Goal: Task Accomplishment & Management: Manage account settings

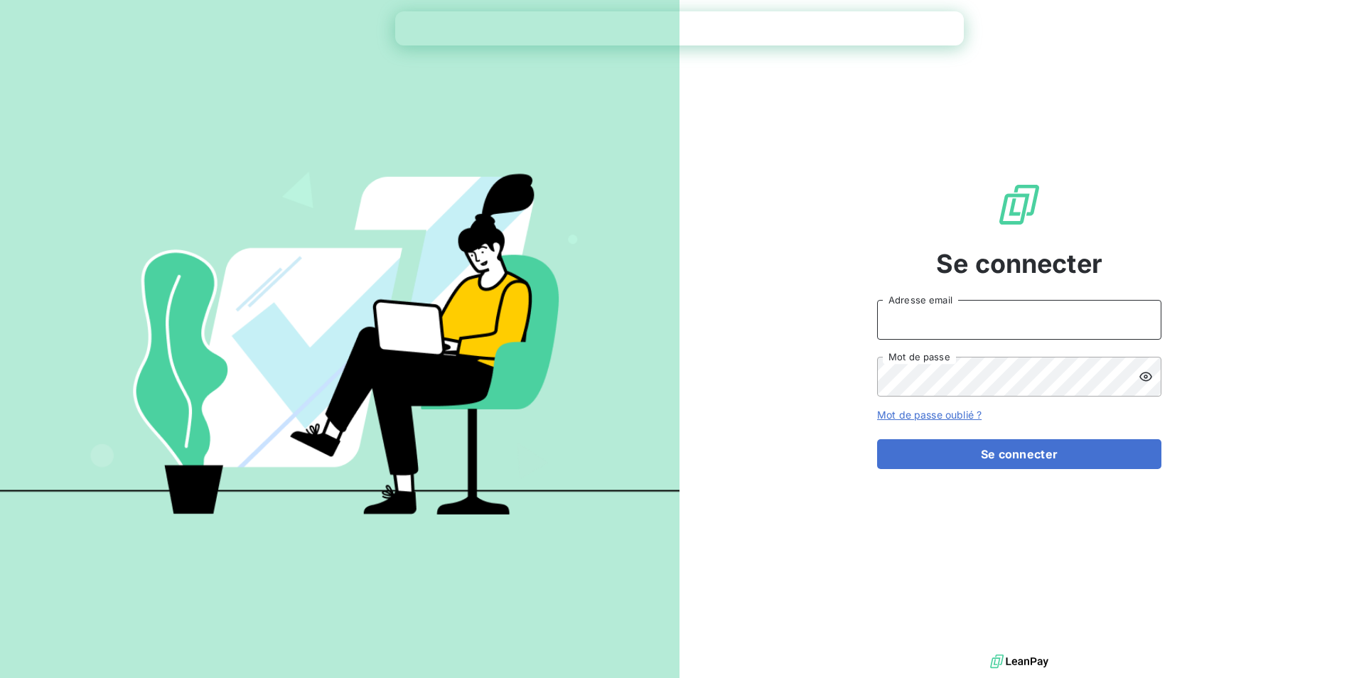
type input "[EMAIL_ADDRESS][DOMAIN_NAME]"
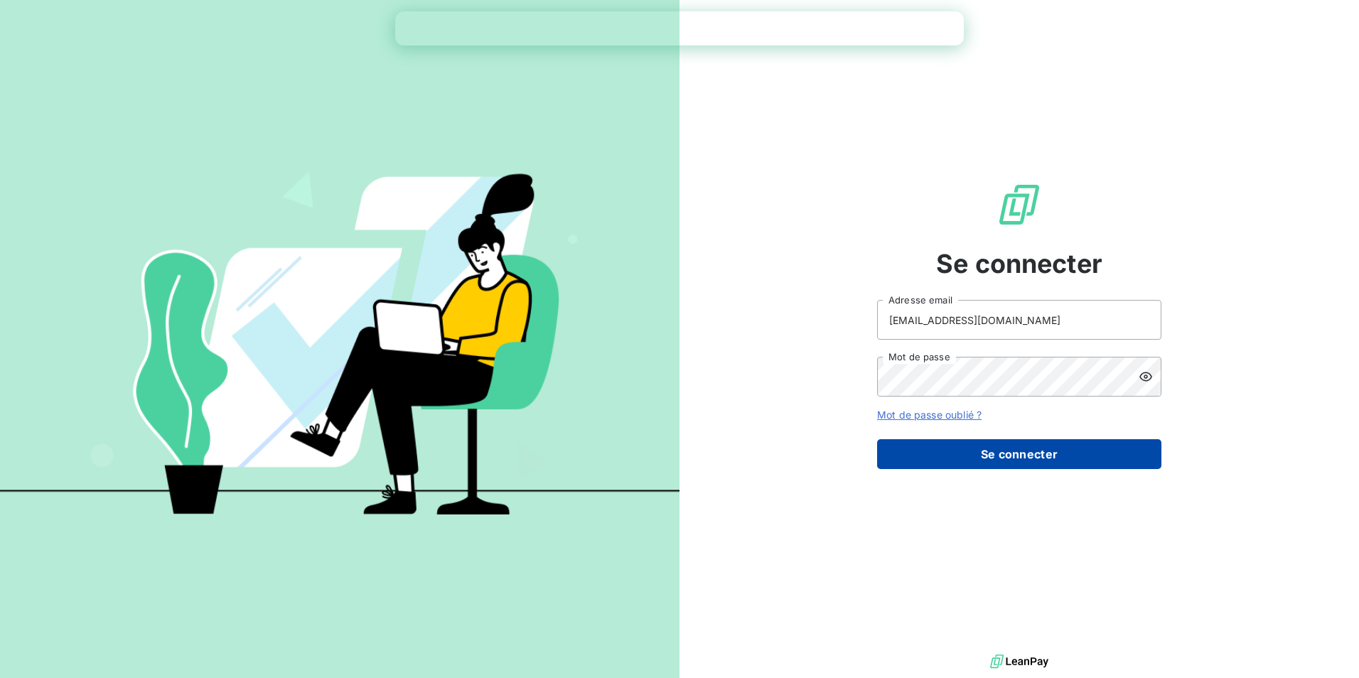
click at [1014, 454] on button "Se connecter" at bounding box center [1019, 454] width 284 height 30
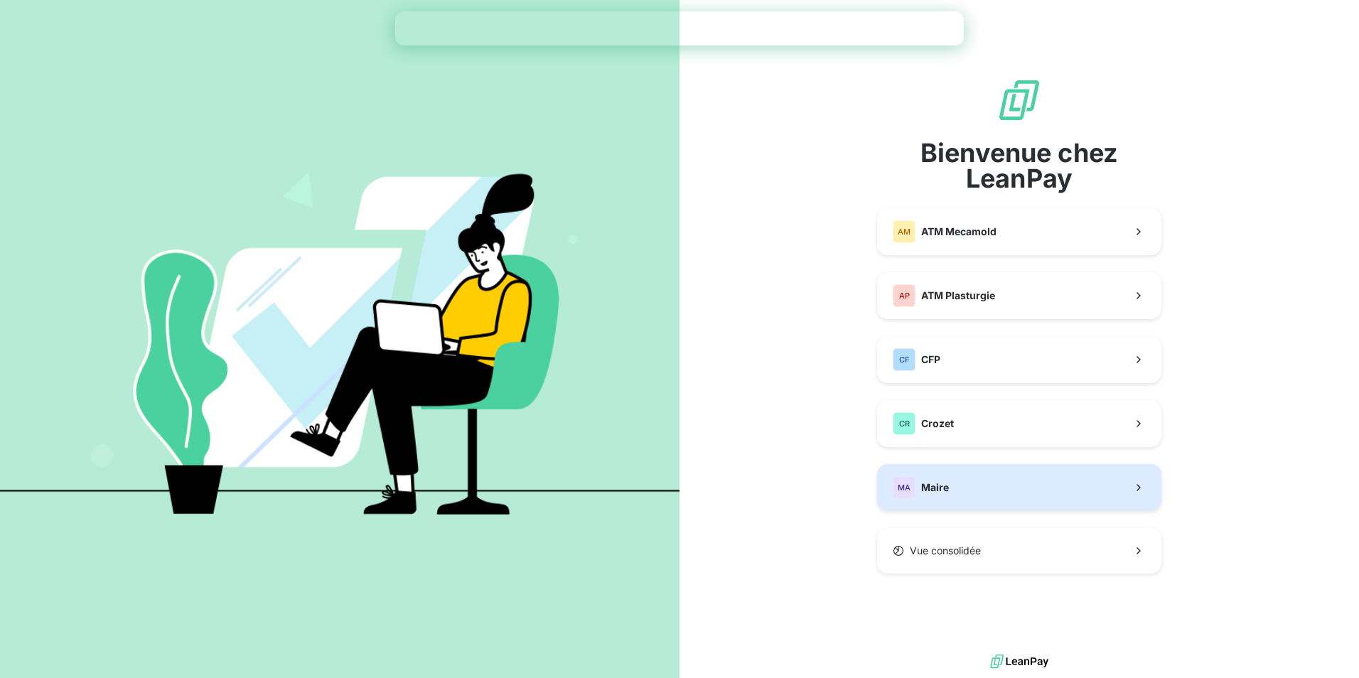
click at [1001, 486] on button "MA Maire" at bounding box center [1019, 487] width 284 height 47
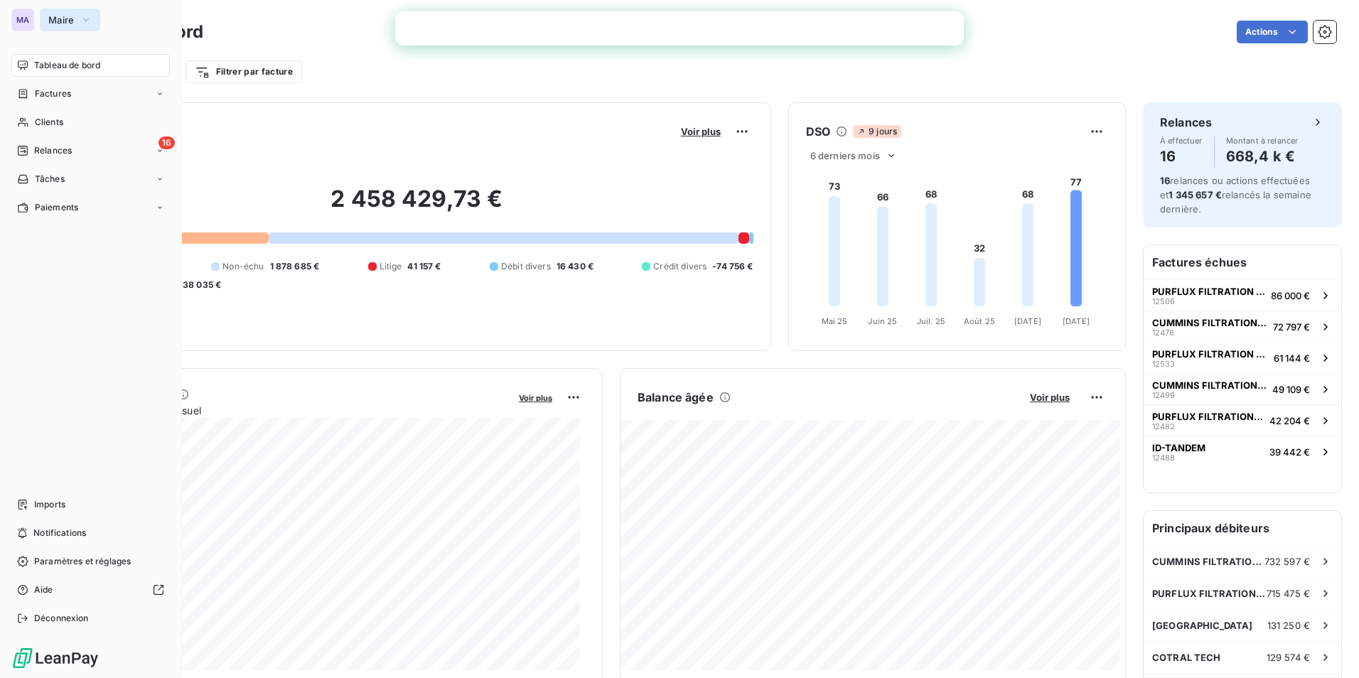
click at [87, 17] on icon "button" at bounding box center [85, 20] width 11 height 14
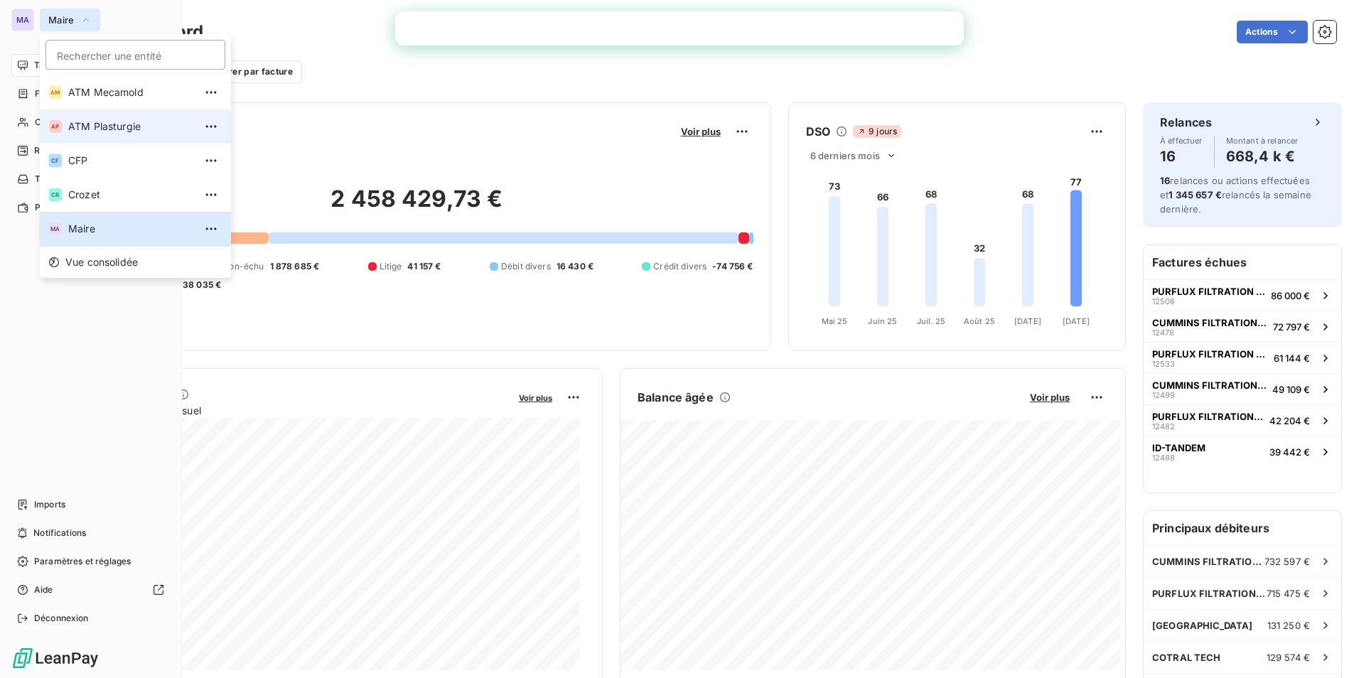
click at [103, 130] on span "ATM Plasturgie" at bounding box center [131, 126] width 126 height 14
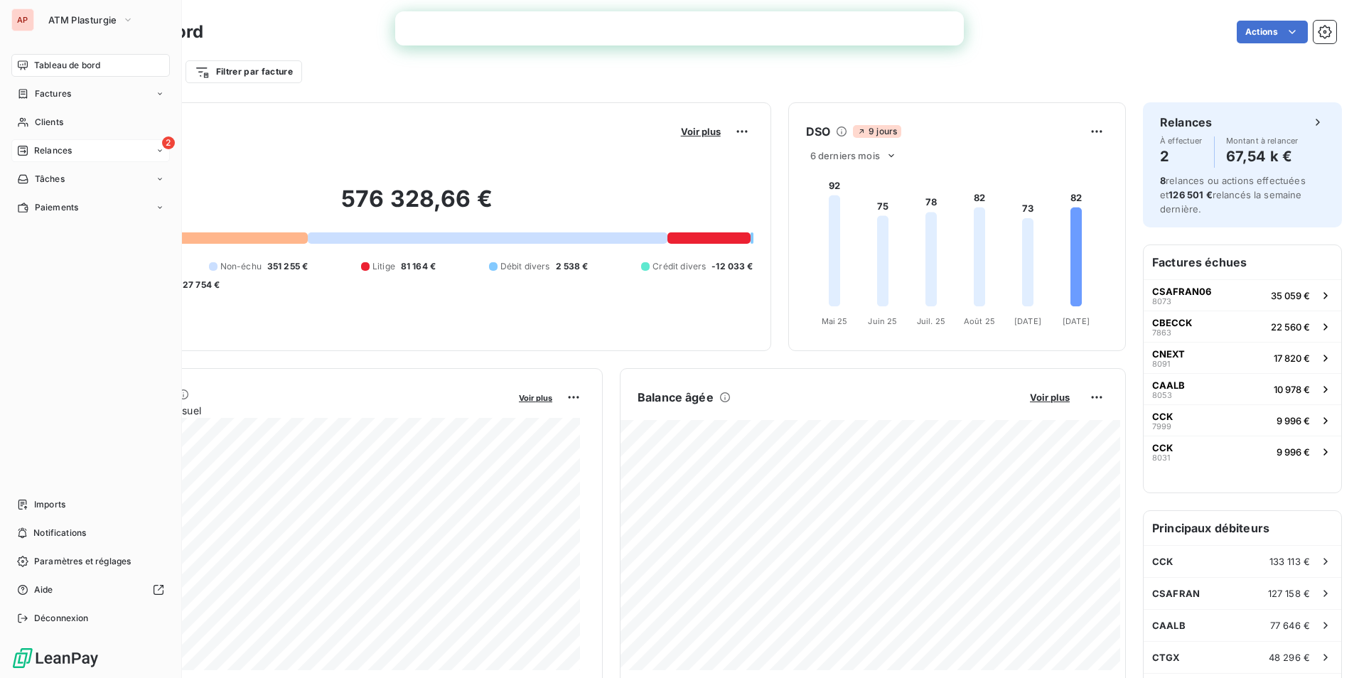
click at [75, 154] on div "2 Relances" at bounding box center [90, 150] width 159 height 23
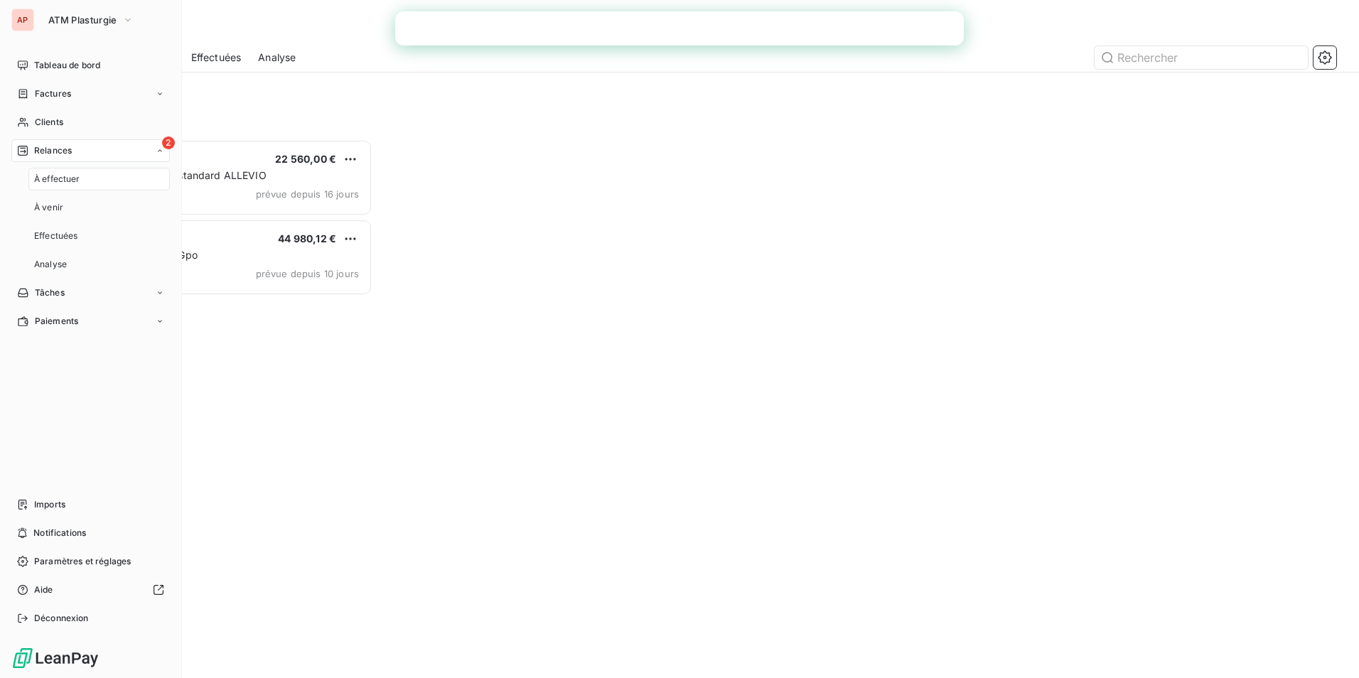
scroll to position [528, 294]
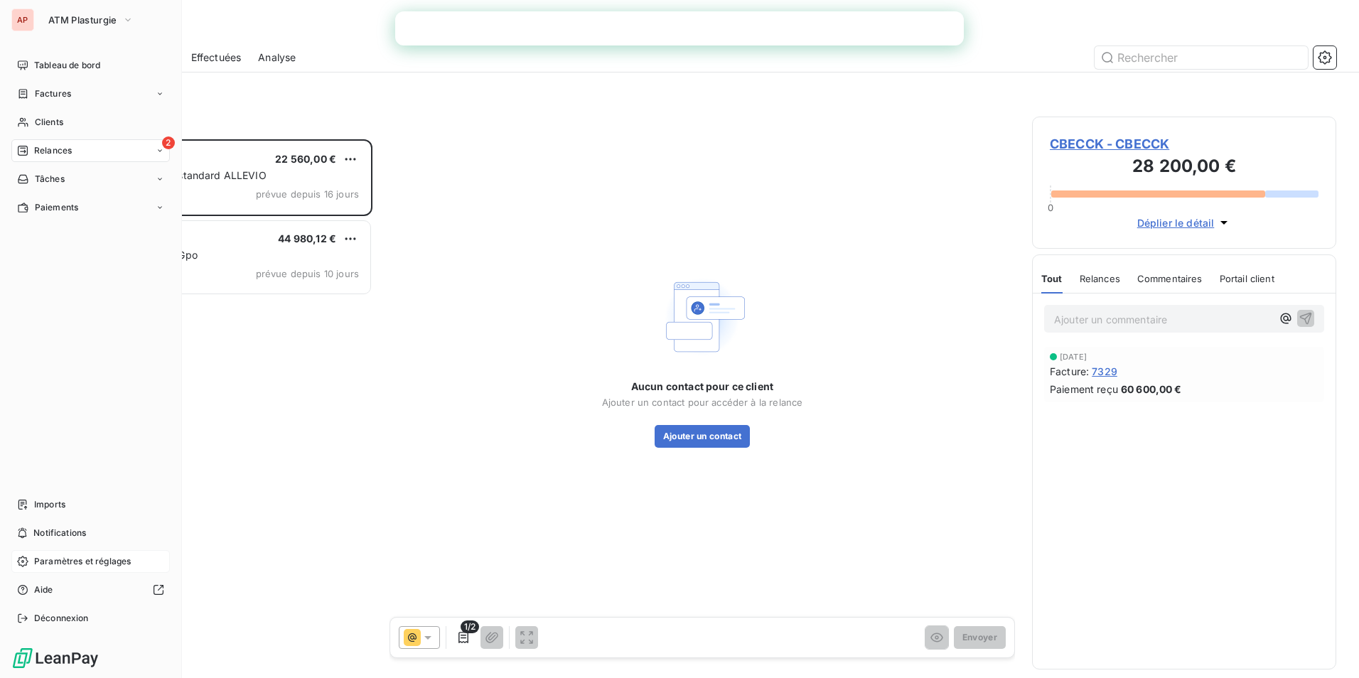
click at [90, 563] on span "Paramètres et réglages" at bounding box center [82, 561] width 97 height 13
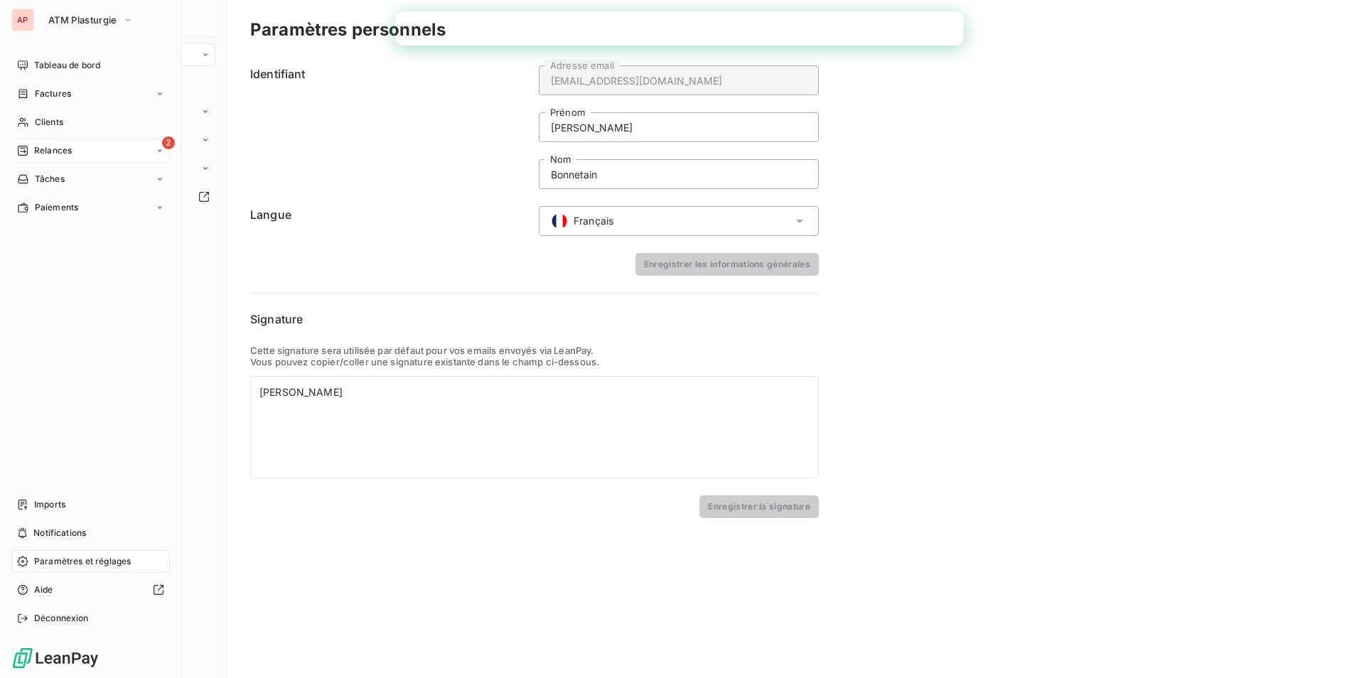
click at [73, 151] on div "2 Relances" at bounding box center [90, 150] width 159 height 23
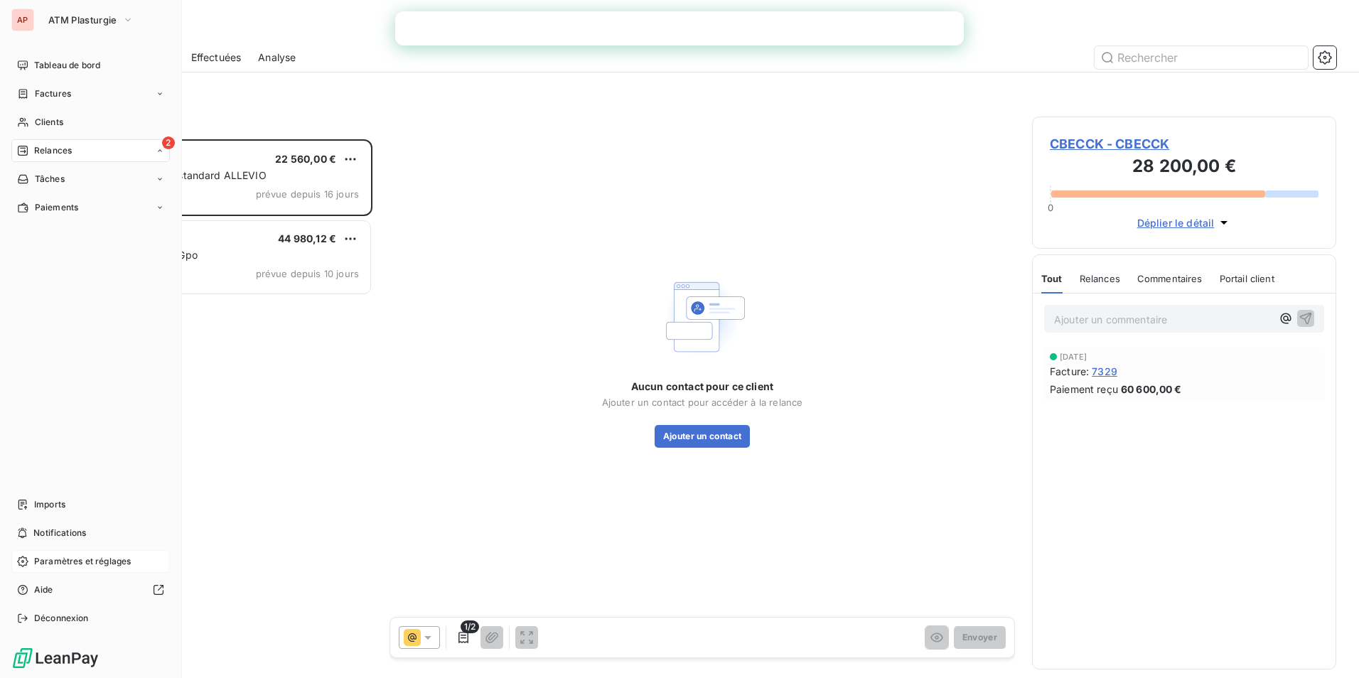
scroll to position [528, 294]
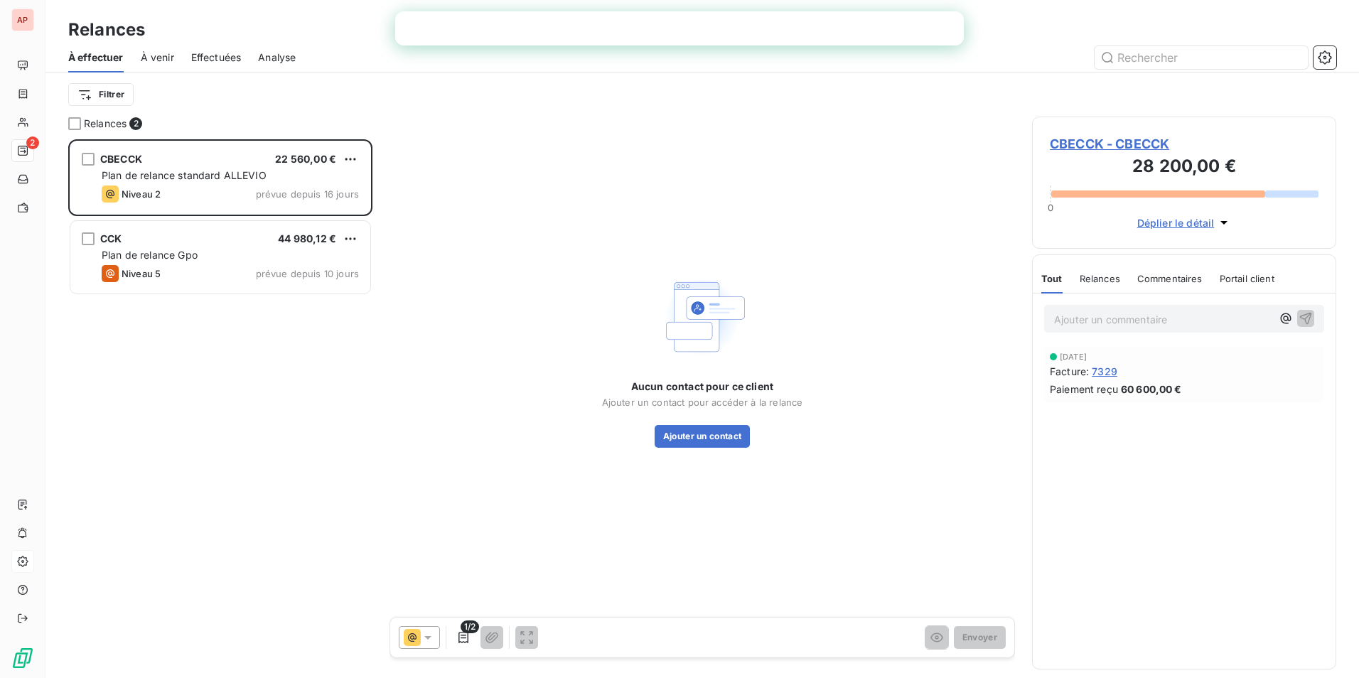
click at [272, 58] on span "Analyse" at bounding box center [277, 57] width 38 height 14
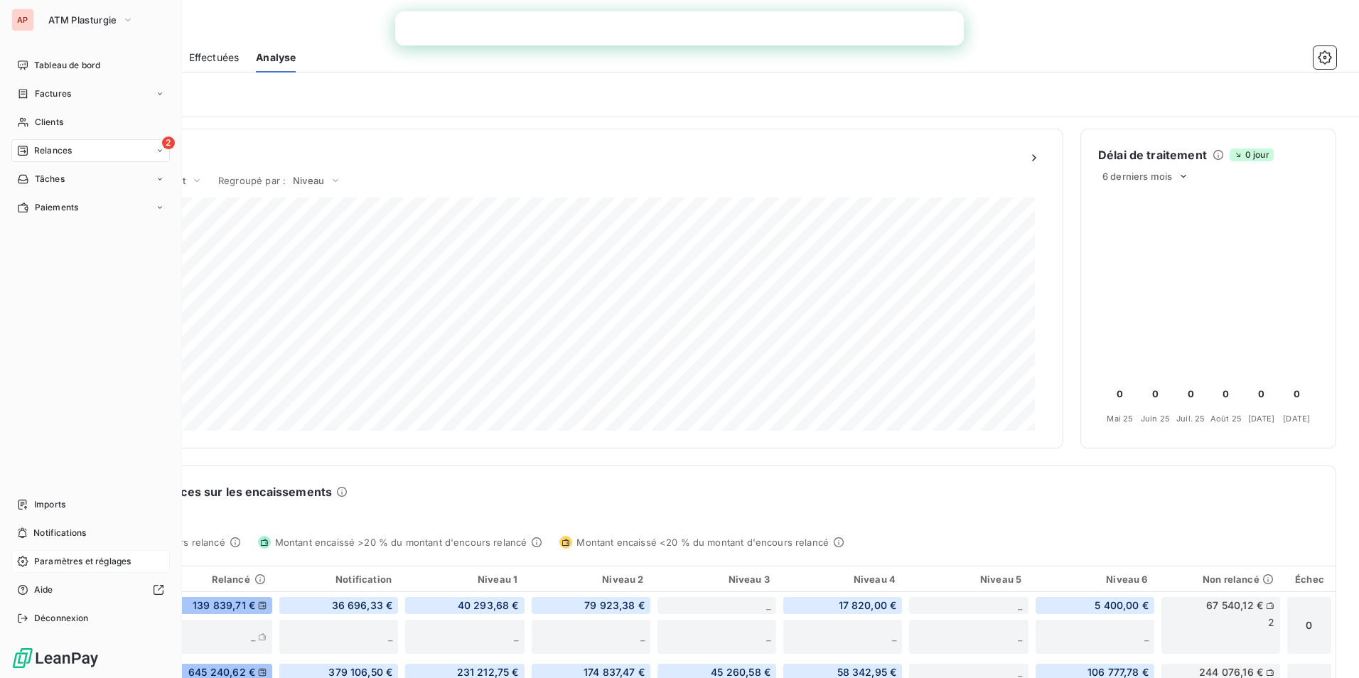
click at [60, 150] on span "Relances" at bounding box center [53, 150] width 38 height 13
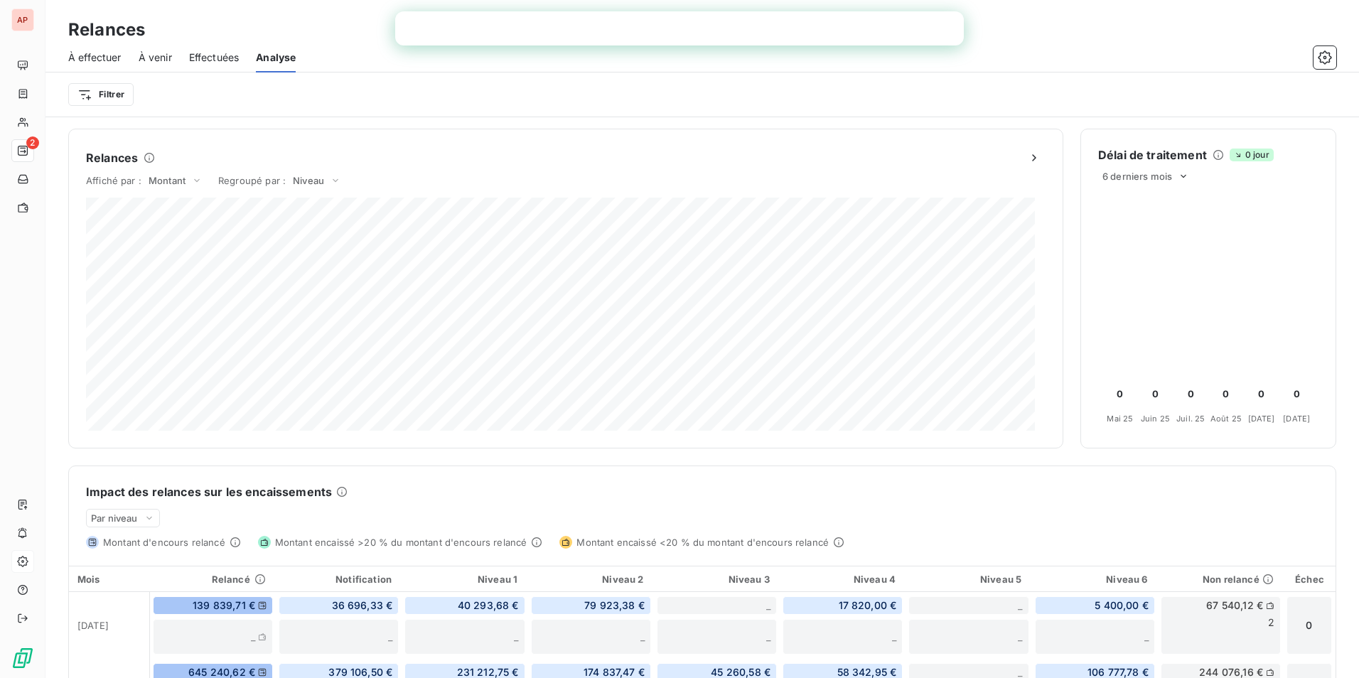
click at [157, 60] on span "À venir" at bounding box center [155, 57] width 33 height 14
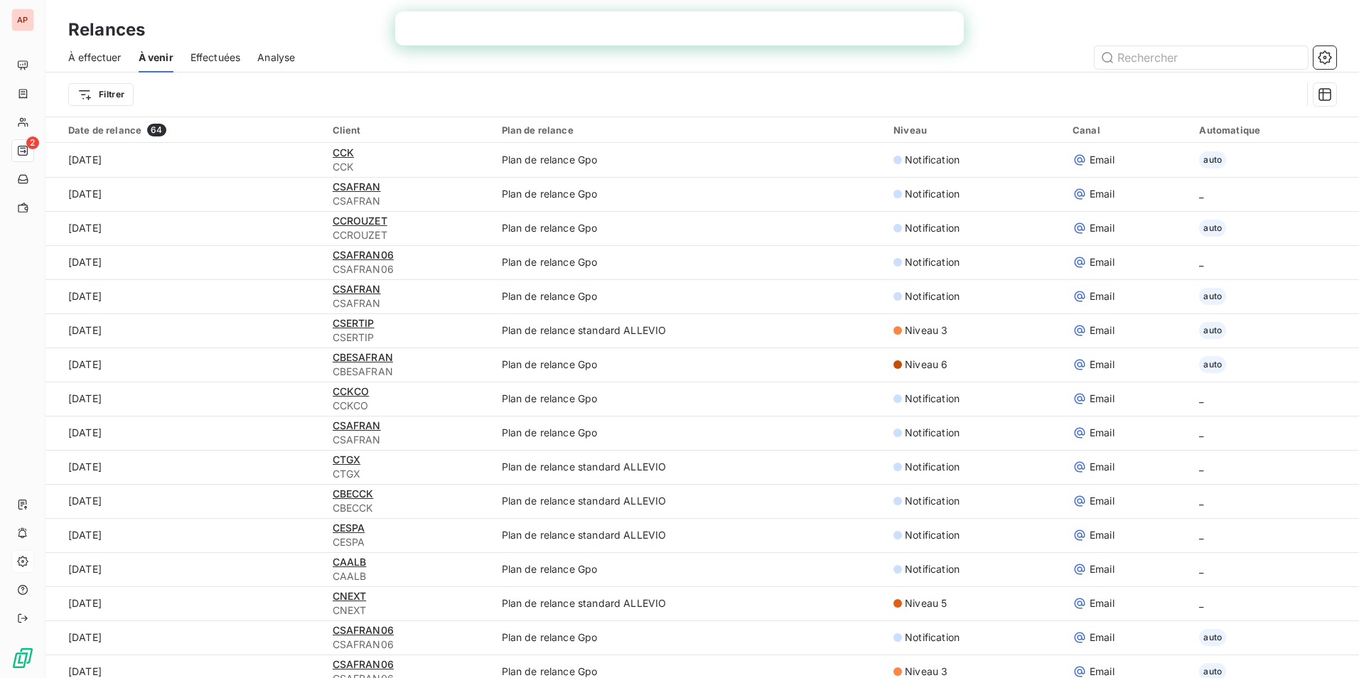
click at [208, 57] on span "Effectuées" at bounding box center [216, 57] width 50 height 14
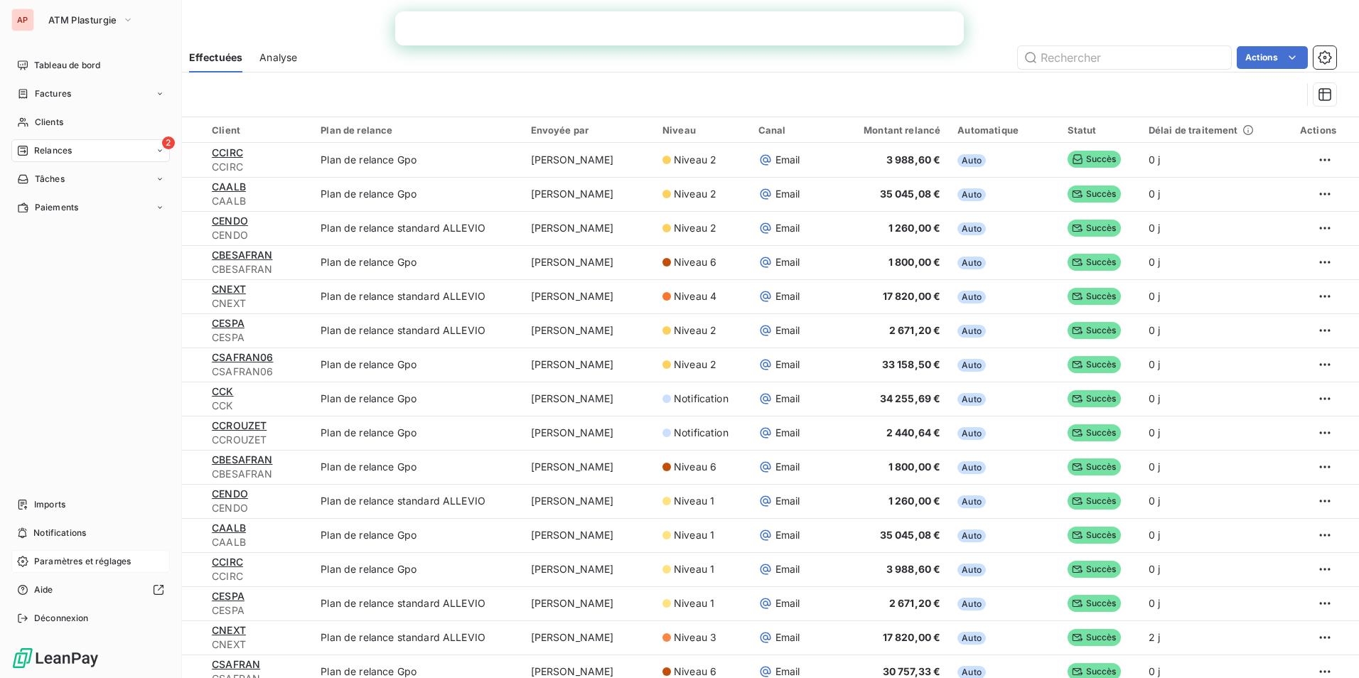
click at [69, 561] on span "Paramètres et réglages" at bounding box center [82, 561] width 97 height 13
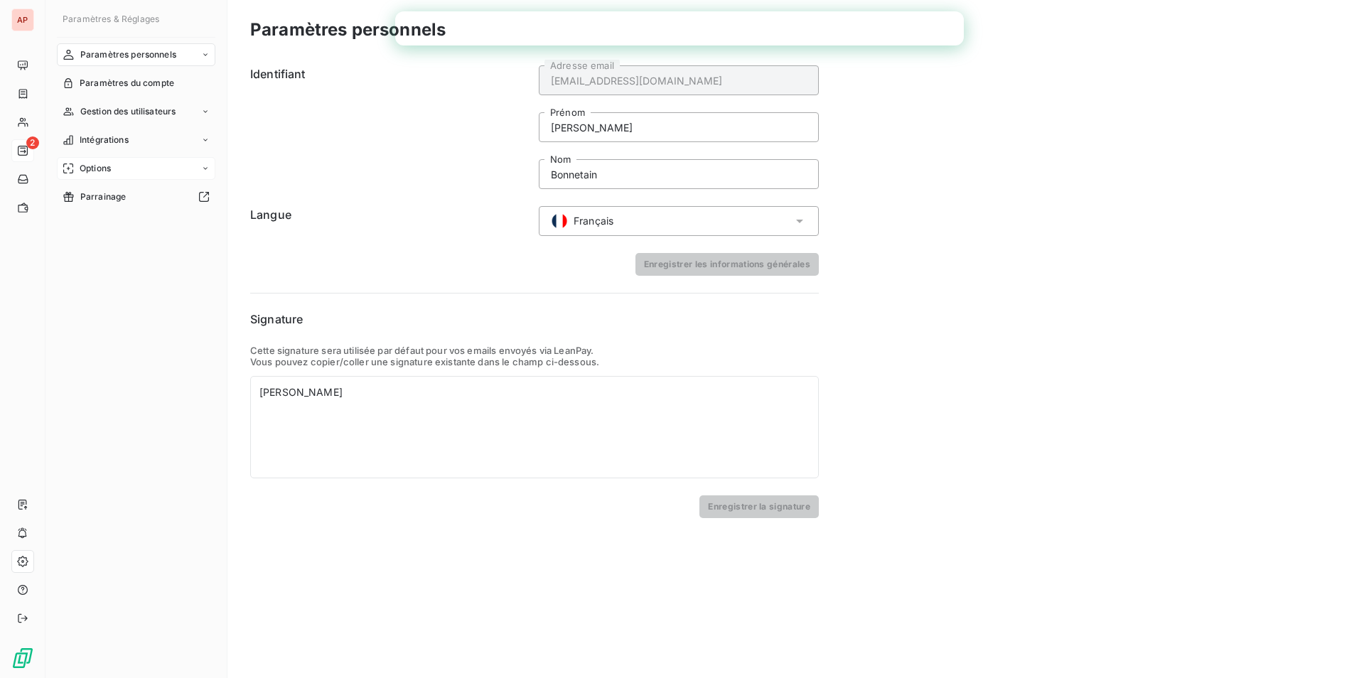
click at [171, 167] on div "Options" at bounding box center [136, 168] width 159 height 23
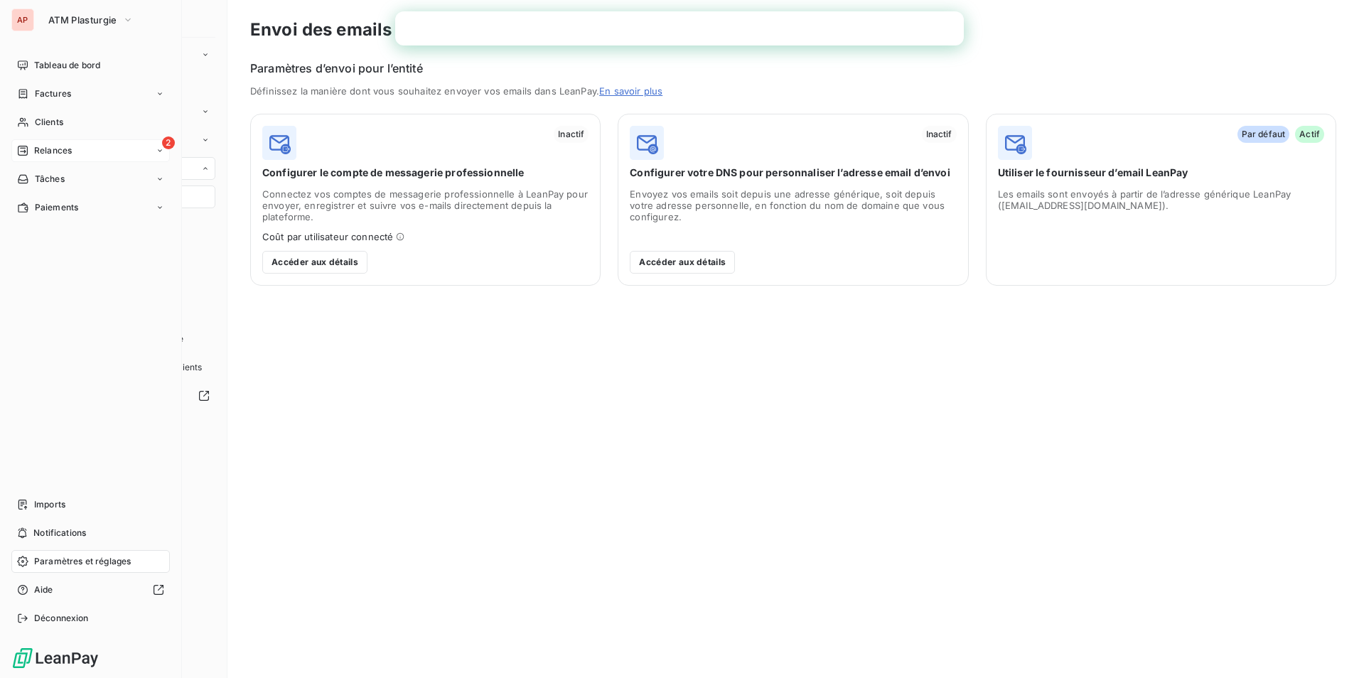
click at [134, 150] on div "2 Relances" at bounding box center [90, 150] width 159 height 23
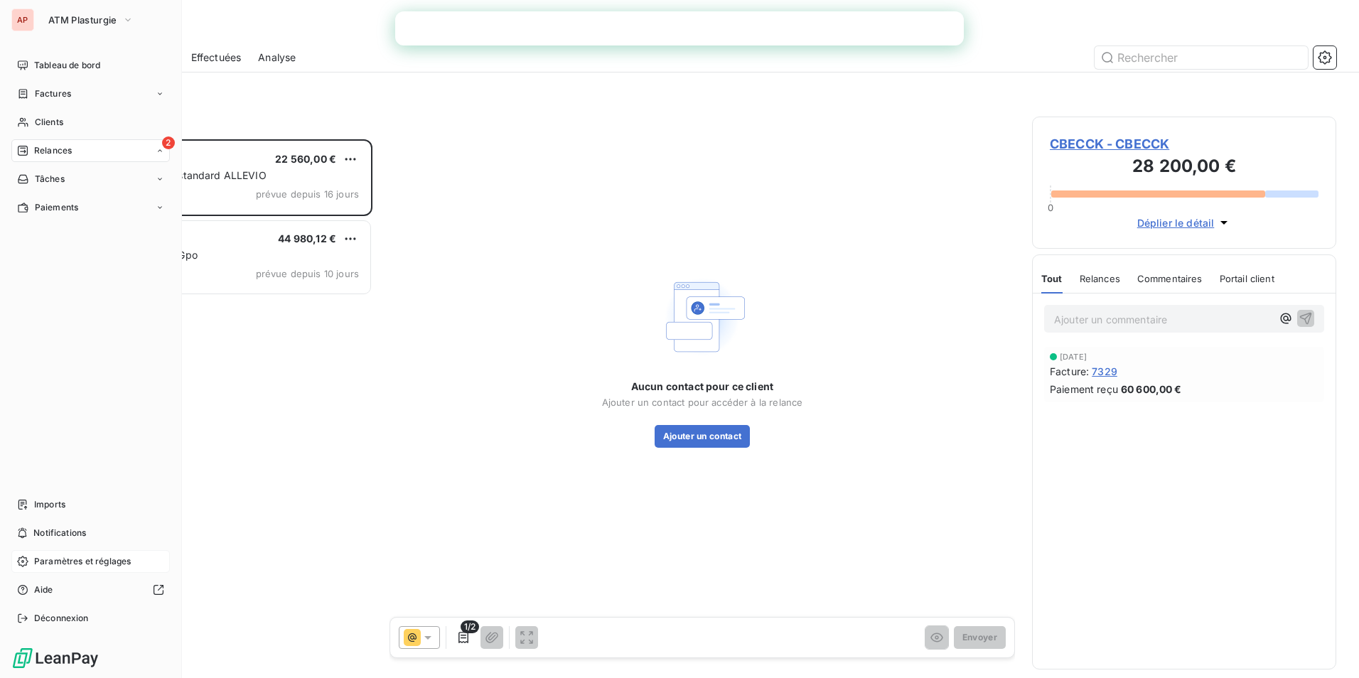
scroll to position [528, 294]
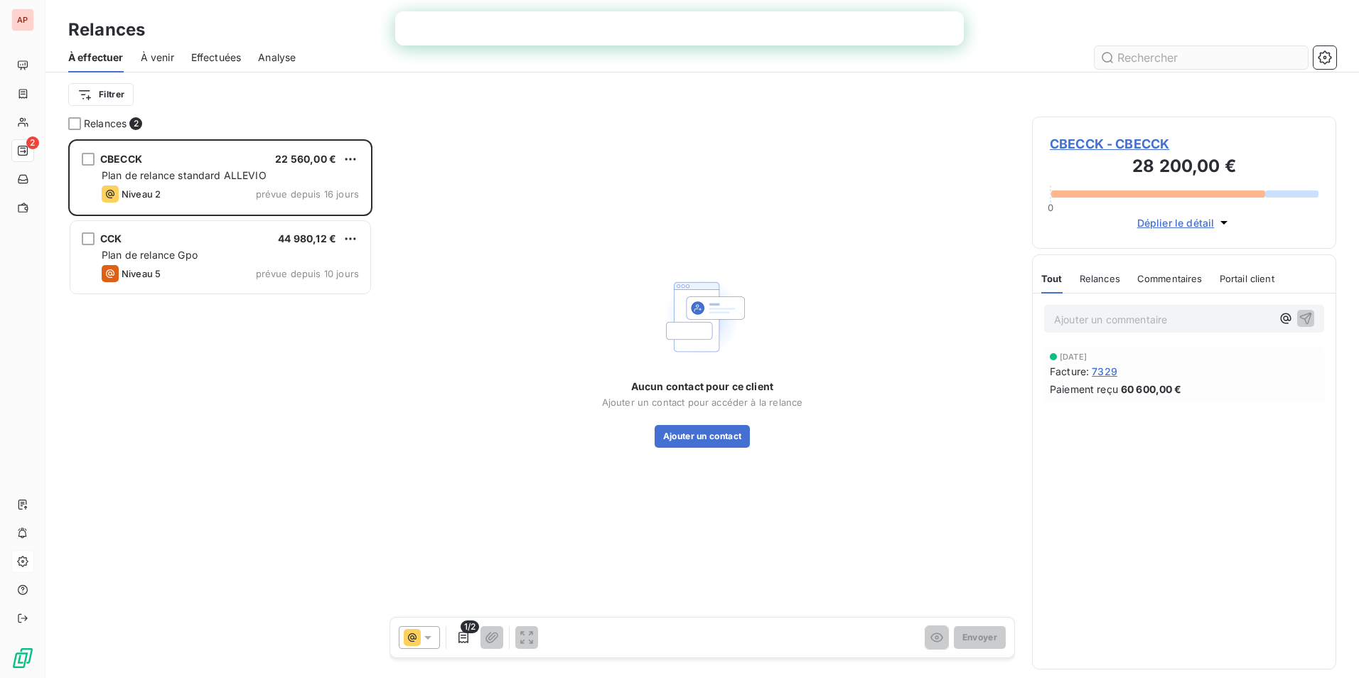
click at [1190, 59] on input "text" at bounding box center [1201, 57] width 213 height 23
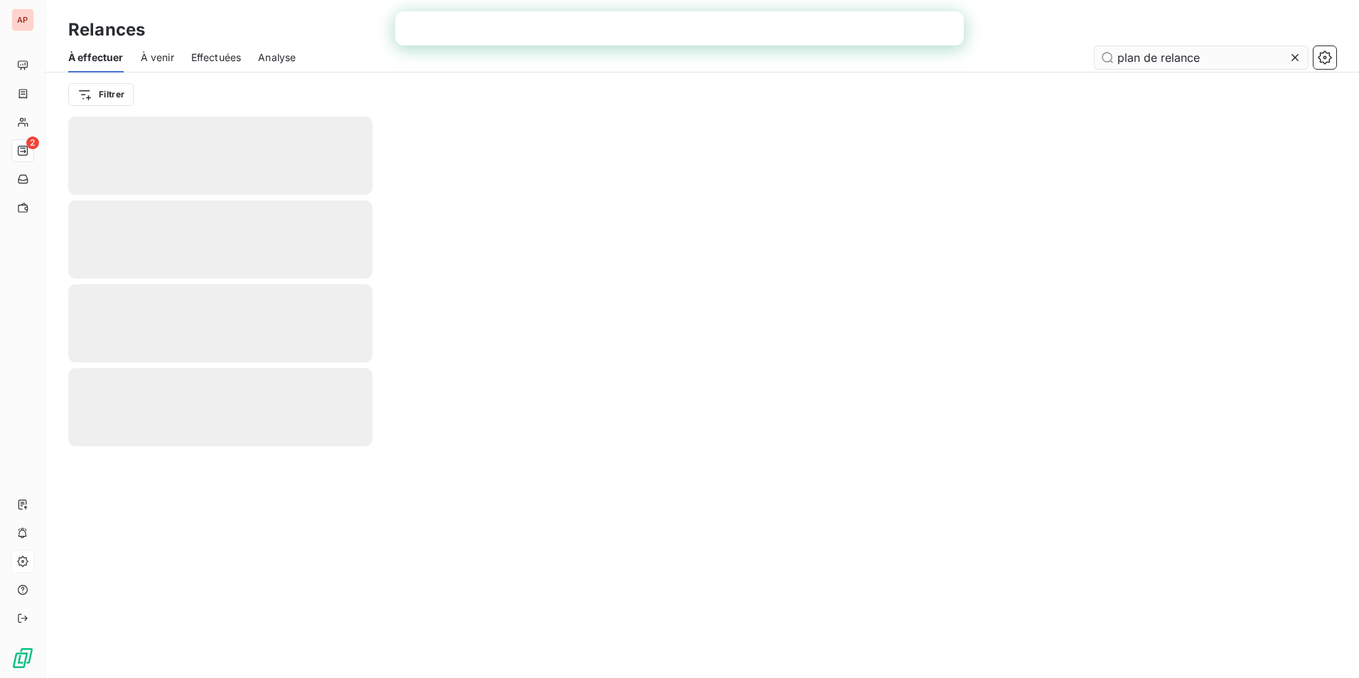
type input "plan de relance"
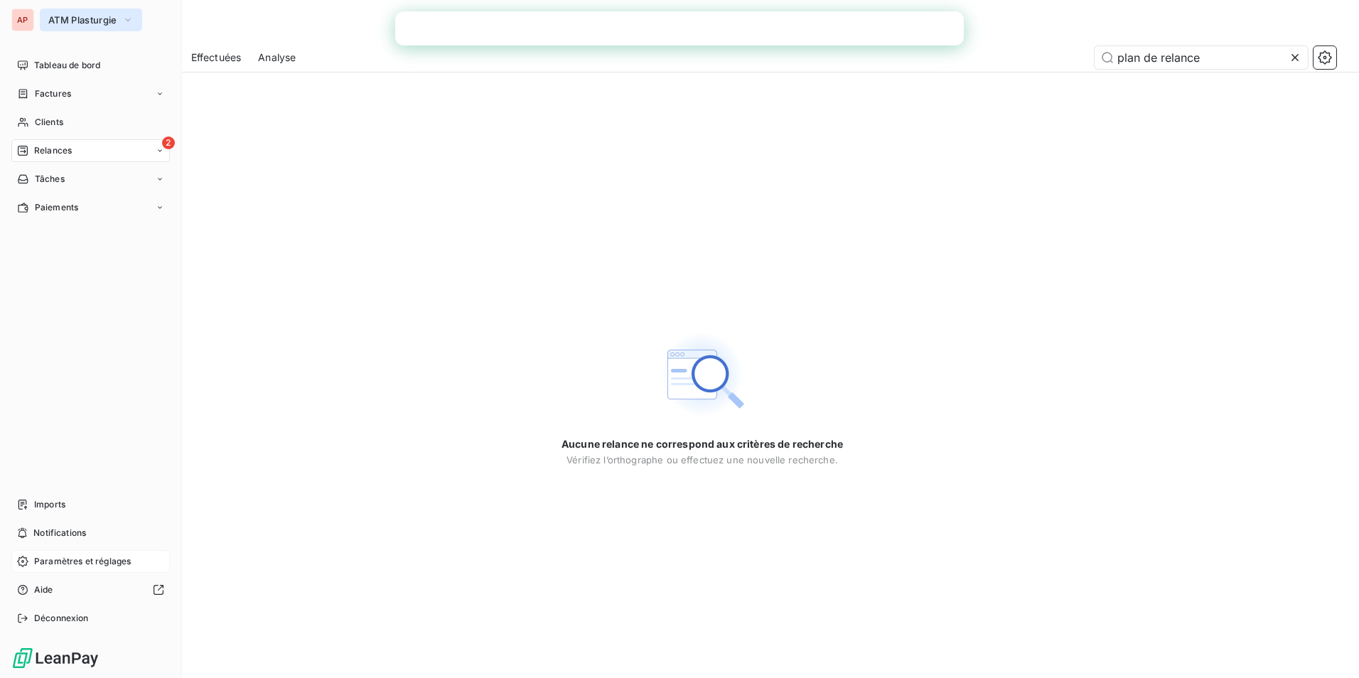
click at [101, 16] on span "ATM Plasturgie" at bounding box center [82, 19] width 68 height 11
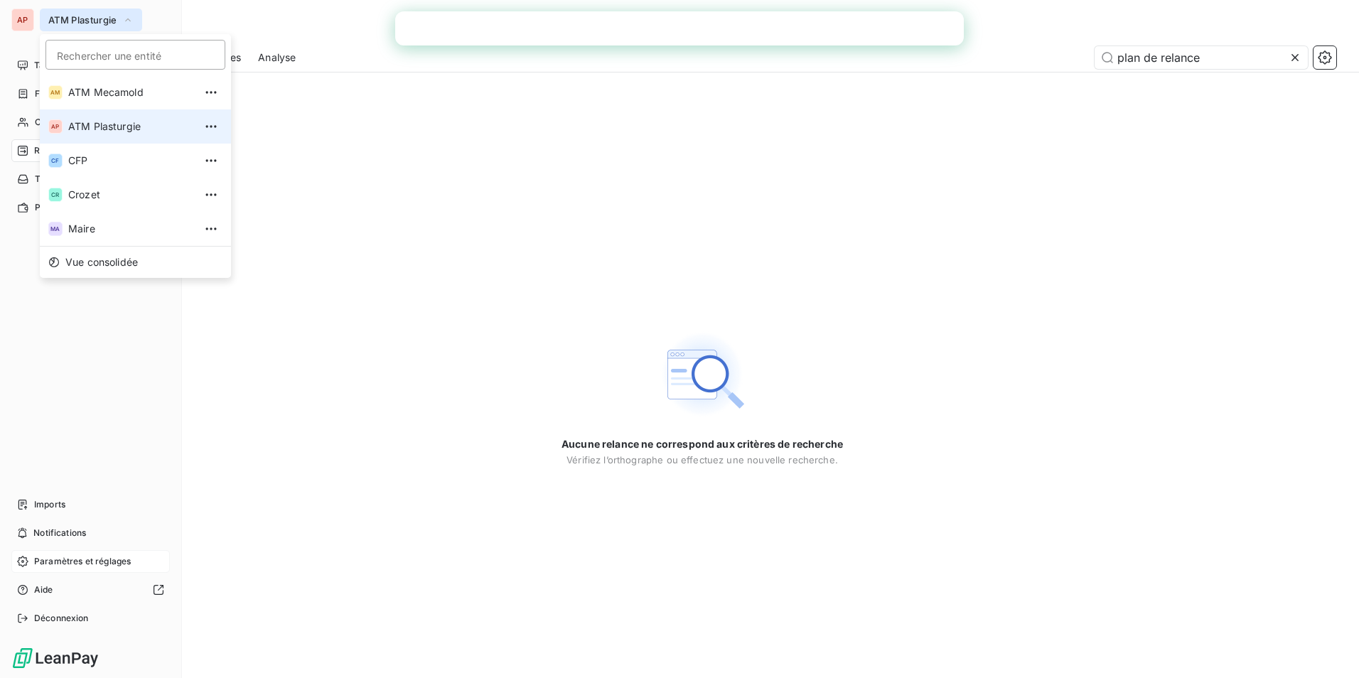
click at [101, 16] on span "ATM Plasturgie" at bounding box center [82, 19] width 68 height 11
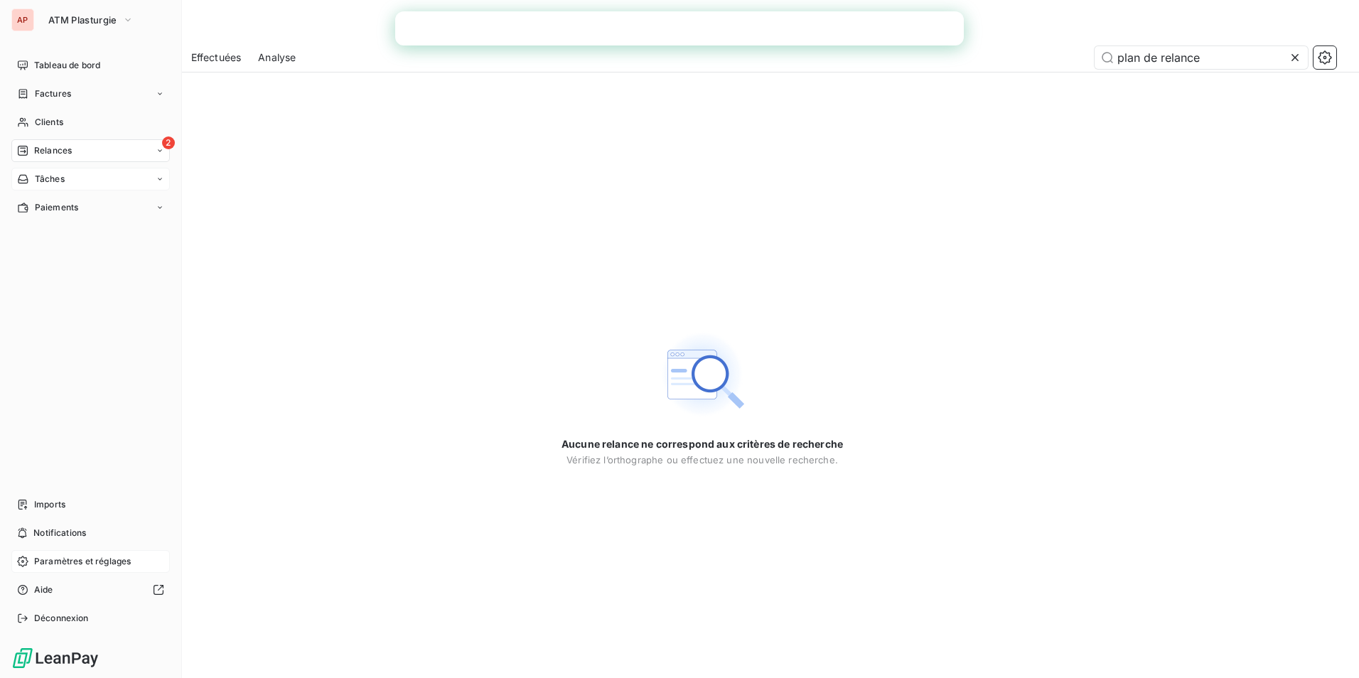
click at [81, 176] on div "Tâches" at bounding box center [90, 179] width 159 height 23
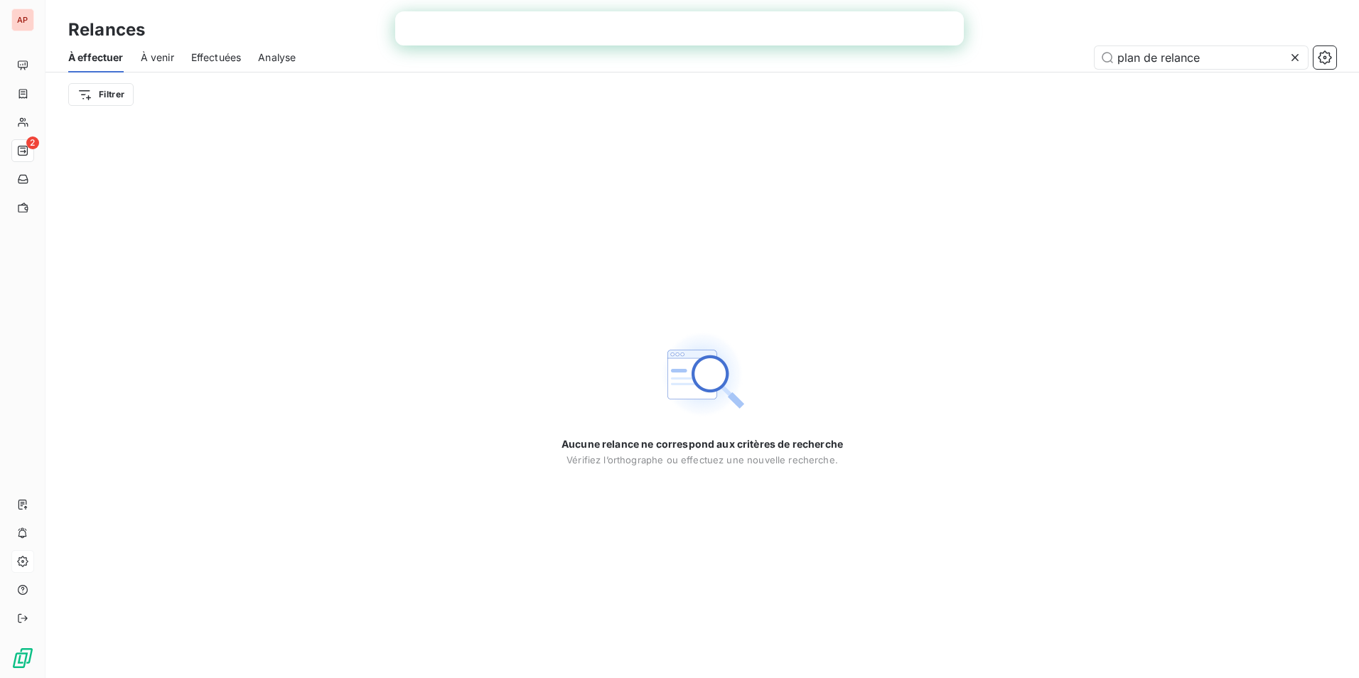
click at [1297, 60] on icon at bounding box center [1295, 57] width 14 height 14
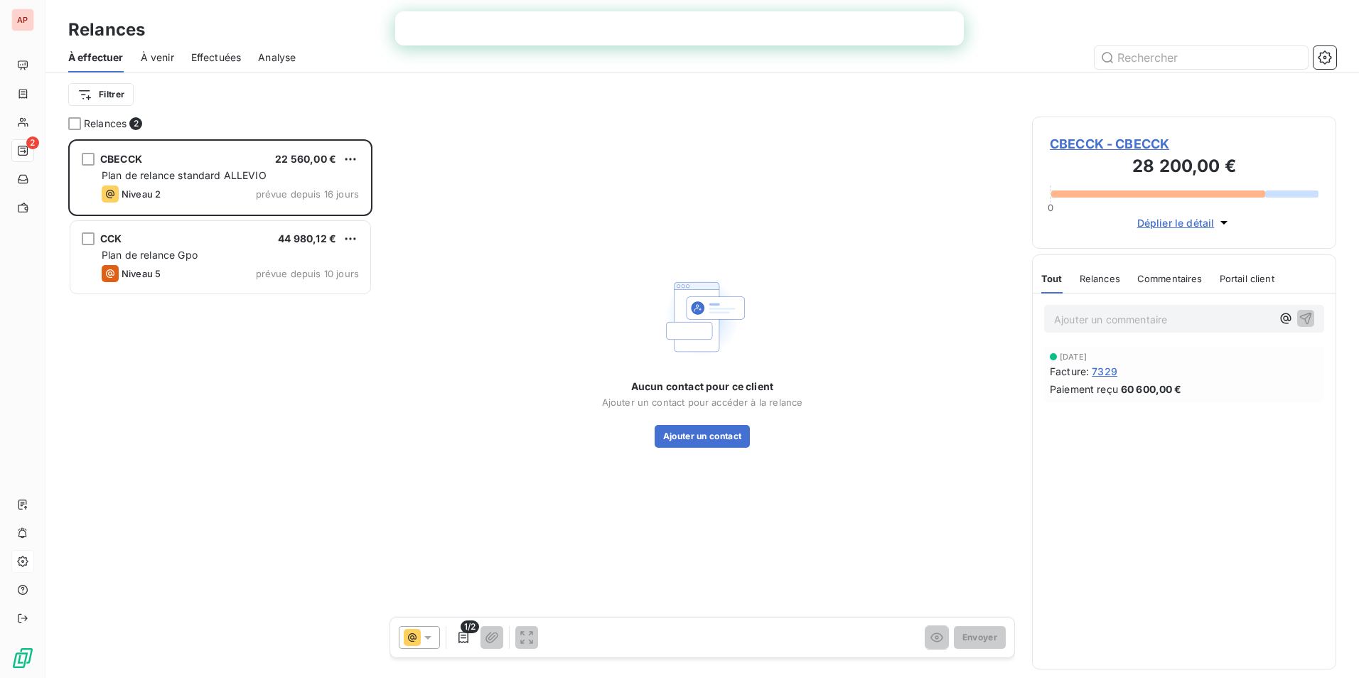
scroll to position [528, 294]
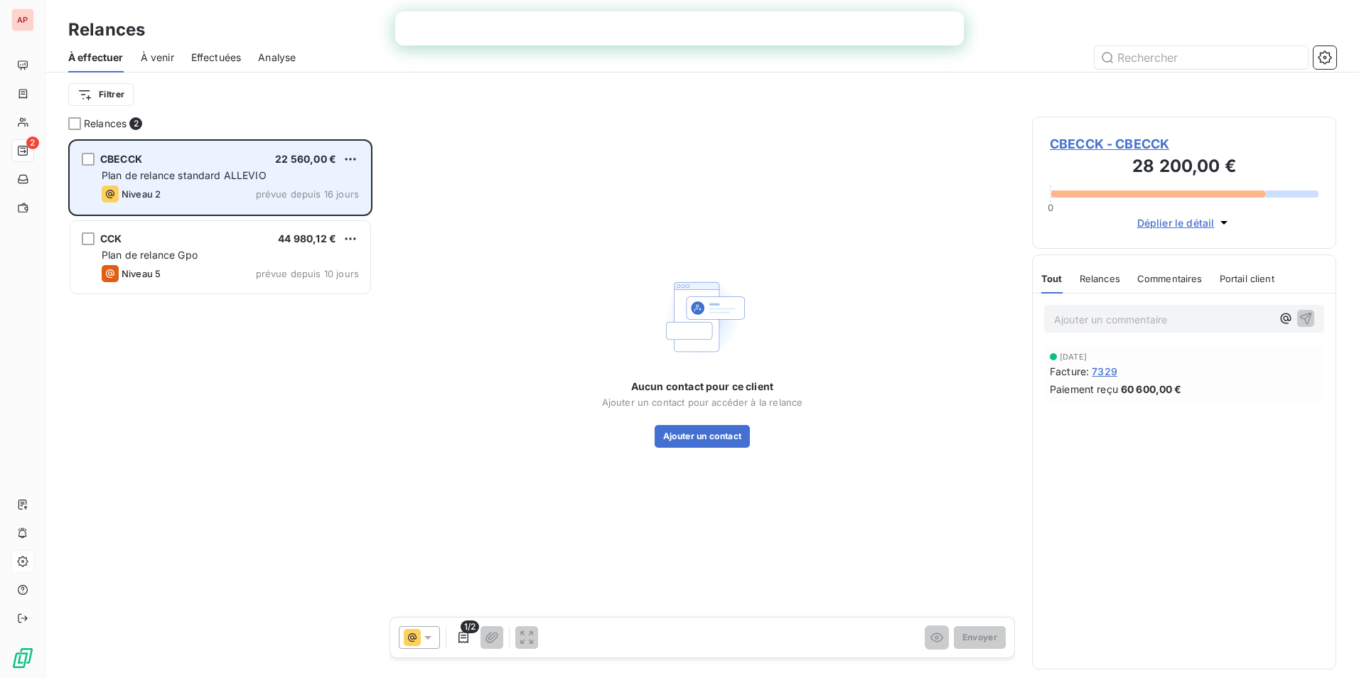
click at [190, 181] on span "Plan de relance standard ALLEVIO" at bounding box center [184, 175] width 165 height 12
click at [232, 190] on div "Niveau 2 prévue depuis 16 jours" at bounding box center [230, 194] width 257 height 17
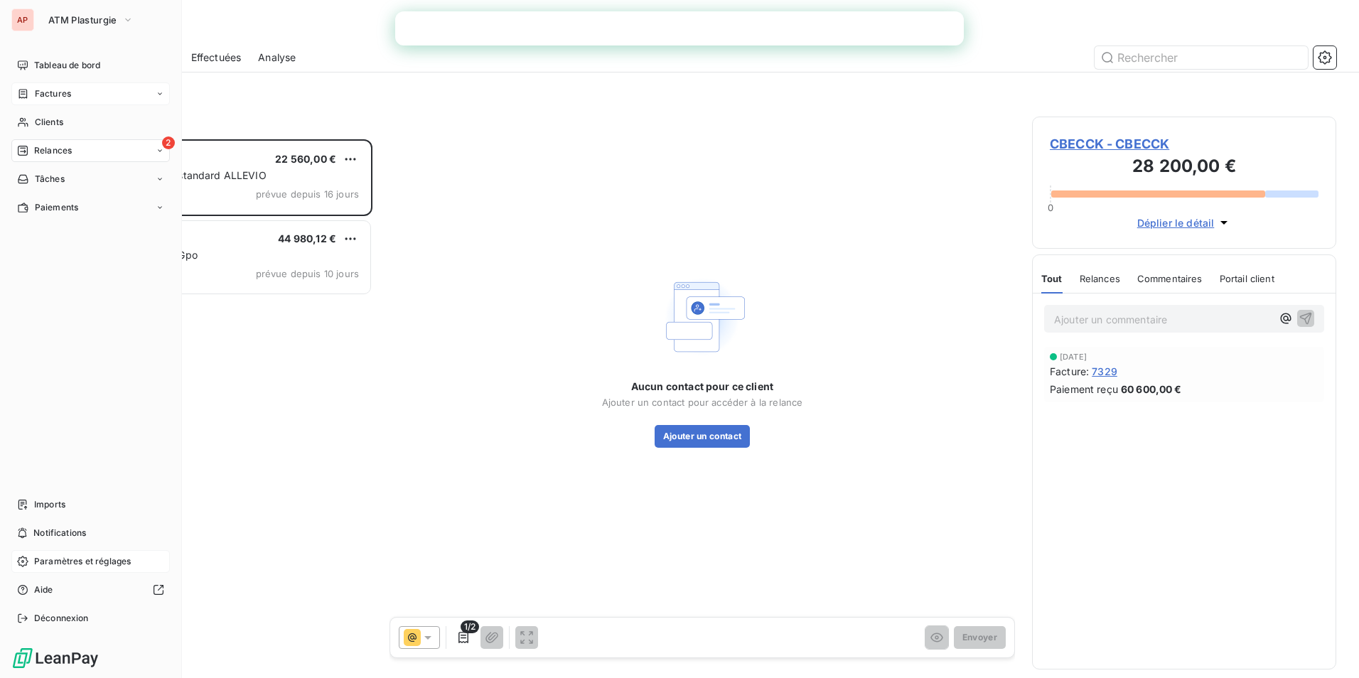
click at [59, 97] on span "Factures" at bounding box center [53, 93] width 36 height 13
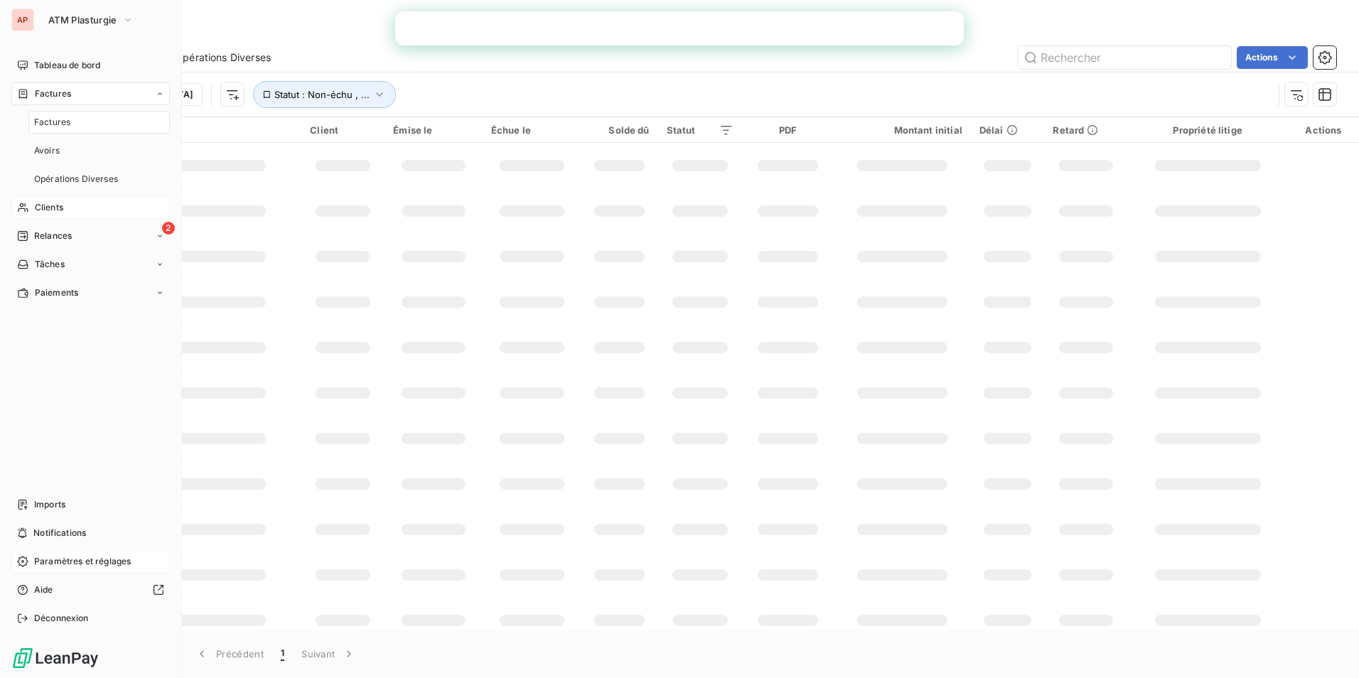
click at [60, 212] on span "Clients" at bounding box center [49, 207] width 28 height 13
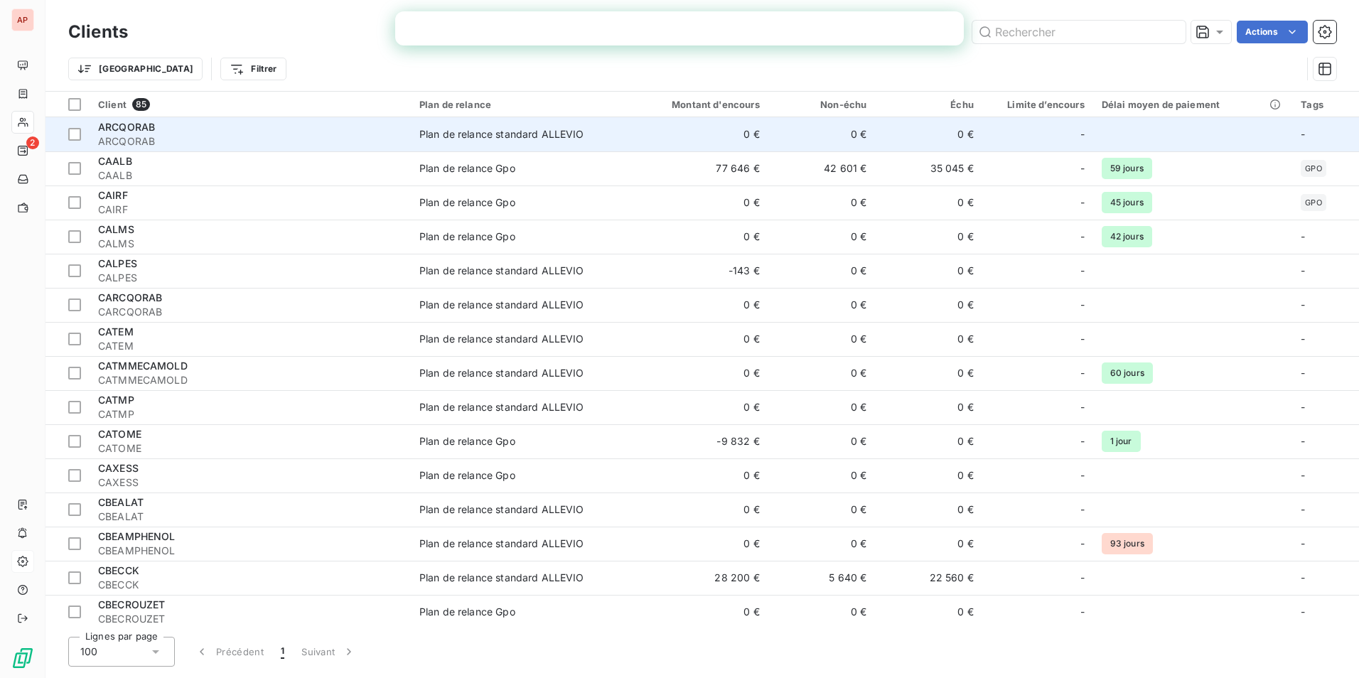
click at [507, 134] on div "Plan de relance standard ALLEVIO" at bounding box center [501, 134] width 165 height 14
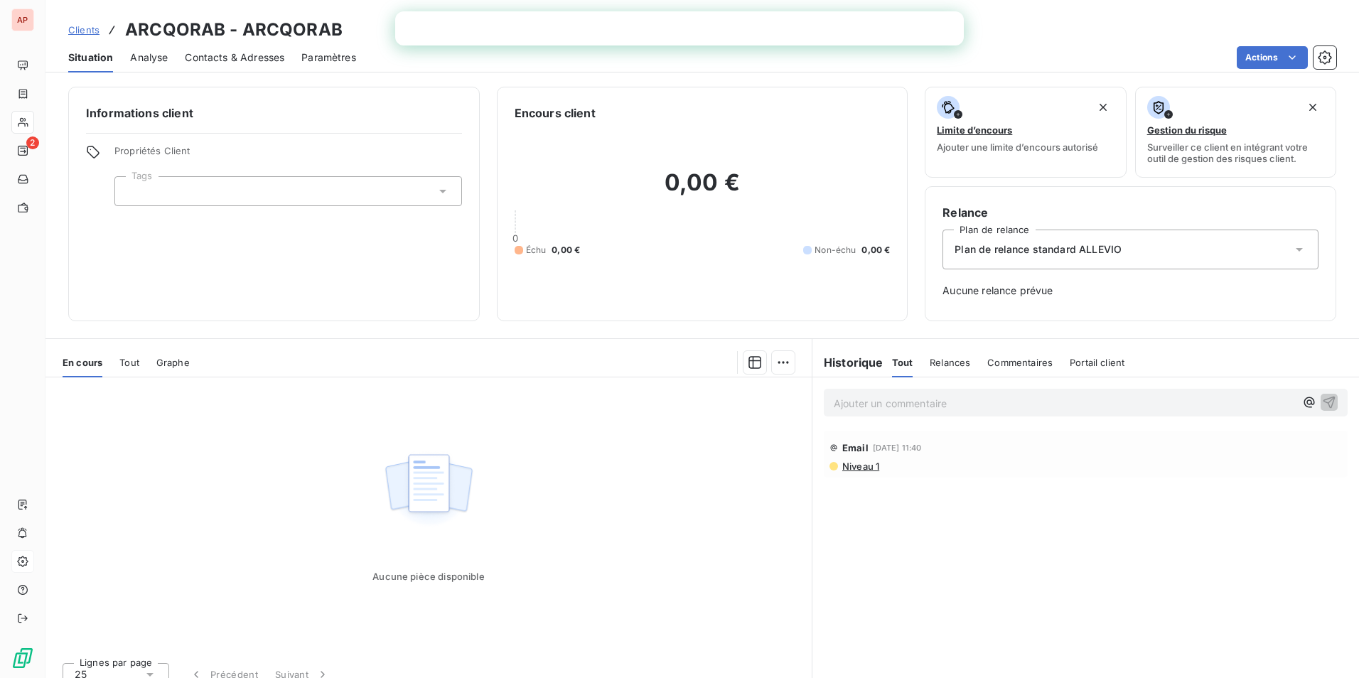
click at [327, 57] on span "Paramètres" at bounding box center [328, 57] width 55 height 14
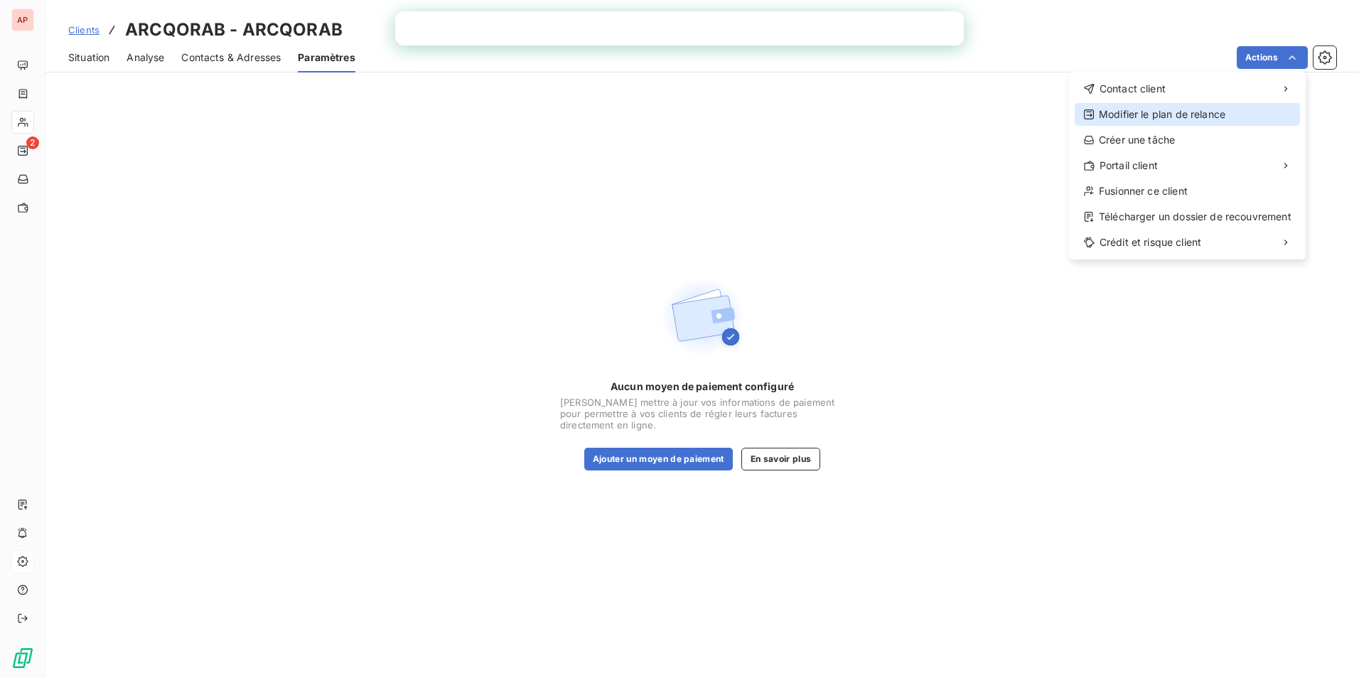
click at [1176, 115] on div "Modifier le plan de relance" at bounding box center [1187, 114] width 225 height 23
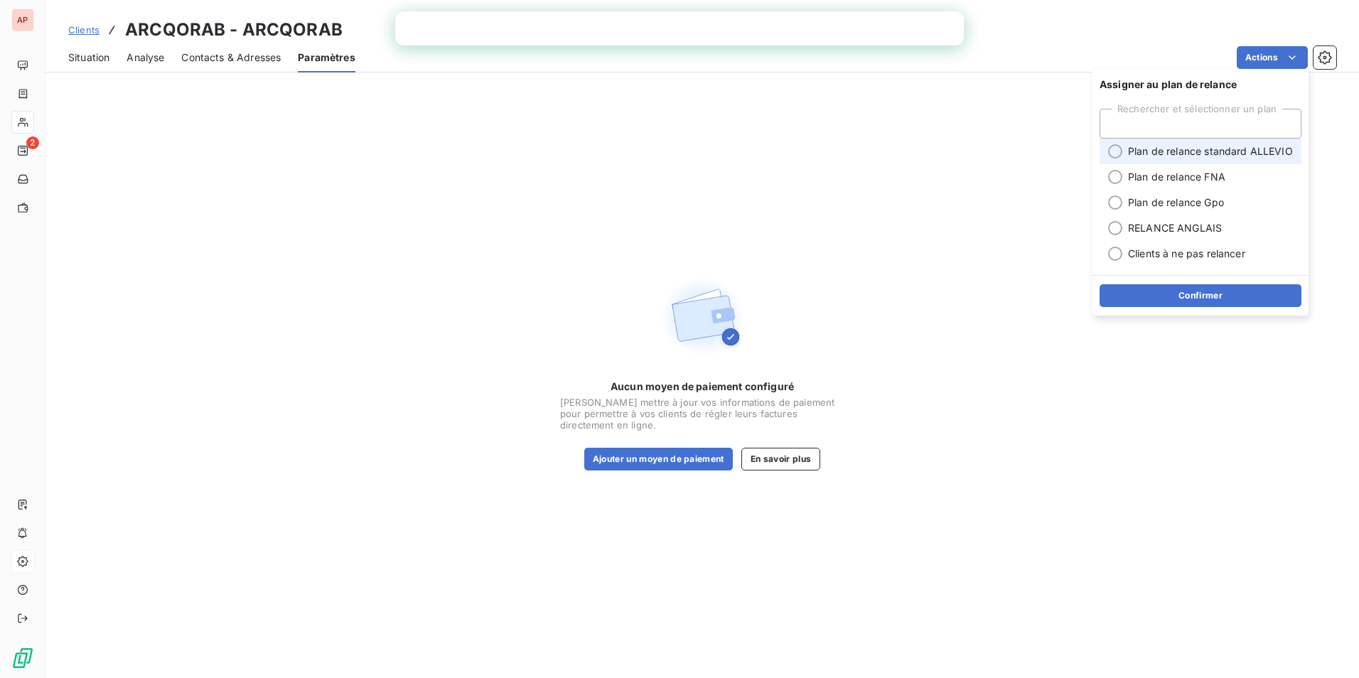
click at [1161, 149] on span "Plan de relance standard ALLEVIO" at bounding box center [1210, 151] width 165 height 14
click at [1169, 304] on button "Confirmer" at bounding box center [1201, 295] width 202 height 23
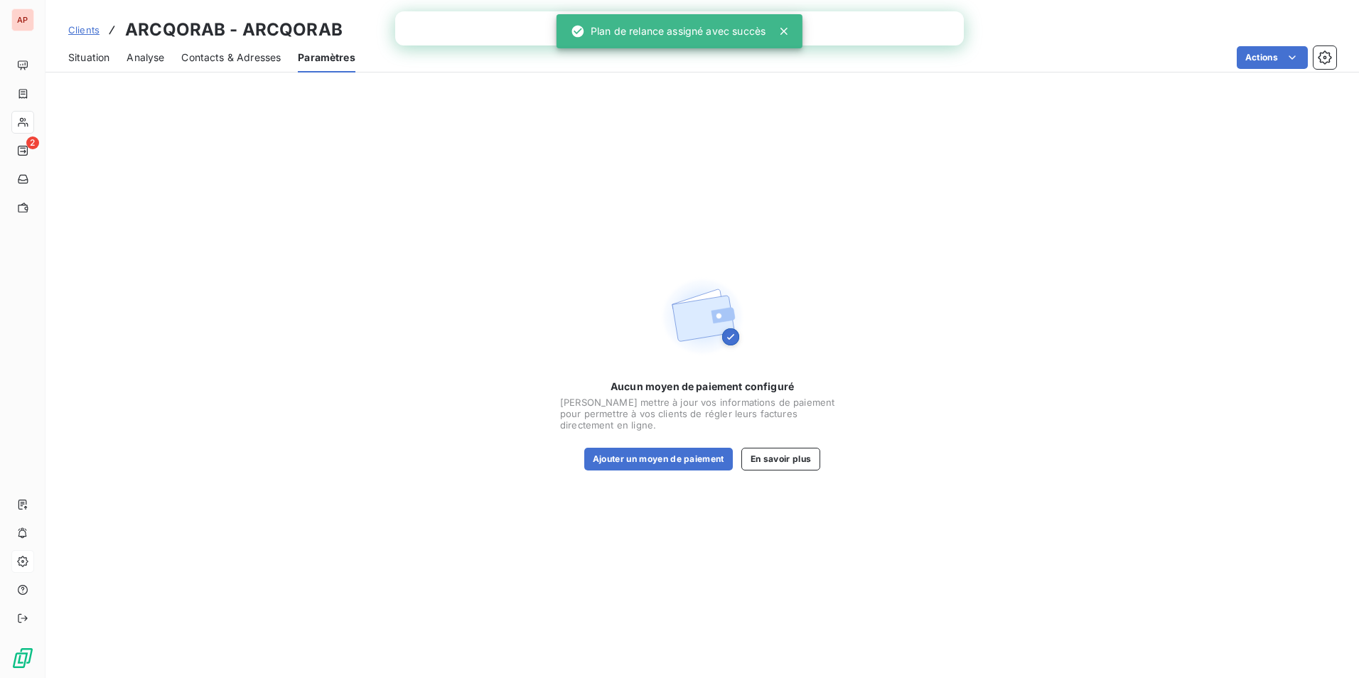
click at [732, 225] on div "Aucun moyen de paiement configuré [PERSON_NAME] mettre à jour vos informations …" at bounding box center [702, 371] width 284 height 569
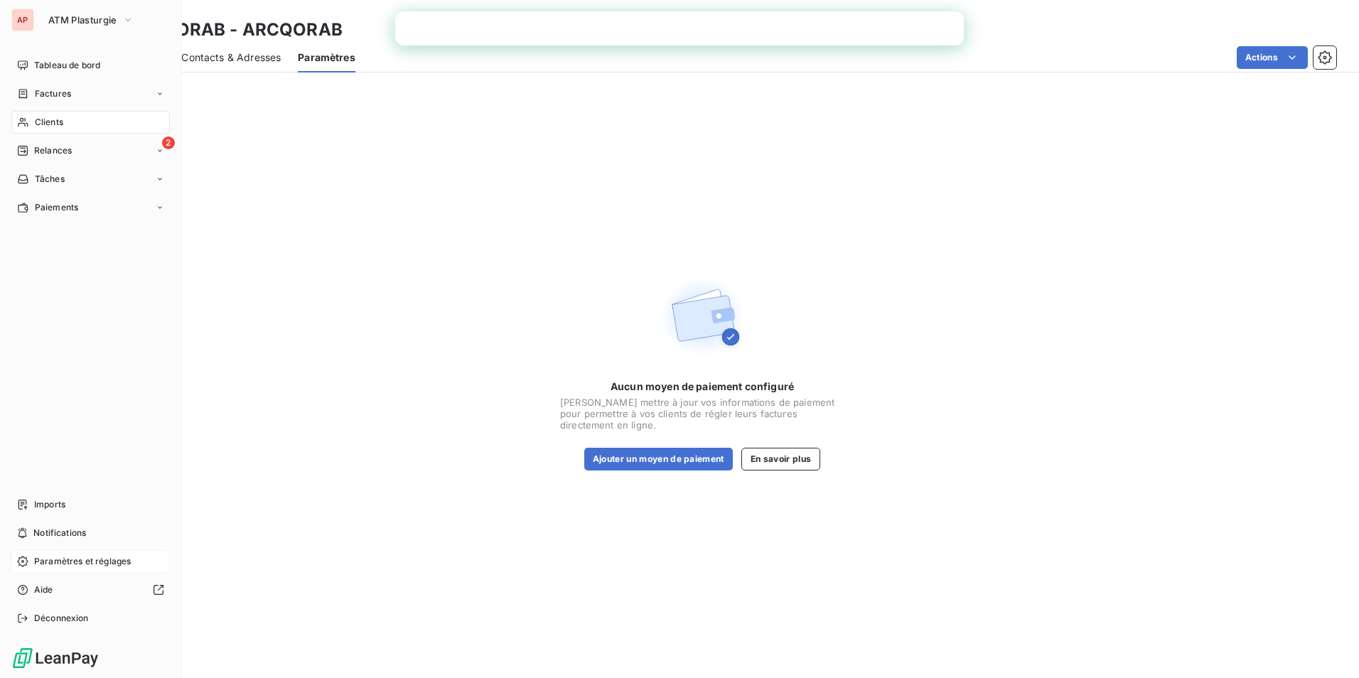
click at [42, 126] on span "Clients" at bounding box center [49, 122] width 28 height 13
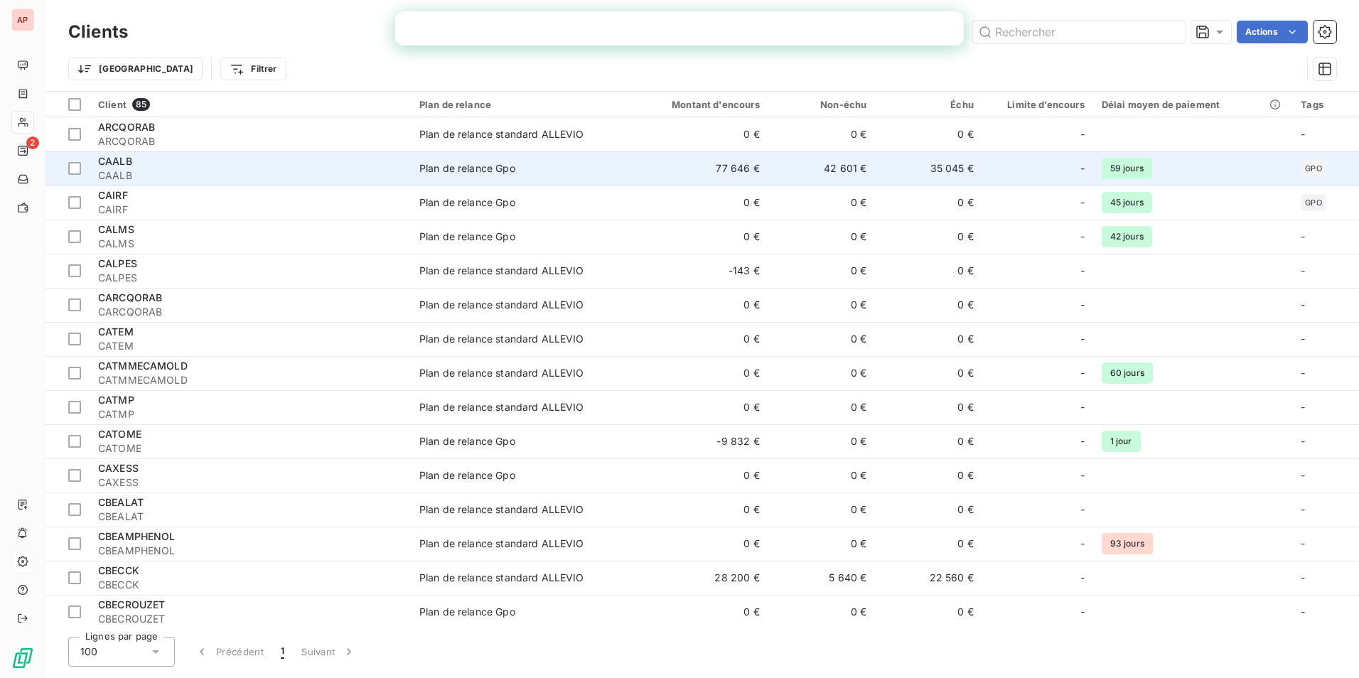
click at [518, 174] on span "Plan de relance Gpo" at bounding box center [517, 168] width 197 height 14
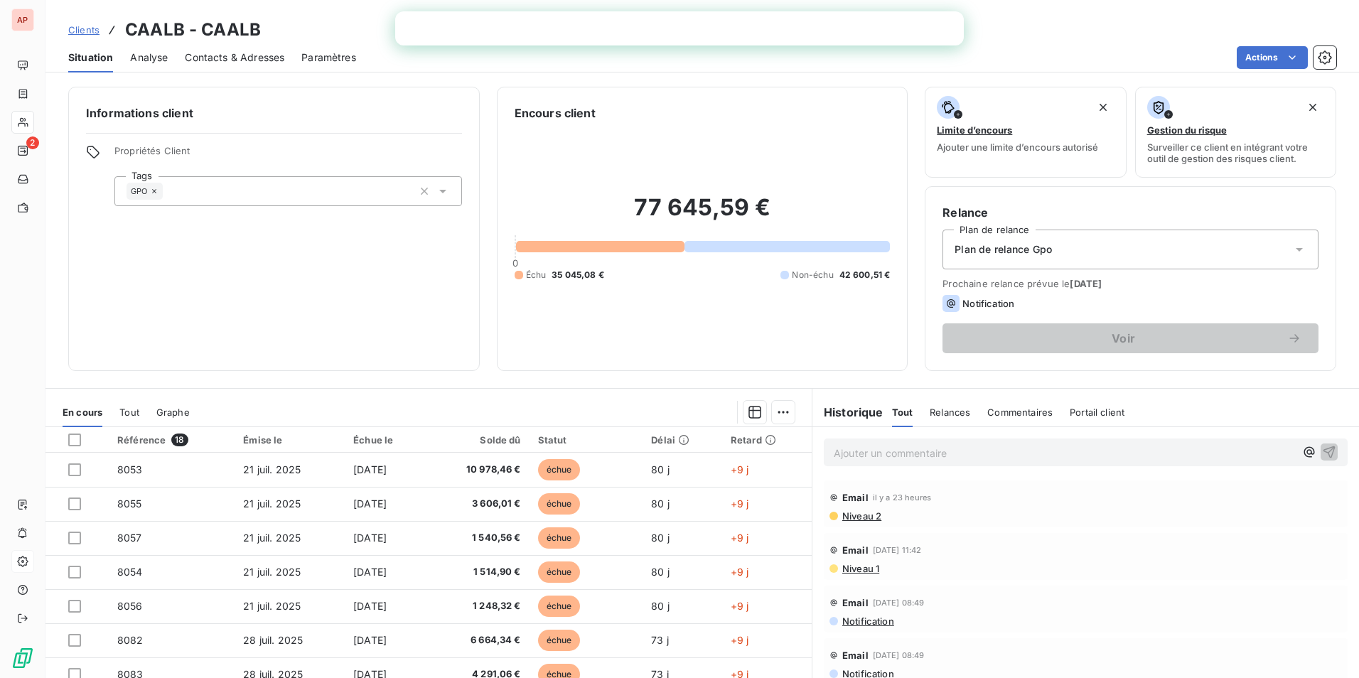
click at [316, 54] on span "Paramètres" at bounding box center [328, 57] width 55 height 14
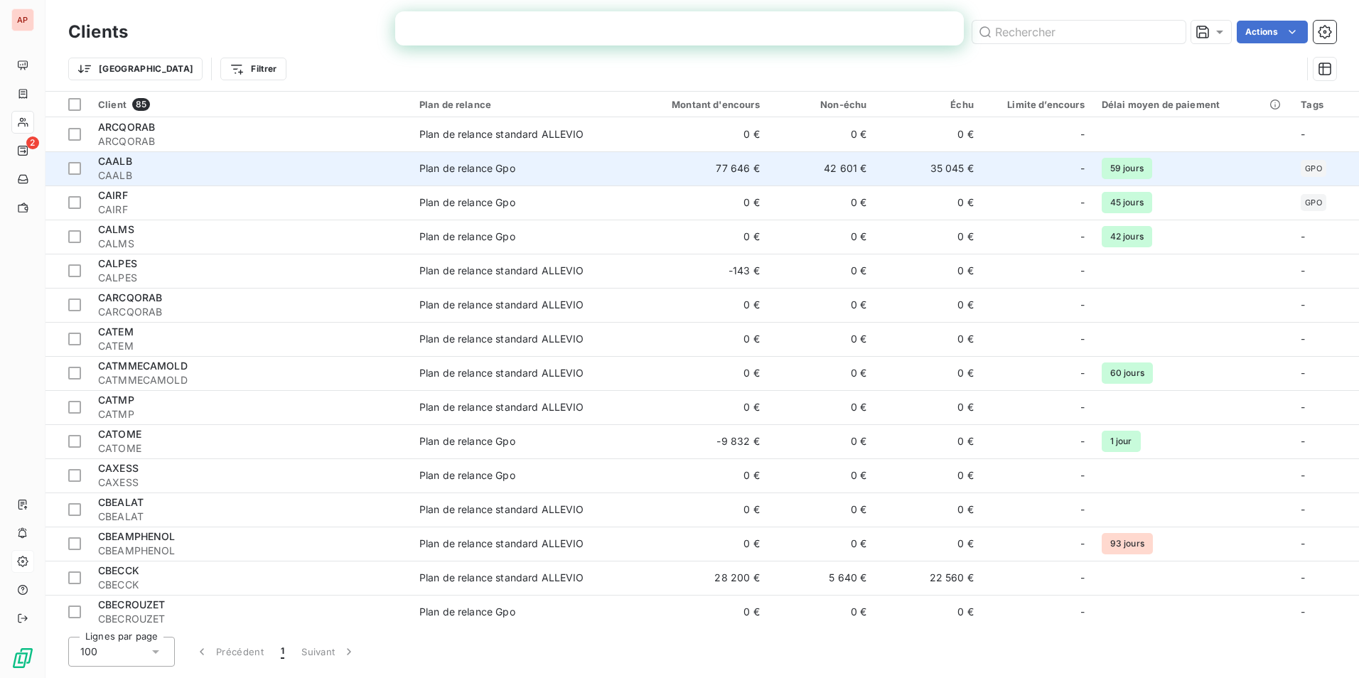
click at [473, 164] on div "Plan de relance Gpo" at bounding box center [467, 168] width 96 height 14
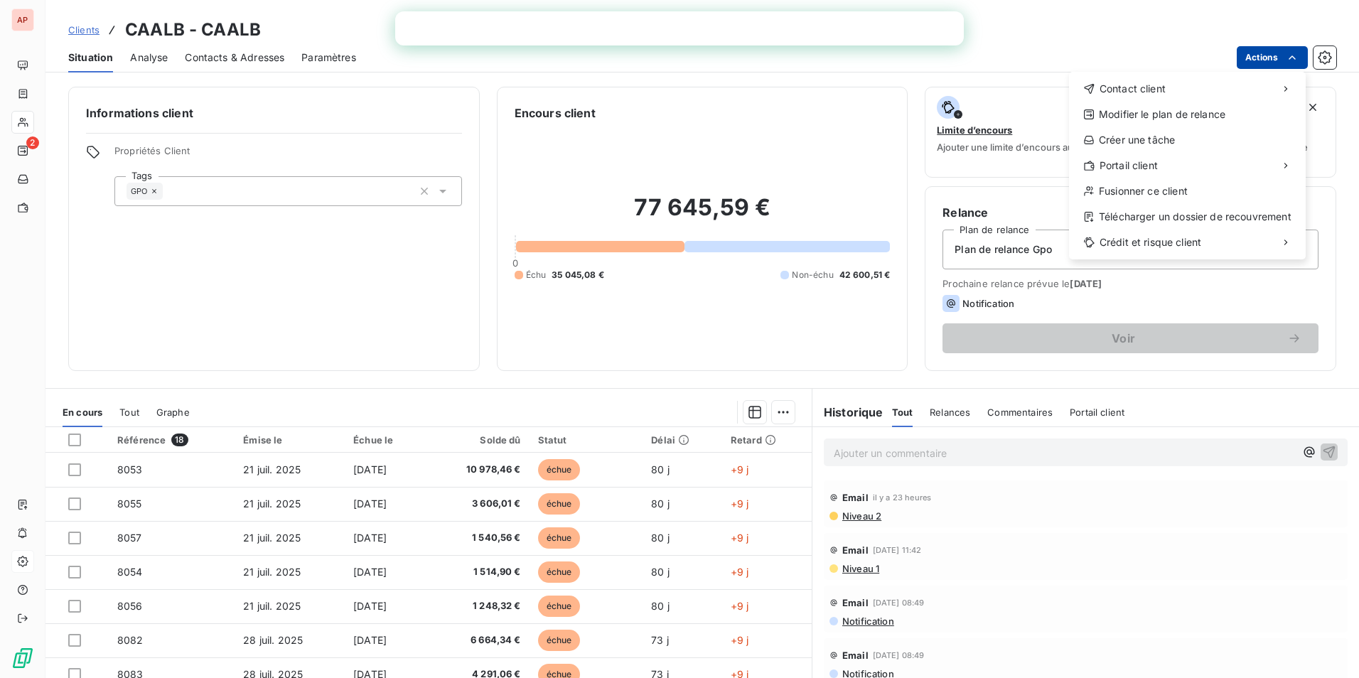
click at [1266, 58] on html "AP 2 Clients CAALB - CAALB Situation Analyse Contacts & Adresses Paramètres Act…" at bounding box center [679, 339] width 1359 height 678
click at [1226, 107] on div "Modifier le plan de relance" at bounding box center [1187, 114] width 225 height 23
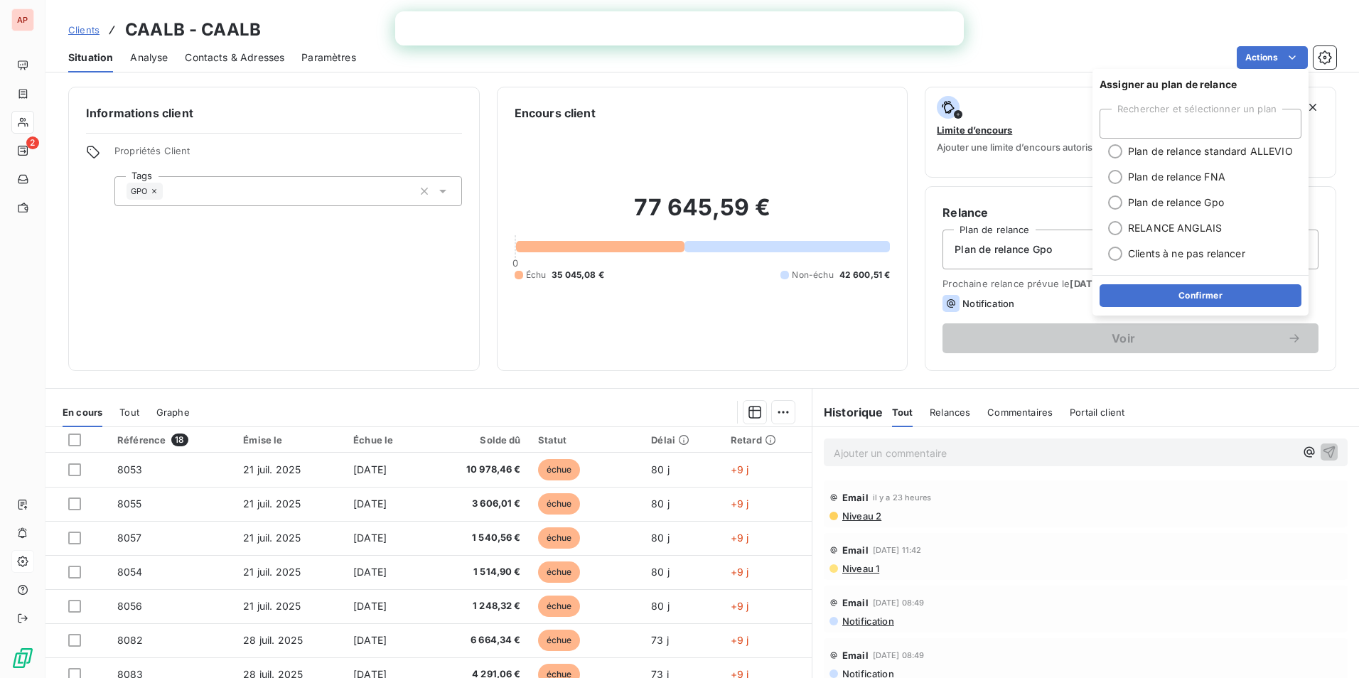
click at [1105, 36] on div "Clients CAALB - CAALB" at bounding box center [702, 30] width 1314 height 26
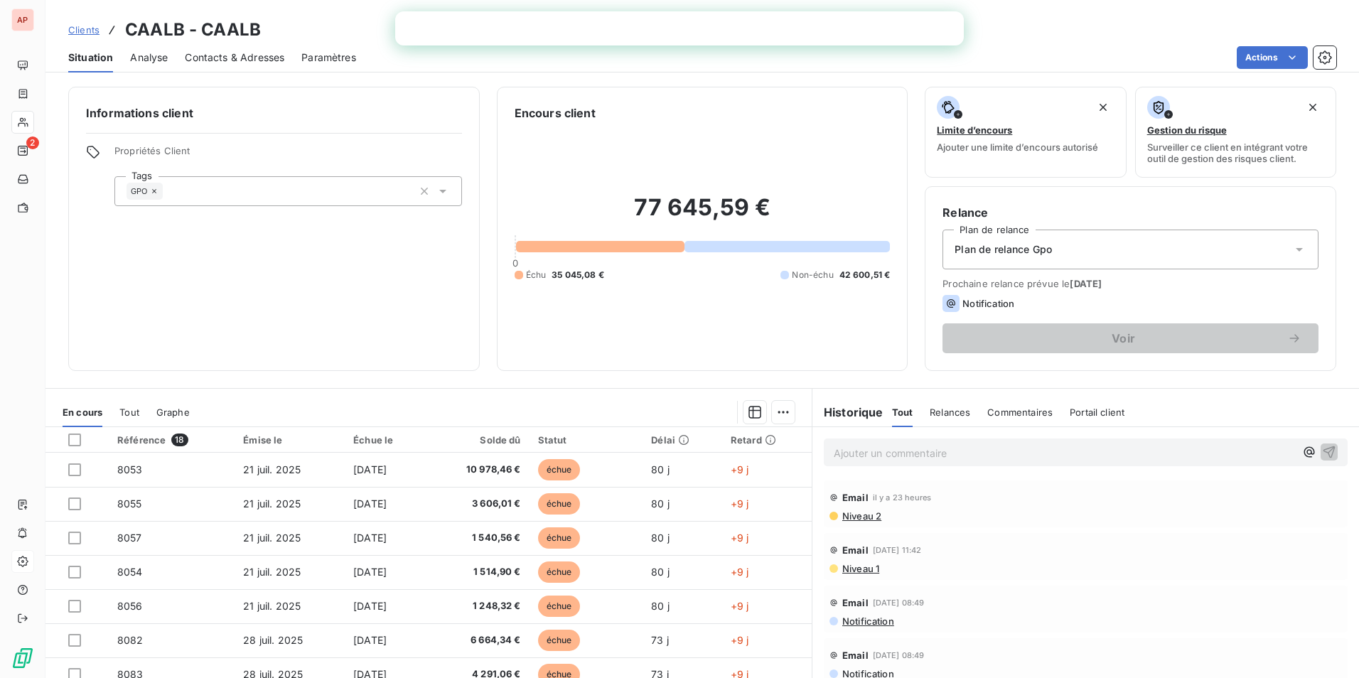
click at [156, 60] on span "Analyse" at bounding box center [149, 57] width 38 height 14
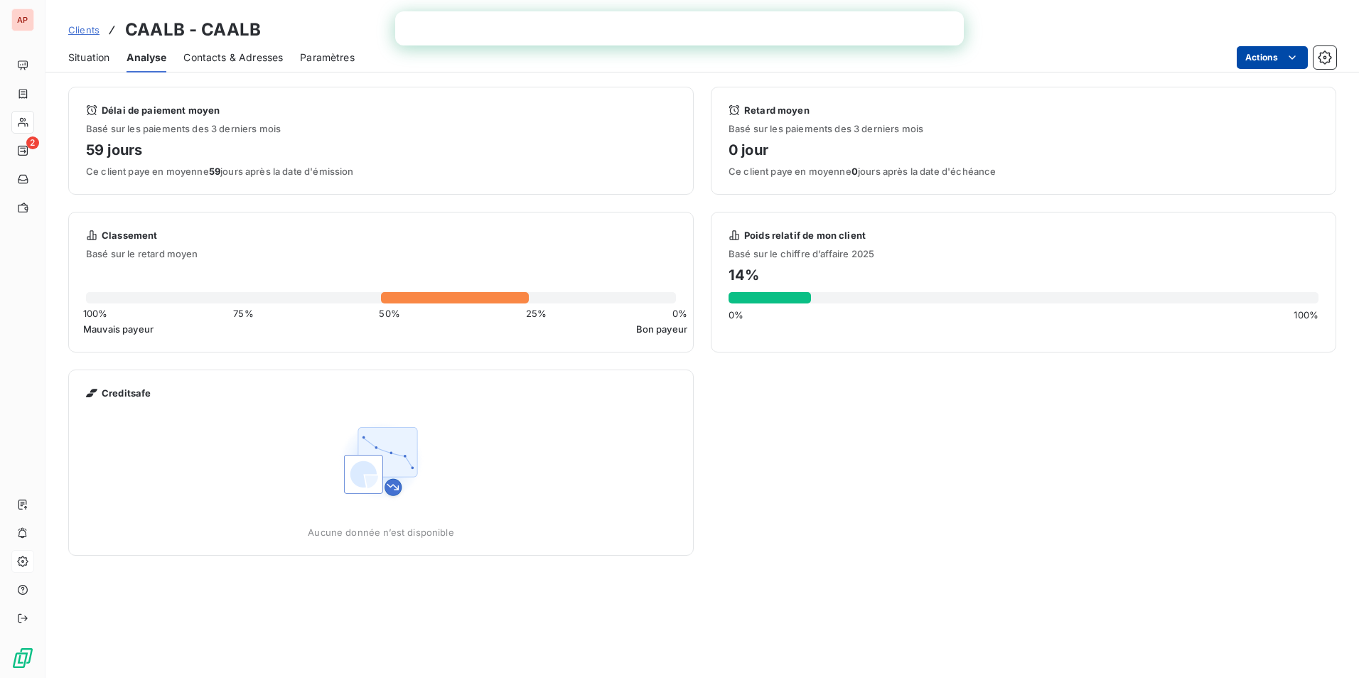
click at [1273, 55] on html "AP 2 Clients CAALB - CAALB Situation Analyse Contacts & Adresses Paramètres Act…" at bounding box center [679, 339] width 1359 height 678
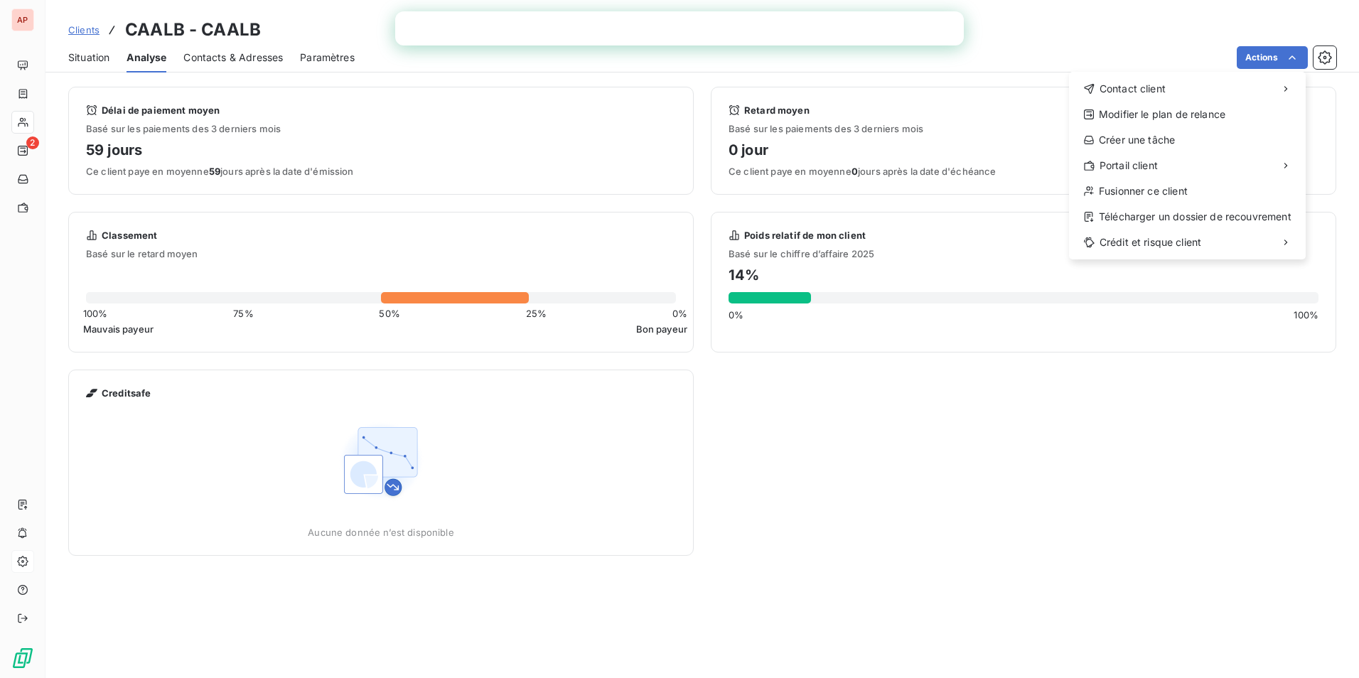
click at [325, 59] on html "AP 2 Clients CAALB - CAALB Situation Analyse Contacts & Adresses Paramètres Act…" at bounding box center [679, 339] width 1359 height 678
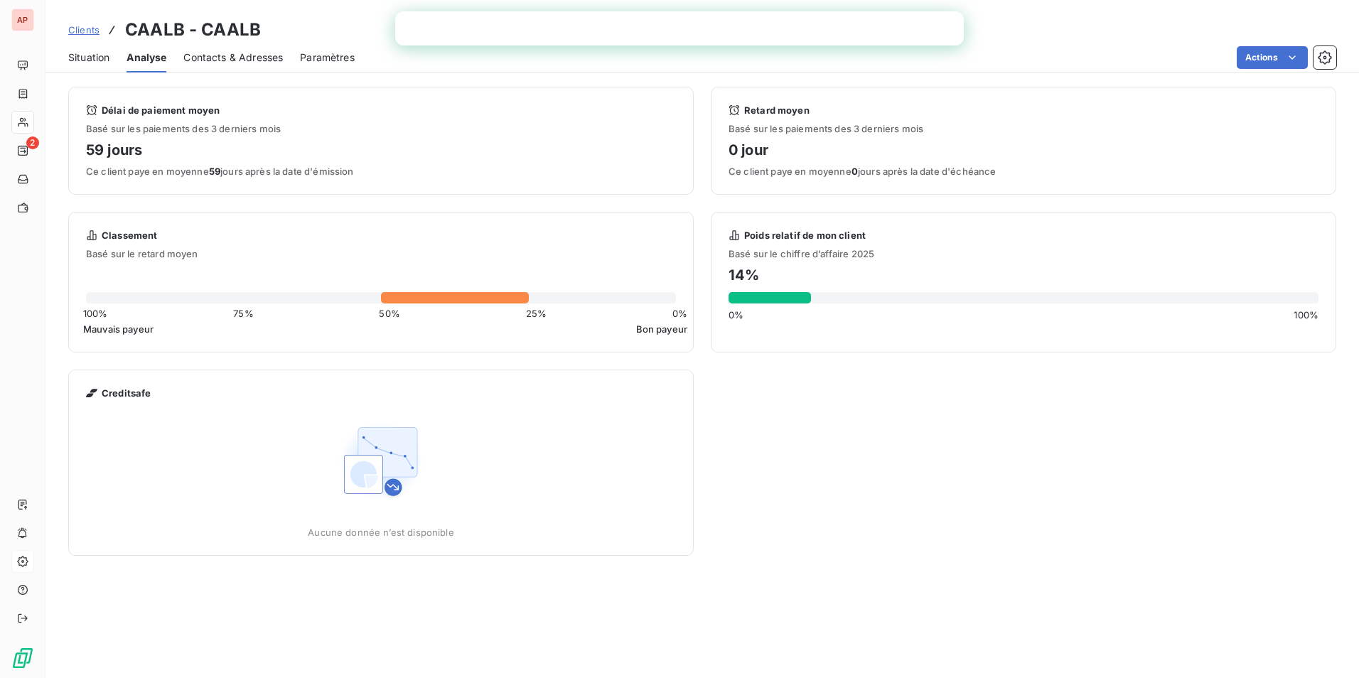
click at [325, 59] on span "Paramètres" at bounding box center [327, 57] width 55 height 14
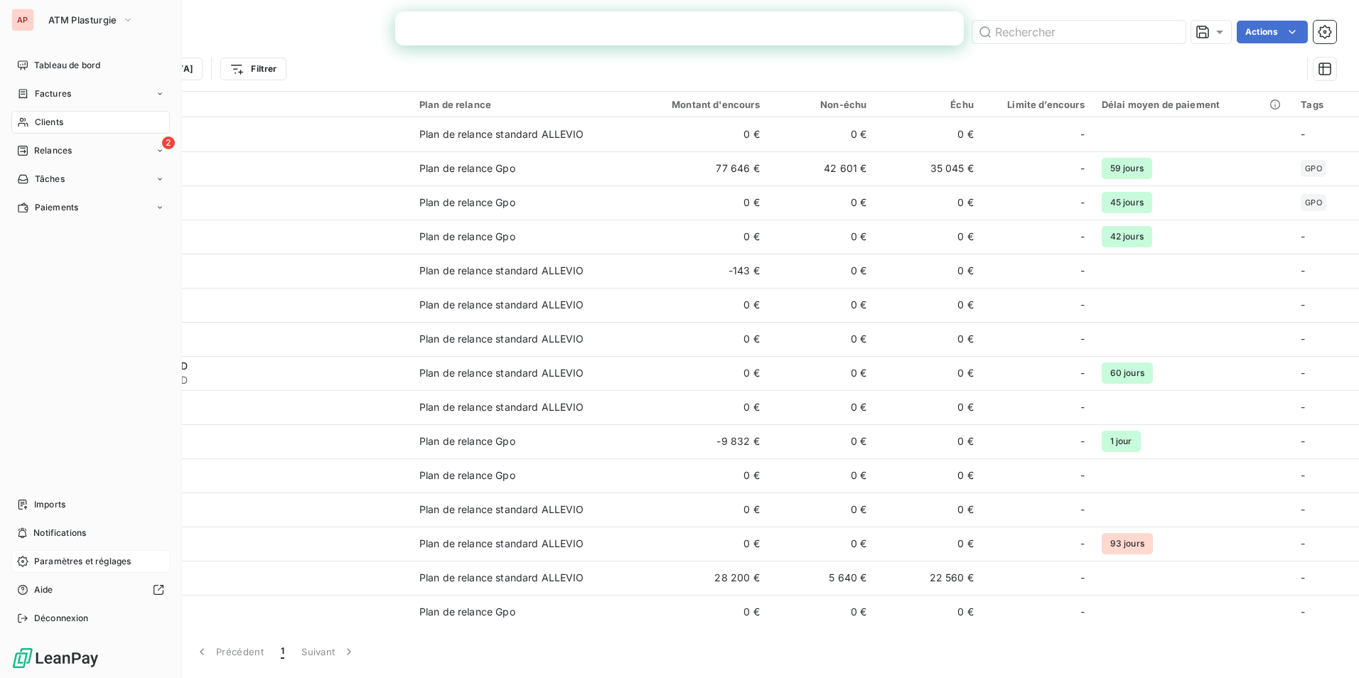
click at [56, 156] on span "Relances" at bounding box center [53, 150] width 38 height 13
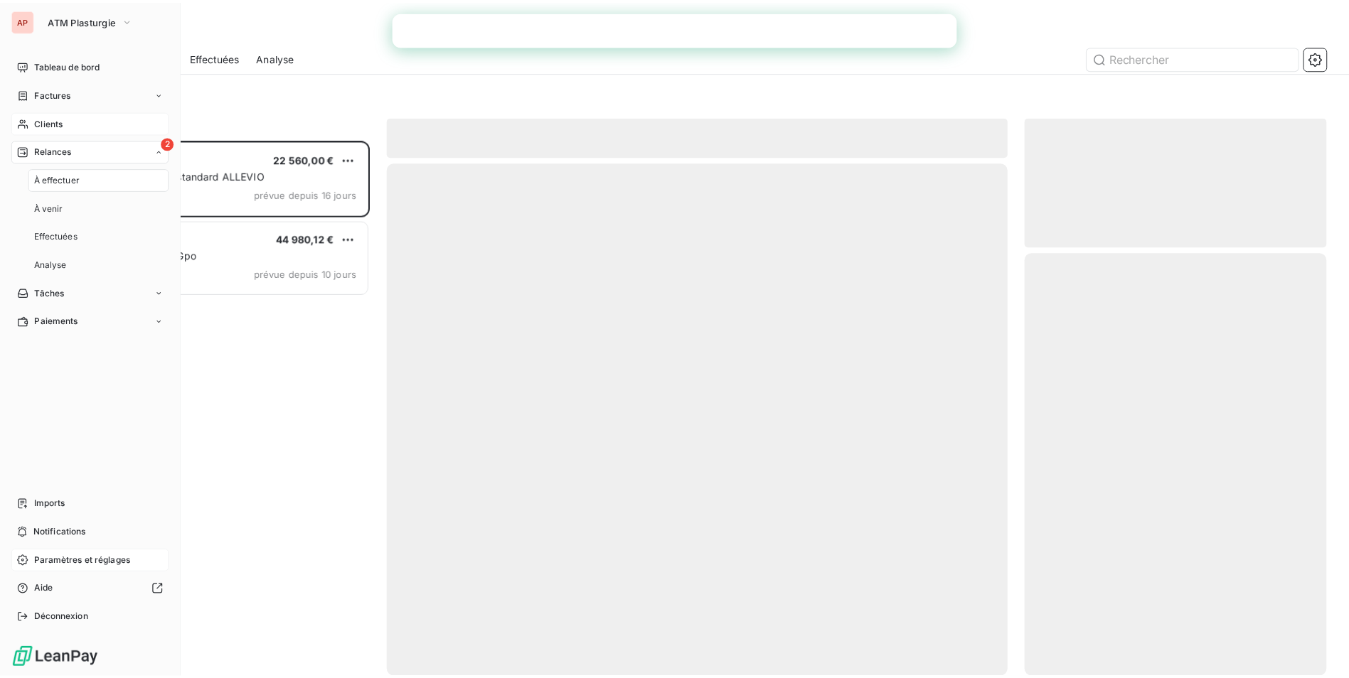
scroll to position [528, 294]
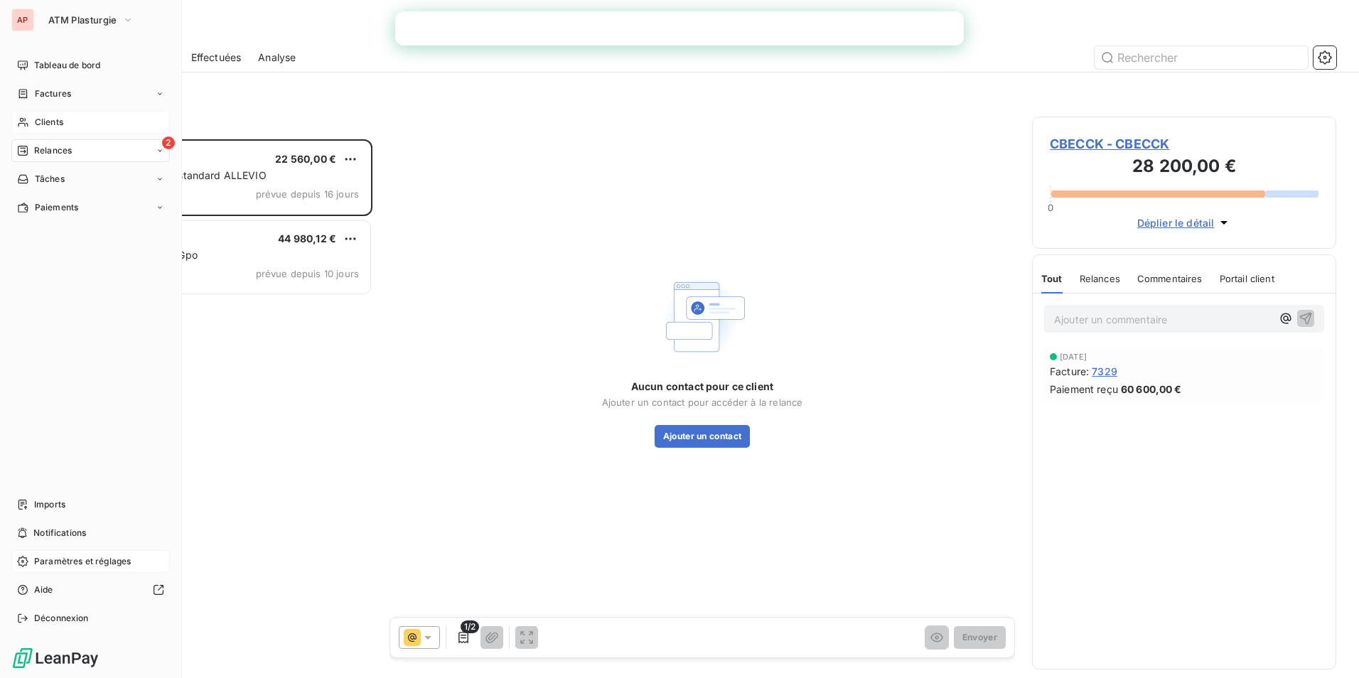
click at [163, 153] on icon at bounding box center [160, 150] width 9 height 9
click at [105, 152] on div "2 Relances" at bounding box center [90, 150] width 159 height 23
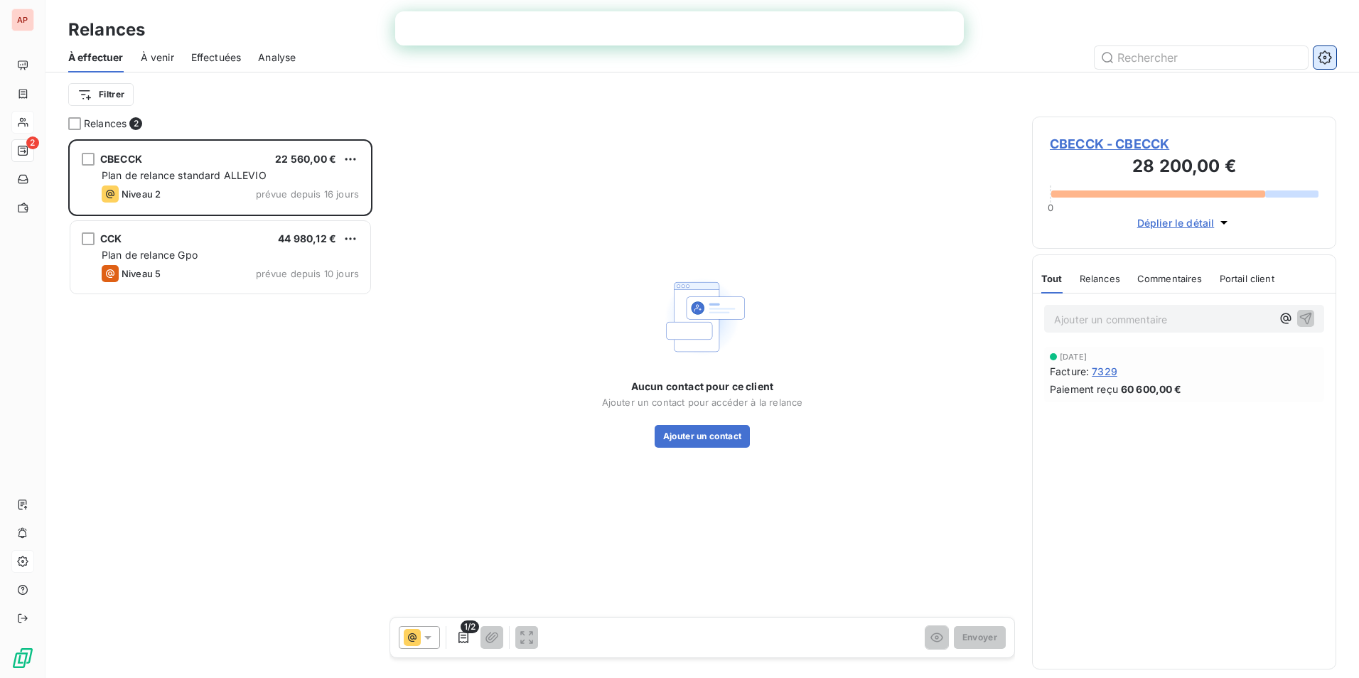
click at [1322, 58] on icon "button" at bounding box center [1325, 57] width 14 height 14
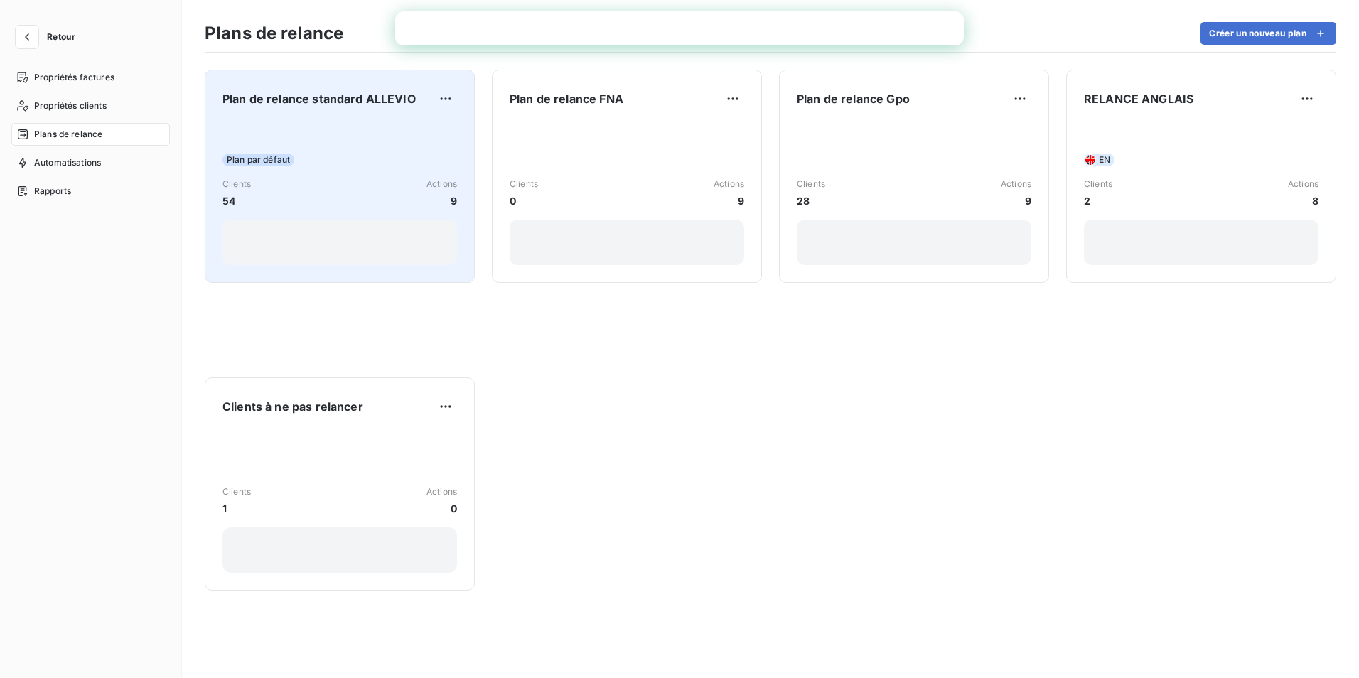
click at [383, 144] on div "Plan par défaut Clients 54 Actions 9" at bounding box center [340, 194] width 235 height 144
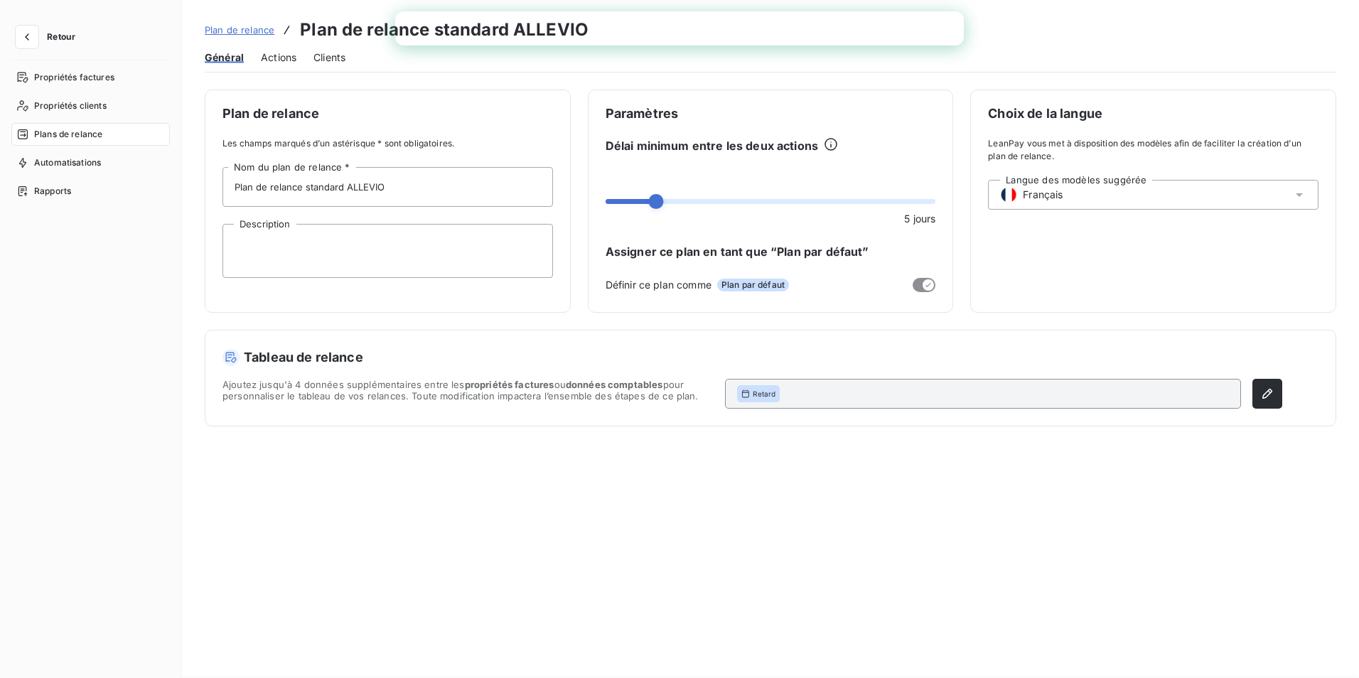
click at [383, 144] on div "Plan de relance Les champs marqués d’un astérisque * sont obligatoires. Plan de…" at bounding box center [770, 376] width 1177 height 572
drag, startPoint x: 383, startPoint y: 144, endPoint x: 539, endPoint y: 135, distance: 155.9
click at [539, 135] on div "Plan de relance Les champs marqués d’un astérisque * sont obligatoires. Plan de…" at bounding box center [388, 201] width 366 height 223
click at [276, 58] on span "Actions" at bounding box center [279, 57] width 36 height 14
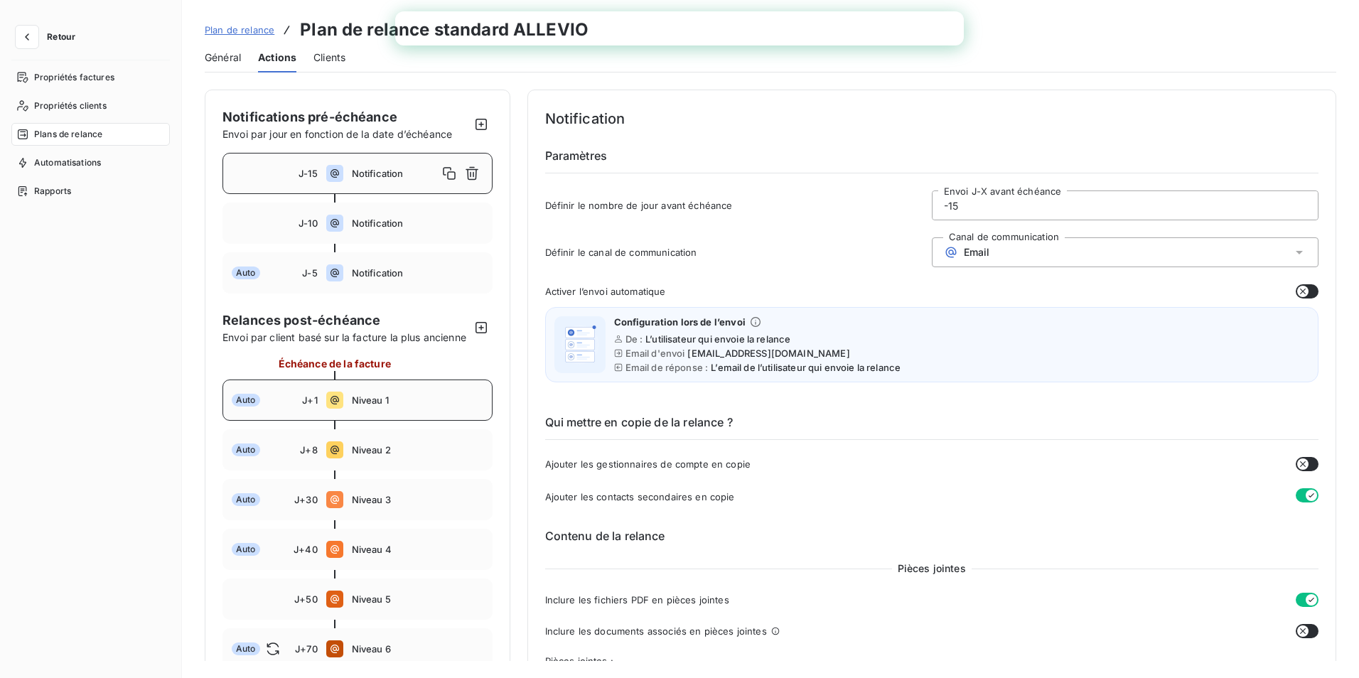
click at [424, 406] on span "Niveau 1" at bounding box center [418, 400] width 132 height 11
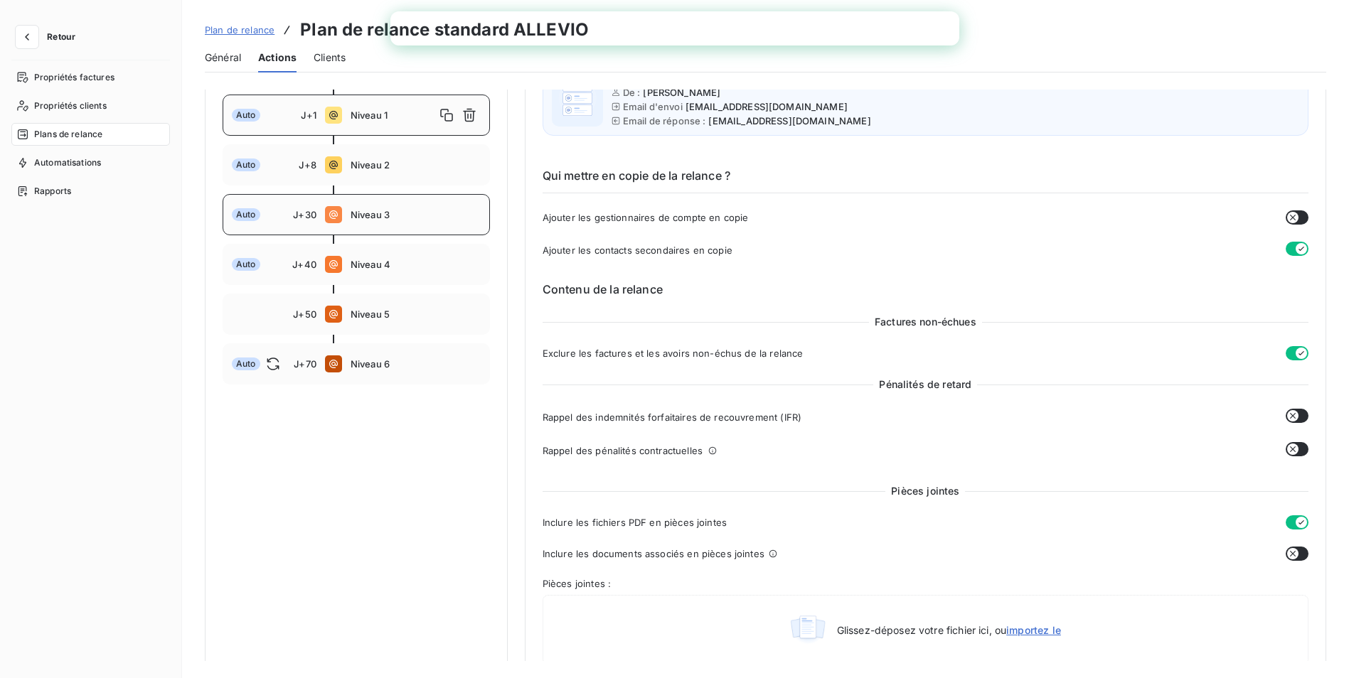
scroll to position [284, 0]
click at [439, 186] on div "Auto J+8 Niveau 2" at bounding box center [356, 165] width 267 height 41
type input "8"
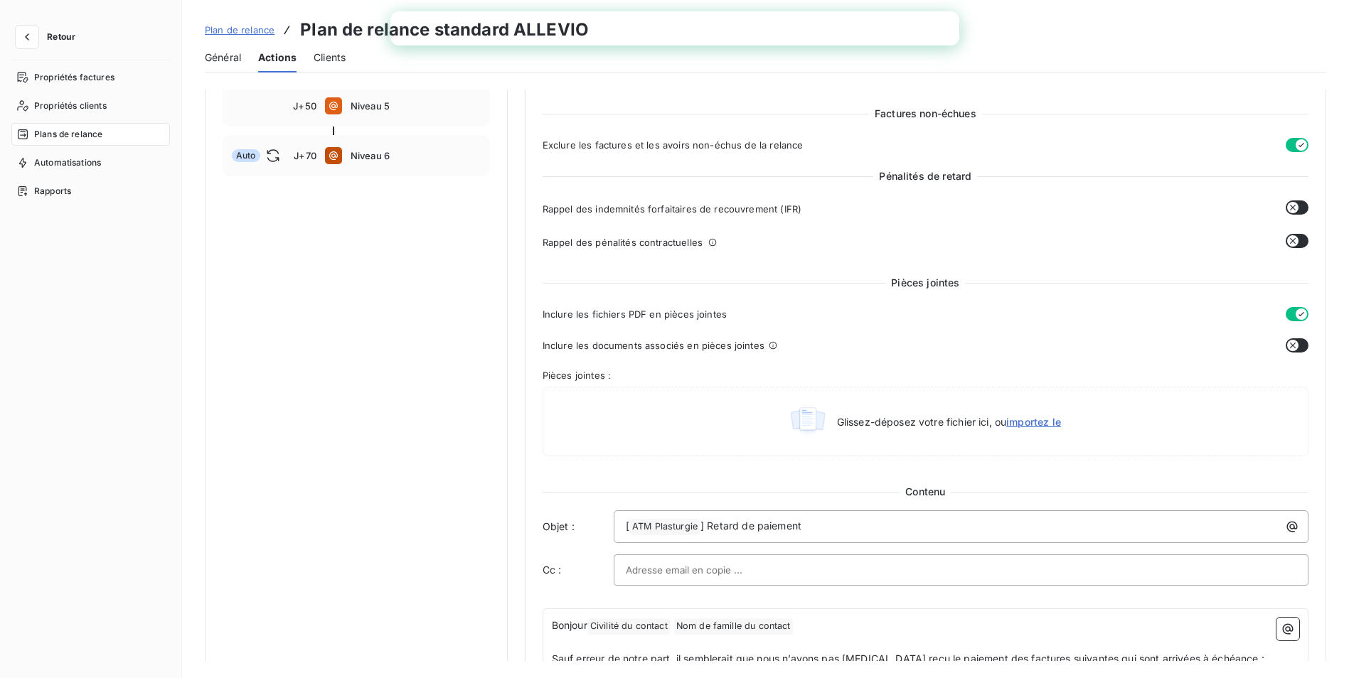
scroll to position [498, 0]
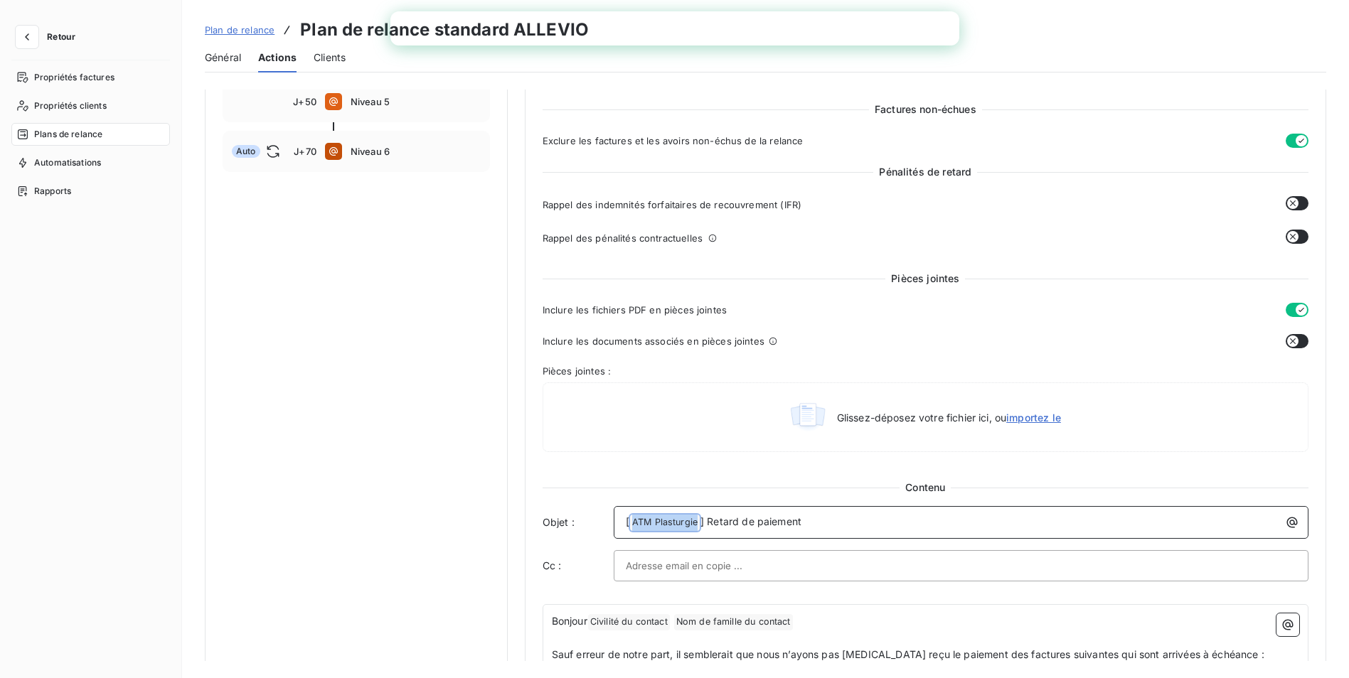
drag, startPoint x: 698, startPoint y: 522, endPoint x: 635, endPoint y: 520, distance: 63.3
click at [631, 519] on p "[ ATM Plasturgie ﻿ ] Retard de paiement" at bounding box center [965, 522] width 678 height 17
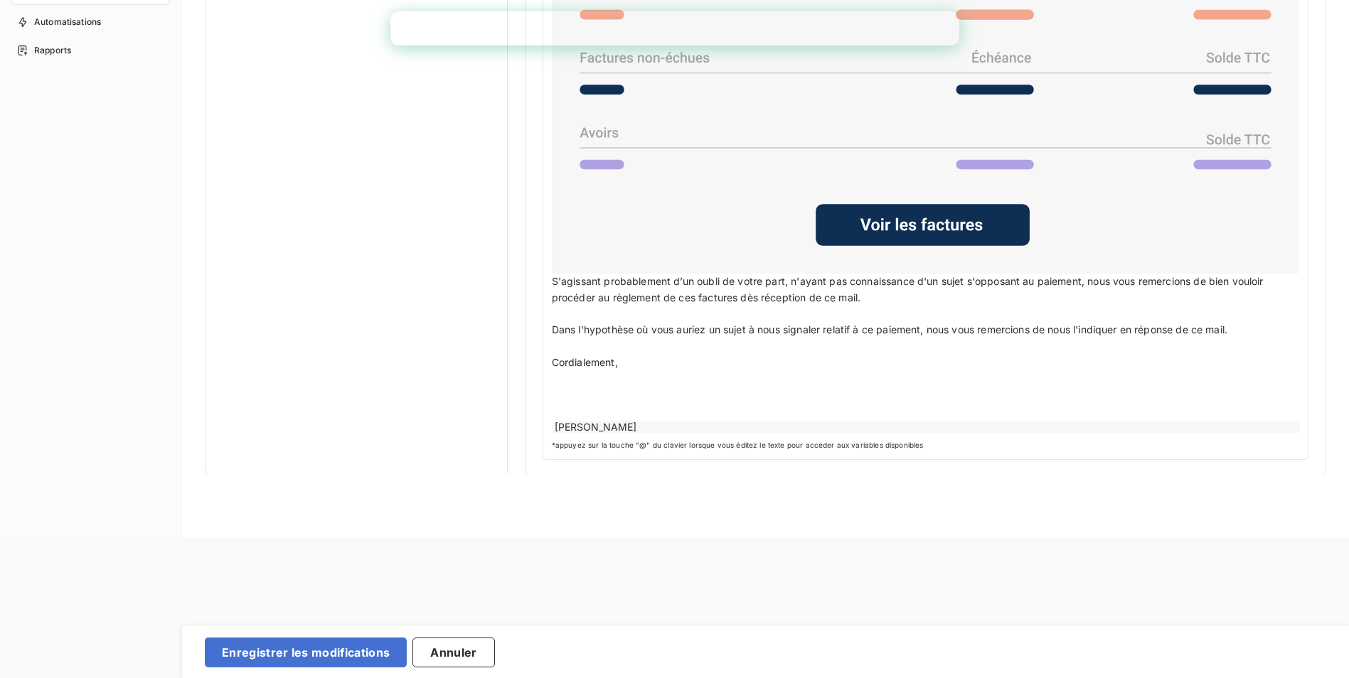
scroll to position [142, 0]
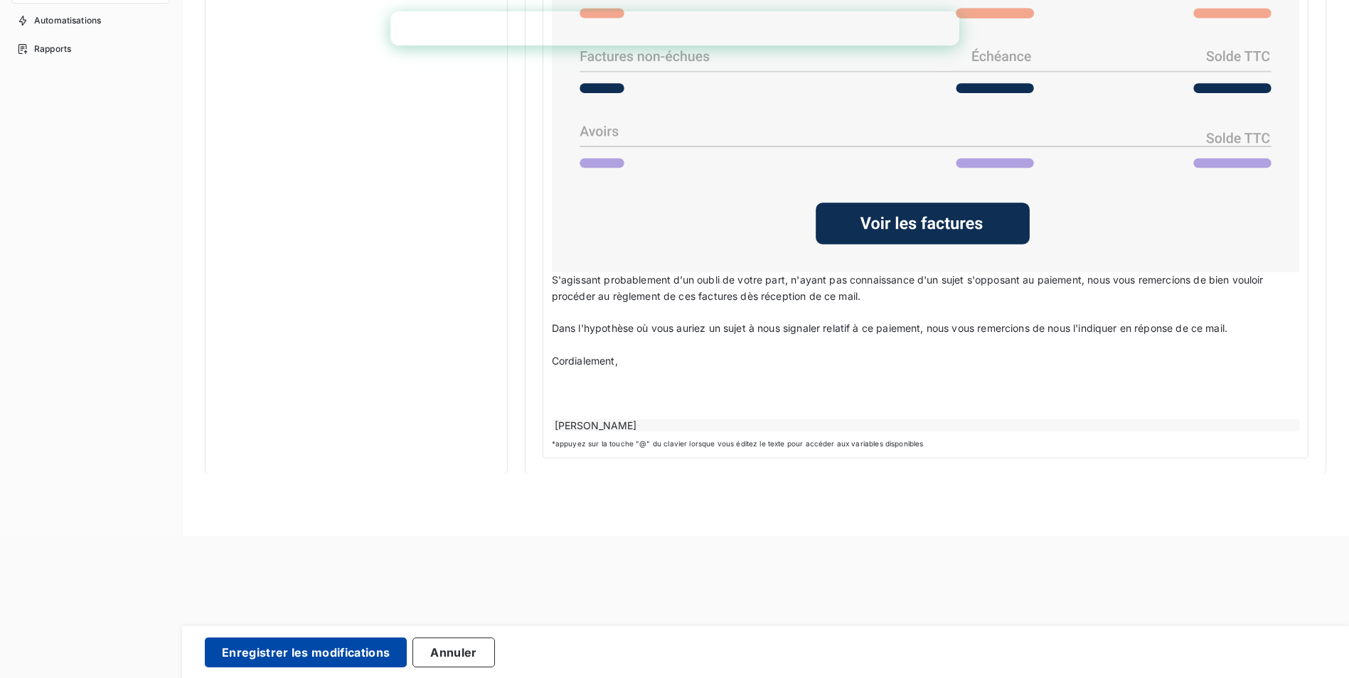
click at [388, 658] on button "Enregistrer les modifications" at bounding box center [306, 653] width 202 height 30
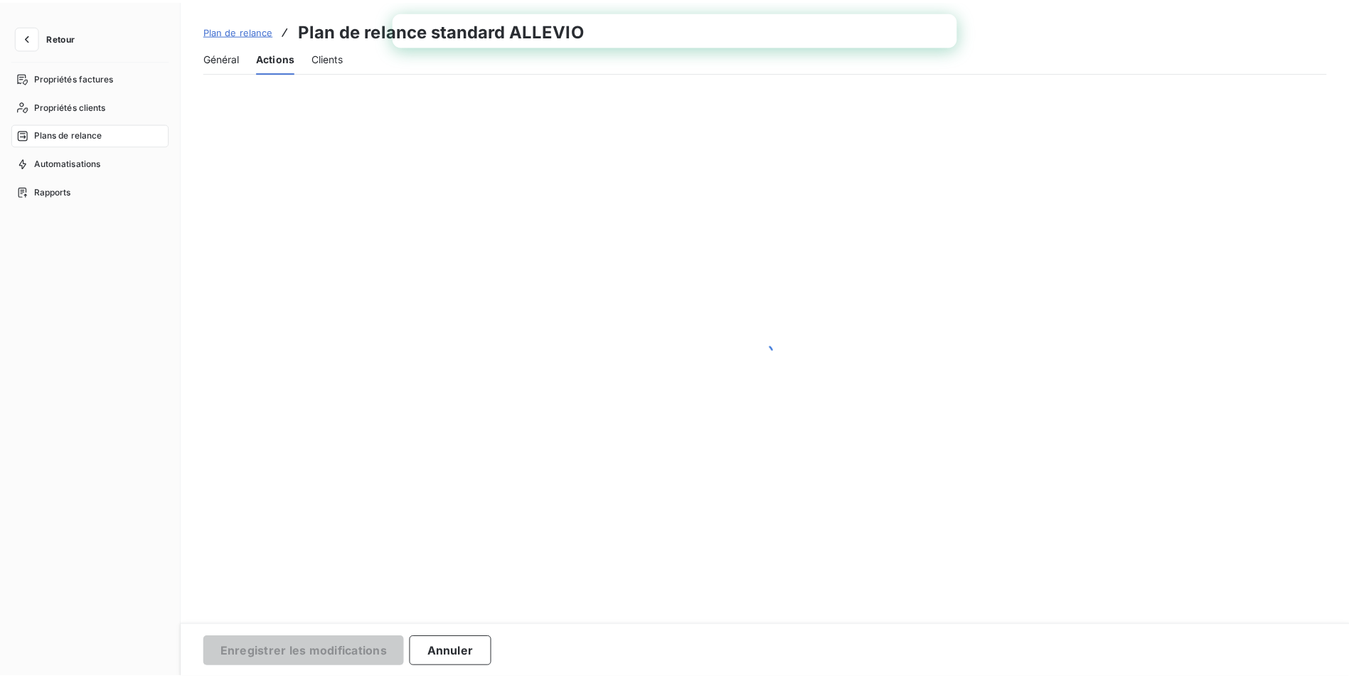
scroll to position [87, 0]
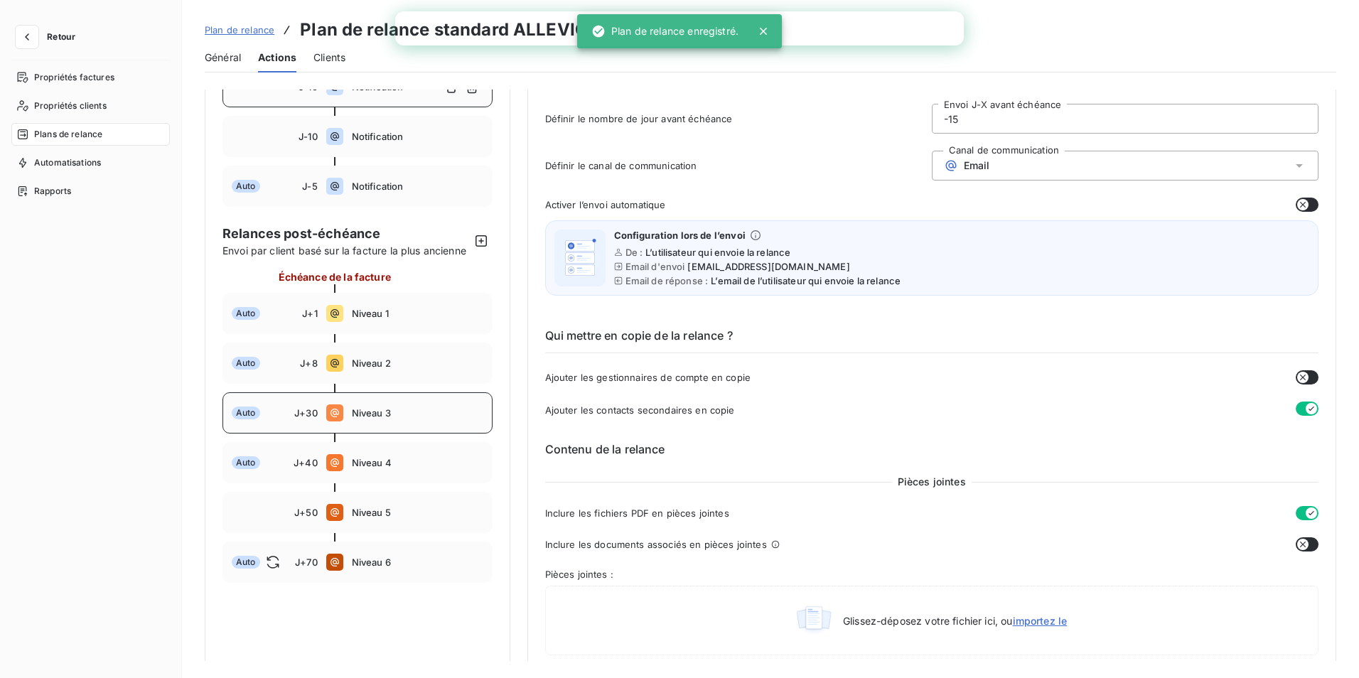
click at [368, 434] on div "Auto J+30 Niveau 3" at bounding box center [358, 412] width 270 height 41
type input "30"
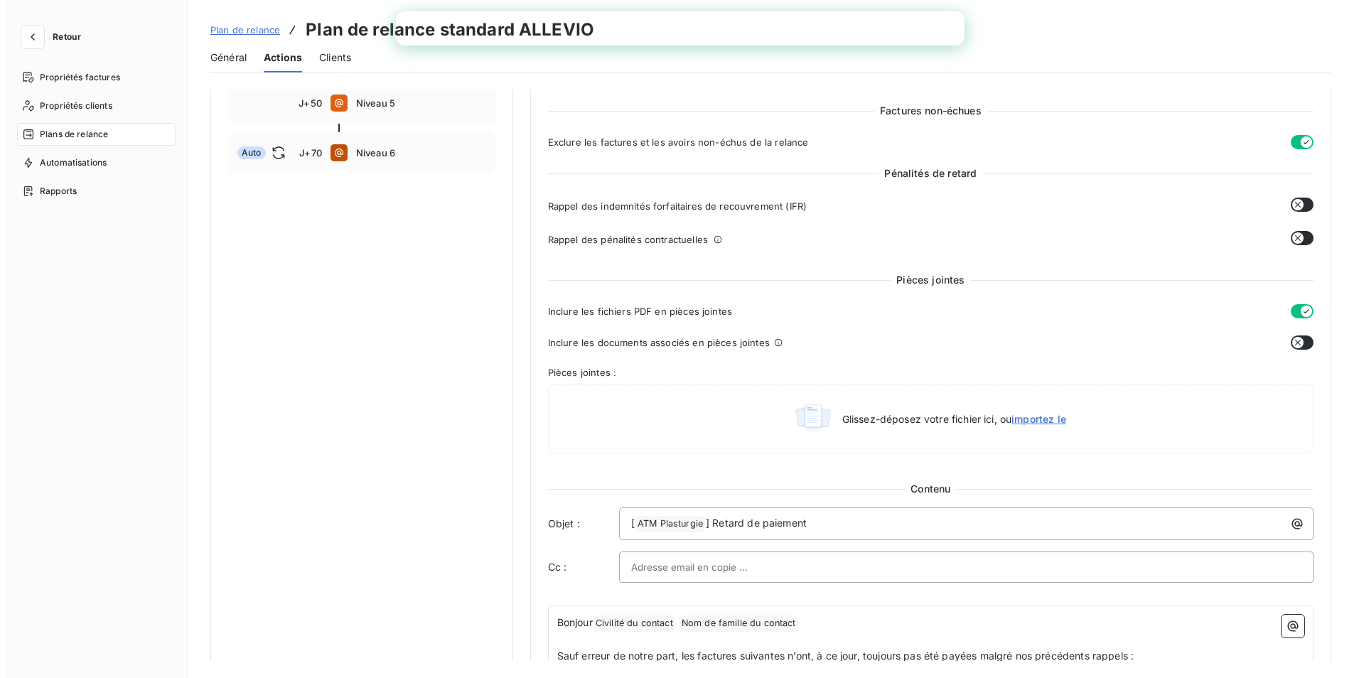
scroll to position [513, 0]
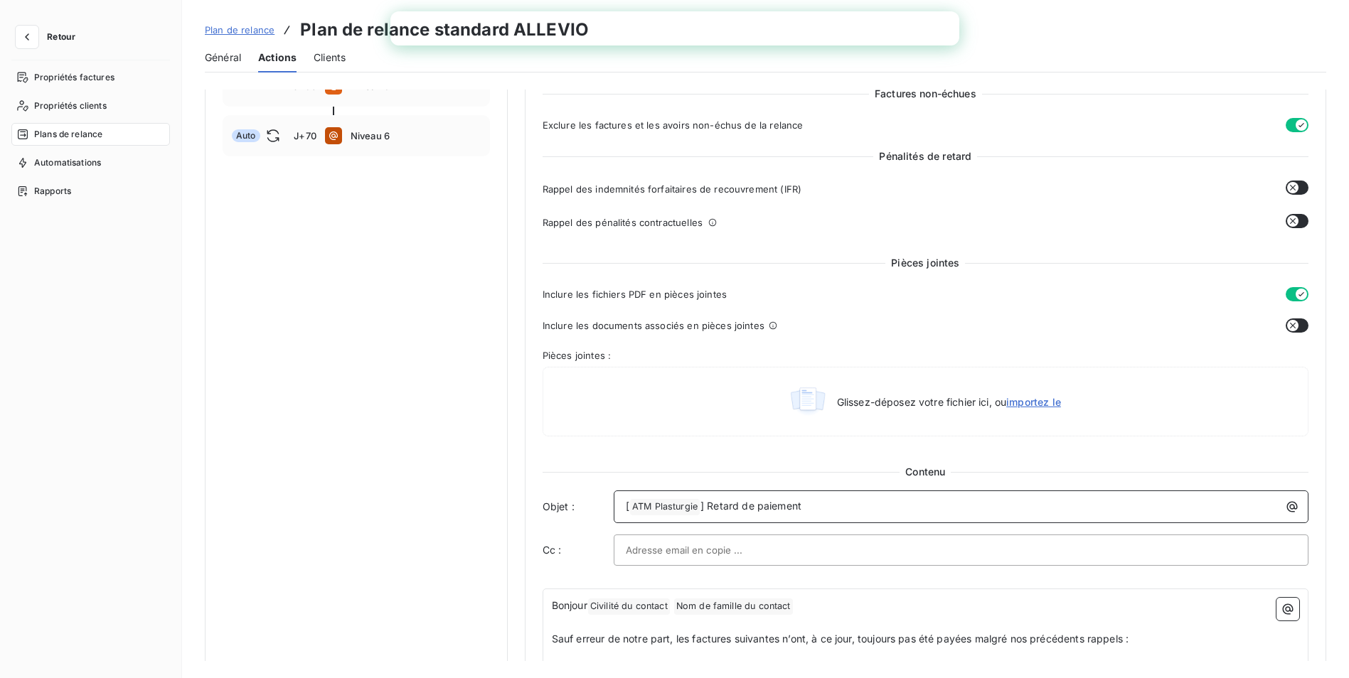
click at [697, 503] on span "ATM Plasturgie ﻿" at bounding box center [665, 507] width 70 height 16
drag, startPoint x: 700, startPoint y: 503, endPoint x: 619, endPoint y: 505, distance: 81.1
click at [616, 506] on div "[ ATM Plasturgie ﻿ ] Retard de paiement" at bounding box center [961, 507] width 695 height 33
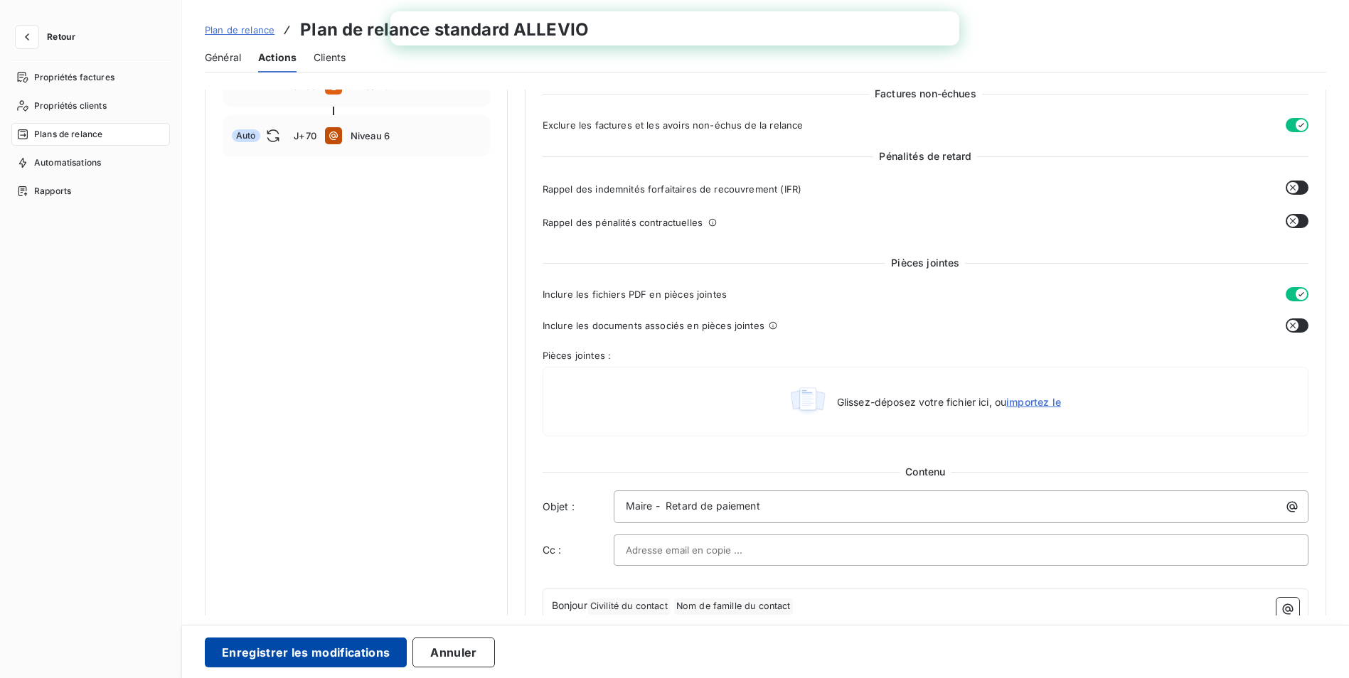
click at [323, 655] on button "Enregistrer les modifications" at bounding box center [306, 653] width 202 height 30
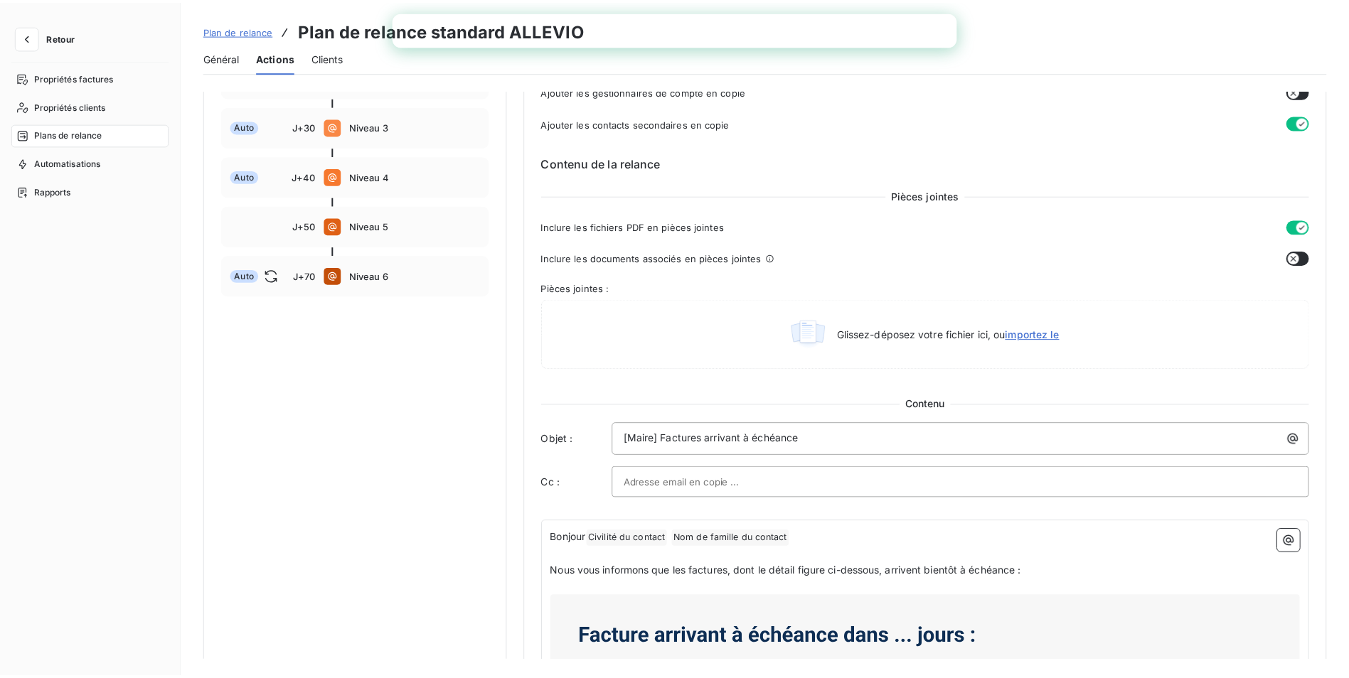
scroll to position [363, 0]
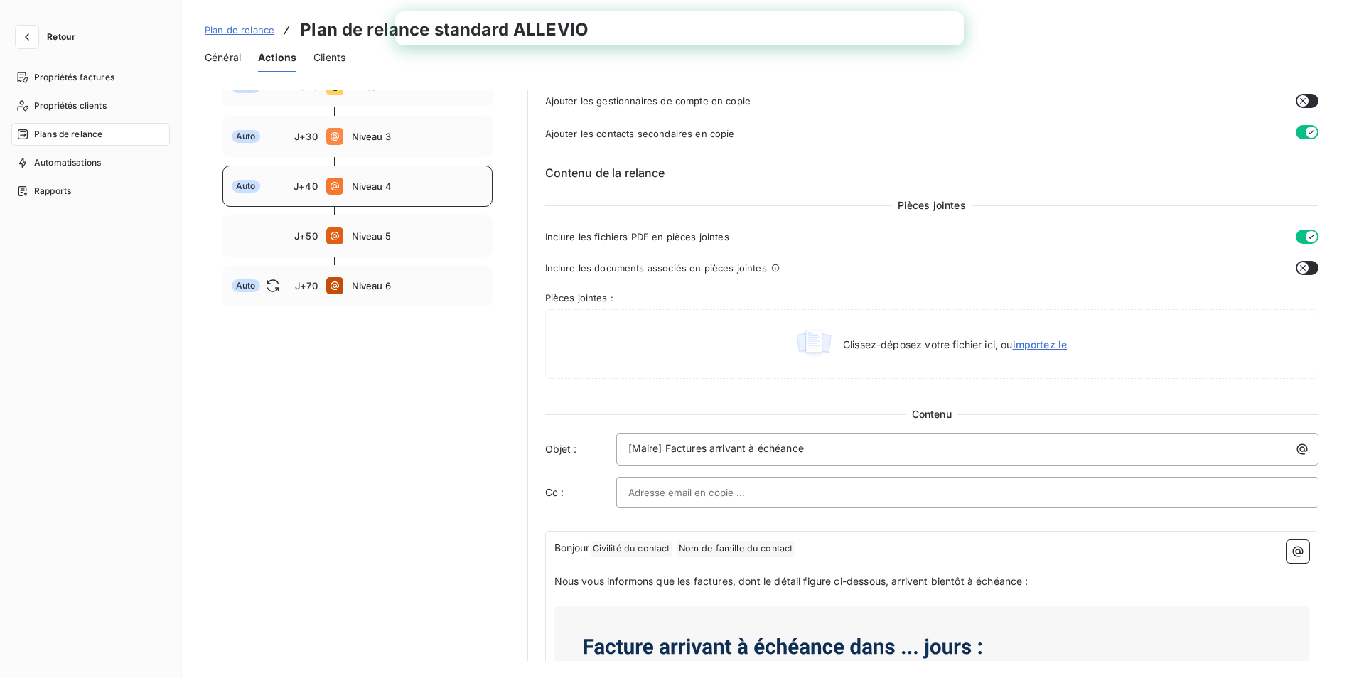
click at [405, 207] on div "Auto J+40 Niveau 4" at bounding box center [358, 186] width 270 height 41
type input "40"
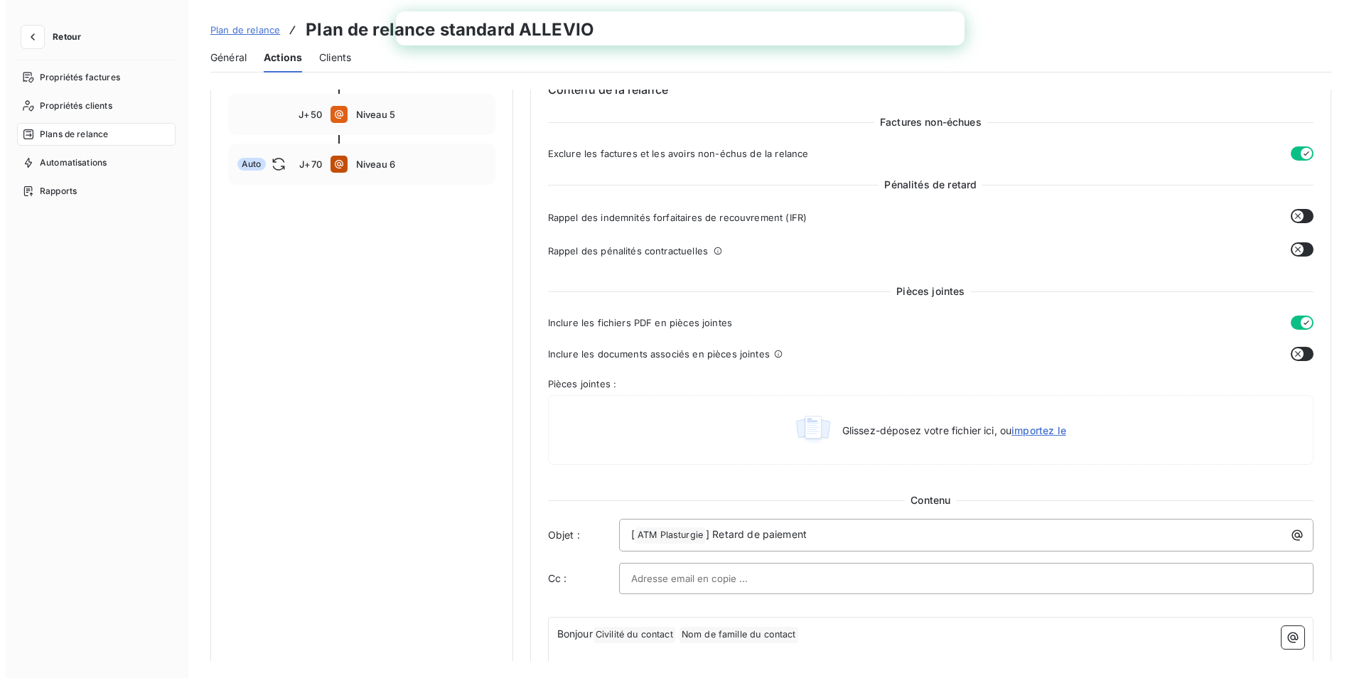
scroll to position [505, 0]
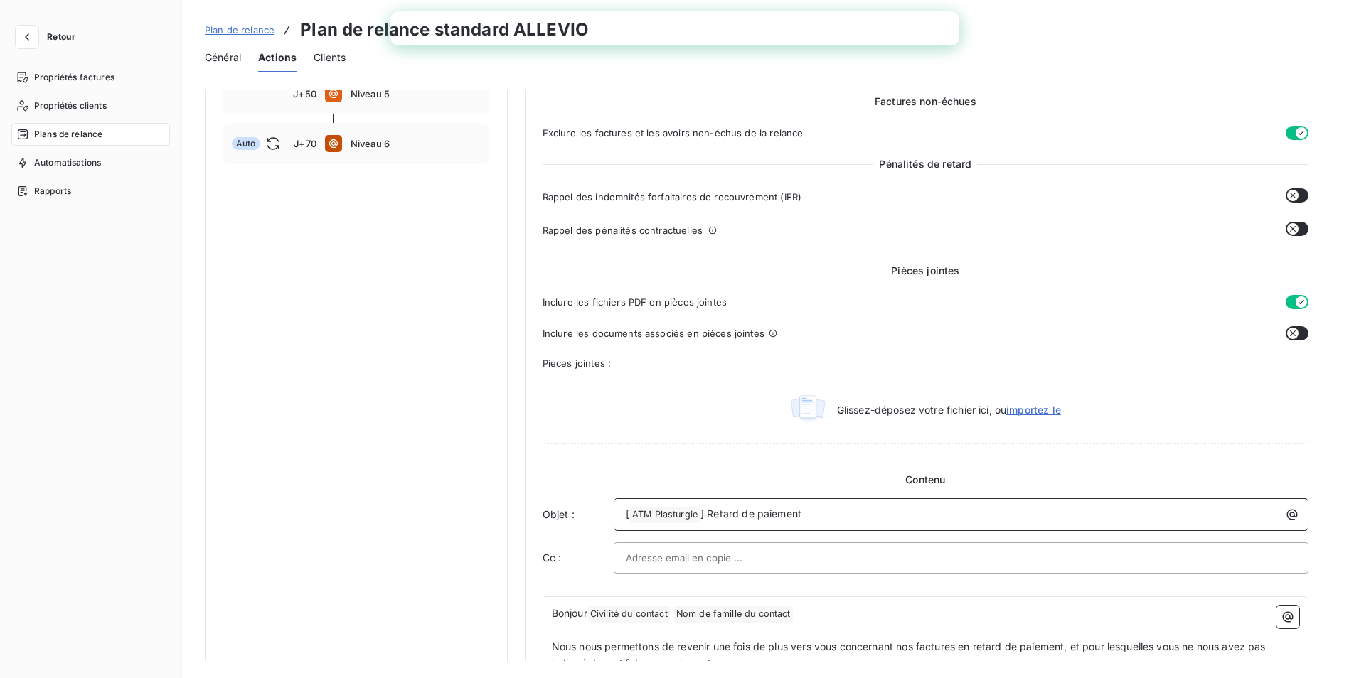
click at [700, 513] on span "] Retard de paiement" at bounding box center [750, 514] width 101 height 12
drag, startPoint x: 700, startPoint y: 513, endPoint x: 626, endPoint y: 511, distance: 74.0
click at [626, 511] on p "[ ATM Plasturgie ﻿ ] Retard de paiement" at bounding box center [965, 514] width 678 height 17
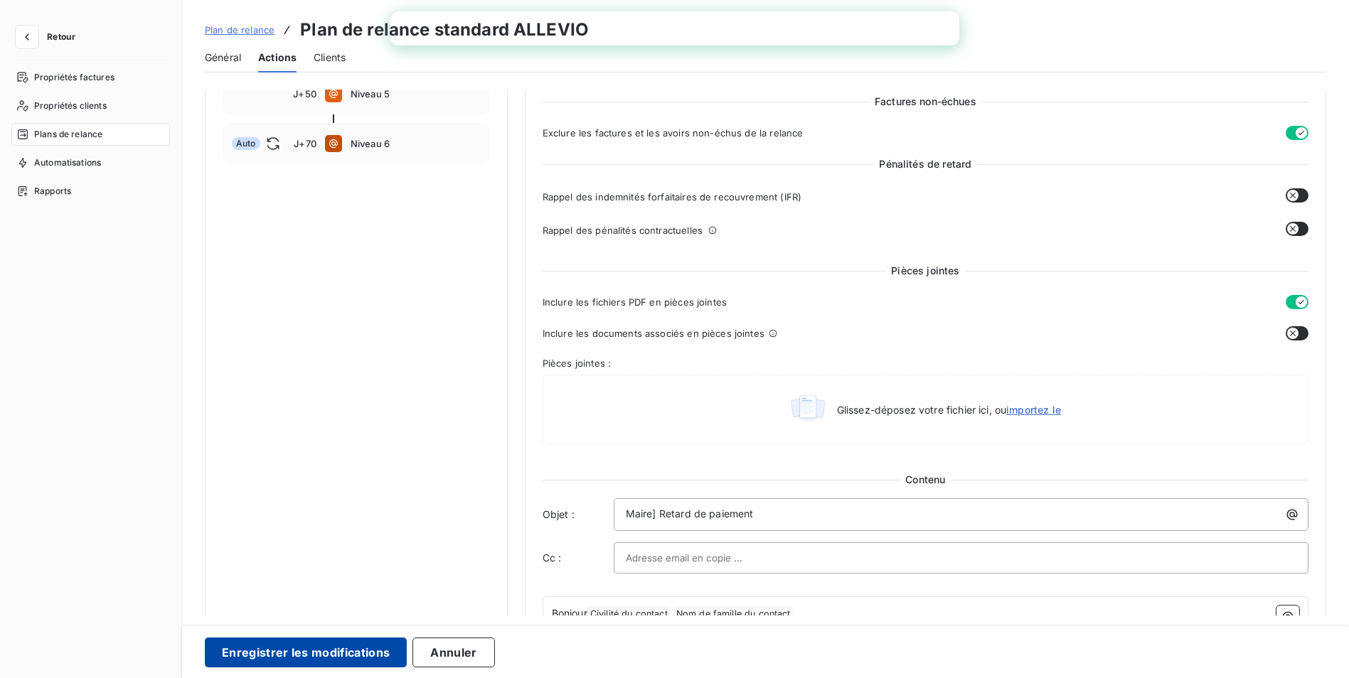
click at [368, 651] on button "Enregistrer les modifications" at bounding box center [306, 653] width 202 height 30
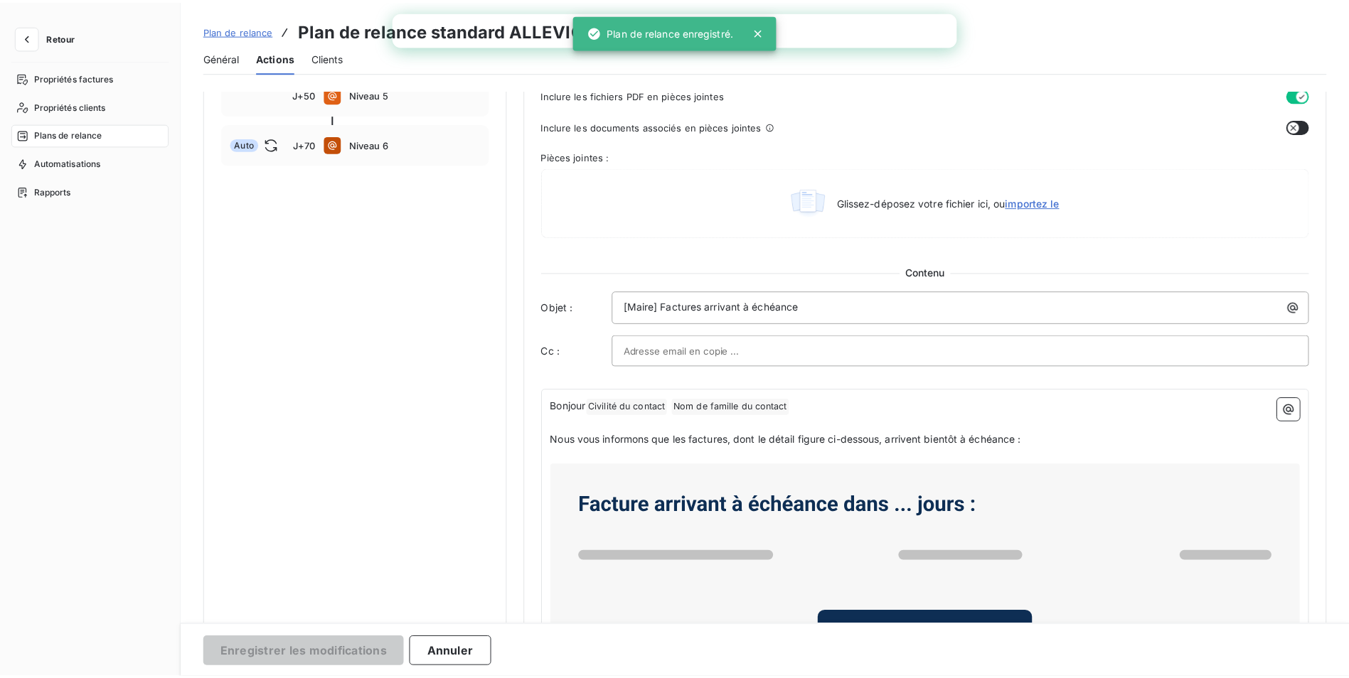
scroll to position [87, 0]
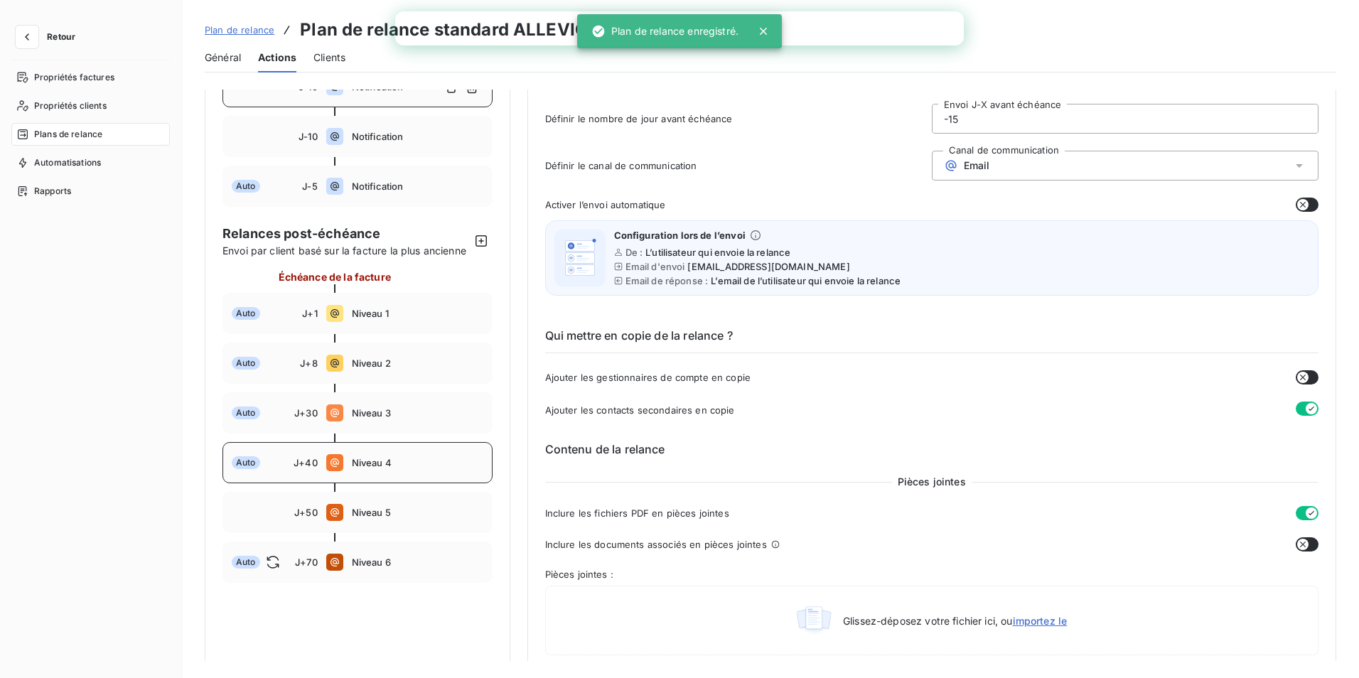
click at [413, 468] on span "Niveau 4" at bounding box center [418, 462] width 132 height 11
type input "40"
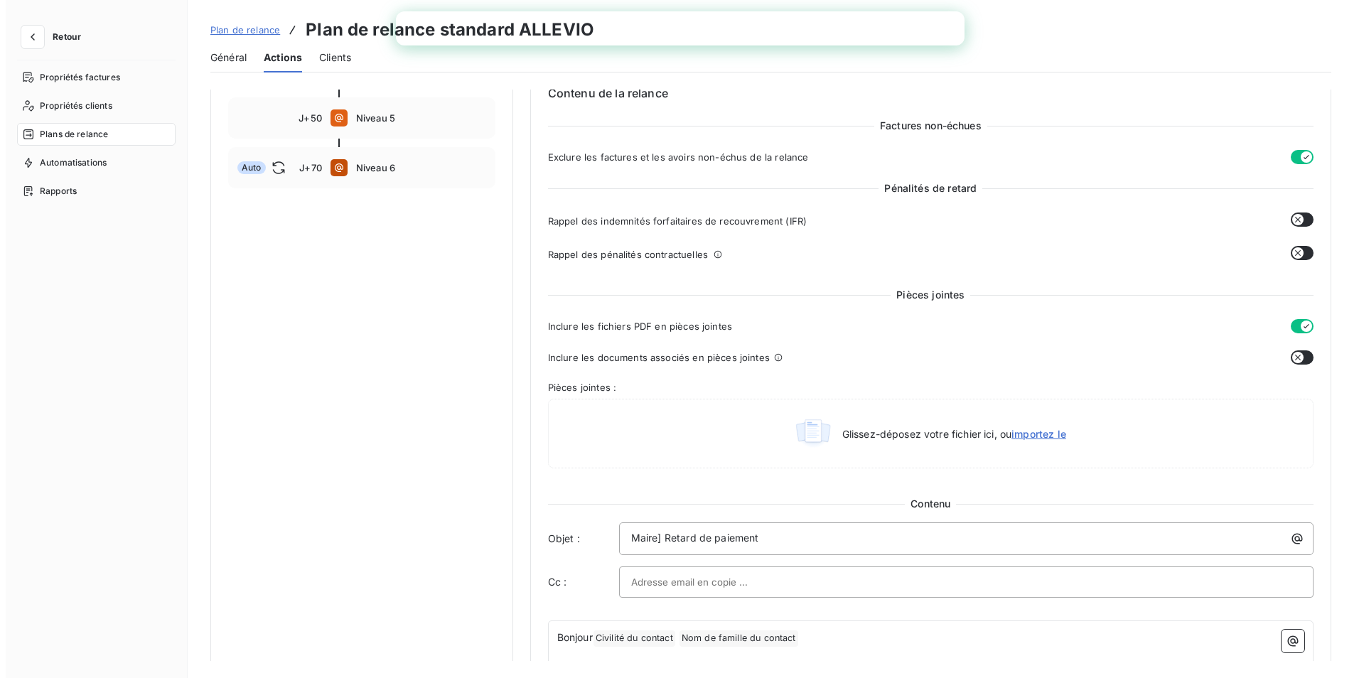
scroll to position [513, 0]
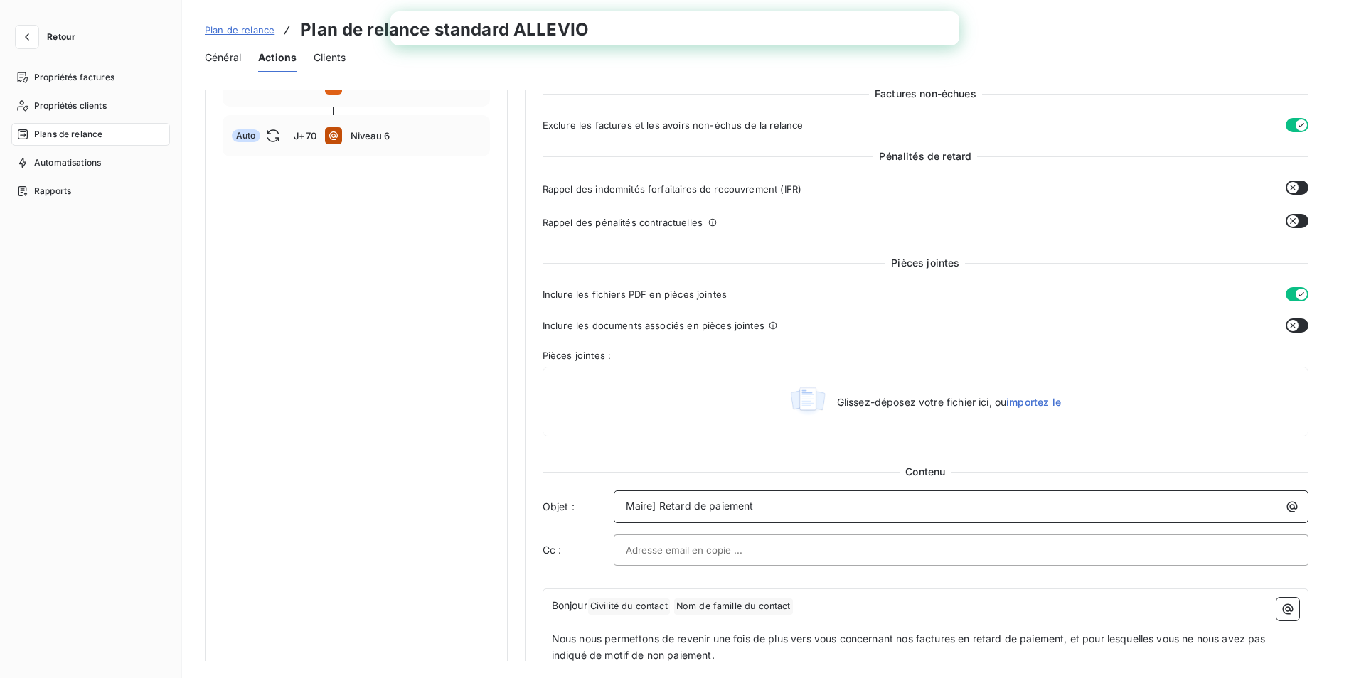
click at [655, 508] on span "Maire] Retard de paiement" at bounding box center [690, 506] width 128 height 12
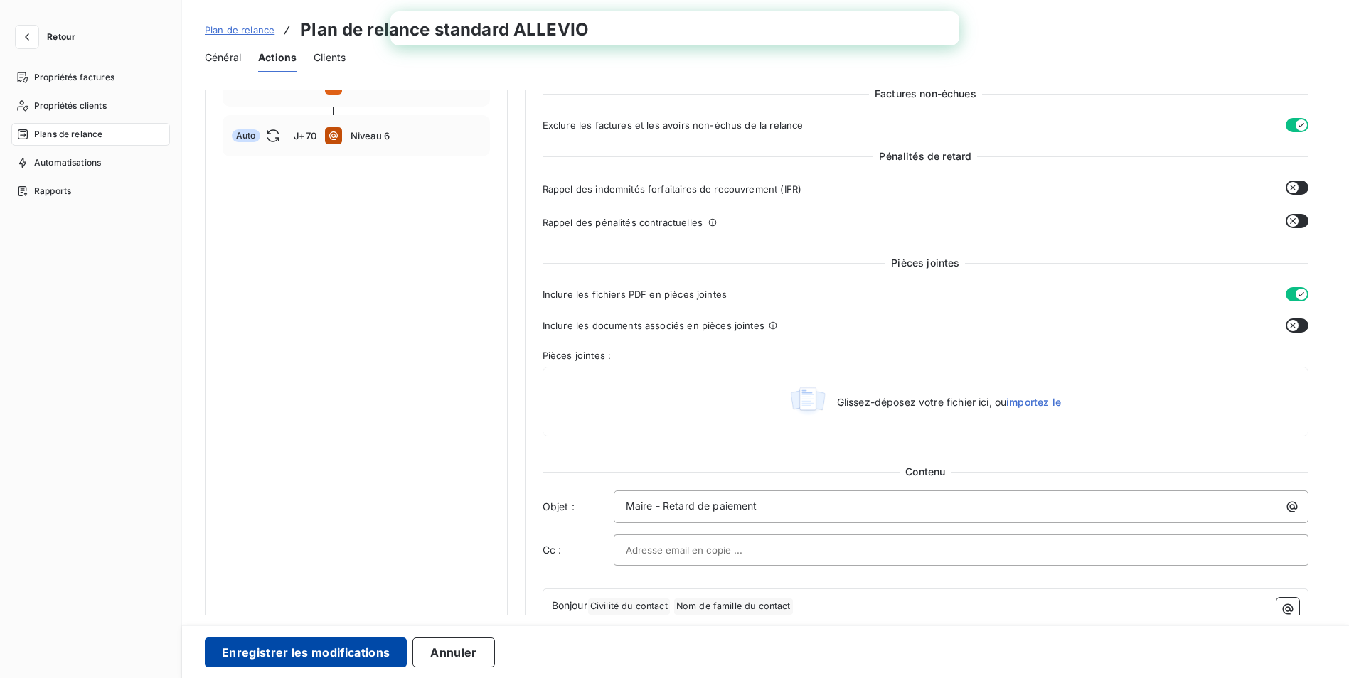
click at [332, 648] on button "Enregistrer les modifications" at bounding box center [306, 653] width 202 height 30
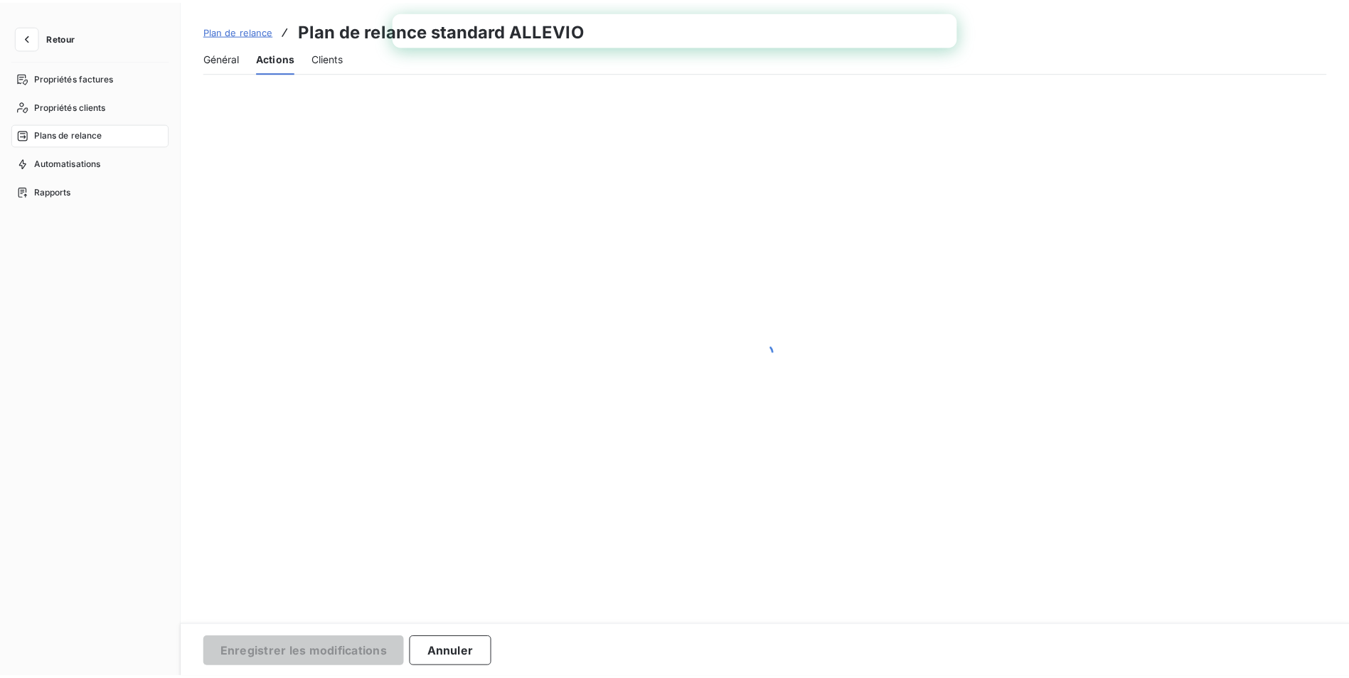
scroll to position [87, 0]
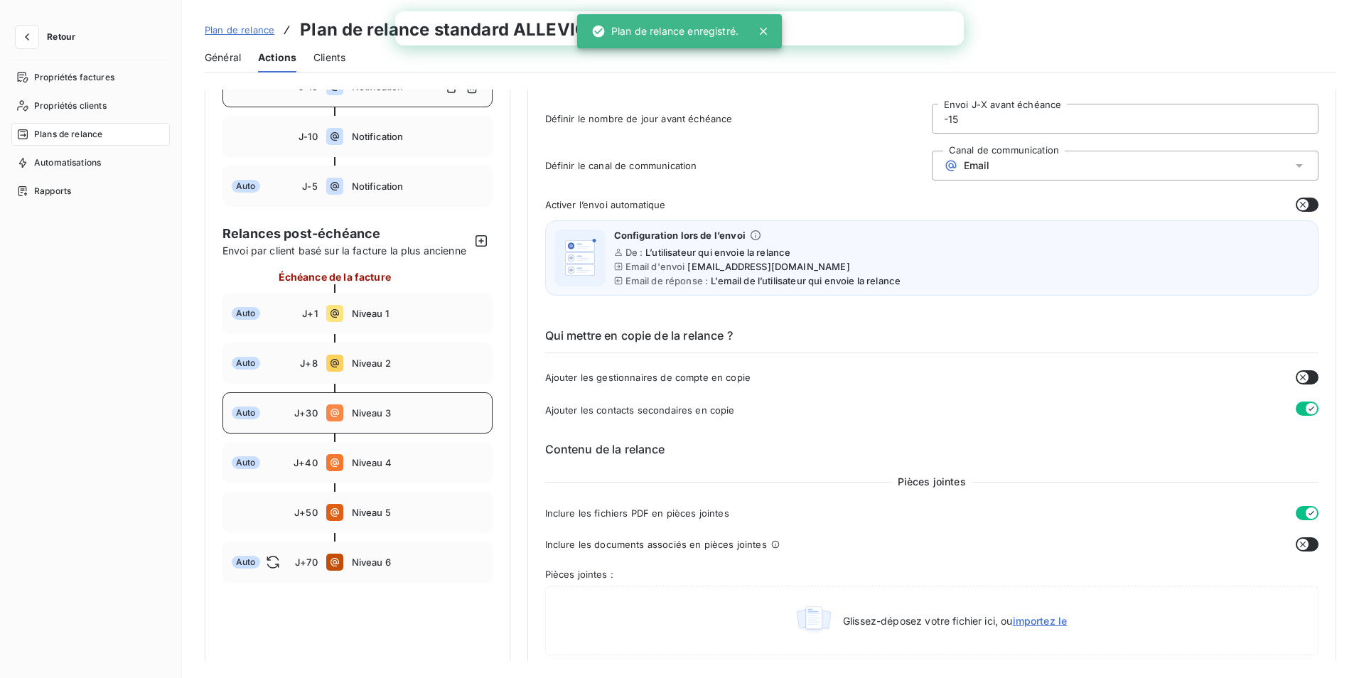
click at [397, 419] on span "Niveau 3" at bounding box center [418, 412] width 132 height 11
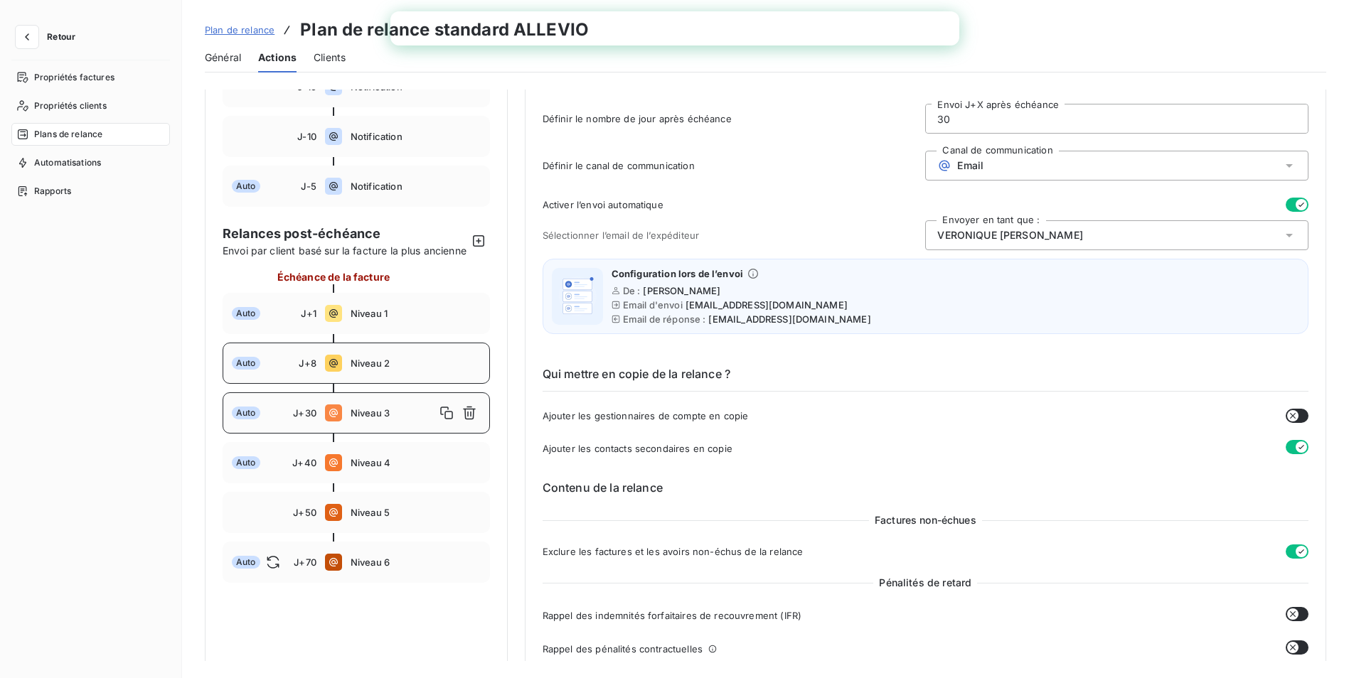
click at [413, 369] on span "Niveau 2" at bounding box center [415, 363] width 130 height 11
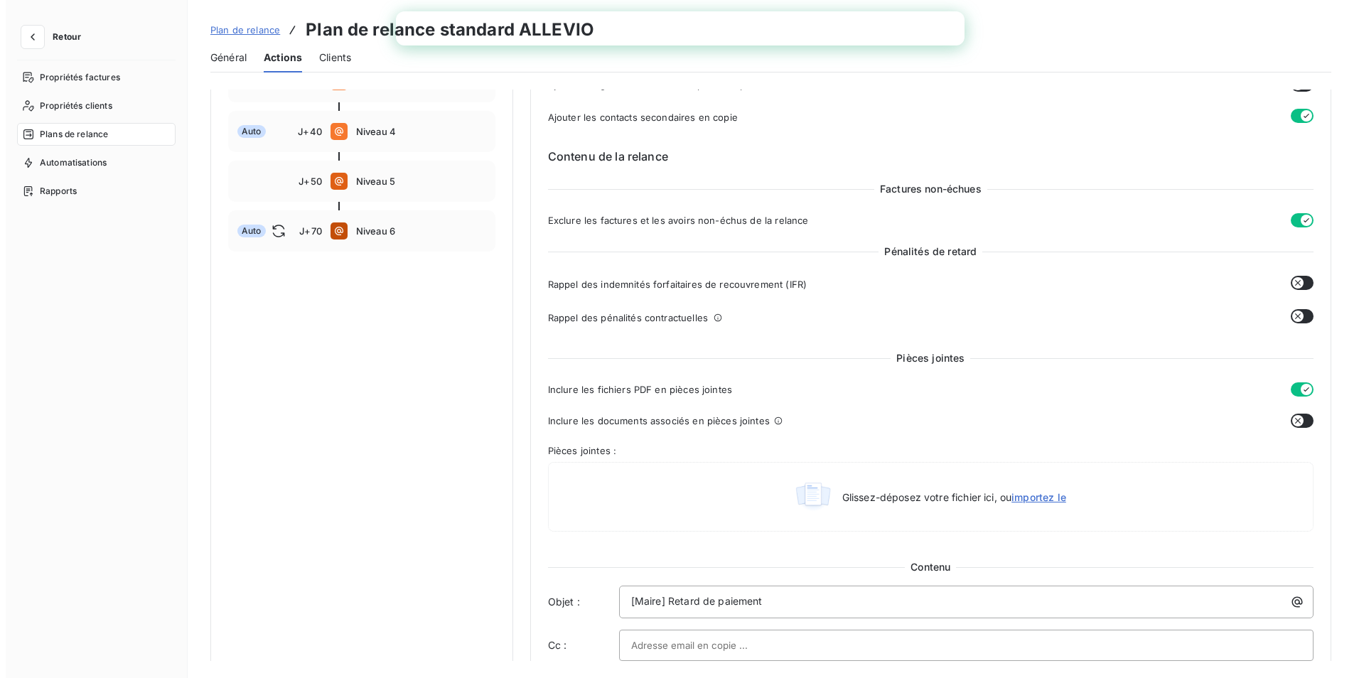
scroll to position [442, 0]
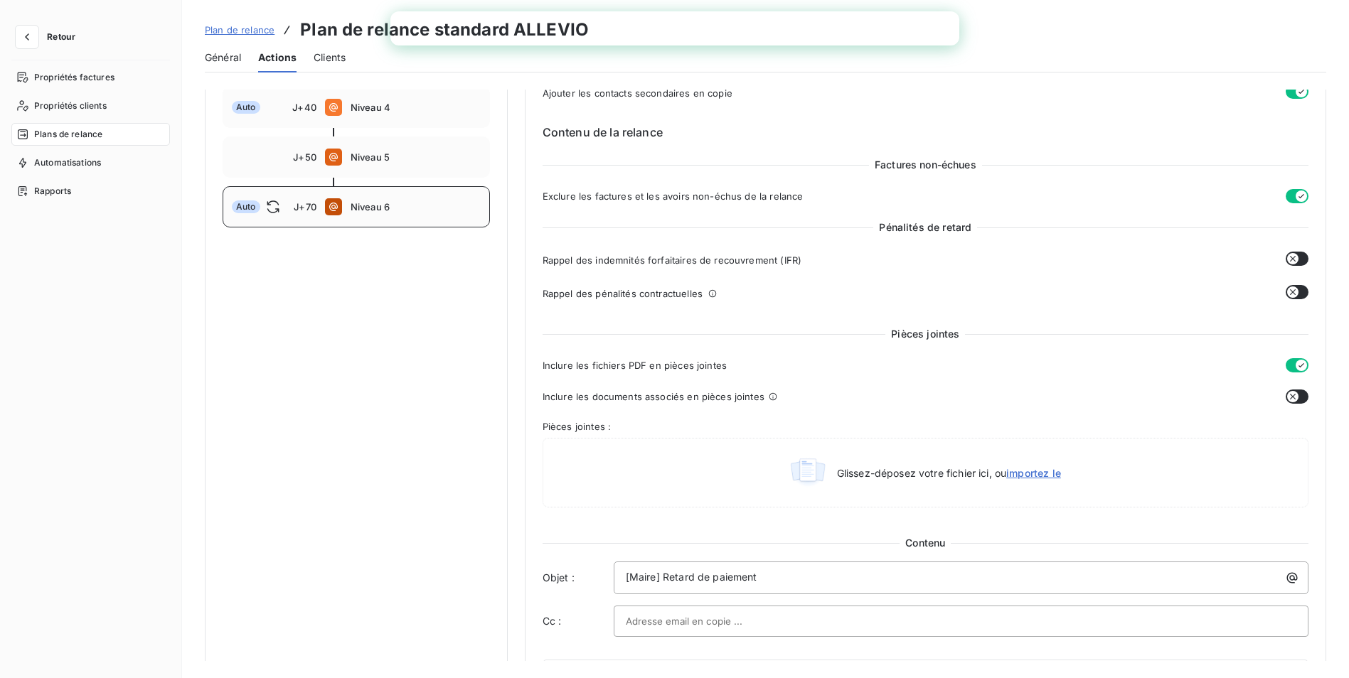
click at [412, 213] on span "Niveau 6" at bounding box center [415, 206] width 130 height 11
type input "70"
click at [695, 577] on span "ATM Plasturgie ﻿" at bounding box center [665, 578] width 70 height 16
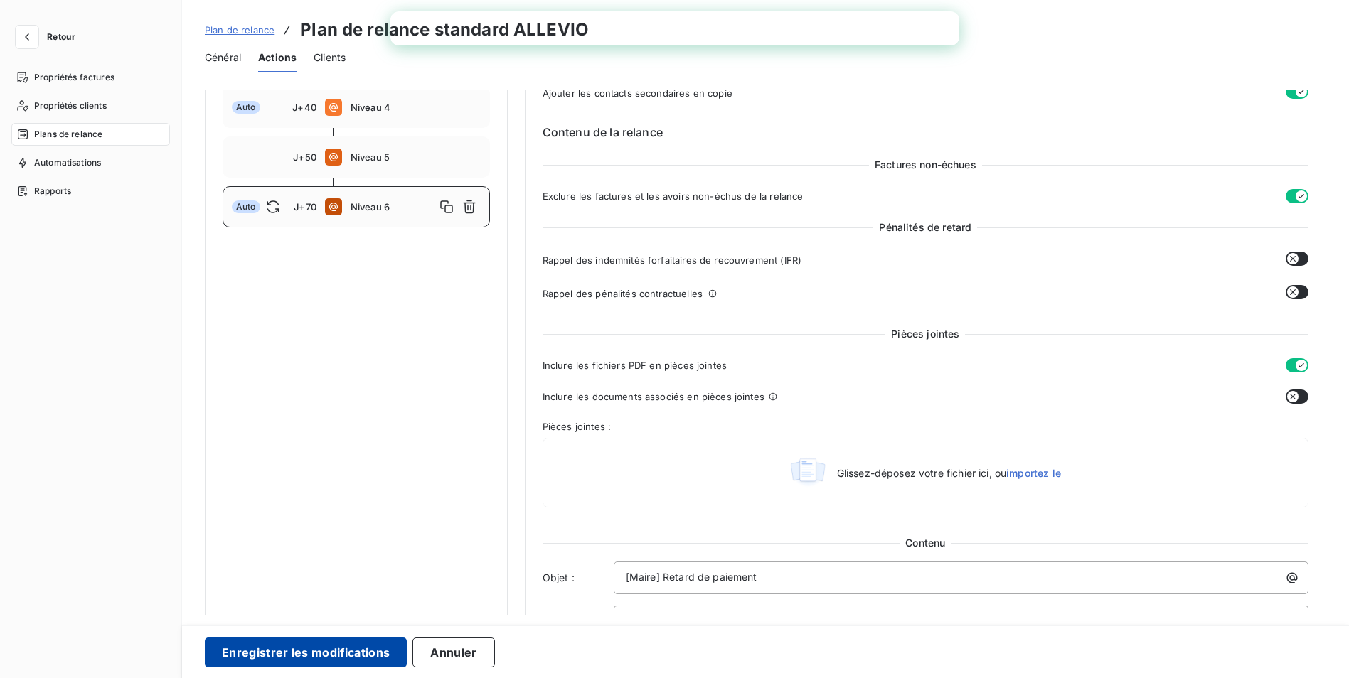
click at [344, 650] on button "Enregistrer les modifications" at bounding box center [306, 653] width 202 height 30
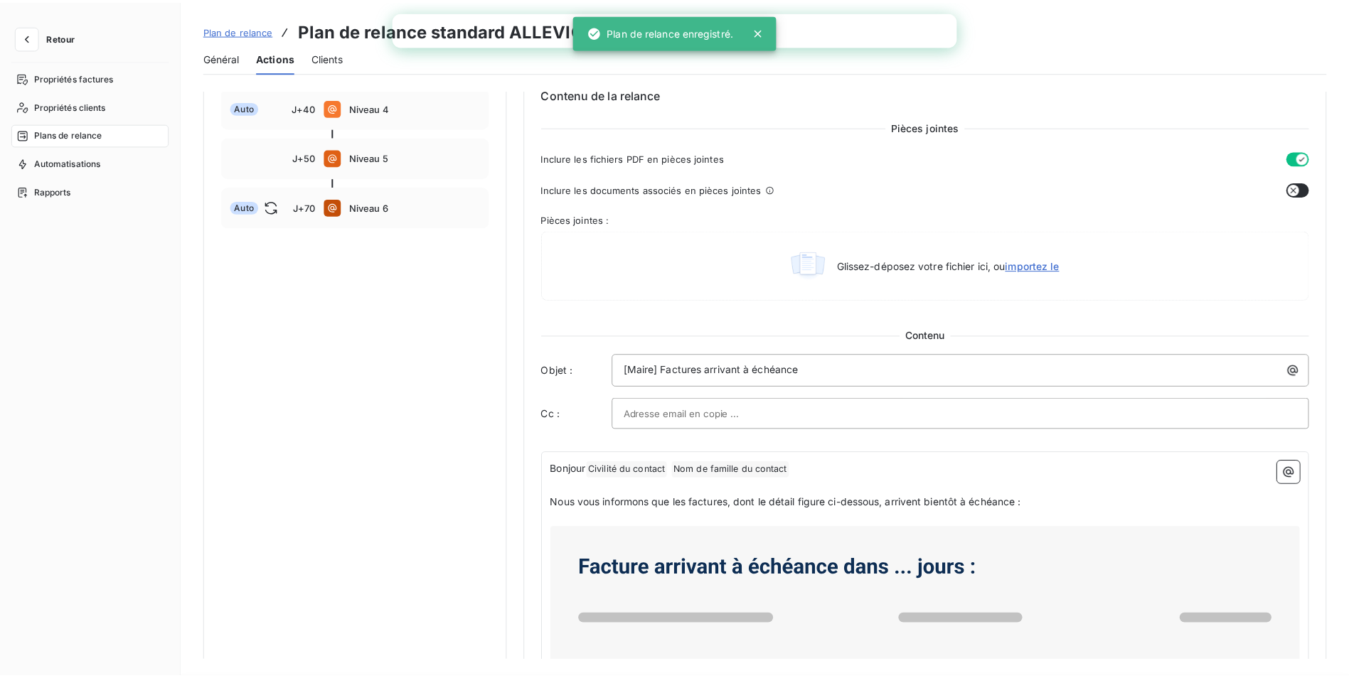
scroll to position [87, 0]
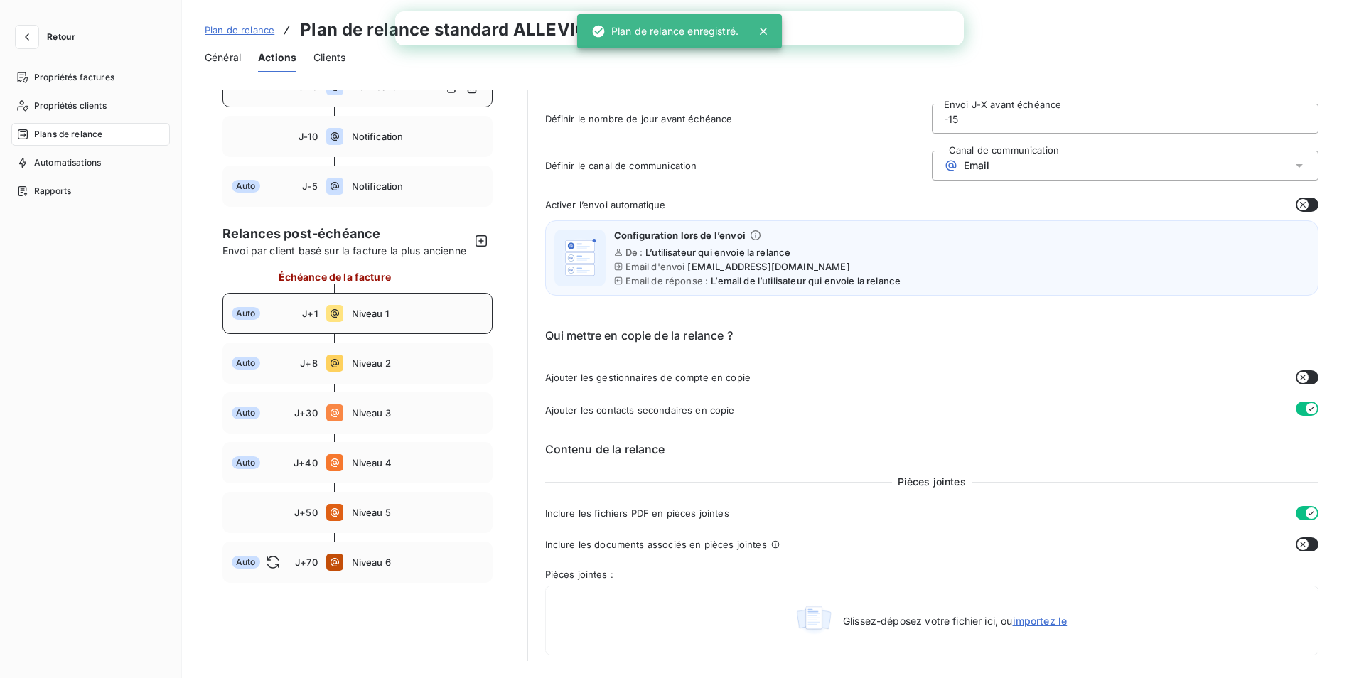
click at [334, 314] on div "Auto J+1 Niveau 1" at bounding box center [358, 313] width 270 height 41
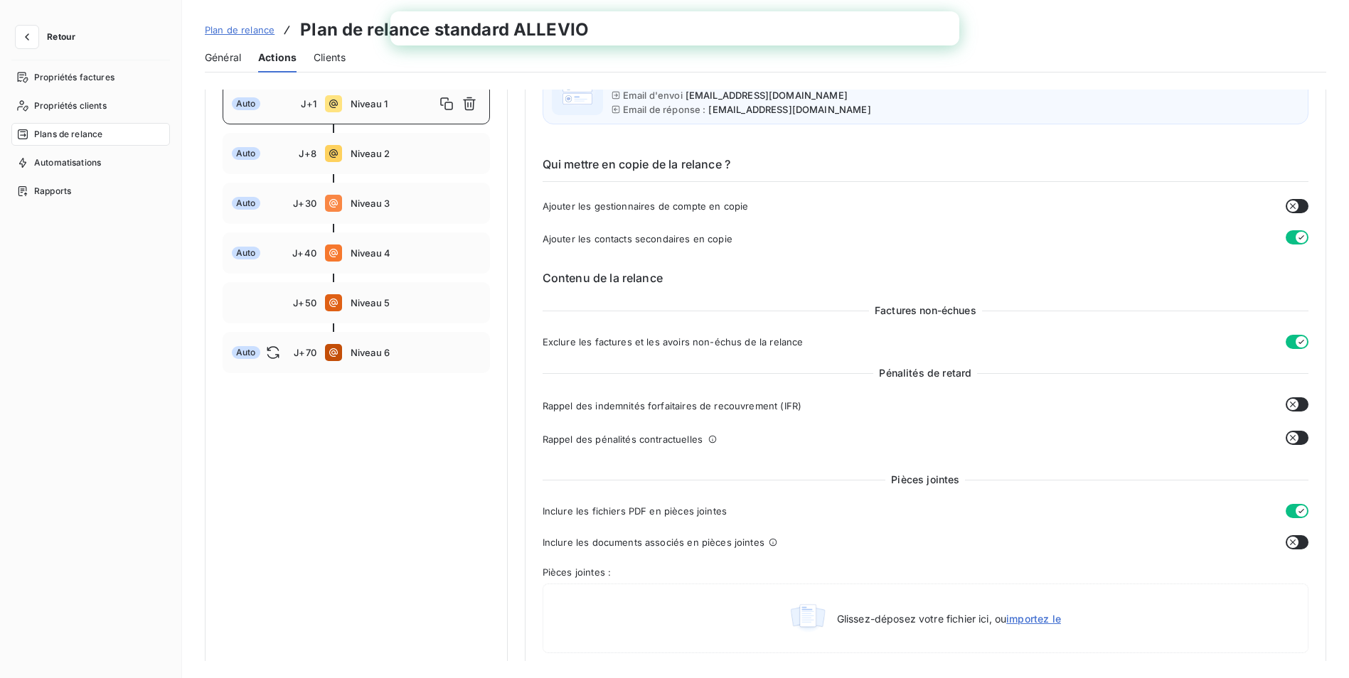
scroll to position [229, 0]
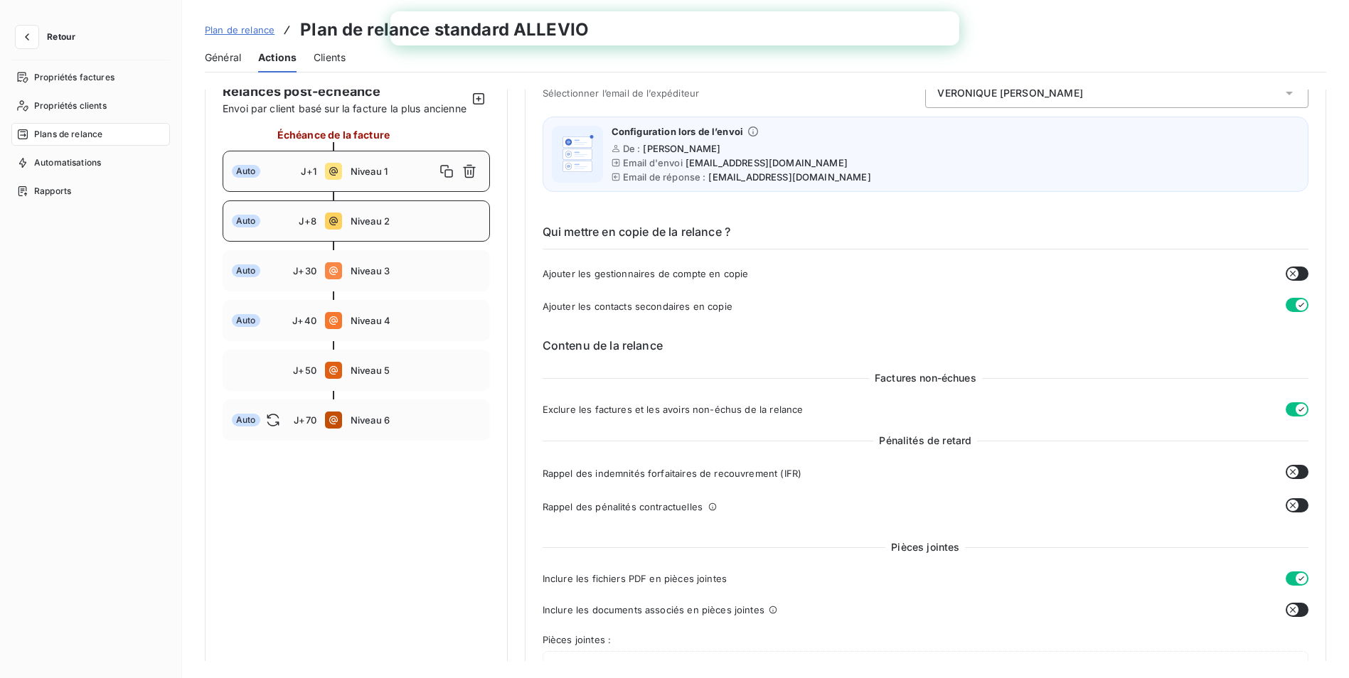
click at [392, 227] on span "Niveau 2" at bounding box center [415, 220] width 130 height 11
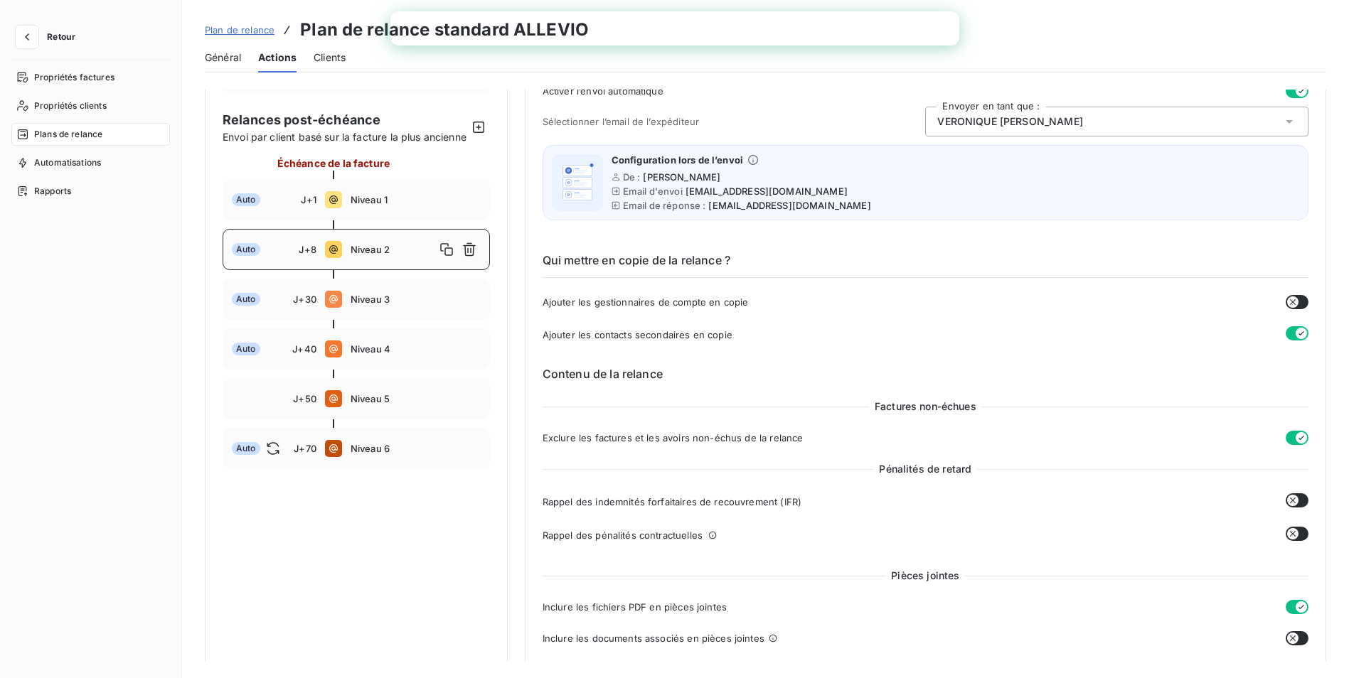
scroll to position [158, 0]
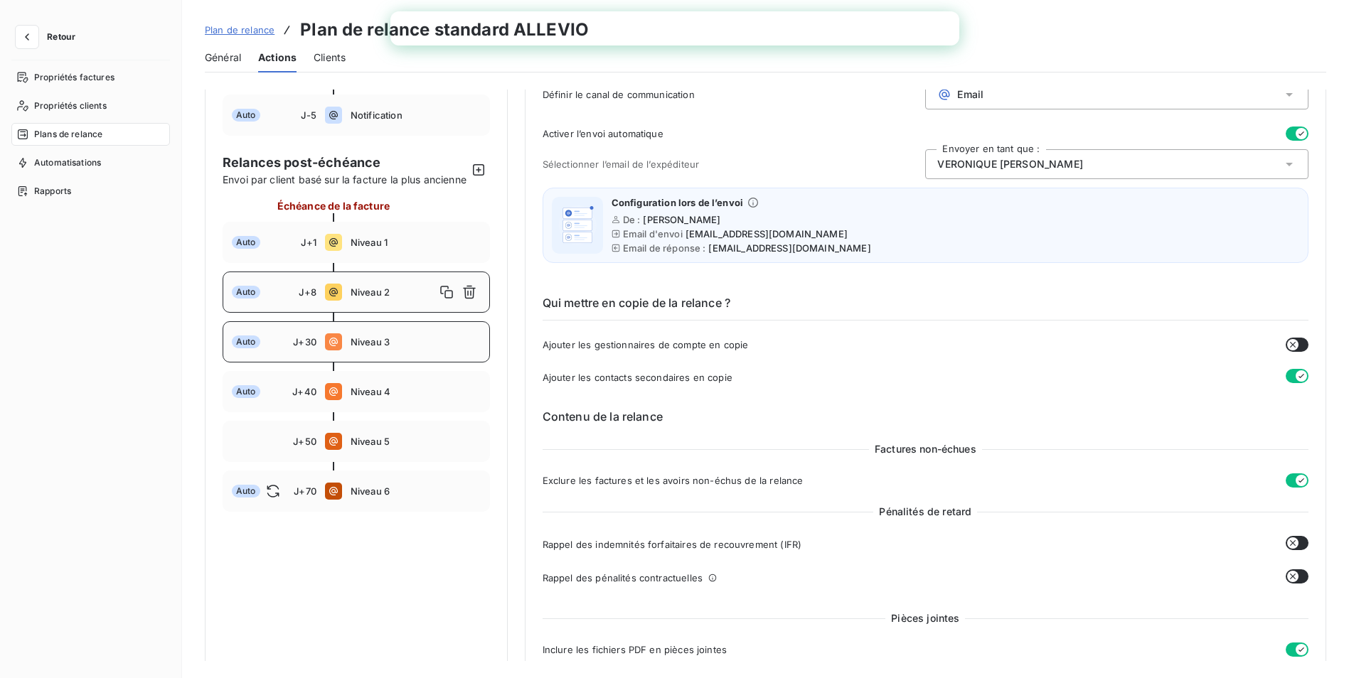
click at [400, 348] on span "Niveau 3" at bounding box center [415, 341] width 130 height 11
click at [393, 397] on span "Niveau 4" at bounding box center [415, 391] width 130 height 11
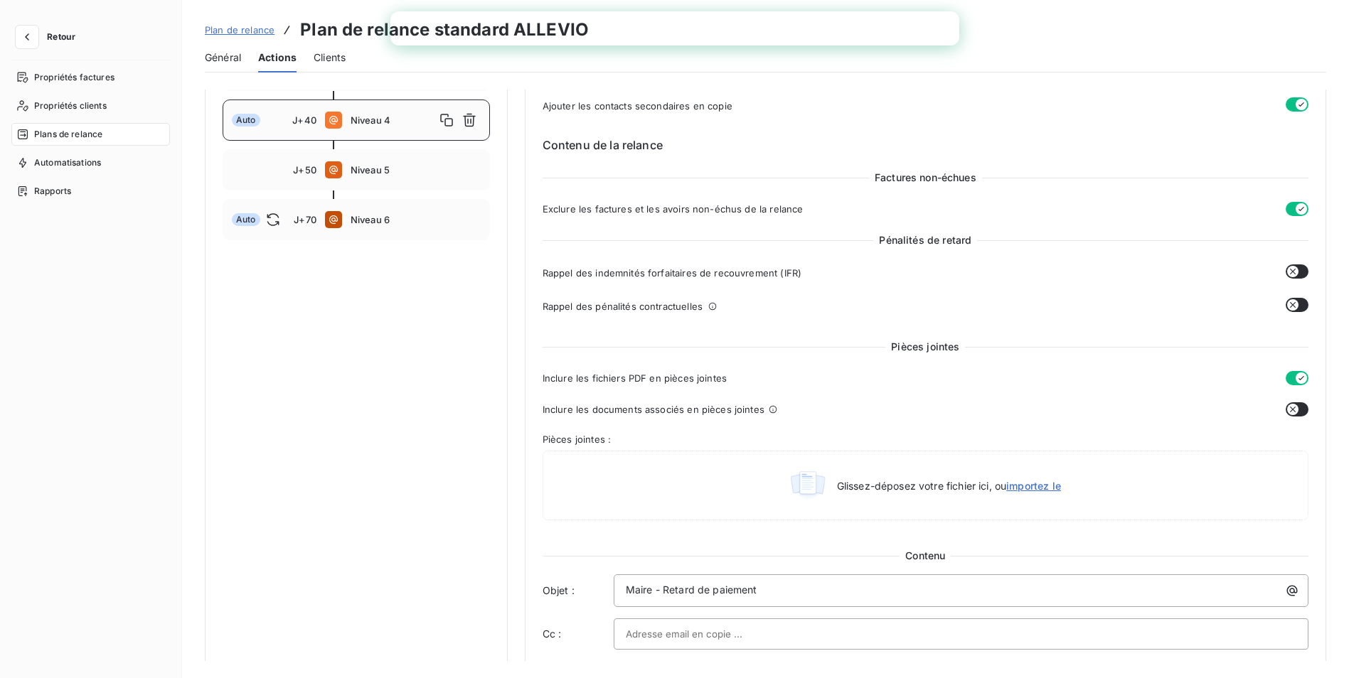
scroll to position [442, 0]
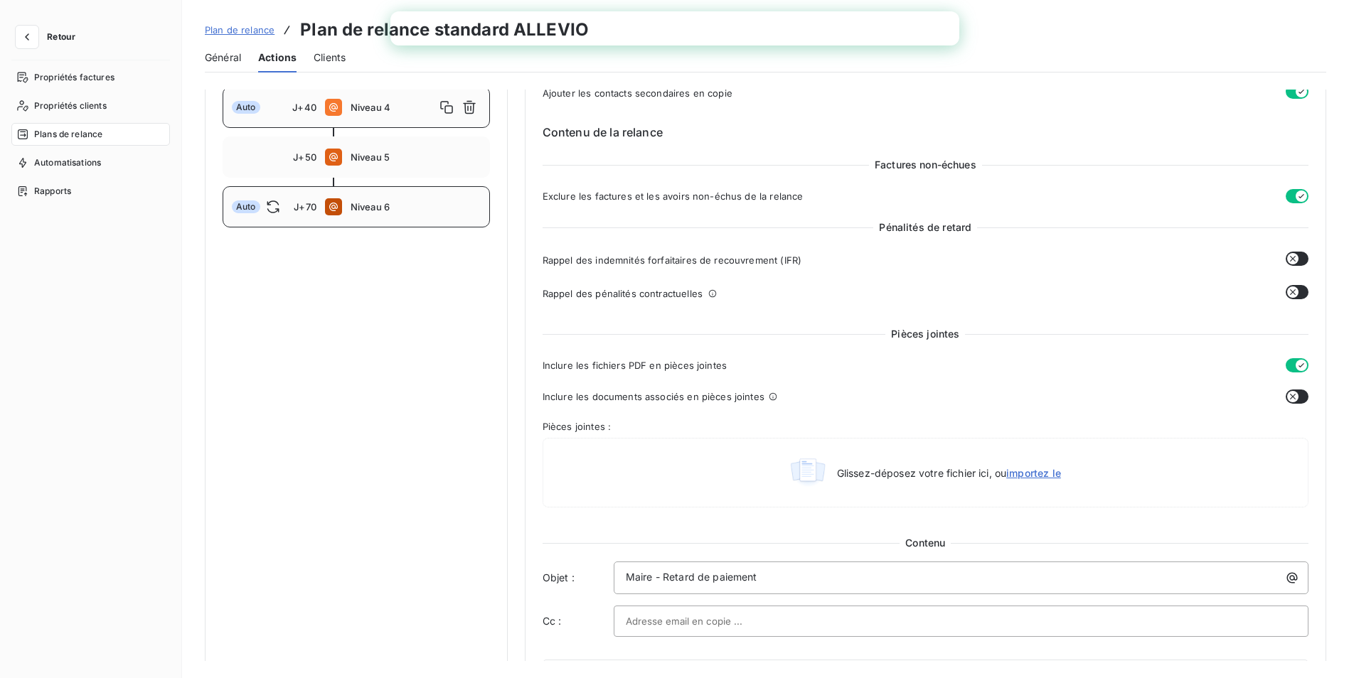
click at [419, 227] on div "Auto J+70 Niveau 6" at bounding box center [356, 206] width 267 height 41
type input "70"
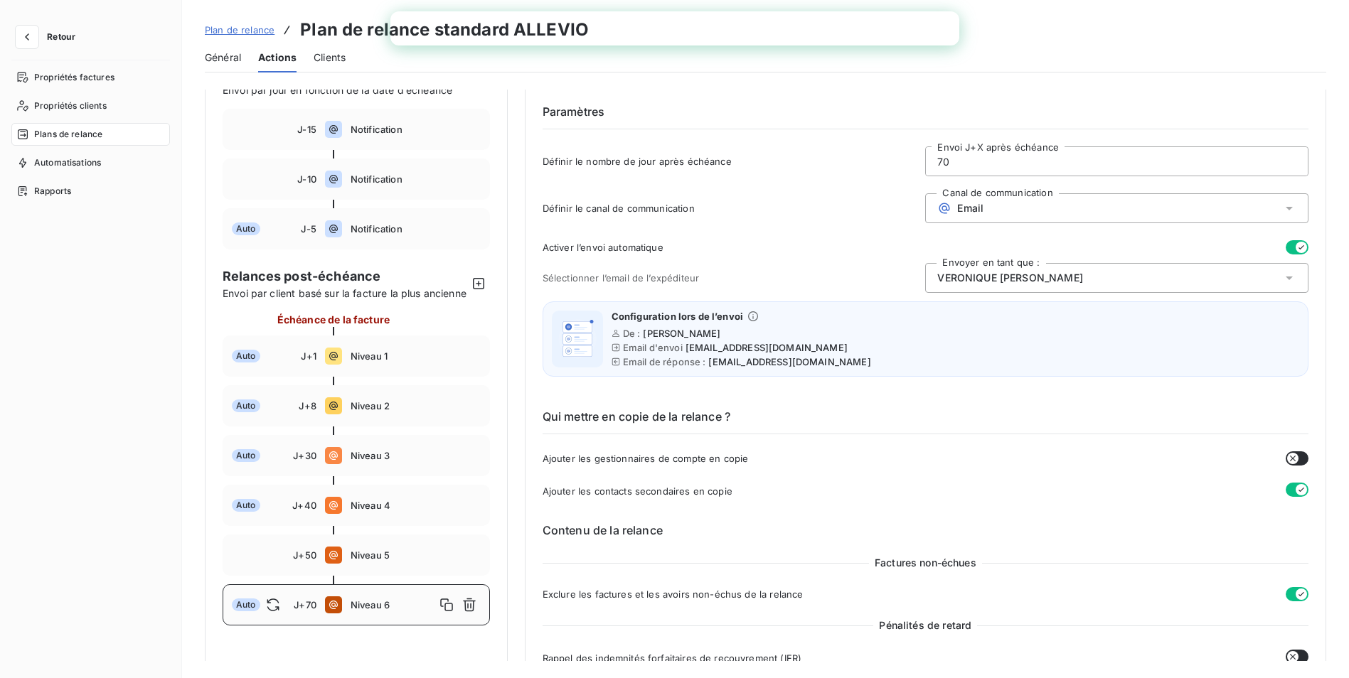
scroll to position [0, 0]
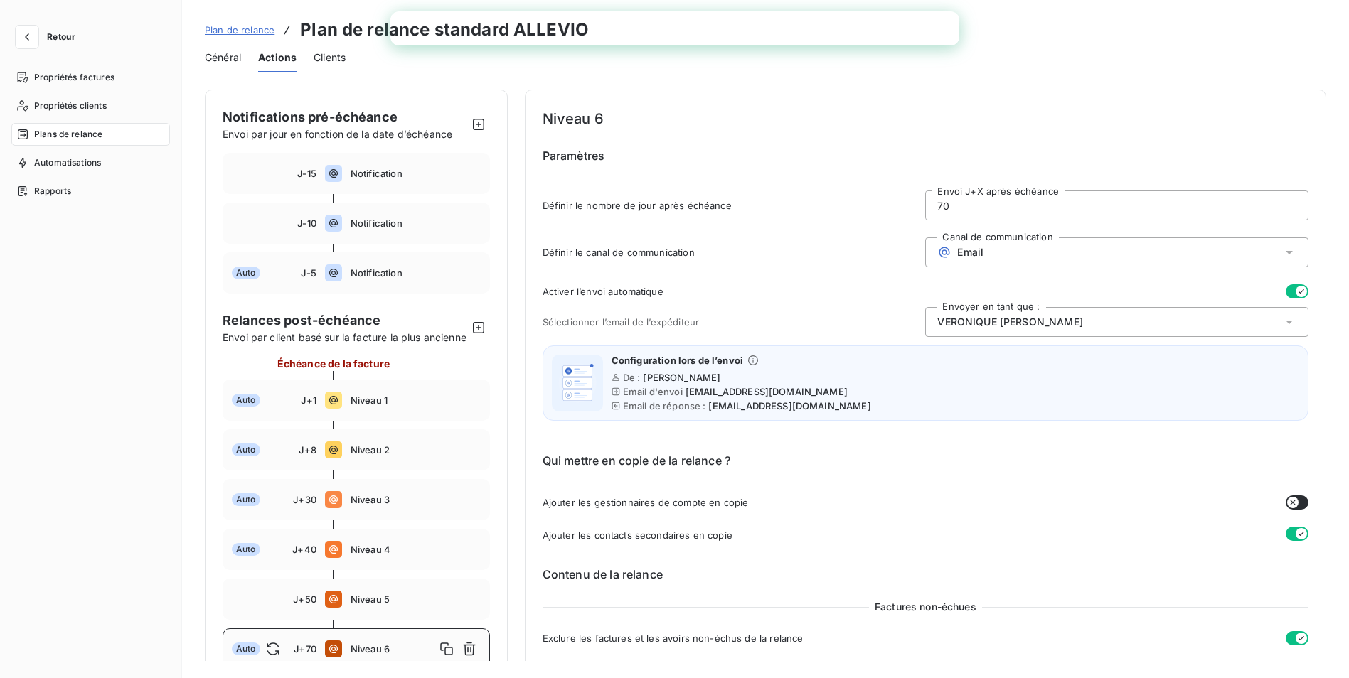
click at [228, 60] on span "Général" at bounding box center [223, 57] width 36 height 14
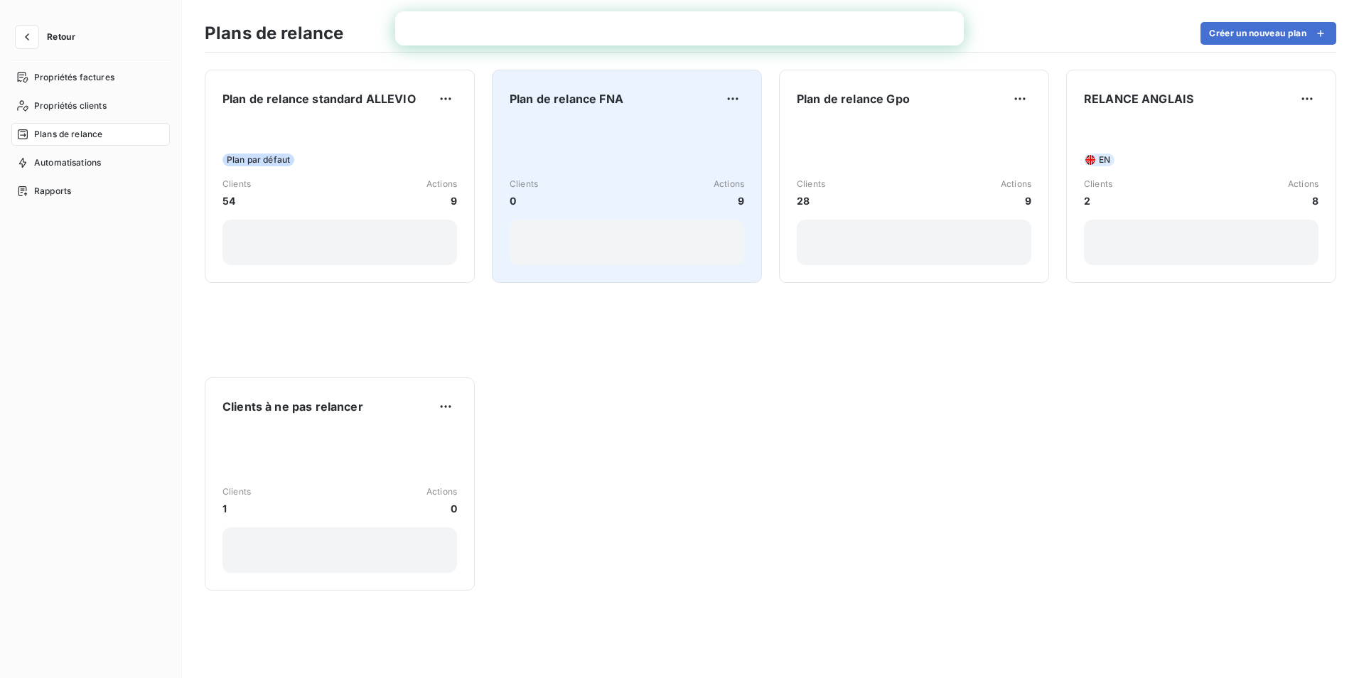
click at [642, 165] on div "Clients 0 Actions 9" at bounding box center [627, 194] width 235 height 144
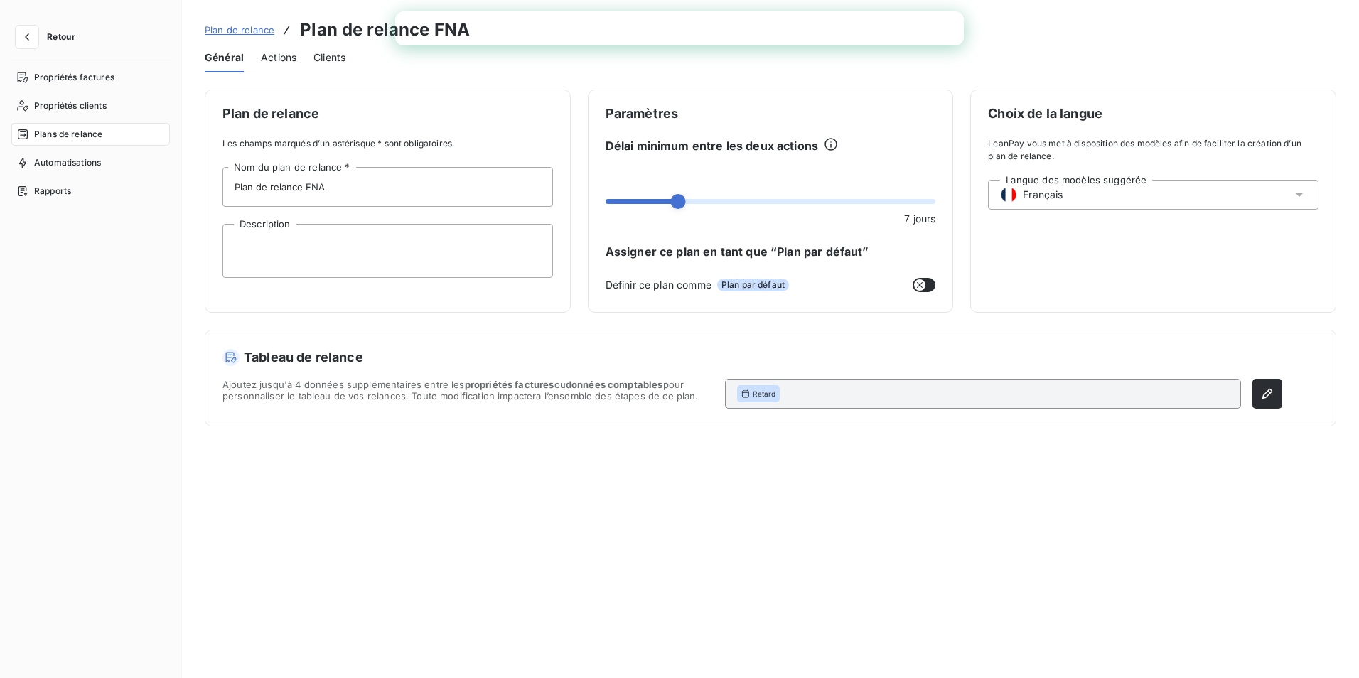
click at [276, 54] on span "Actions" at bounding box center [279, 57] width 36 height 14
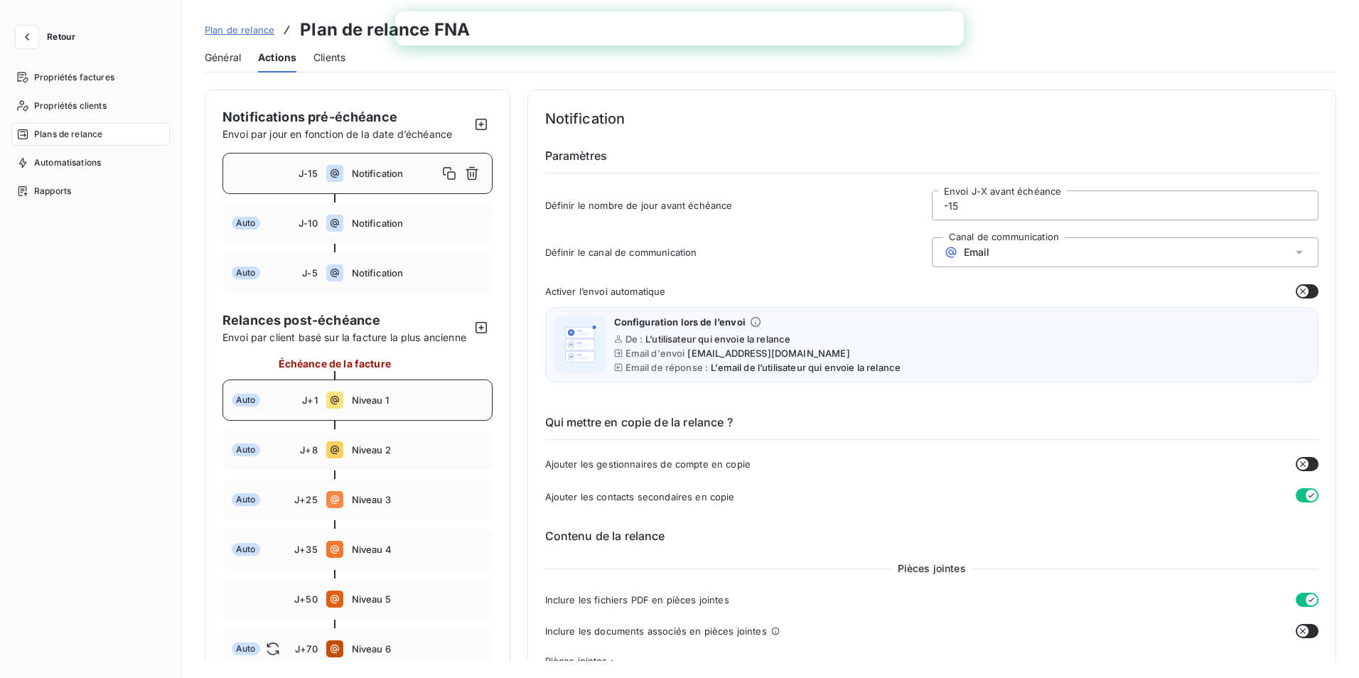
click at [414, 406] on span "Niveau 1" at bounding box center [418, 400] width 132 height 11
type input "1"
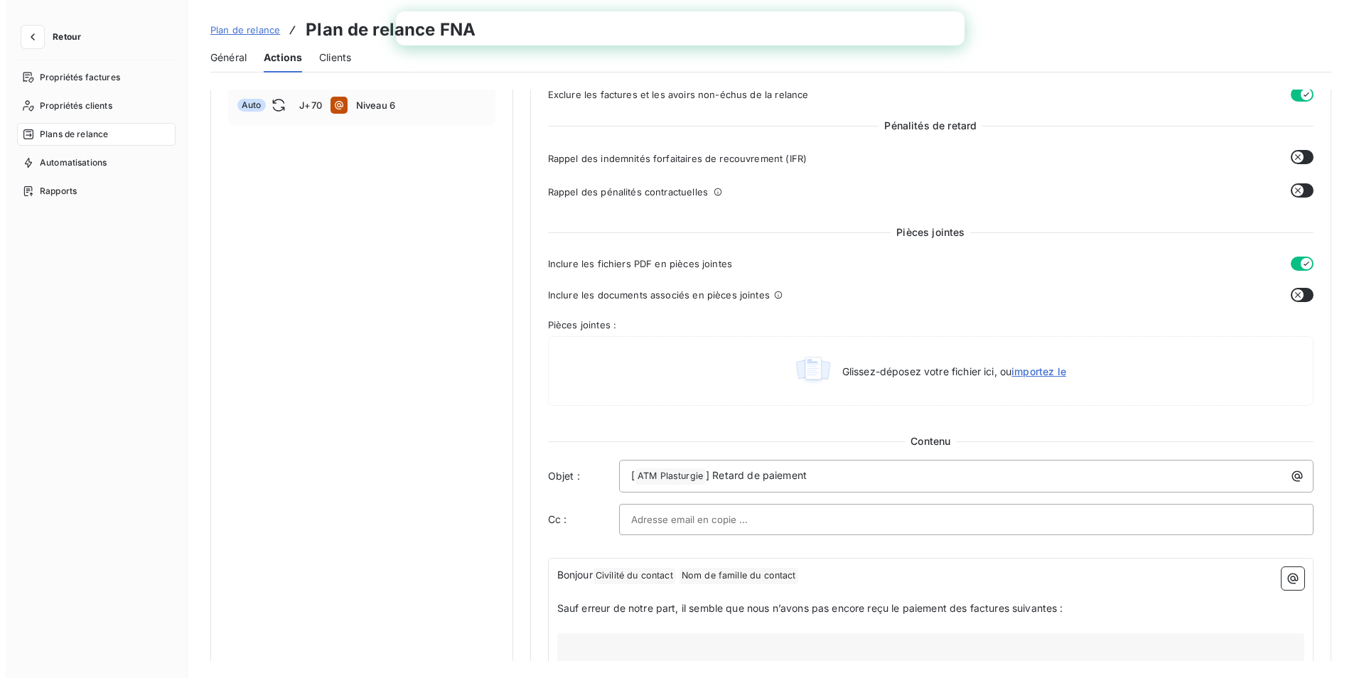
scroll to position [569, 0]
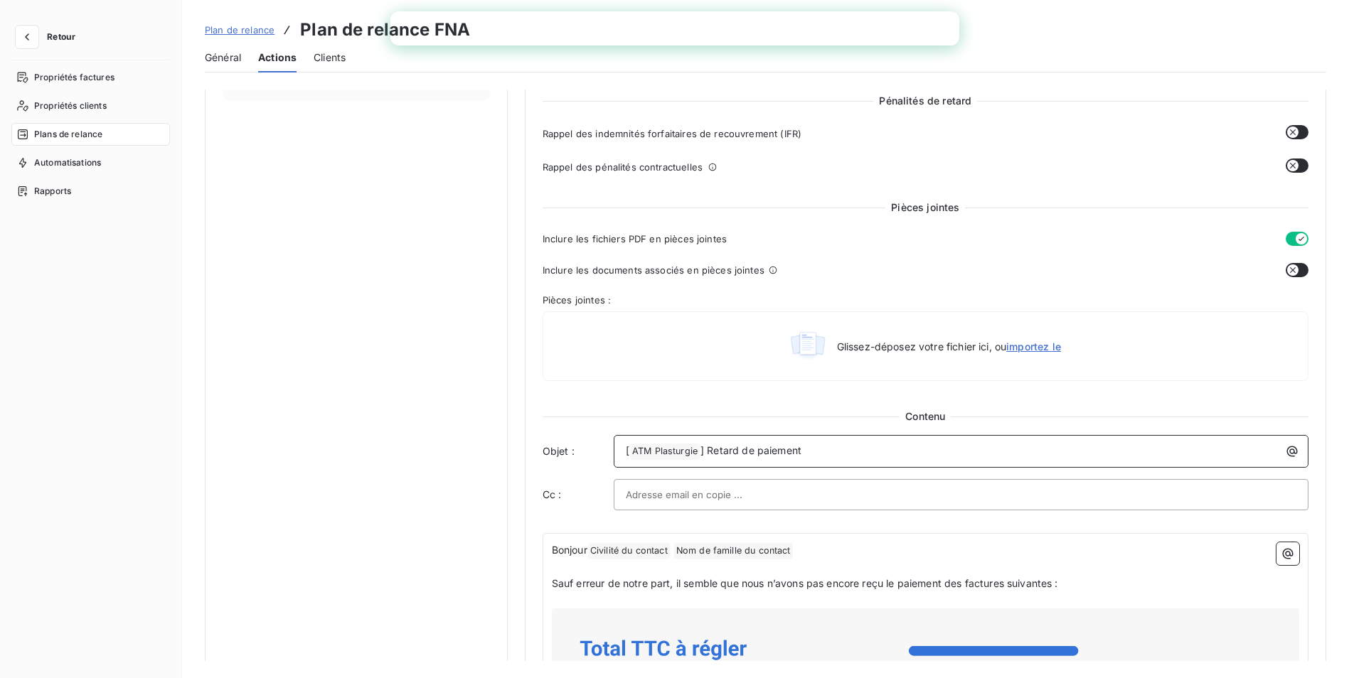
click at [700, 449] on span "] Retard de paiement" at bounding box center [750, 450] width 101 height 12
drag, startPoint x: 698, startPoint y: 447, endPoint x: 660, endPoint y: 449, distance: 38.4
click at [660, 449] on p "[ ATM Plasturgie ﻿ ] Retard de paiement" at bounding box center [965, 451] width 678 height 17
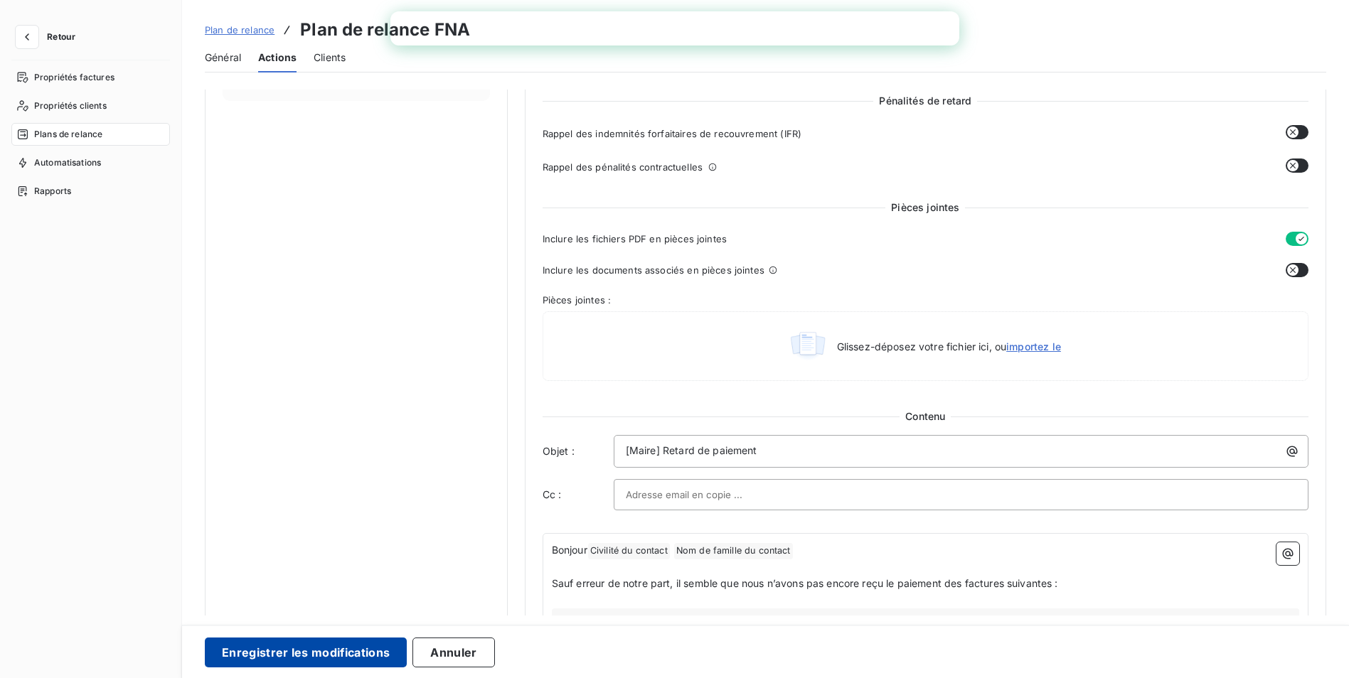
click at [355, 653] on button "Enregistrer les modifications" at bounding box center [306, 653] width 202 height 30
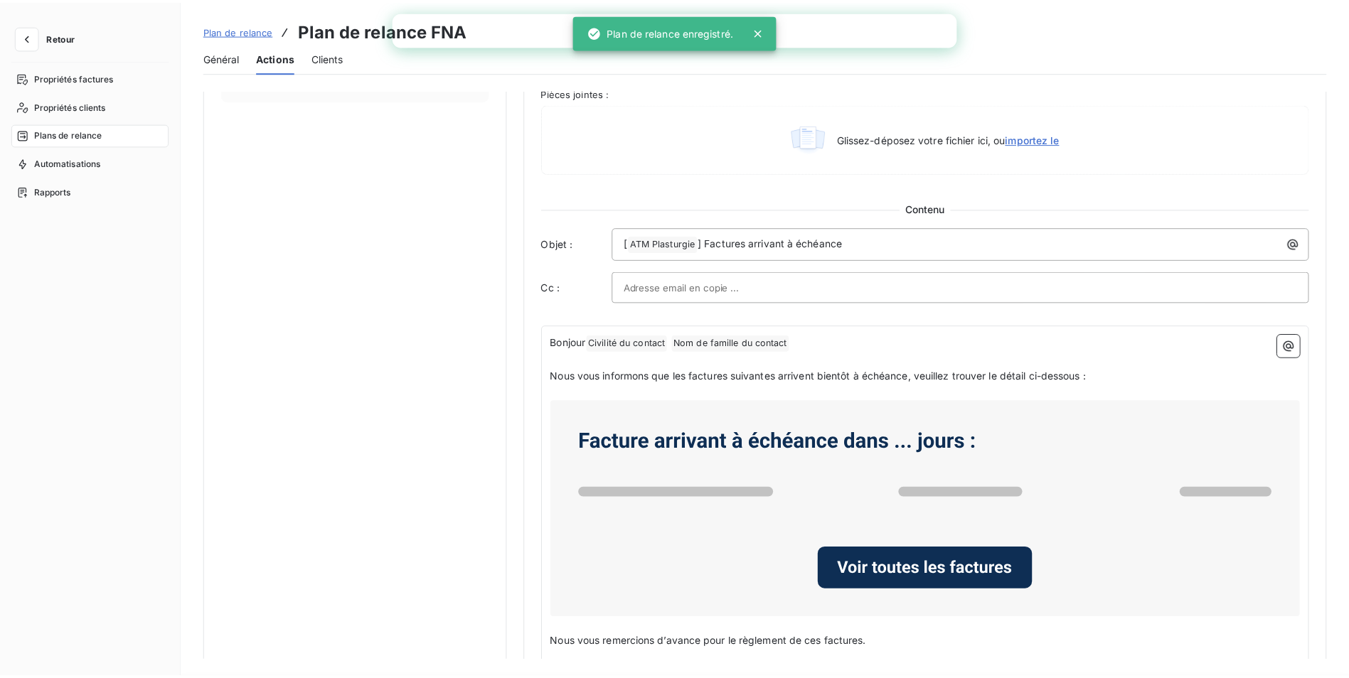
scroll to position [87, 0]
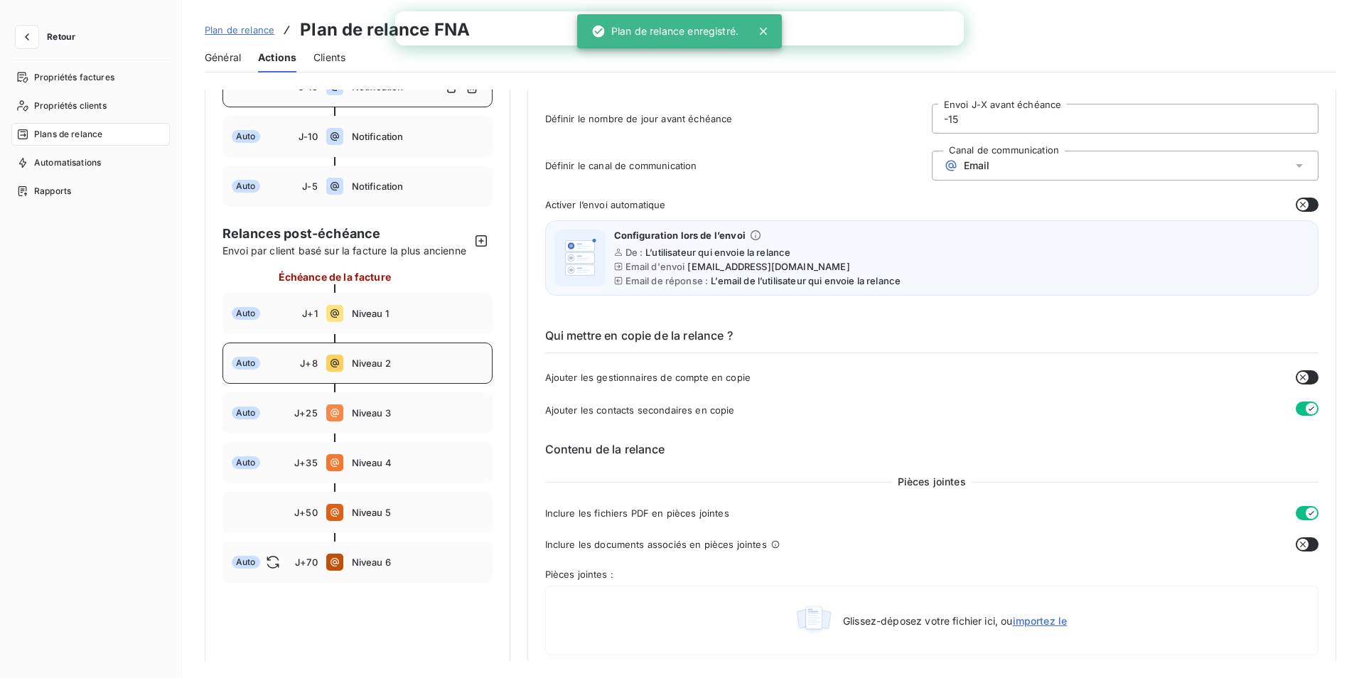
click at [393, 369] on span "Niveau 2" at bounding box center [418, 363] width 132 height 11
type input "8"
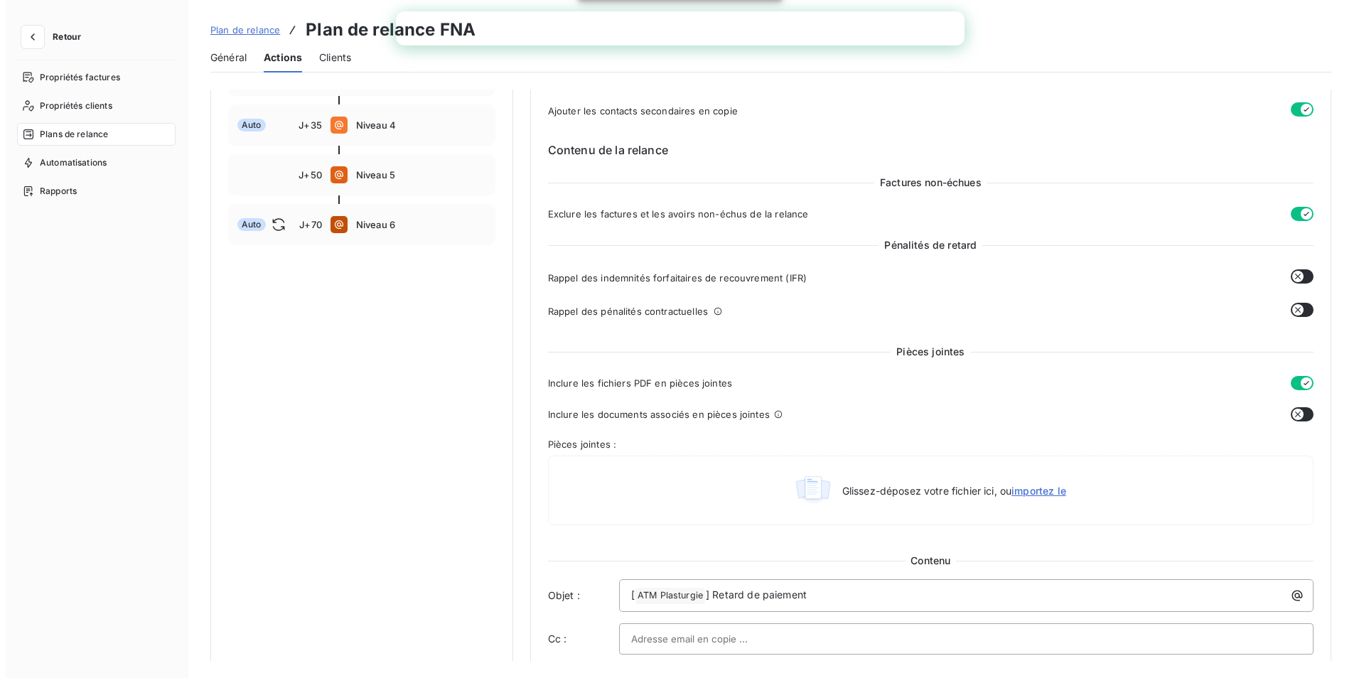
scroll to position [442, 0]
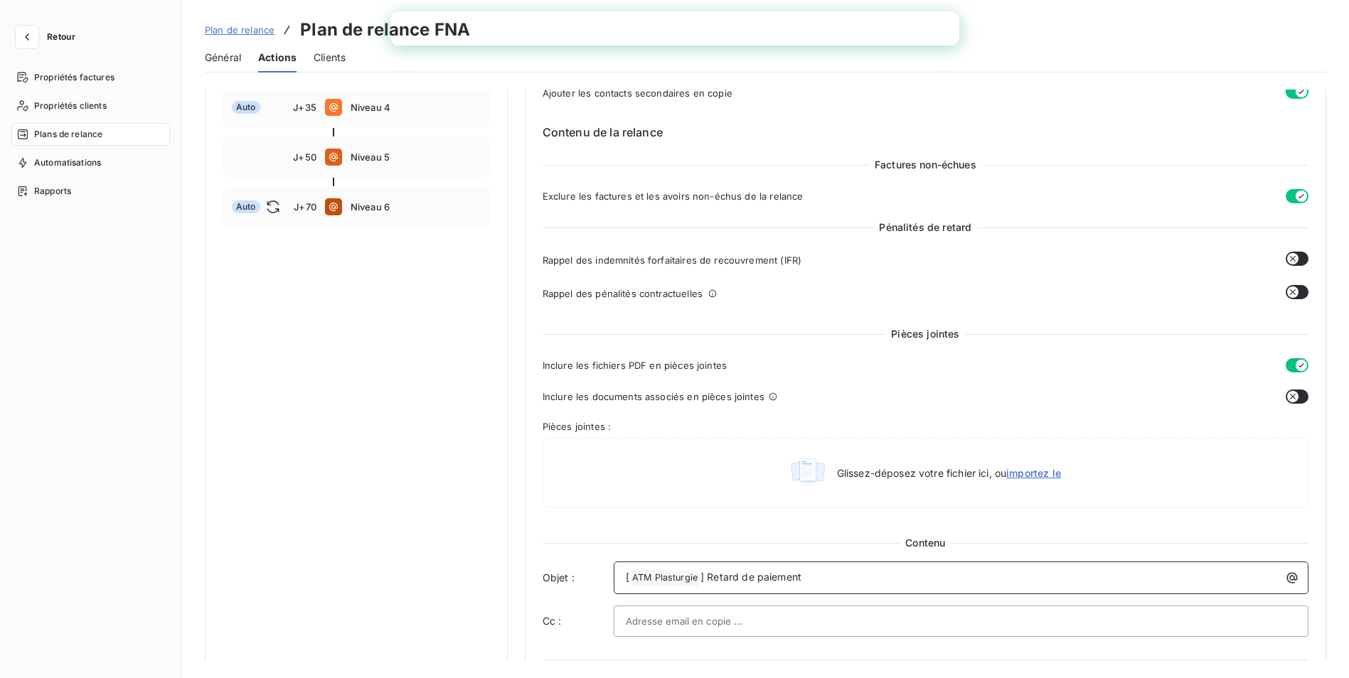
click at [692, 577] on span "ATM Plasturgie ﻿" at bounding box center [665, 578] width 70 height 16
click at [697, 576] on span "ATM Plasturgie ﻿" at bounding box center [665, 578] width 70 height 16
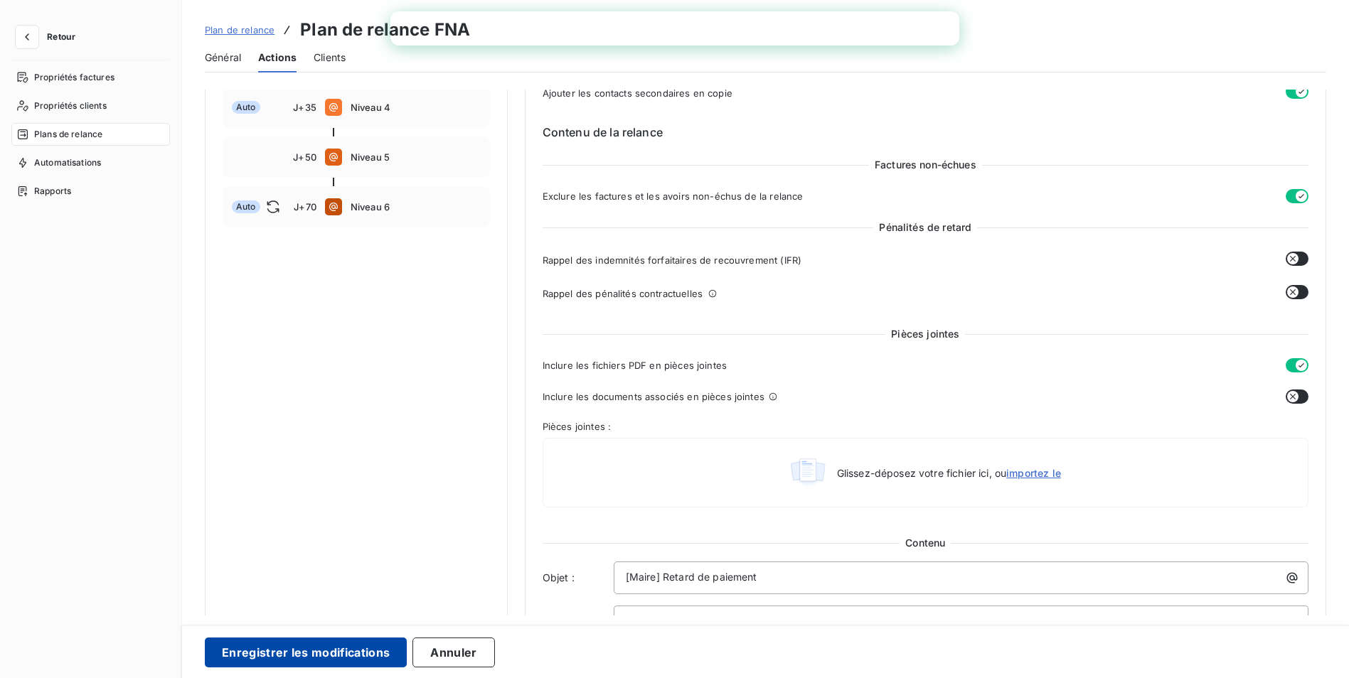
click at [328, 654] on button "Enregistrer les modifications" at bounding box center [306, 653] width 202 height 30
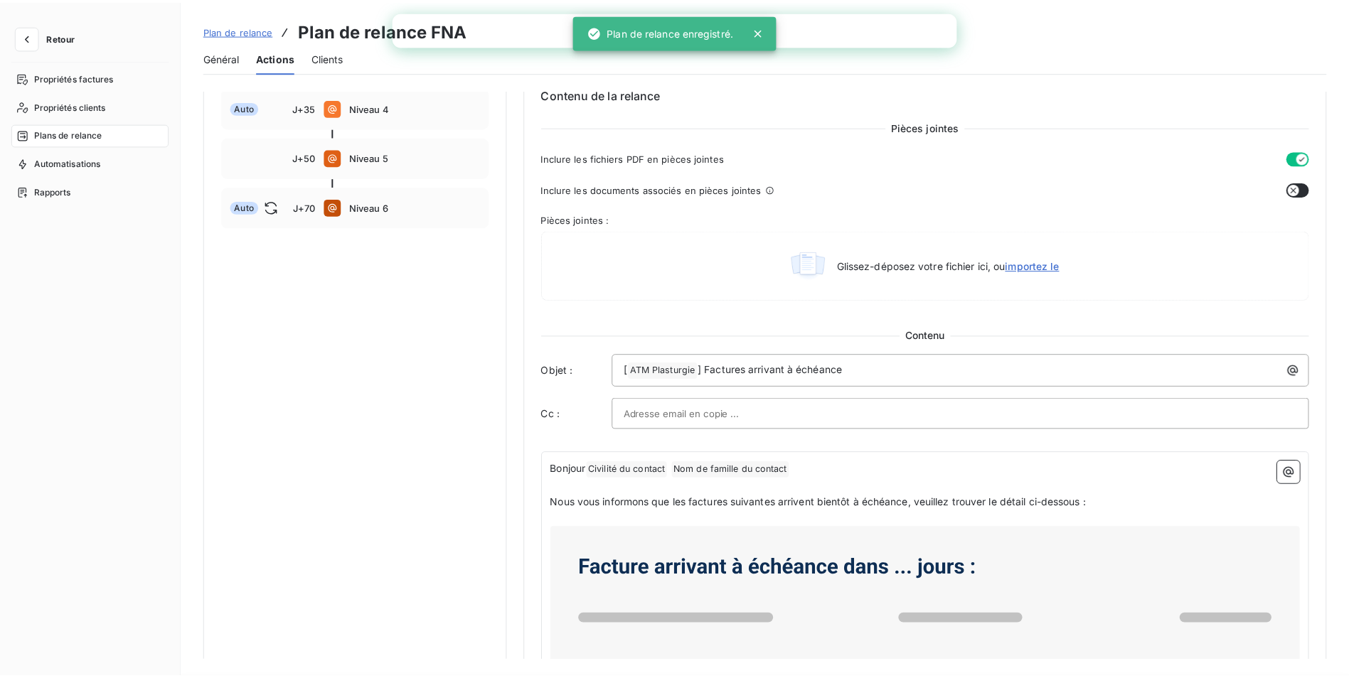
scroll to position [87, 0]
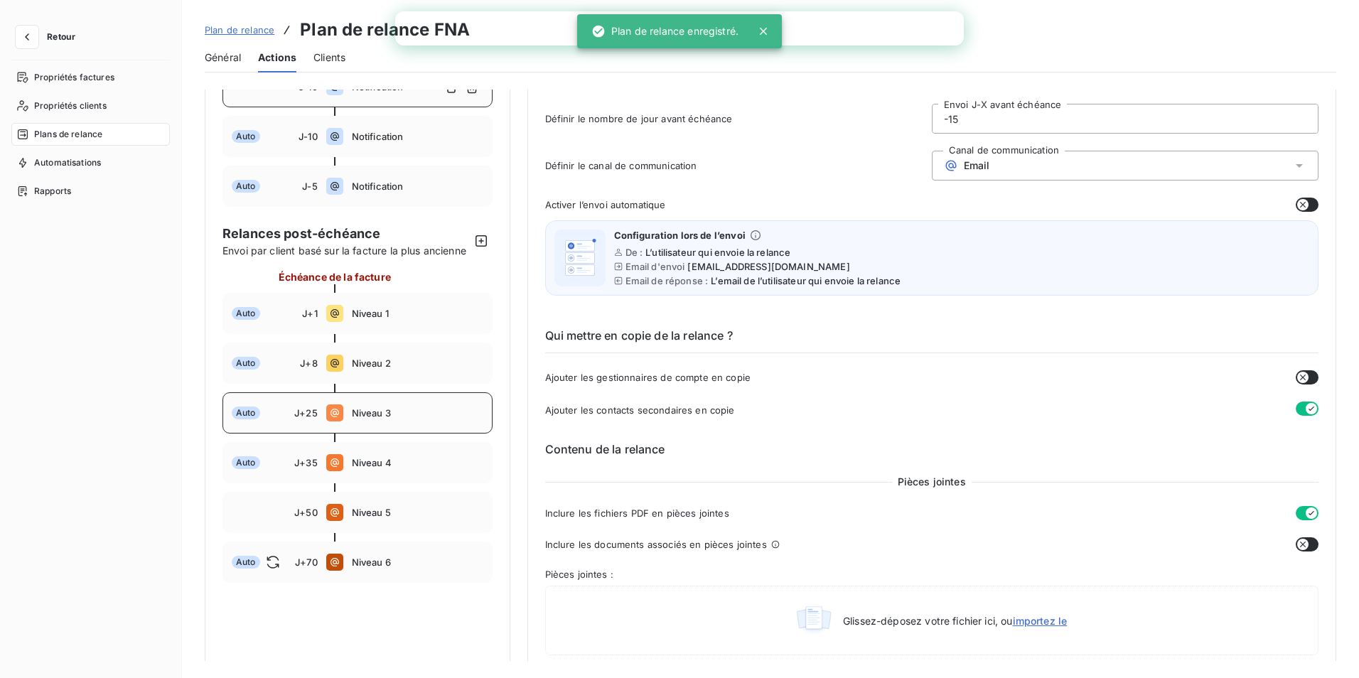
click at [381, 415] on div "Auto J+25 Niveau 3" at bounding box center [358, 412] width 270 height 41
type input "25"
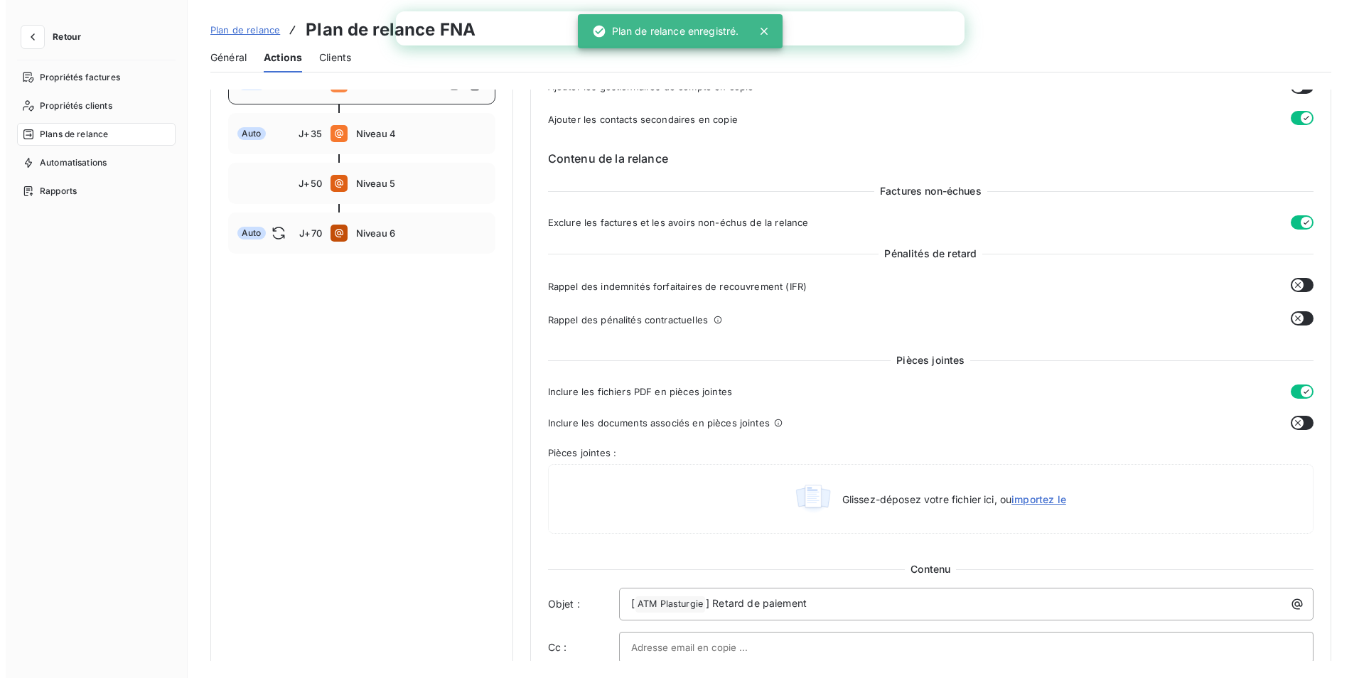
scroll to position [442, 0]
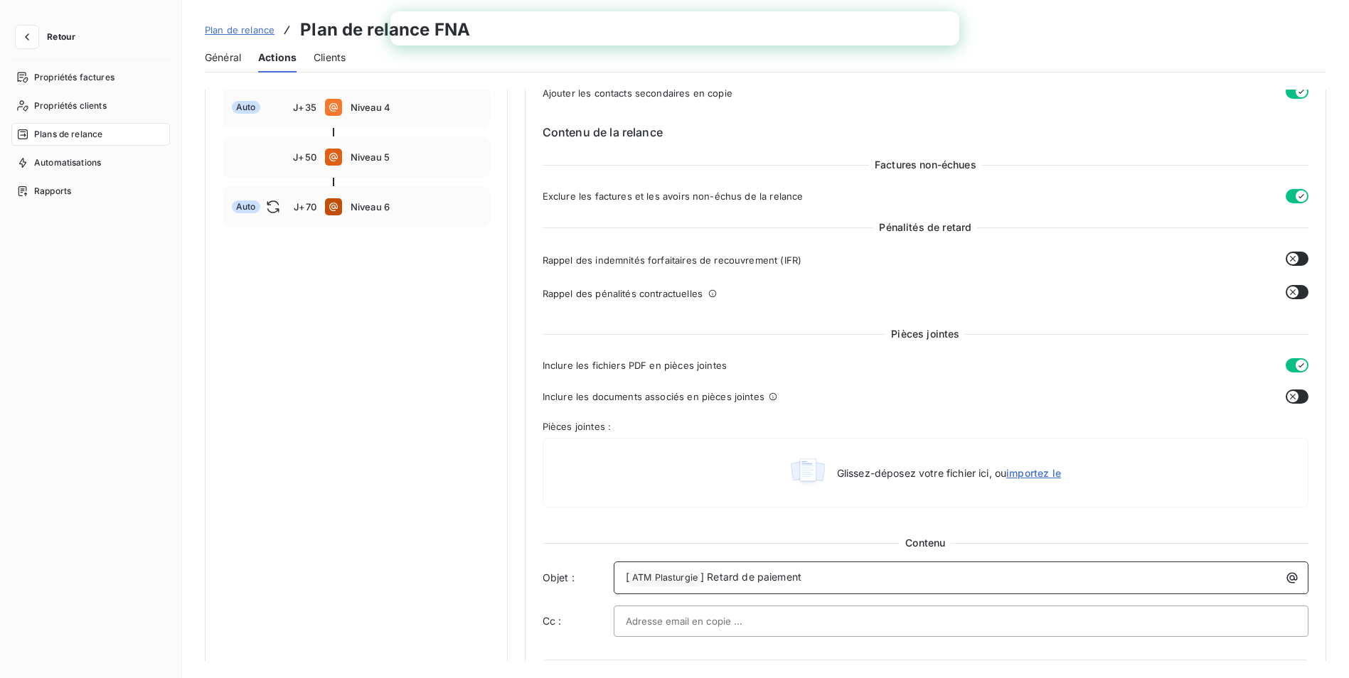
click at [675, 569] on div "[ ATM Plasturgie ﻿ ] Retard de paiement" at bounding box center [961, 577] width 685 height 20
click at [680, 578] on span "ATM Plasturgie ﻿" at bounding box center [665, 578] width 70 height 16
click at [694, 578] on span "ATM Plasturgie ﻿" at bounding box center [665, 578] width 70 height 16
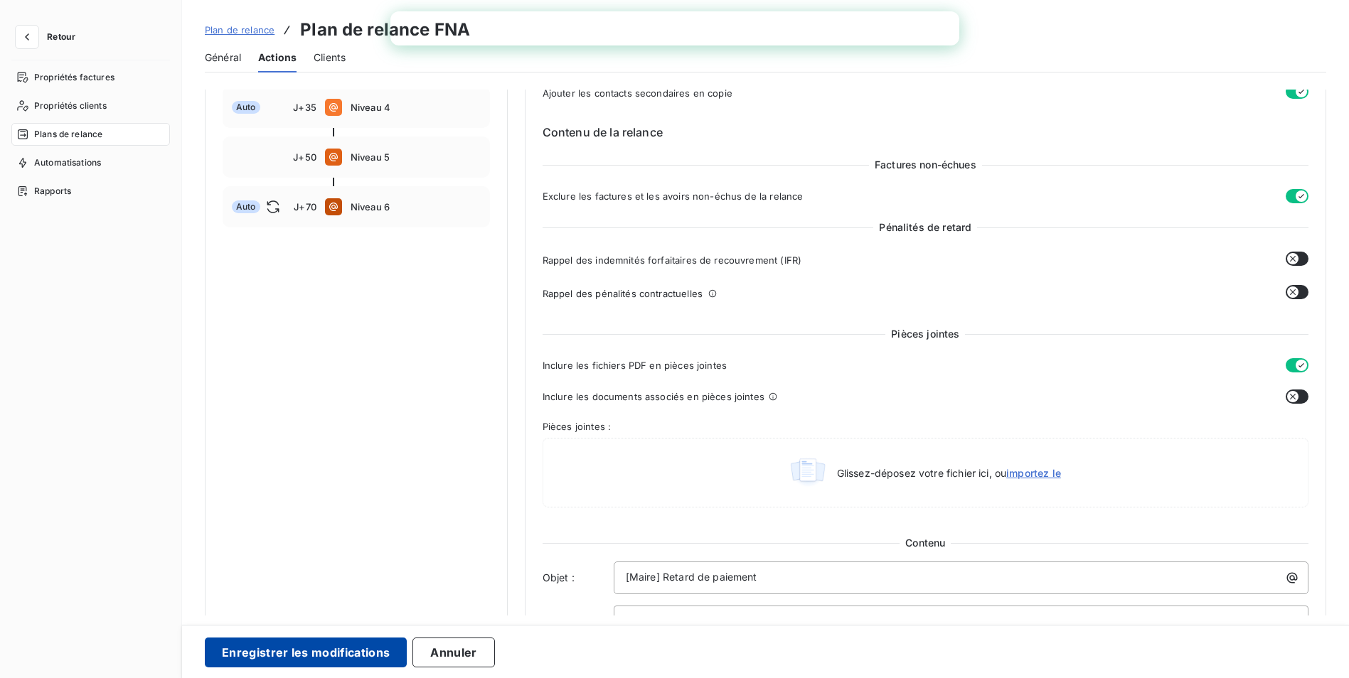
click at [341, 646] on button "Enregistrer les modifications" at bounding box center [306, 653] width 202 height 30
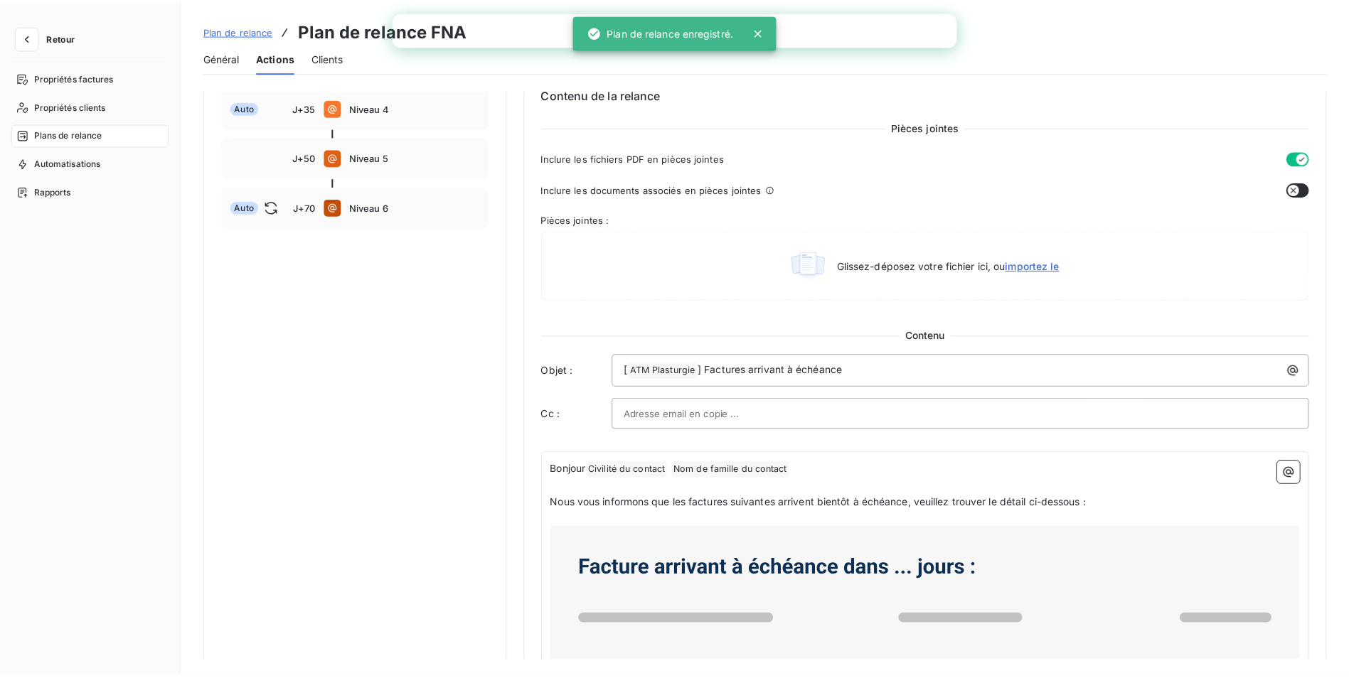
scroll to position [87, 0]
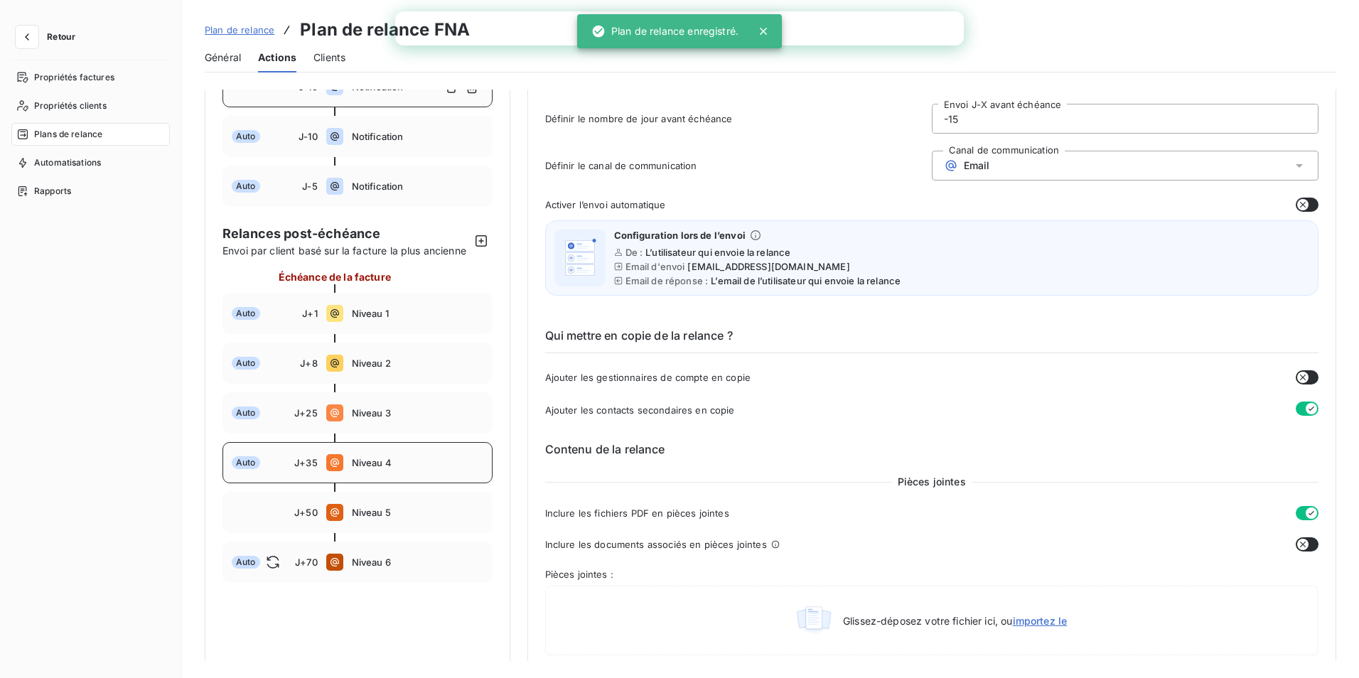
click at [405, 468] on span "Niveau 4" at bounding box center [418, 462] width 132 height 11
type input "35"
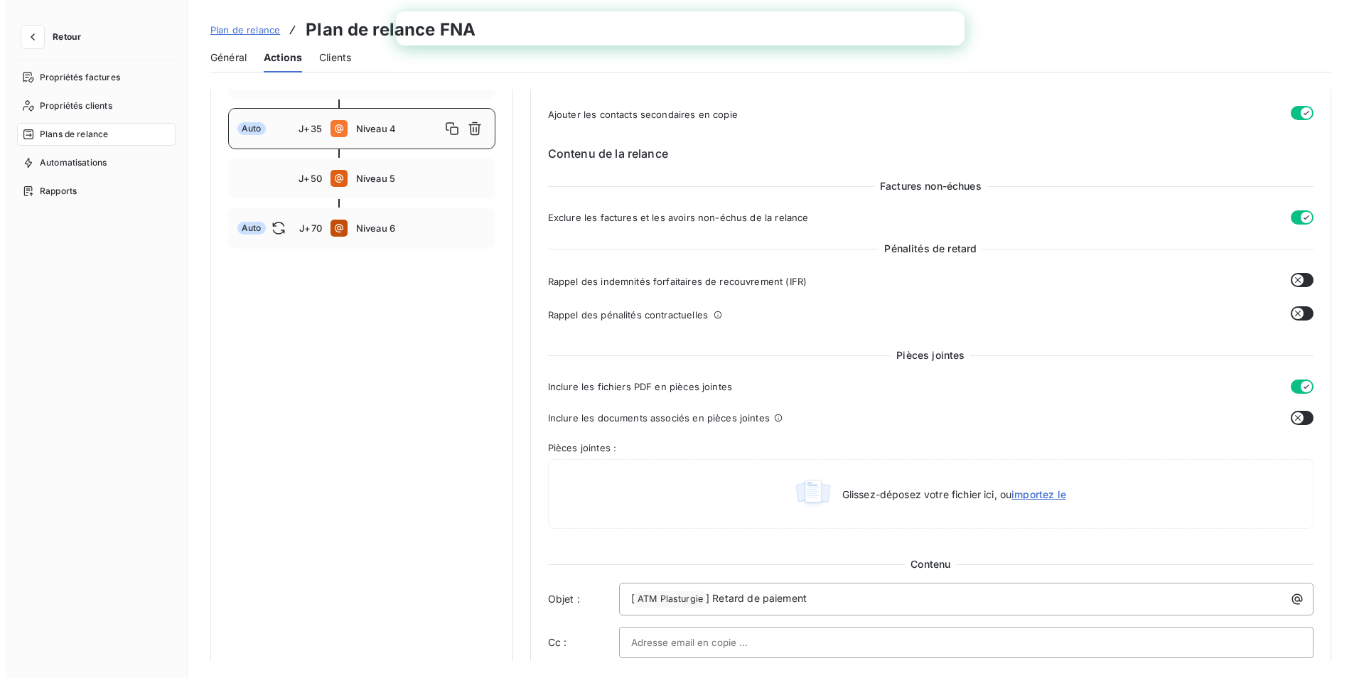
scroll to position [442, 0]
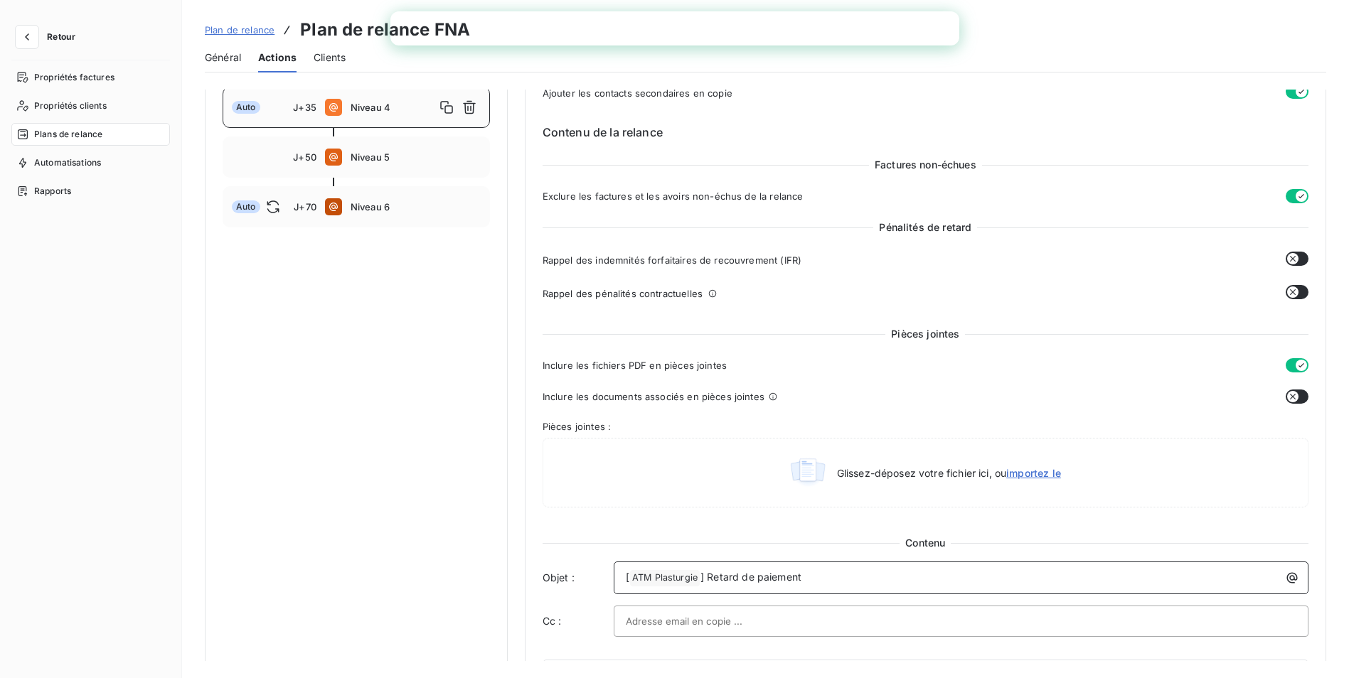
click at [692, 582] on span "ATM Plasturgie ﻿" at bounding box center [665, 578] width 70 height 16
click at [692, 579] on span "ATM Plasturgie ﻿" at bounding box center [665, 578] width 70 height 16
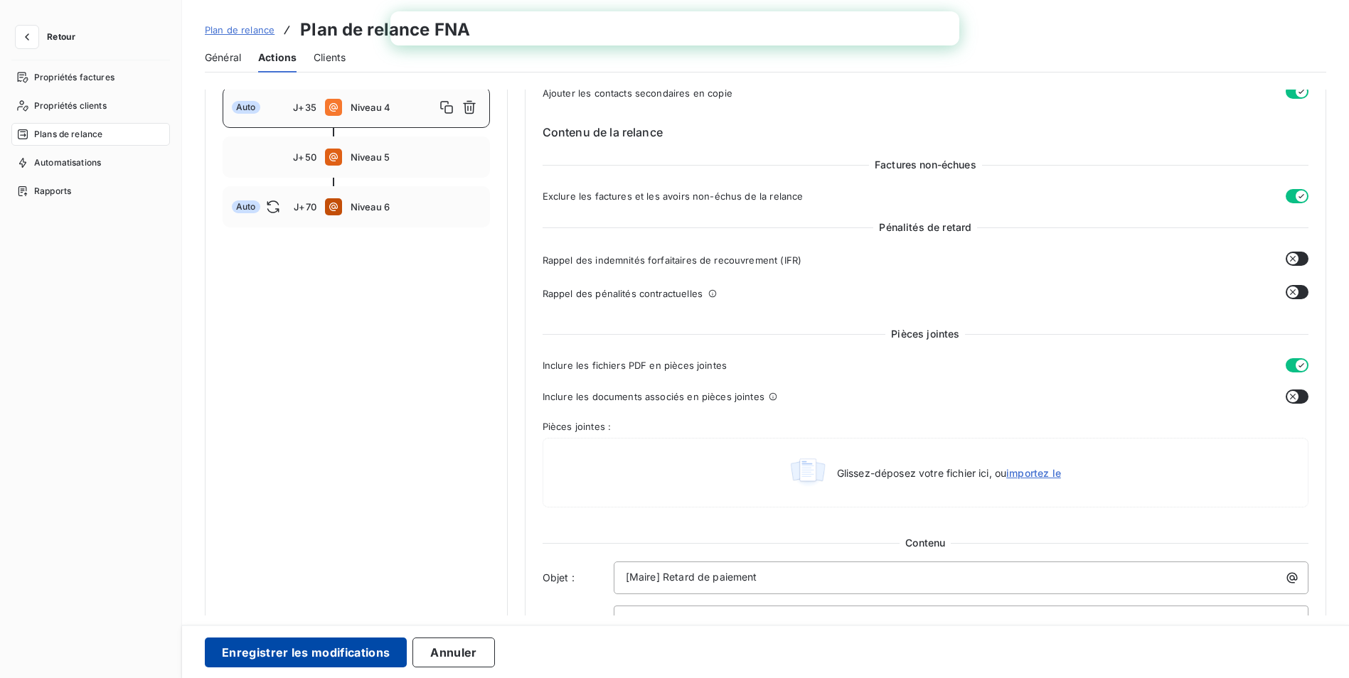
click at [368, 653] on button "Enregistrer les modifications" at bounding box center [306, 653] width 202 height 30
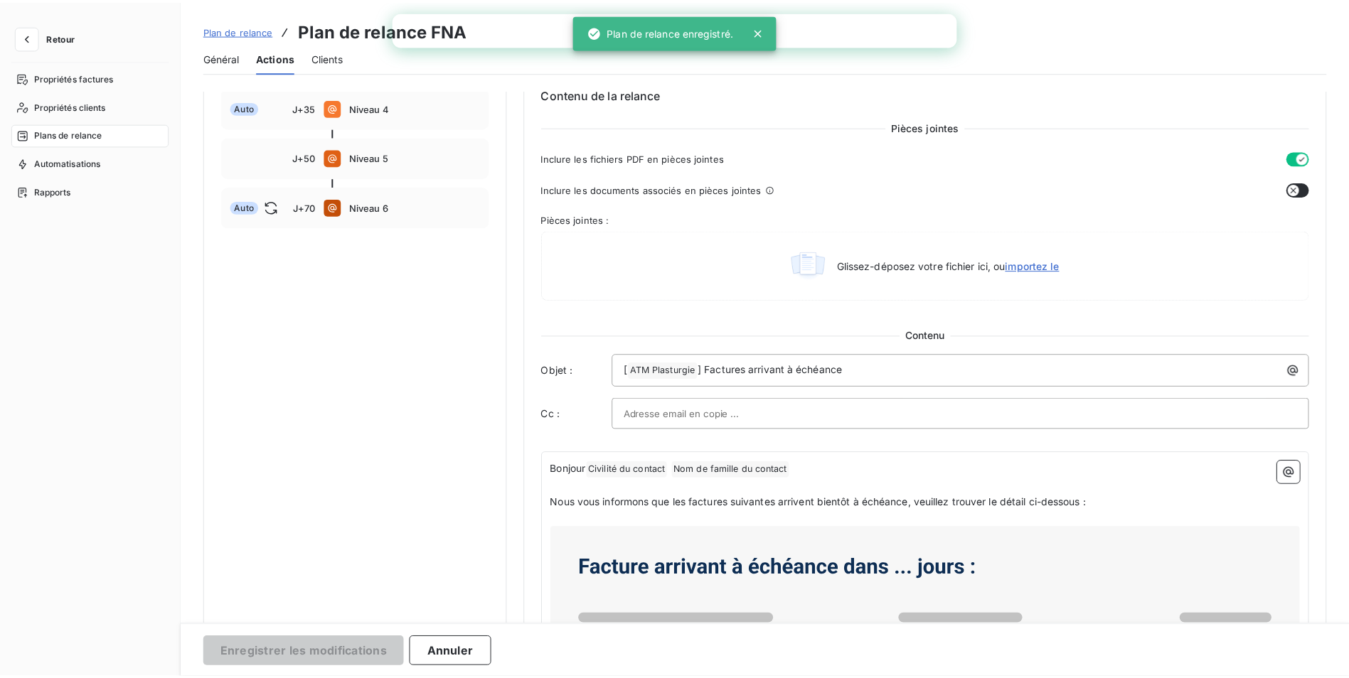
scroll to position [87, 0]
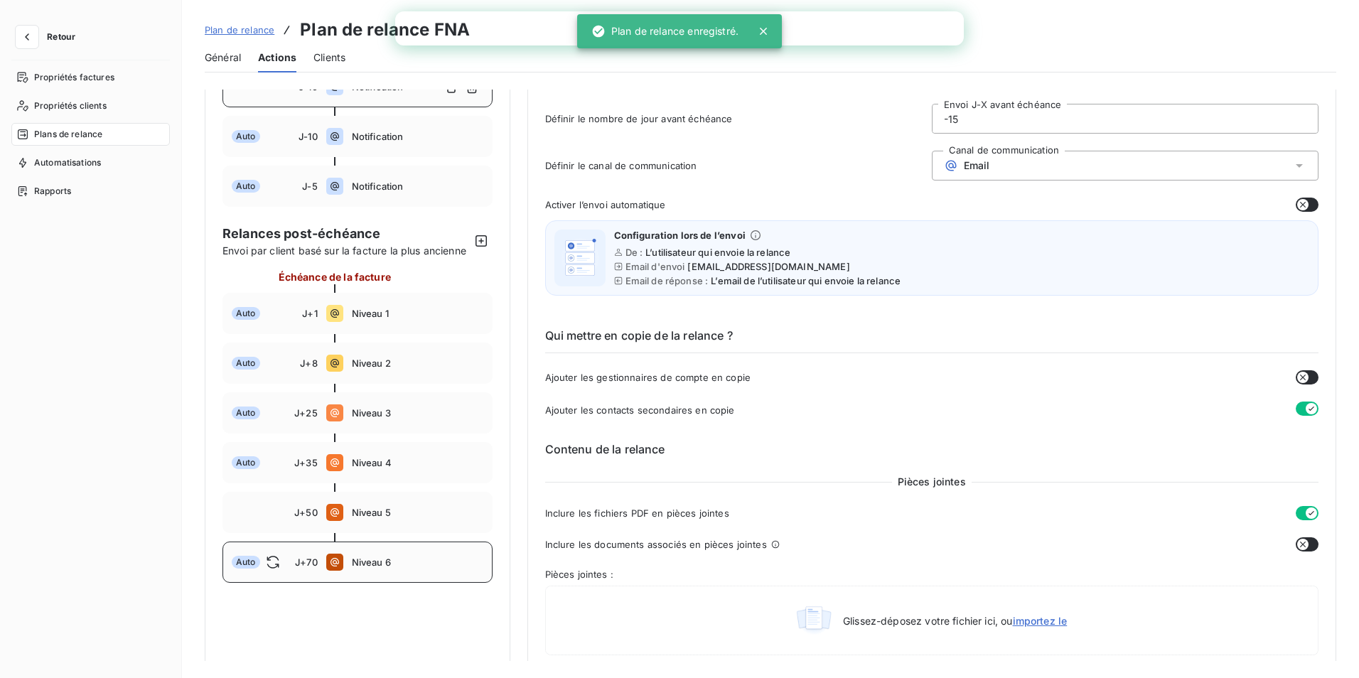
click at [392, 567] on div "Auto J+70 Niveau 6" at bounding box center [358, 562] width 270 height 41
type input "70"
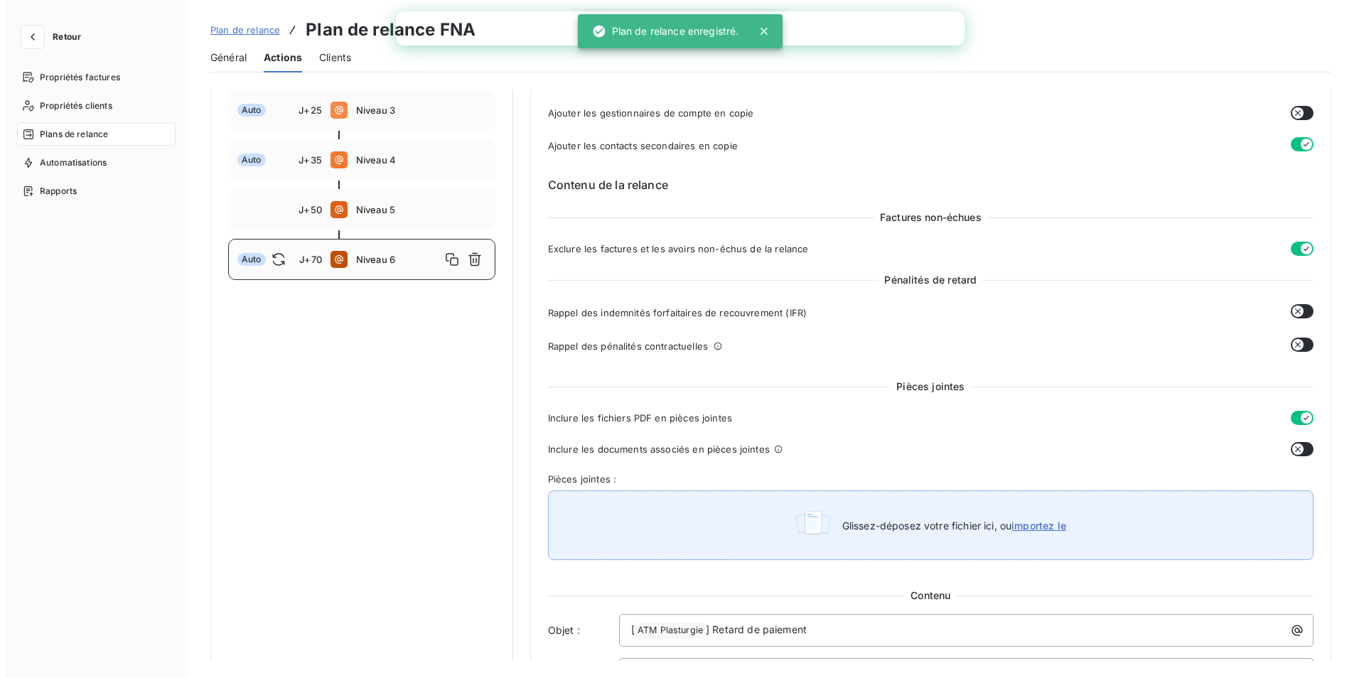
scroll to position [442, 0]
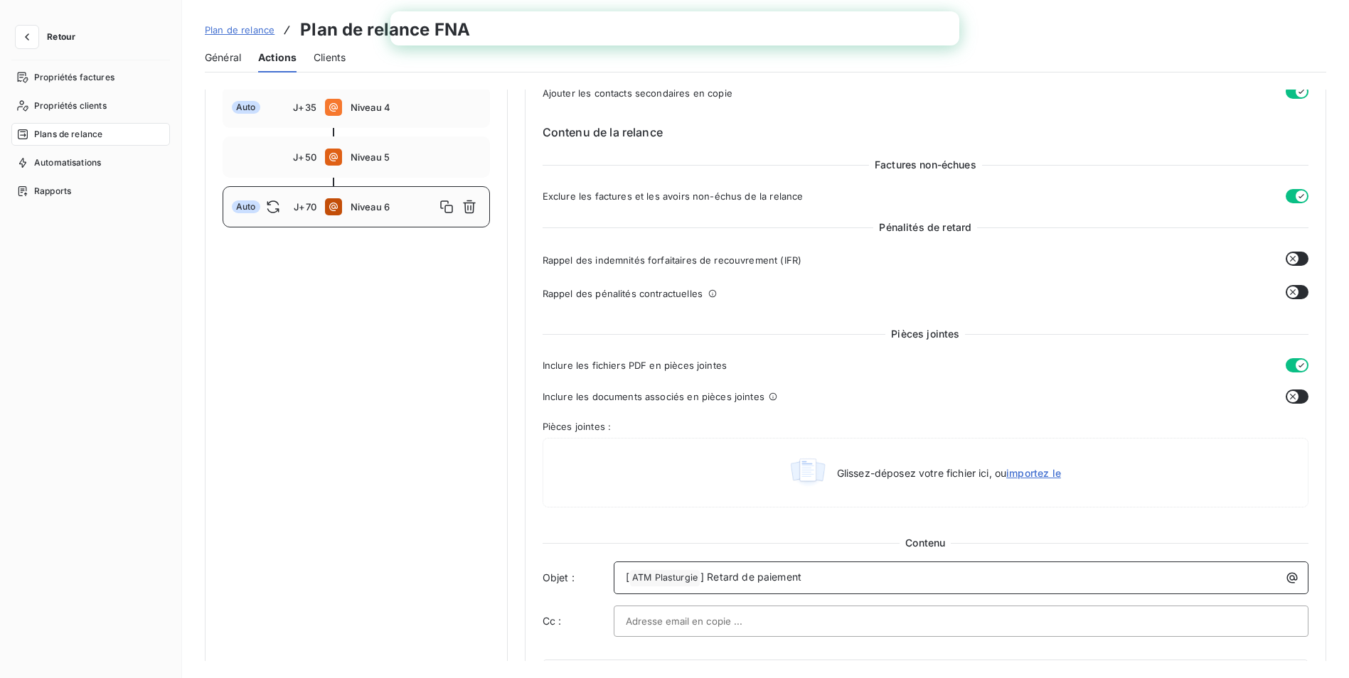
click at [691, 572] on span "ATM Plasturgie ﻿" at bounding box center [665, 578] width 70 height 16
click at [695, 576] on span "ATM Plasturgie ﻿" at bounding box center [665, 578] width 70 height 16
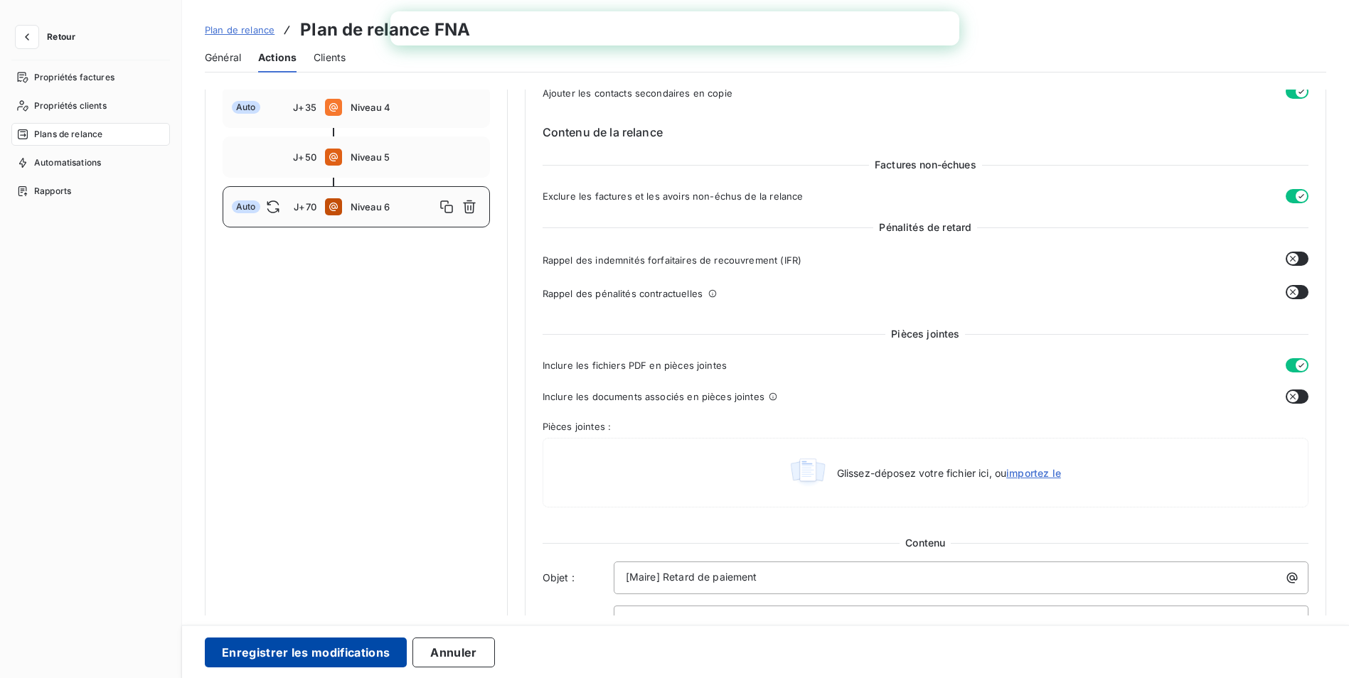
click at [296, 653] on button "Enregistrer les modifications" at bounding box center [306, 653] width 202 height 30
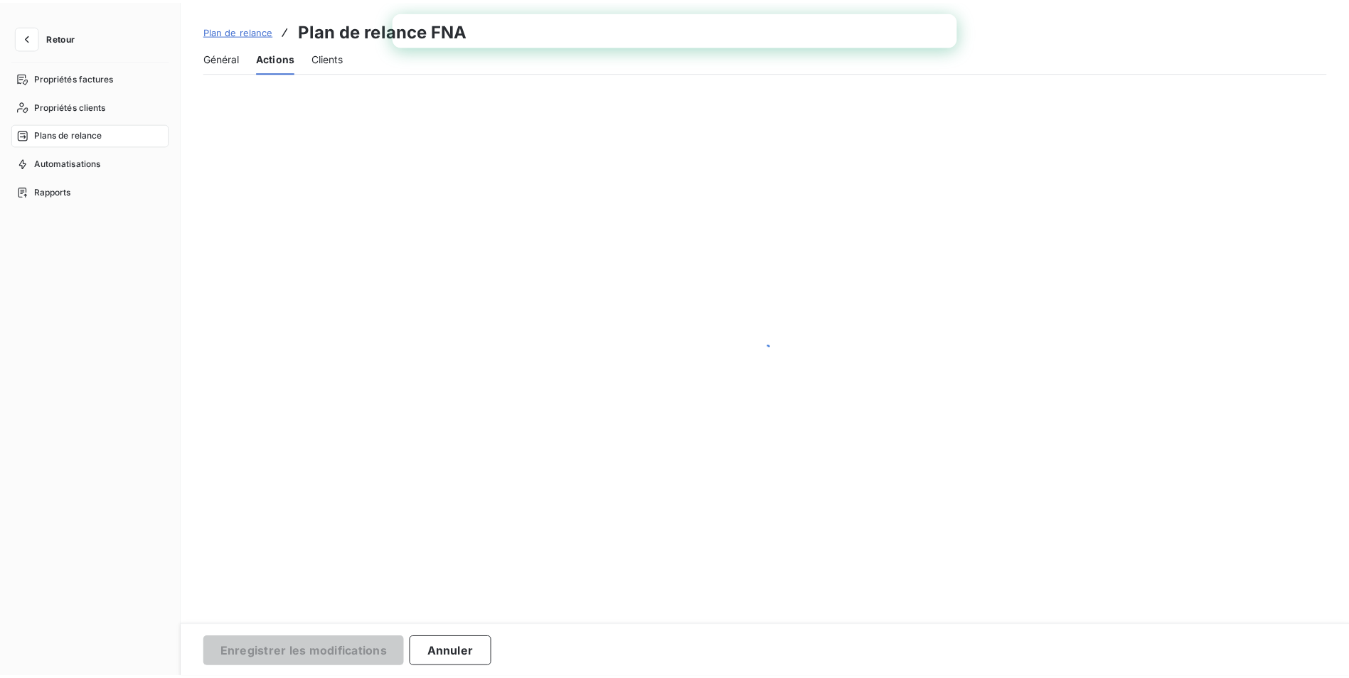
scroll to position [87, 0]
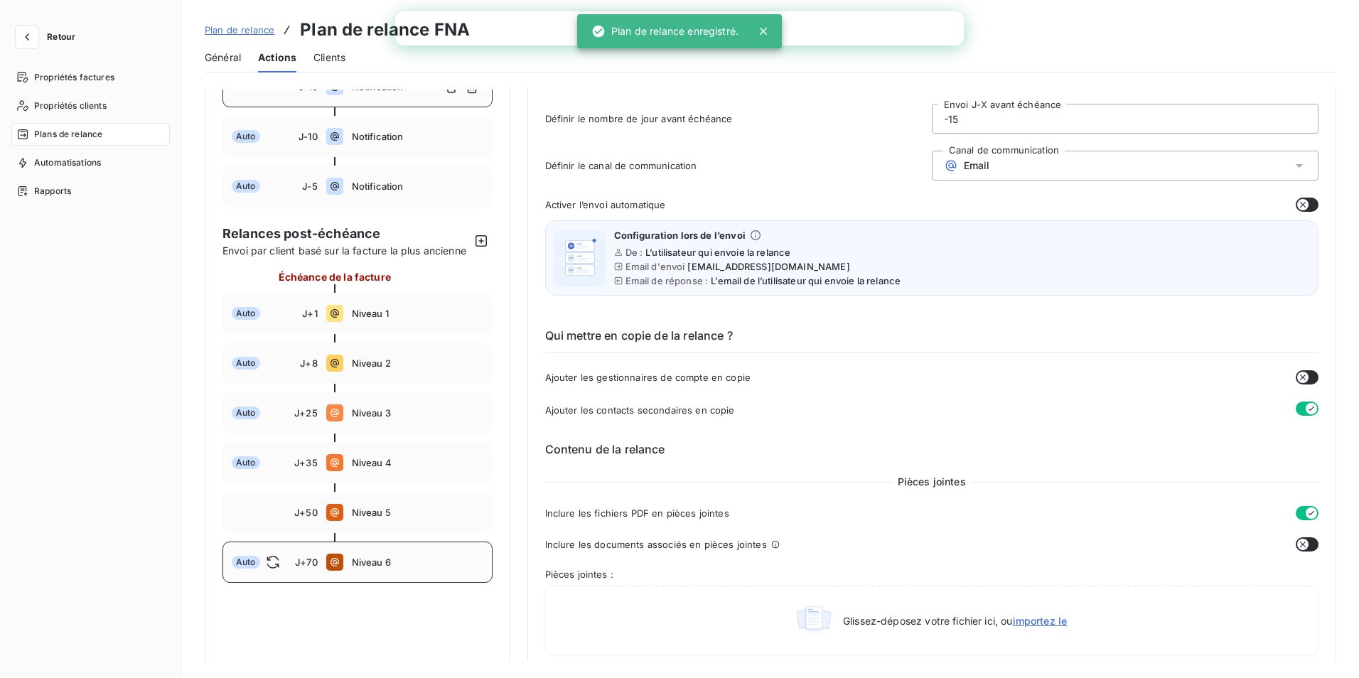
click at [382, 568] on span "Niveau 6" at bounding box center [418, 562] width 132 height 11
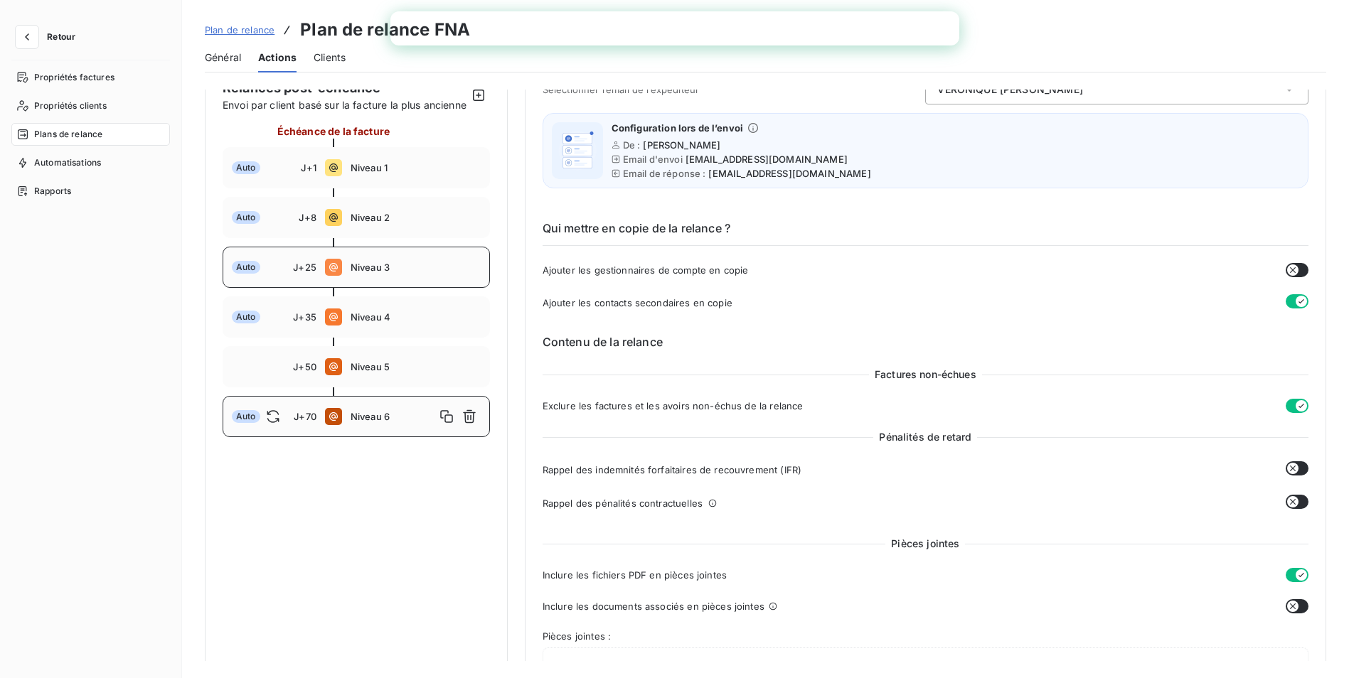
scroll to position [229, 0]
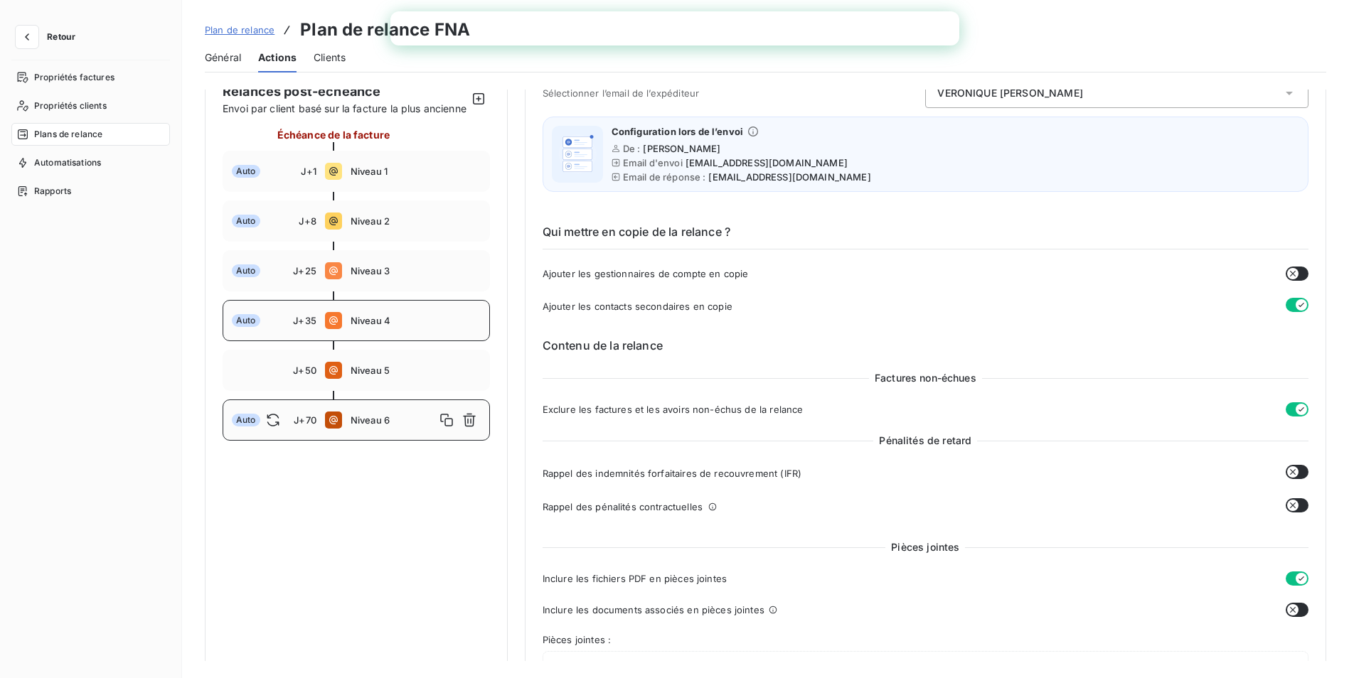
click at [429, 326] on span "Niveau 4" at bounding box center [415, 320] width 130 height 11
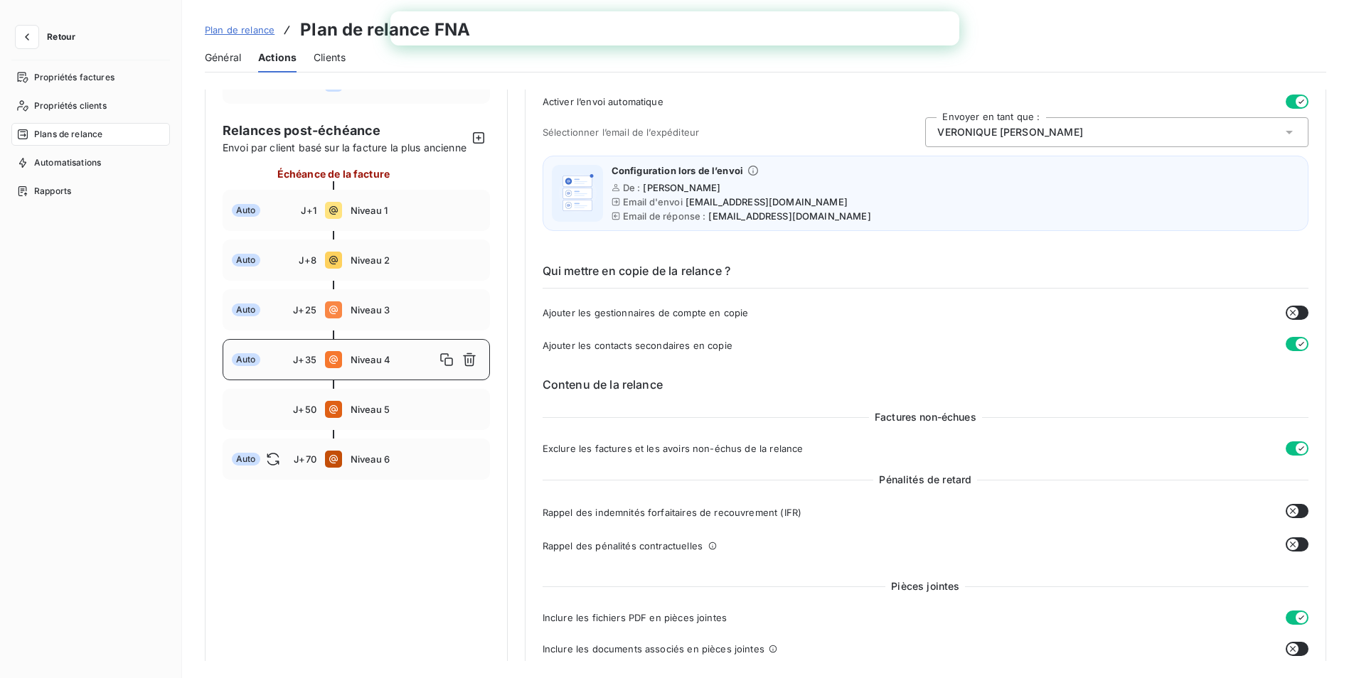
scroll to position [158, 0]
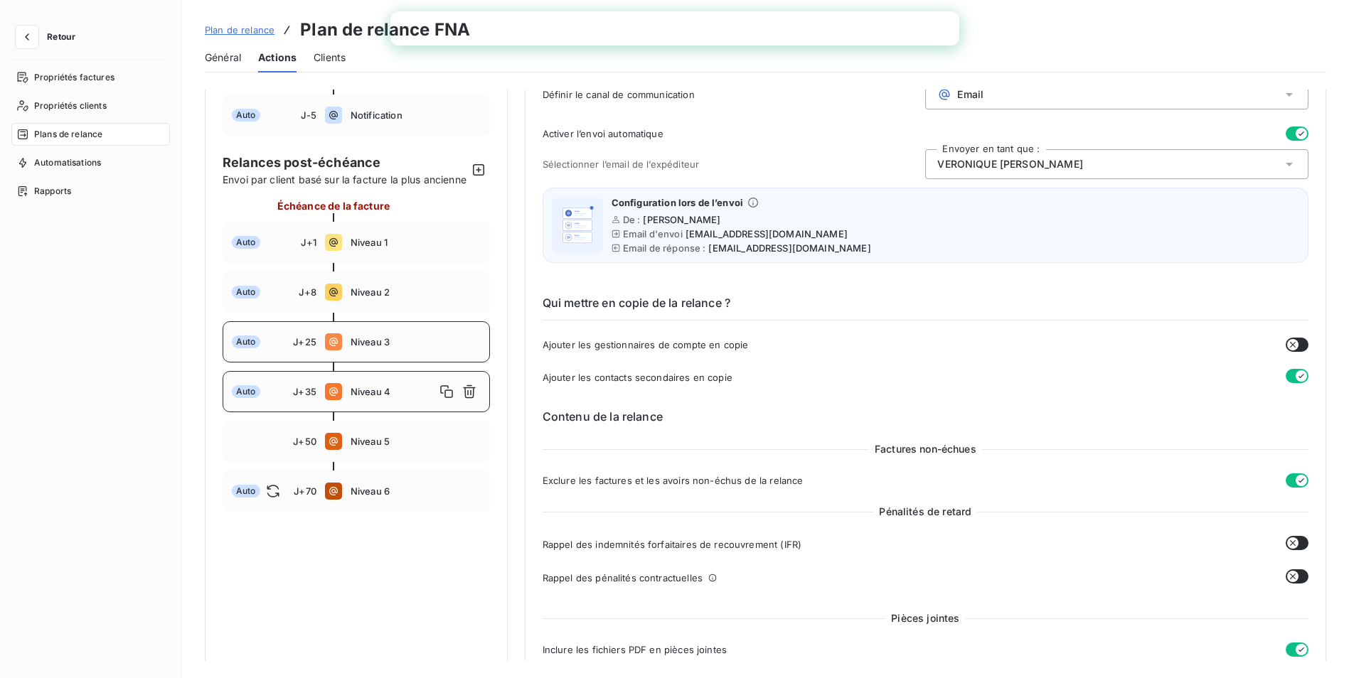
click at [422, 348] on span "Niveau 3" at bounding box center [415, 341] width 130 height 11
click at [422, 313] on div "Auto J+8 Niveau 2" at bounding box center [356, 292] width 267 height 41
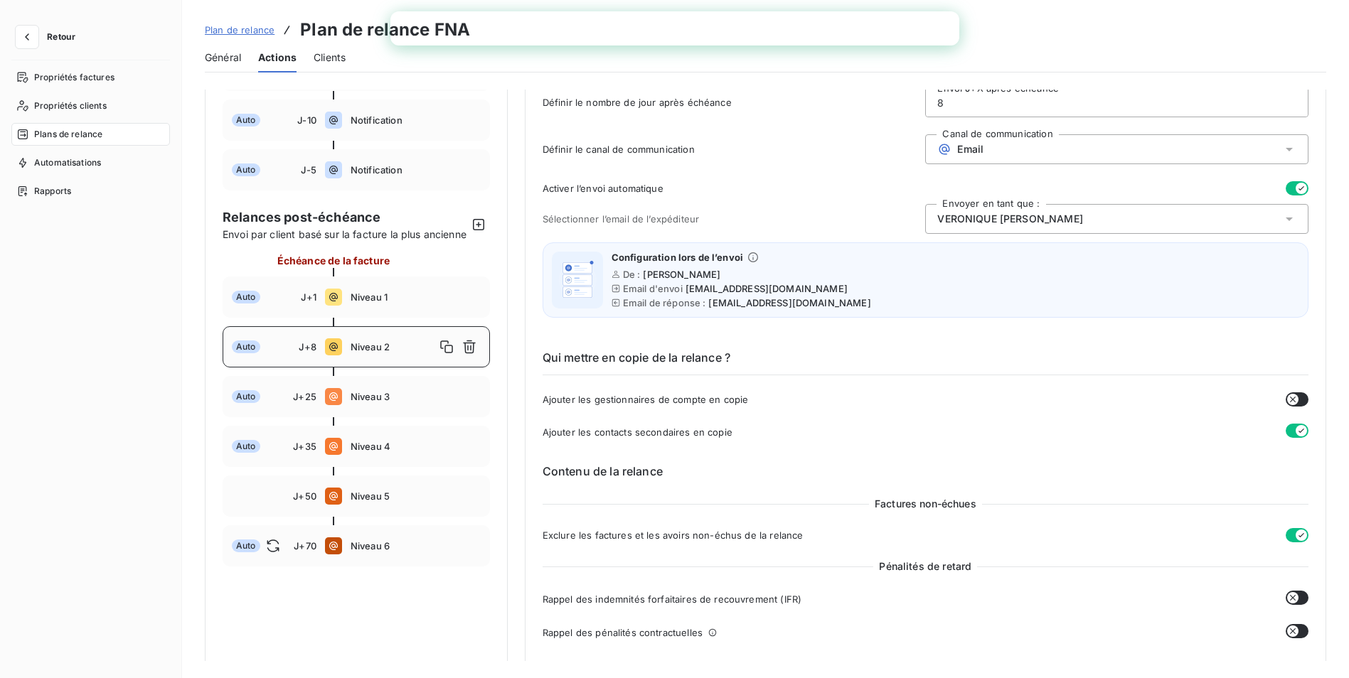
scroll to position [87, 0]
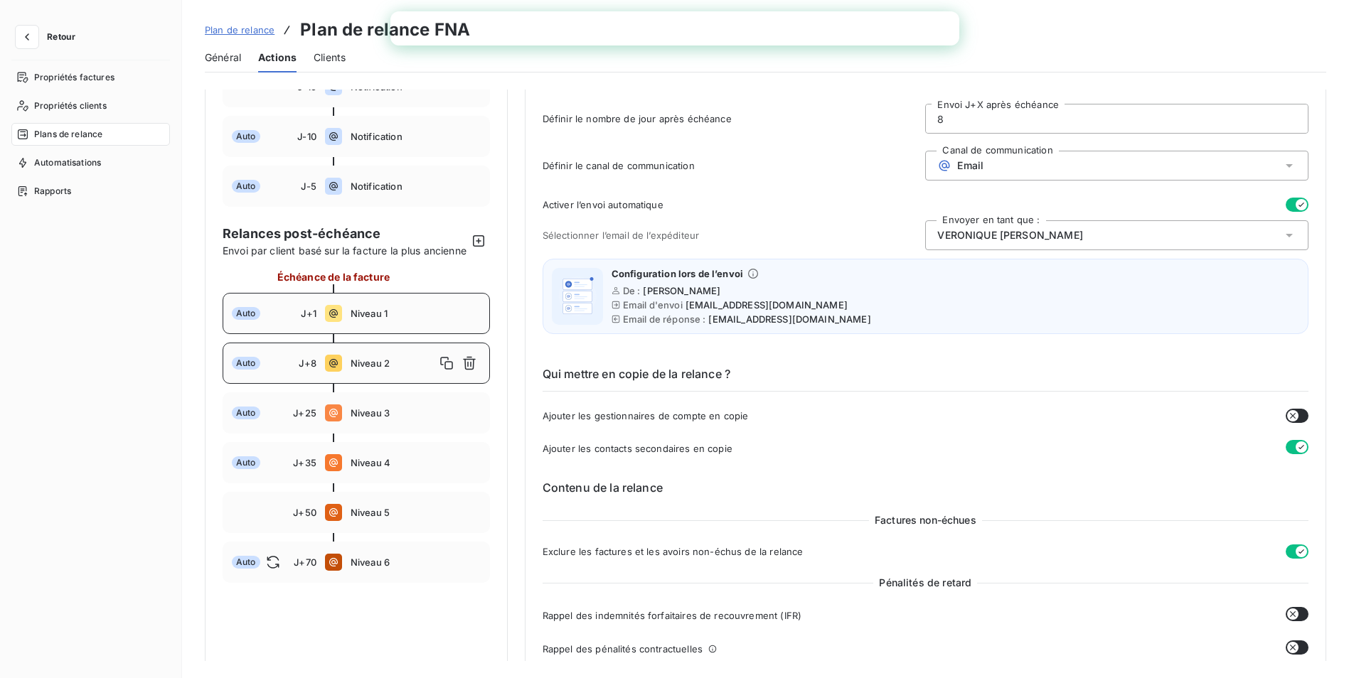
click at [424, 334] on div "Auto J+1 Niveau 1" at bounding box center [356, 313] width 267 height 41
type input "1"
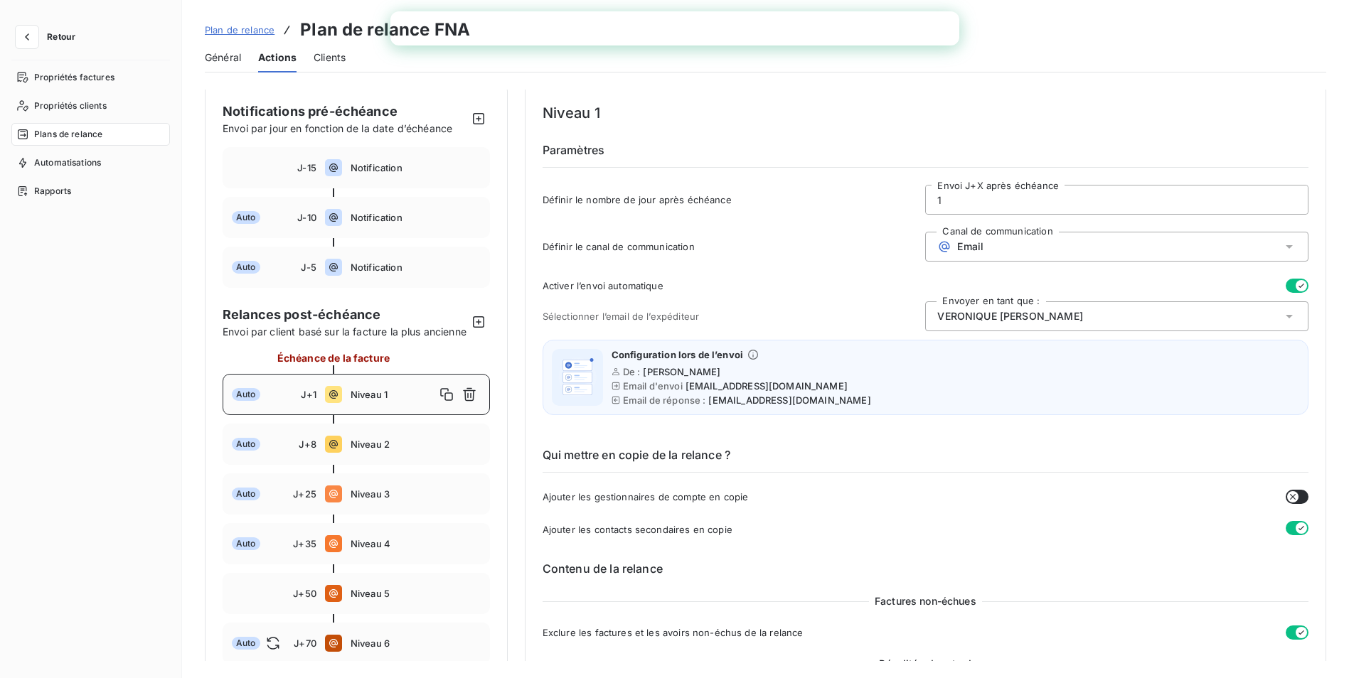
scroll to position [0, 0]
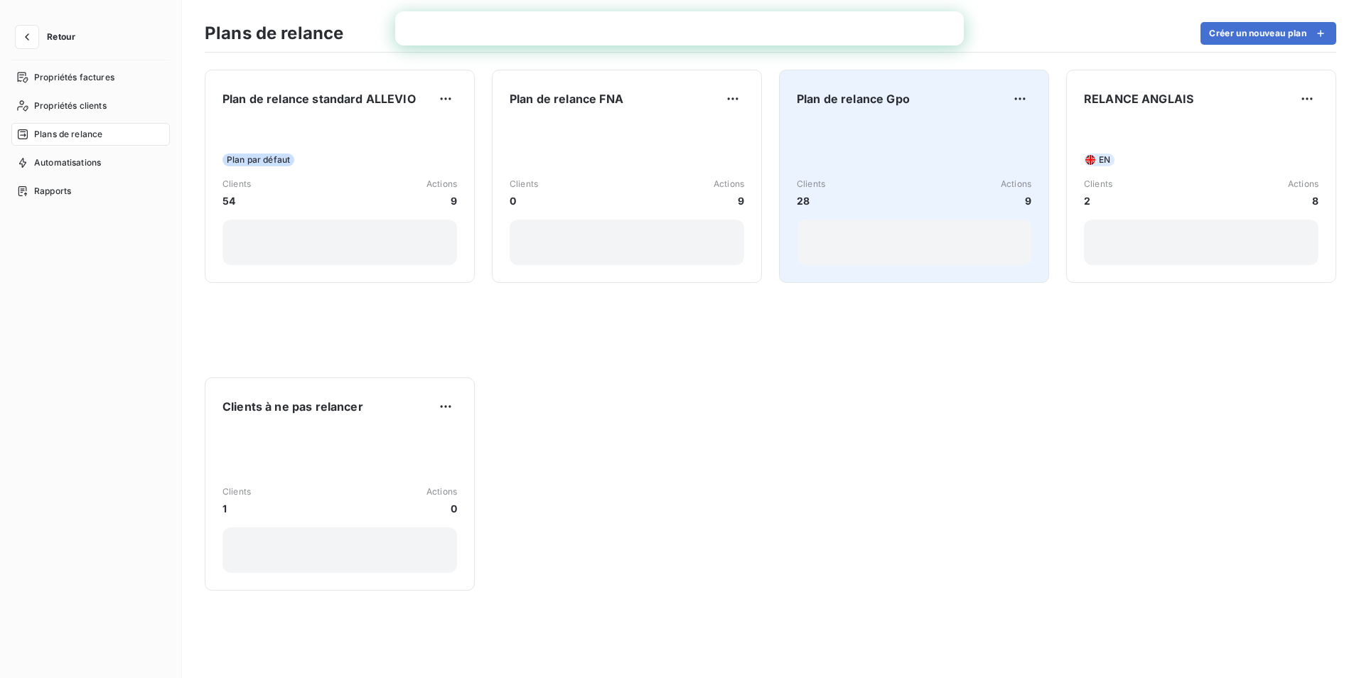
click at [927, 151] on div "Clients 28 Actions 9" at bounding box center [914, 194] width 235 height 144
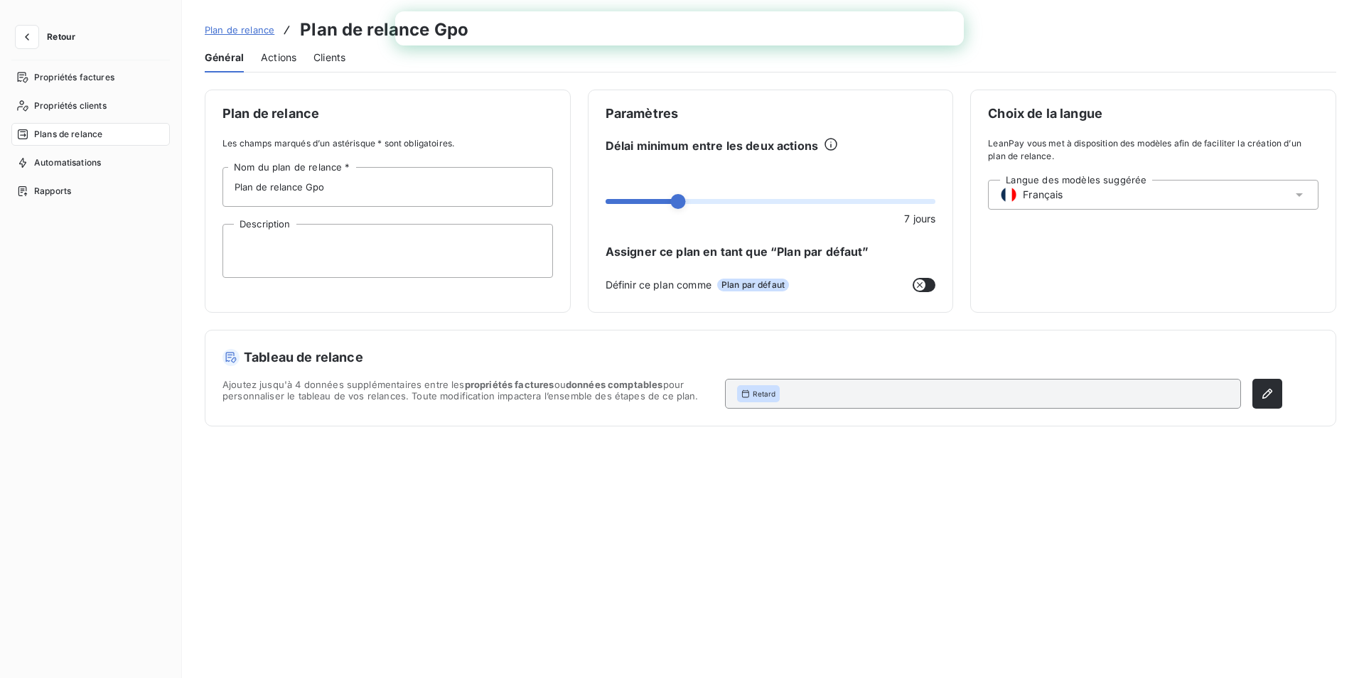
click at [282, 55] on span "Actions" at bounding box center [279, 57] width 36 height 14
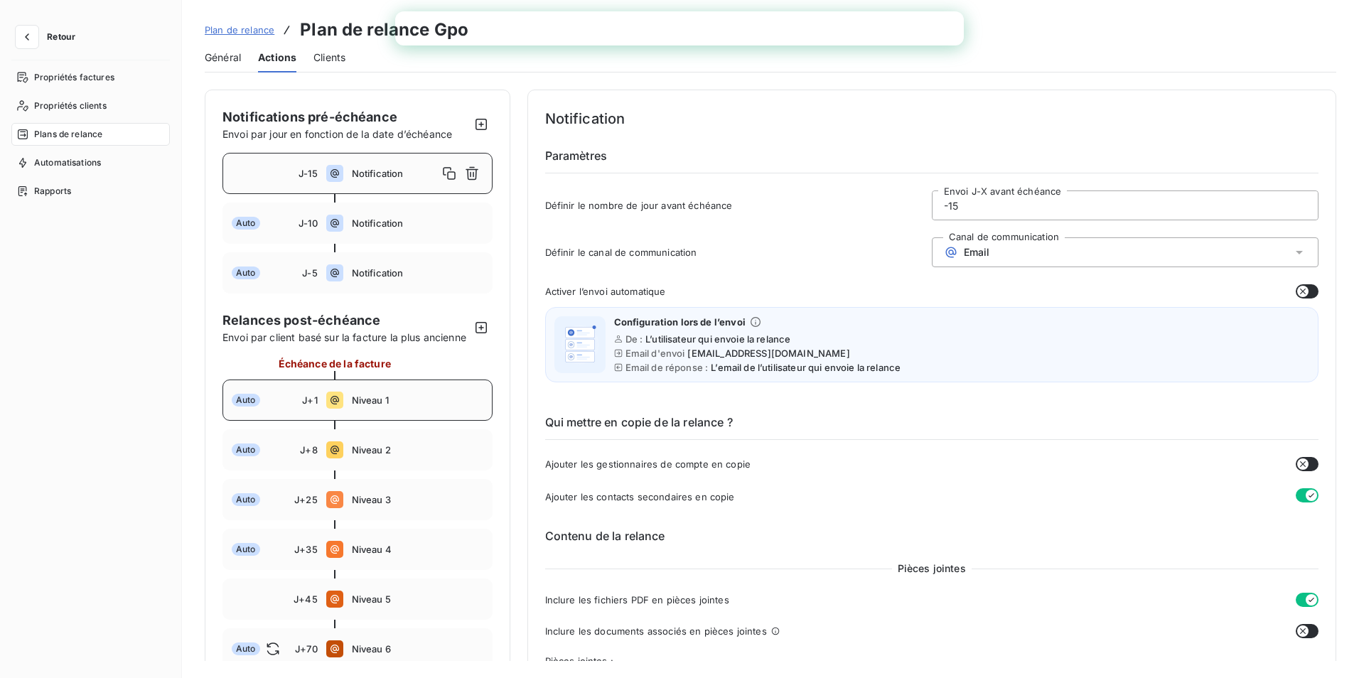
click at [408, 406] on span "Niveau 1" at bounding box center [418, 400] width 132 height 11
type input "1"
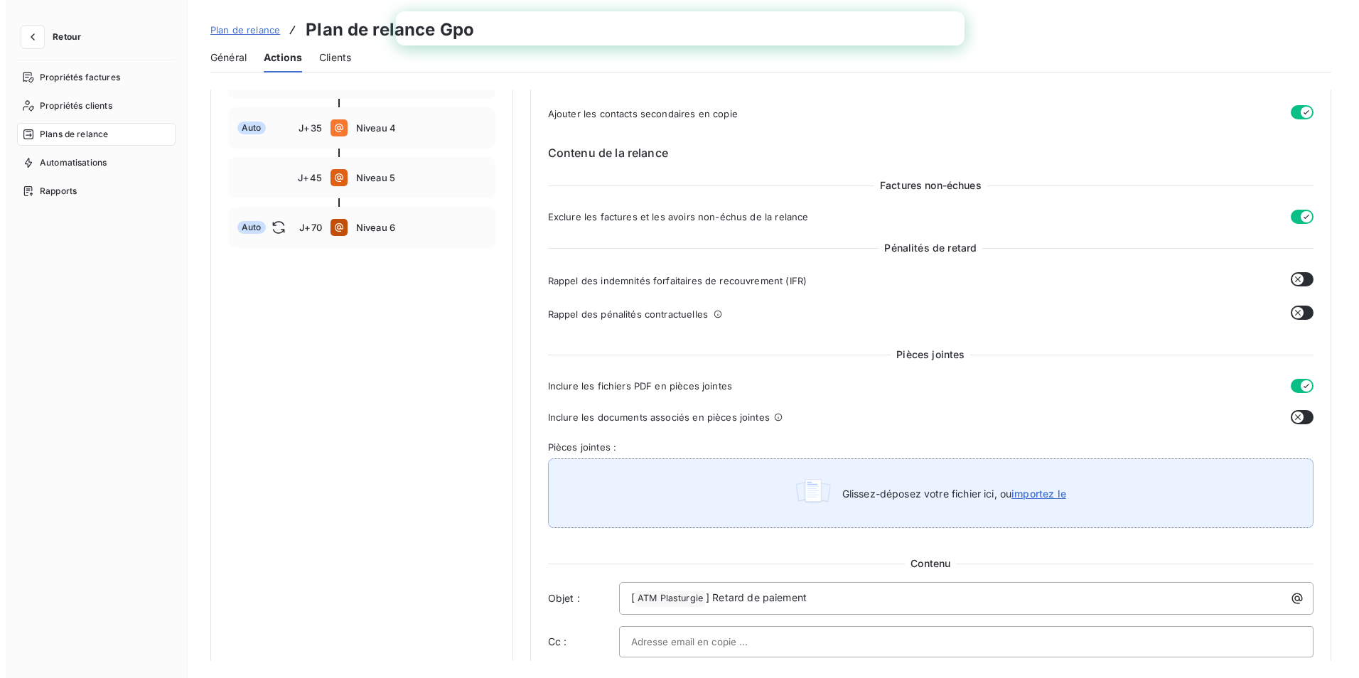
scroll to position [427, 0]
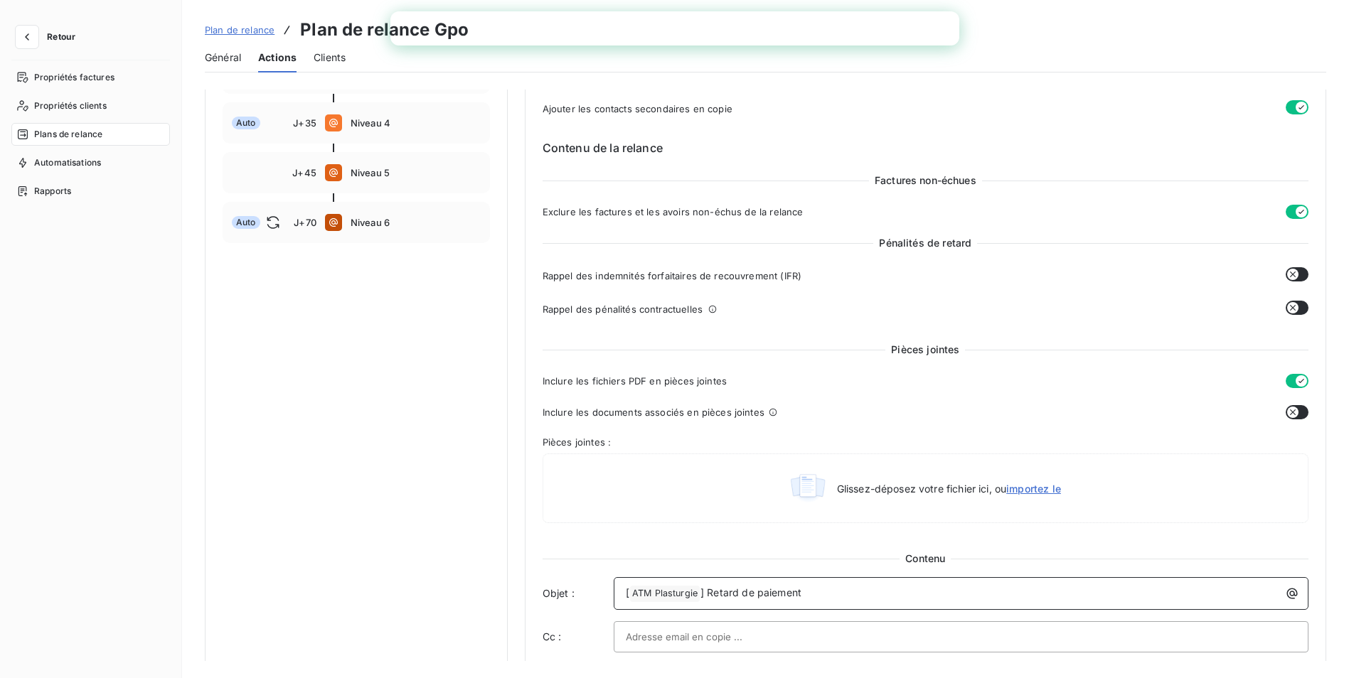
click at [695, 594] on span "ATM Plasturgie ﻿" at bounding box center [665, 594] width 70 height 16
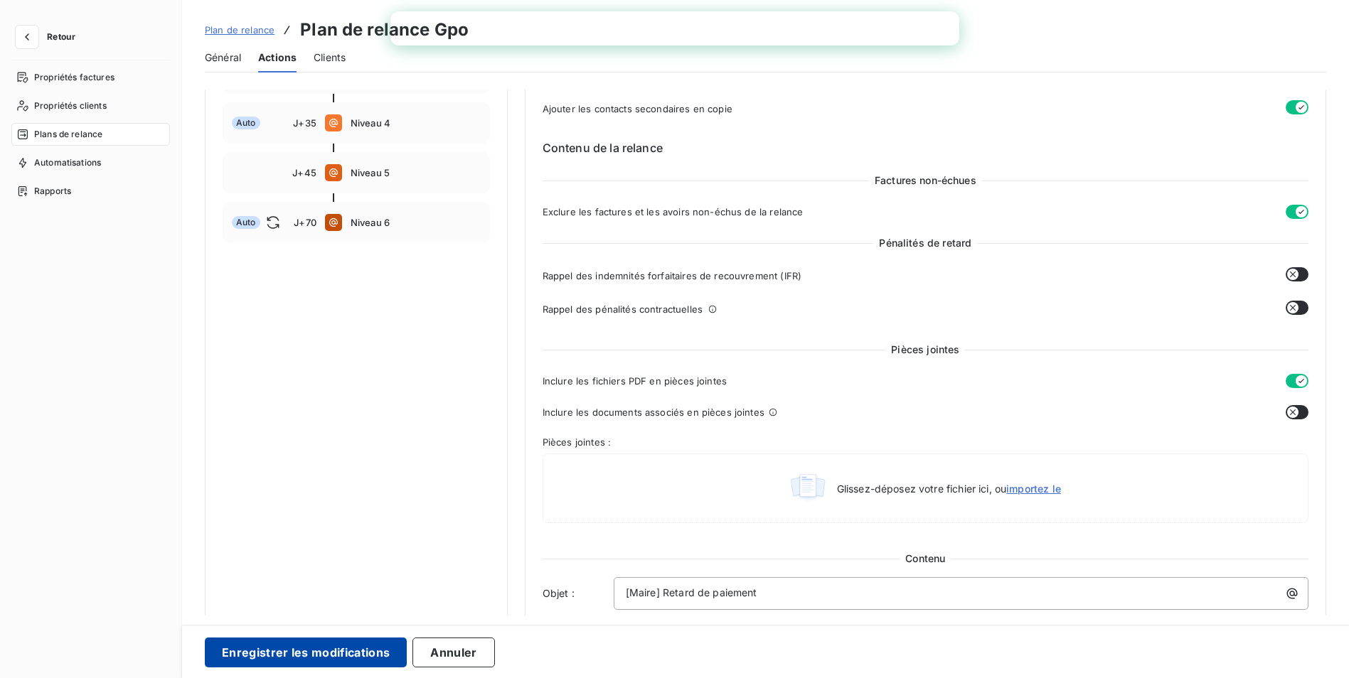
click at [296, 645] on button "Enregistrer les modifications" at bounding box center [306, 653] width 202 height 30
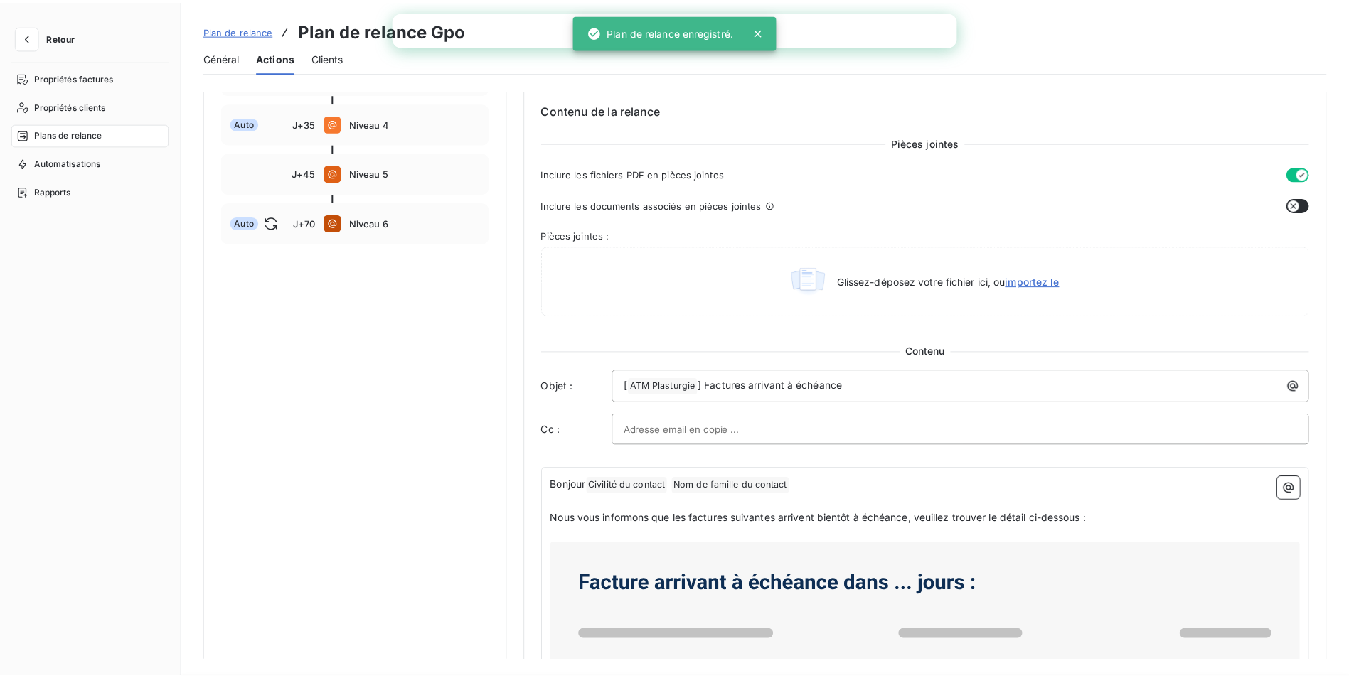
scroll to position [87, 0]
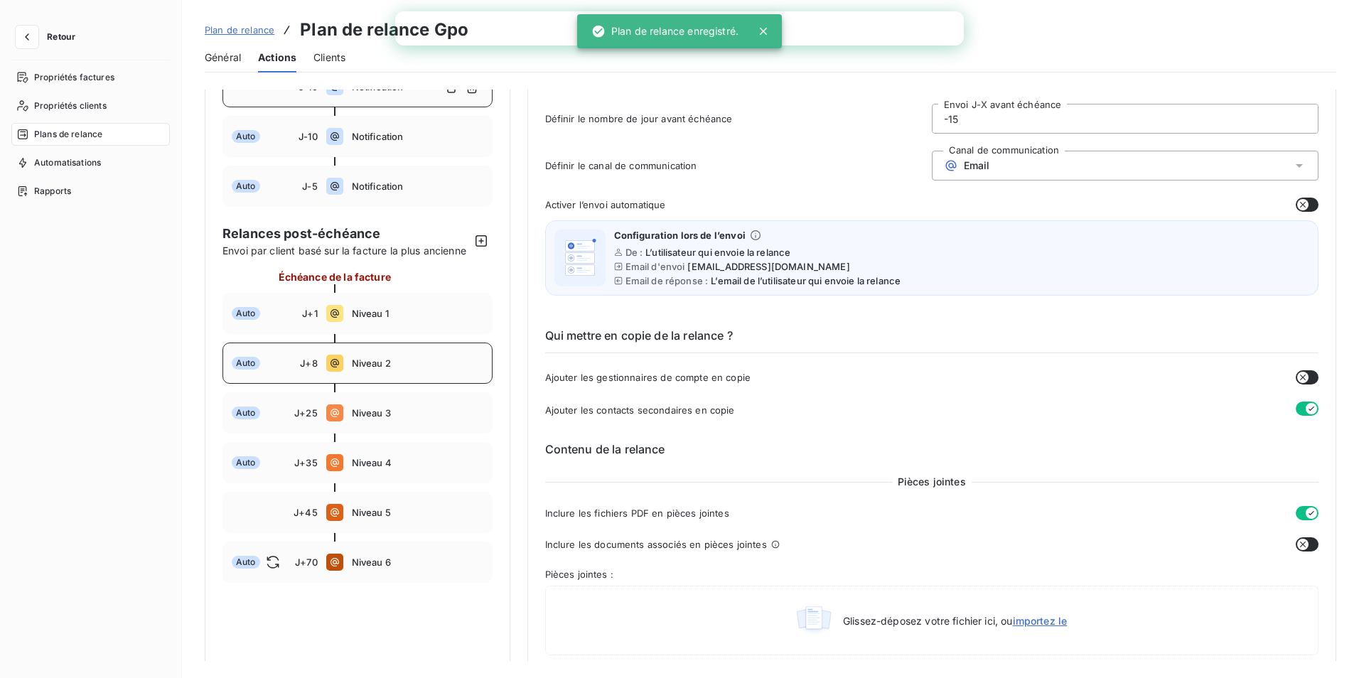
click at [392, 369] on span "Niveau 2" at bounding box center [418, 363] width 132 height 11
type input "8"
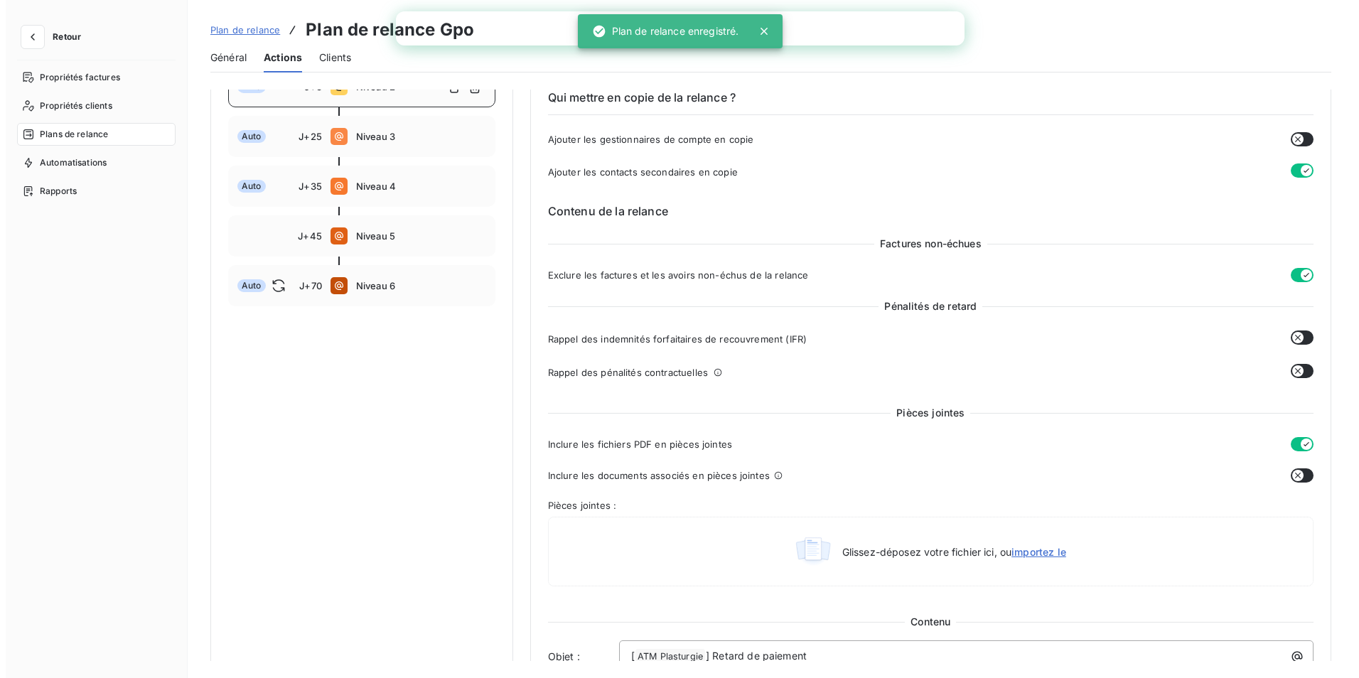
scroll to position [513, 0]
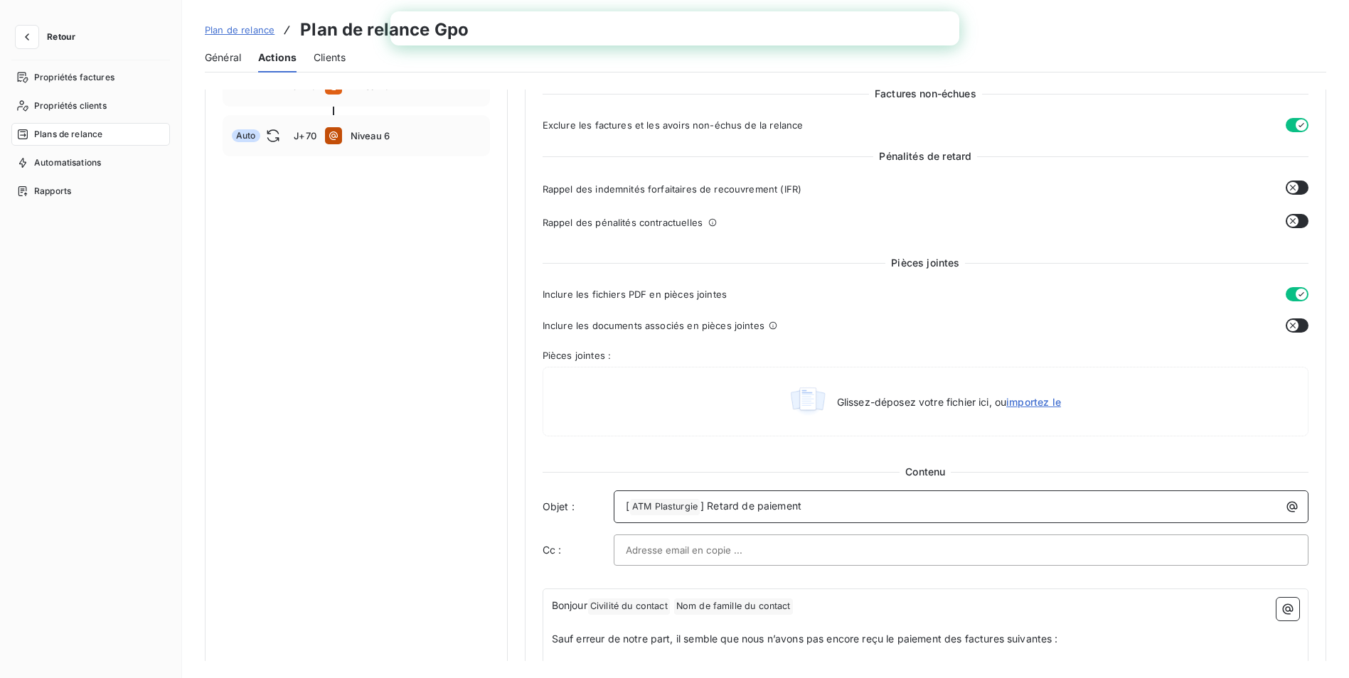
click at [692, 506] on span "ATM Plasturgie ﻿" at bounding box center [665, 507] width 70 height 16
click at [693, 508] on span "ATM Plasturgie ﻿" at bounding box center [665, 507] width 70 height 16
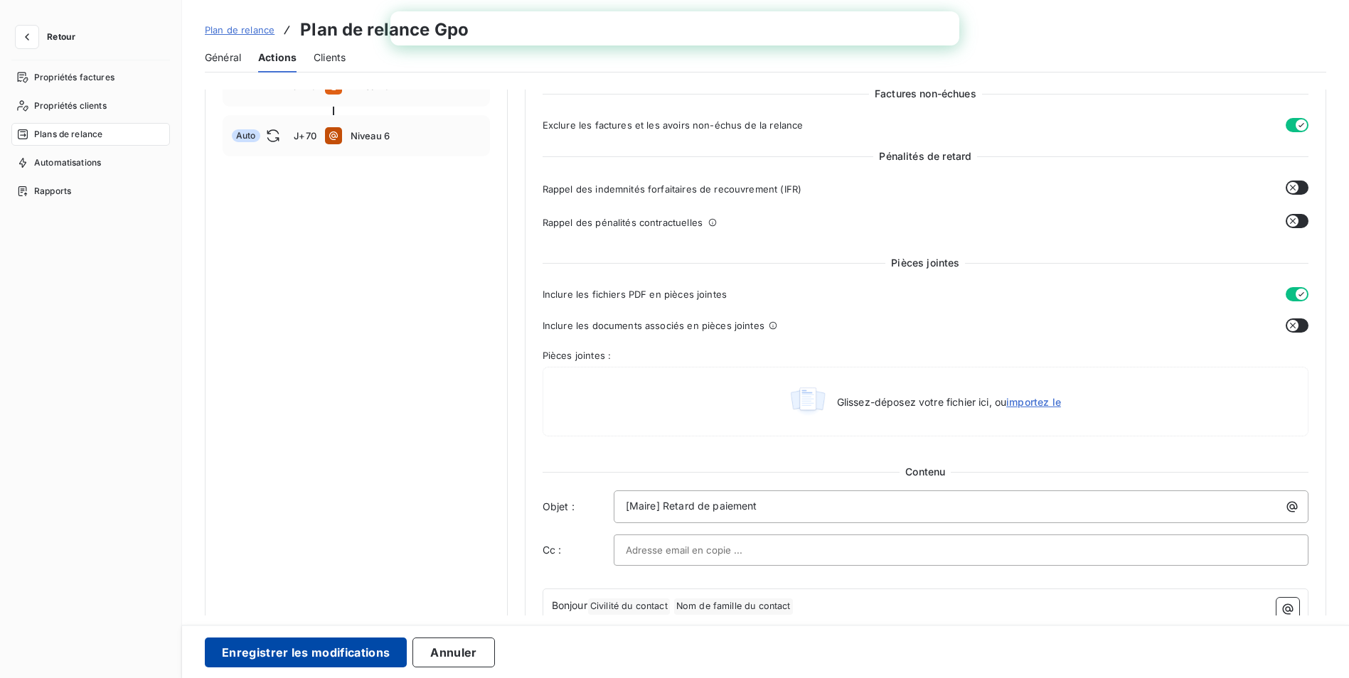
click at [378, 654] on button "Enregistrer les modifications" at bounding box center [306, 653] width 202 height 30
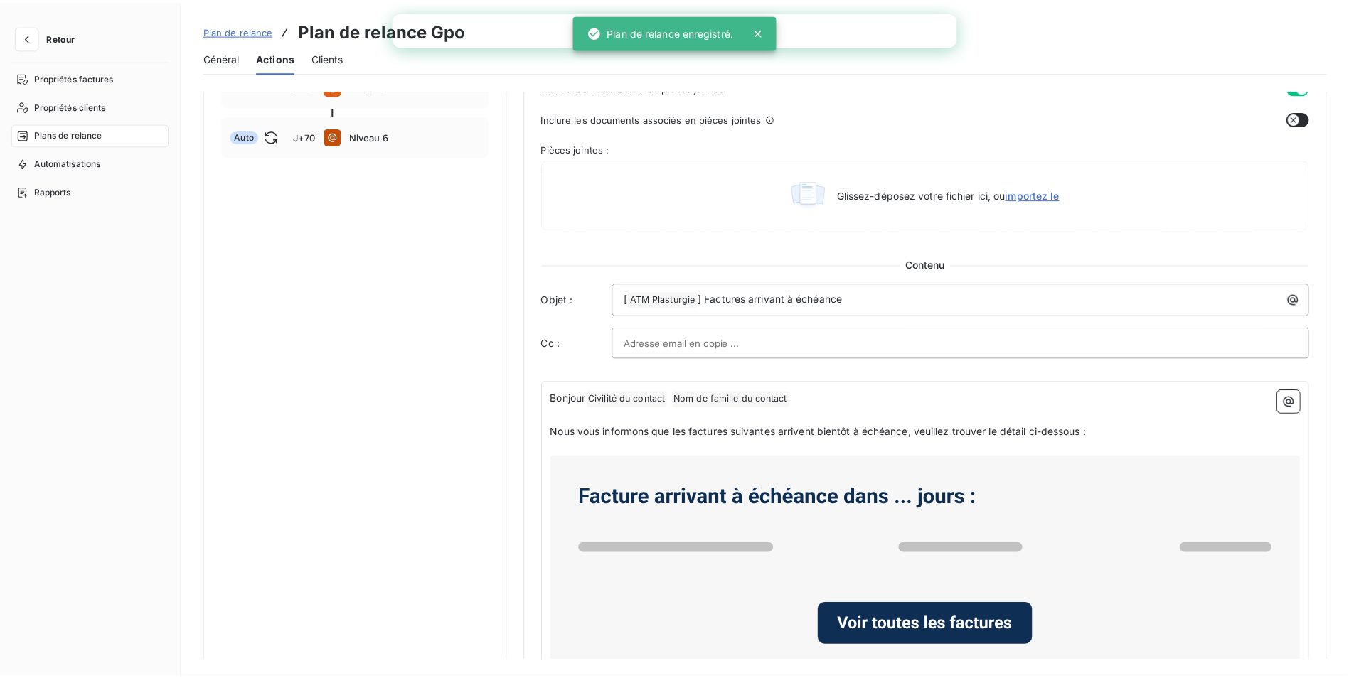
scroll to position [87, 0]
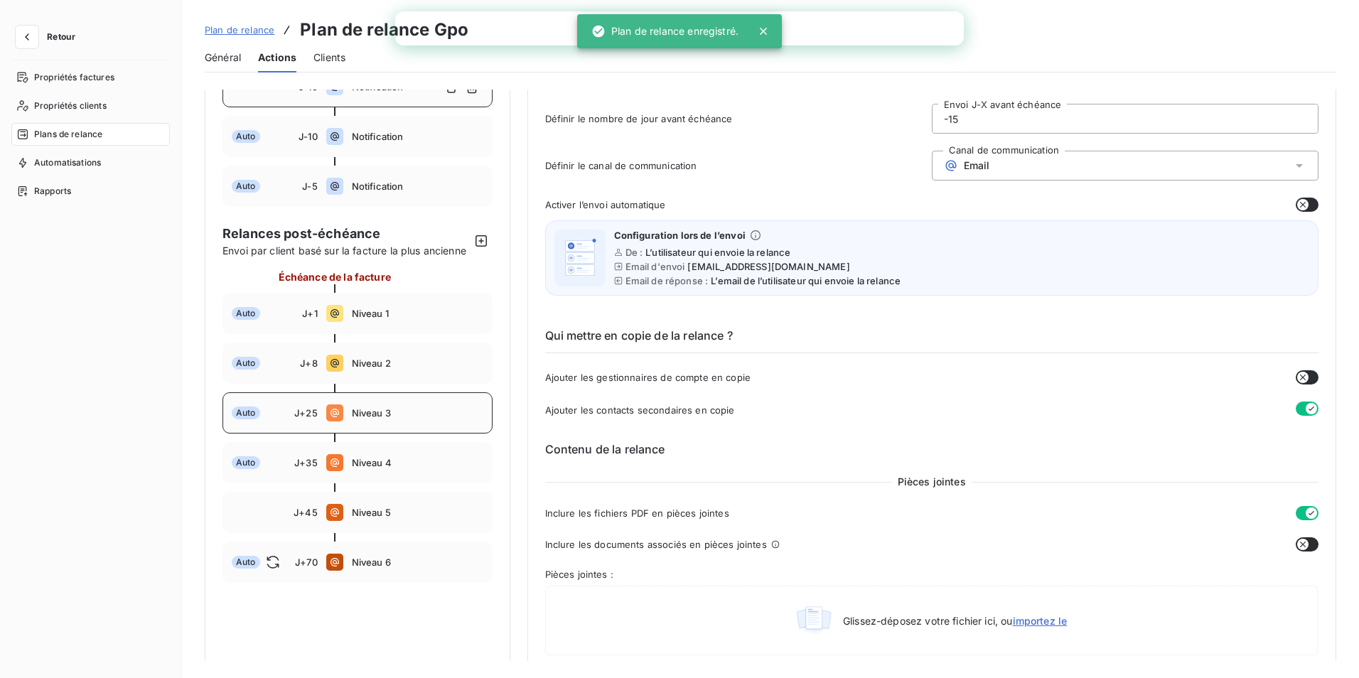
click at [395, 419] on span "Niveau 3" at bounding box center [418, 412] width 132 height 11
type input "25"
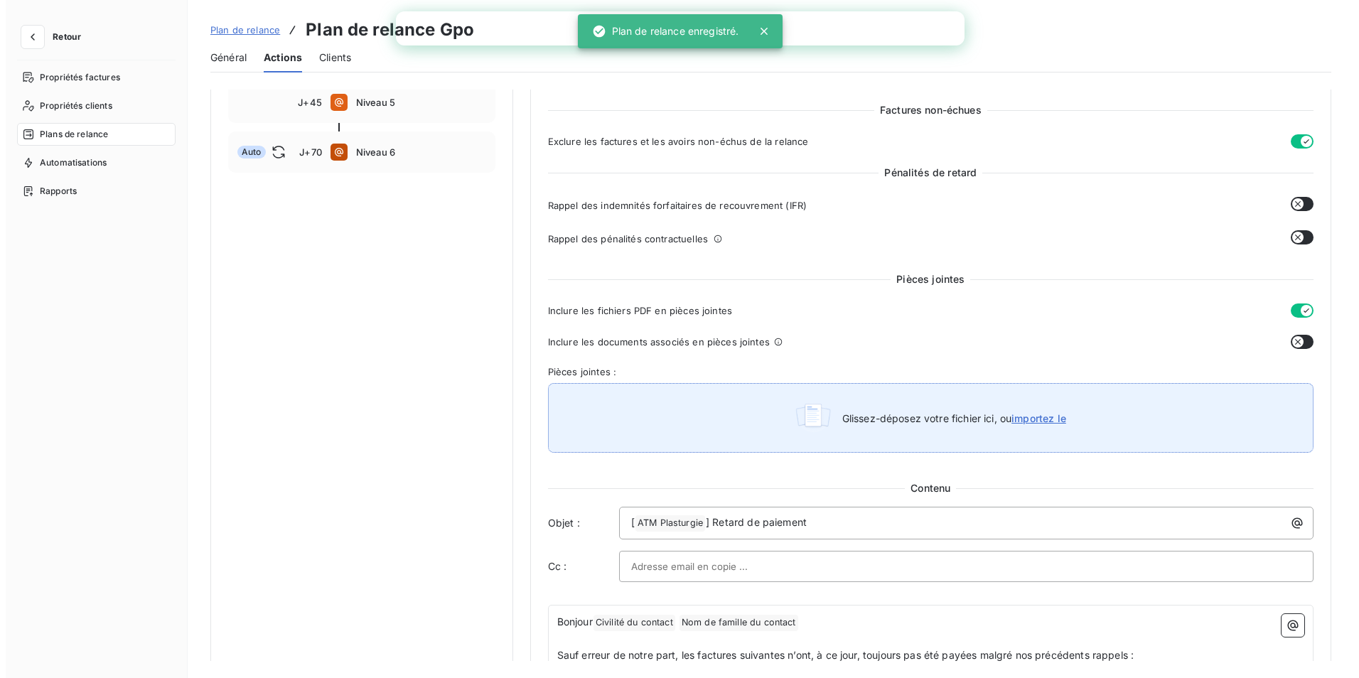
scroll to position [513, 0]
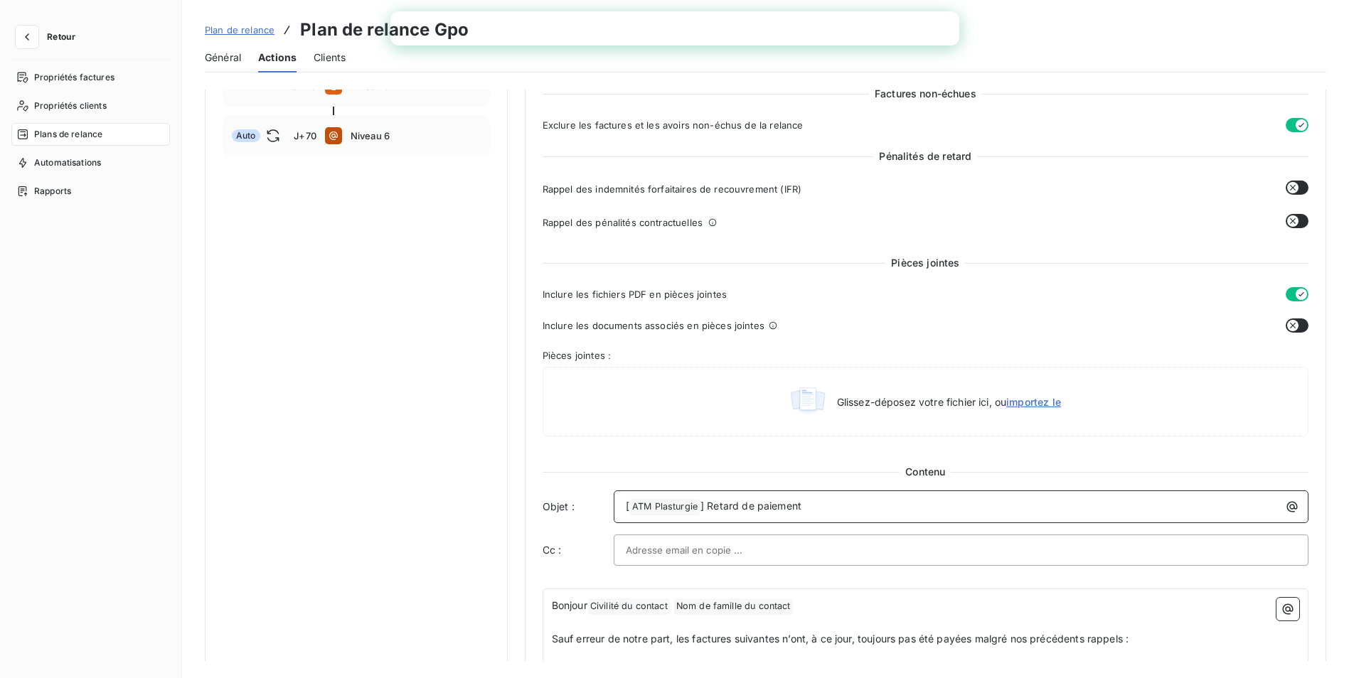
click at [680, 510] on span "ATM Plasturgie ﻿" at bounding box center [665, 507] width 70 height 16
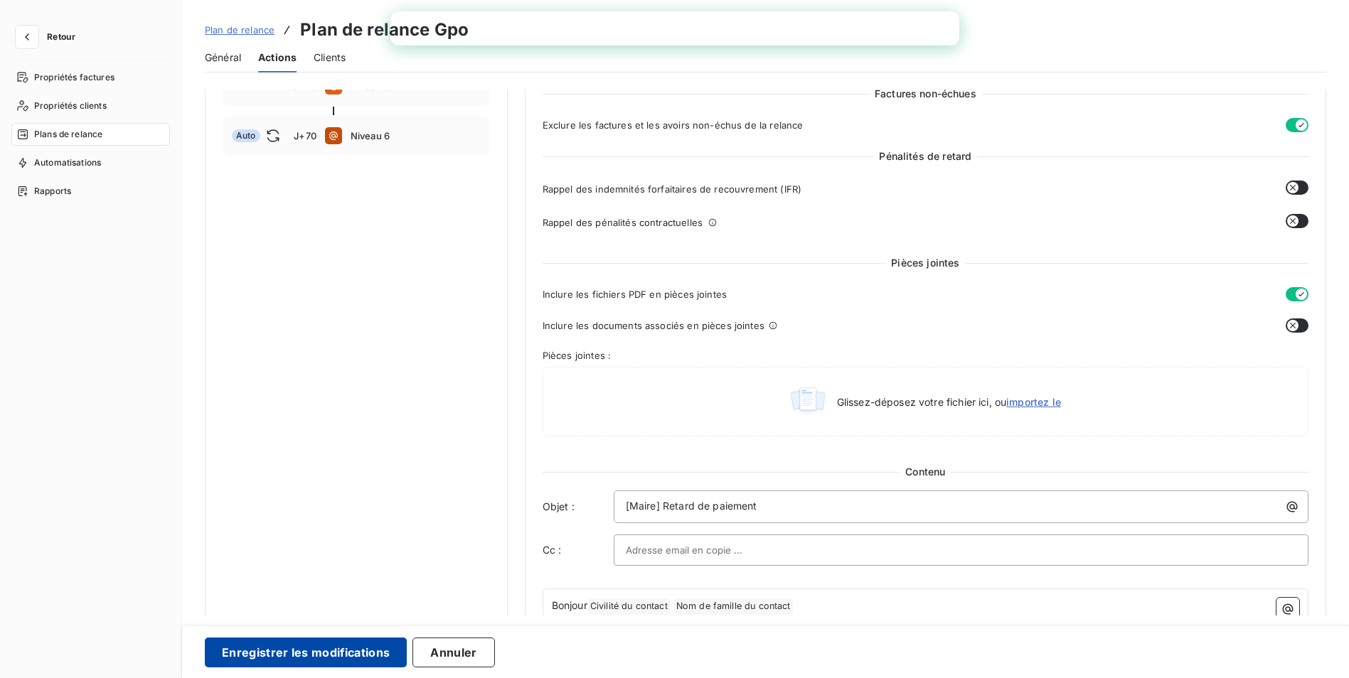
click at [262, 653] on button "Enregistrer les modifications" at bounding box center [306, 653] width 202 height 30
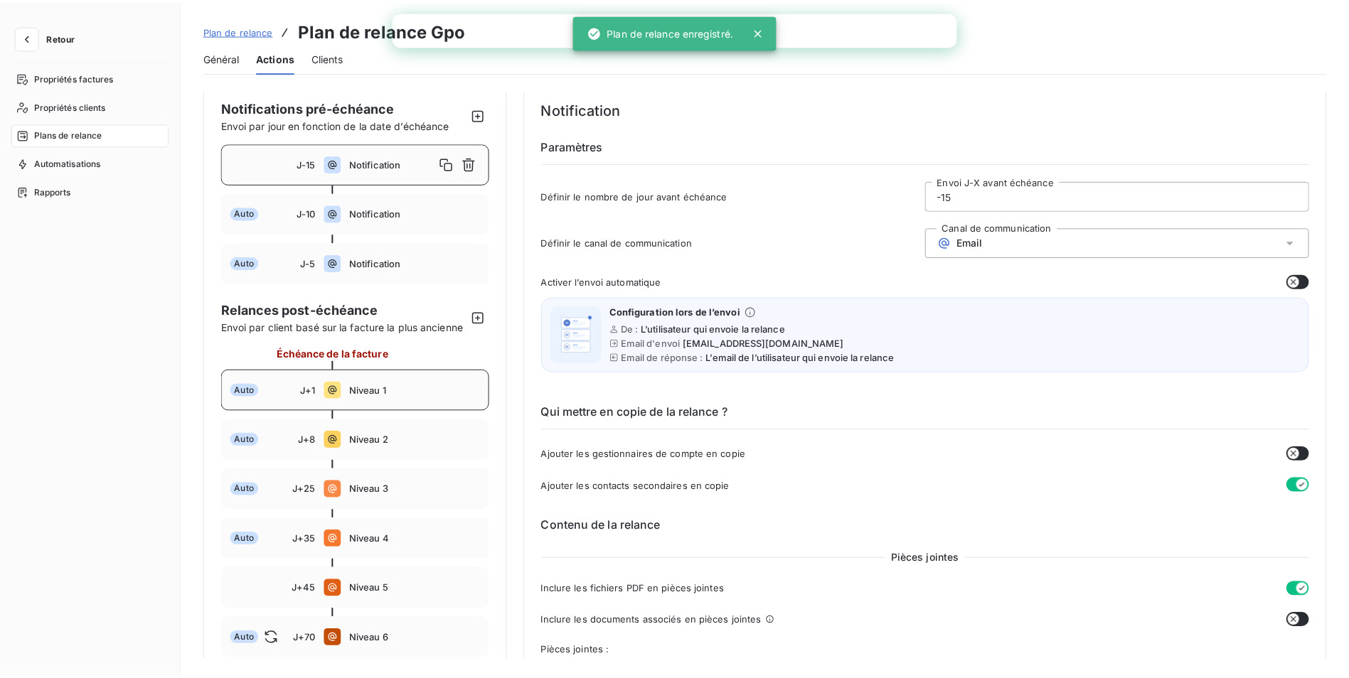
scroll to position [0, 0]
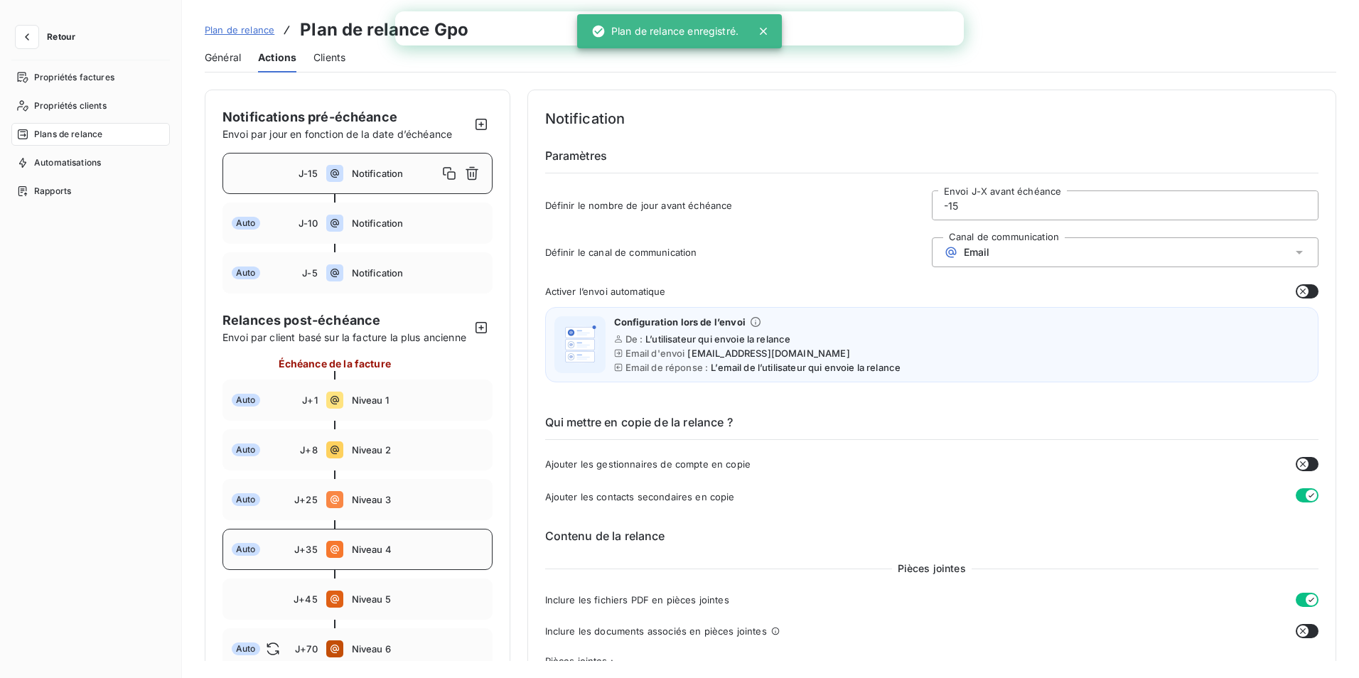
click at [392, 555] on span "Niveau 4" at bounding box center [418, 549] width 132 height 11
type input "35"
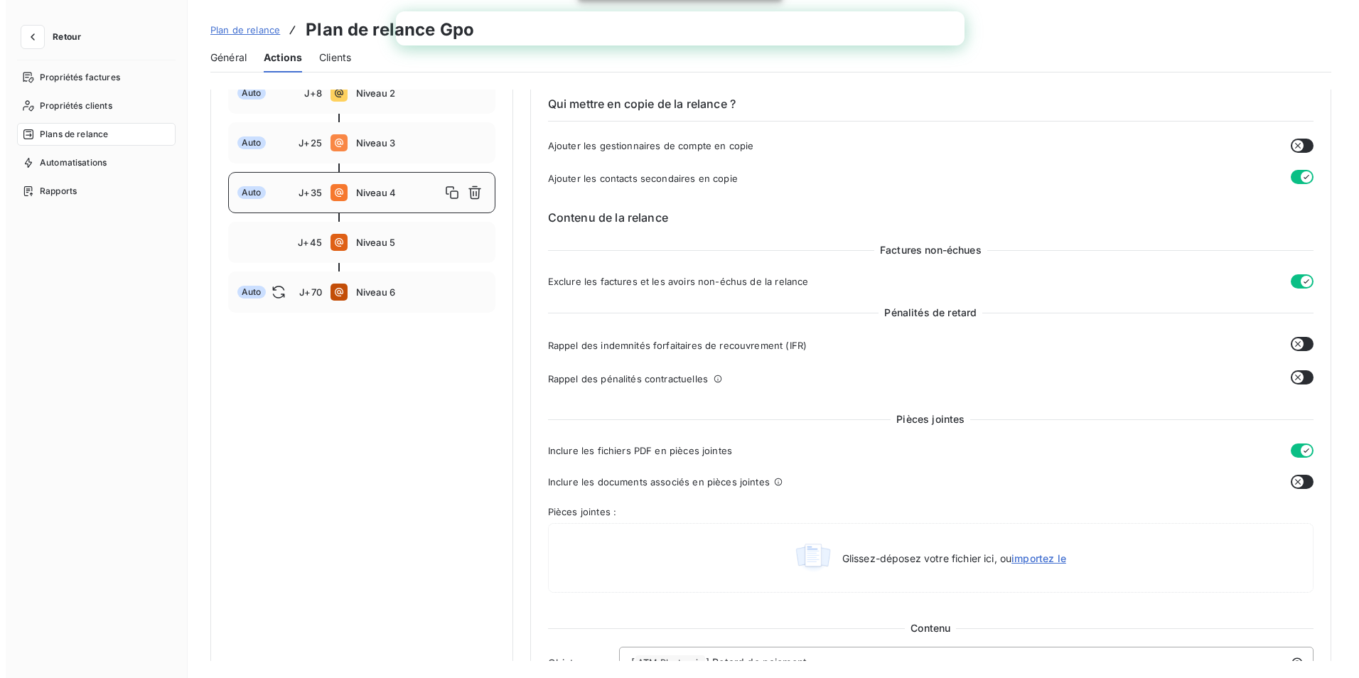
scroll to position [498, 0]
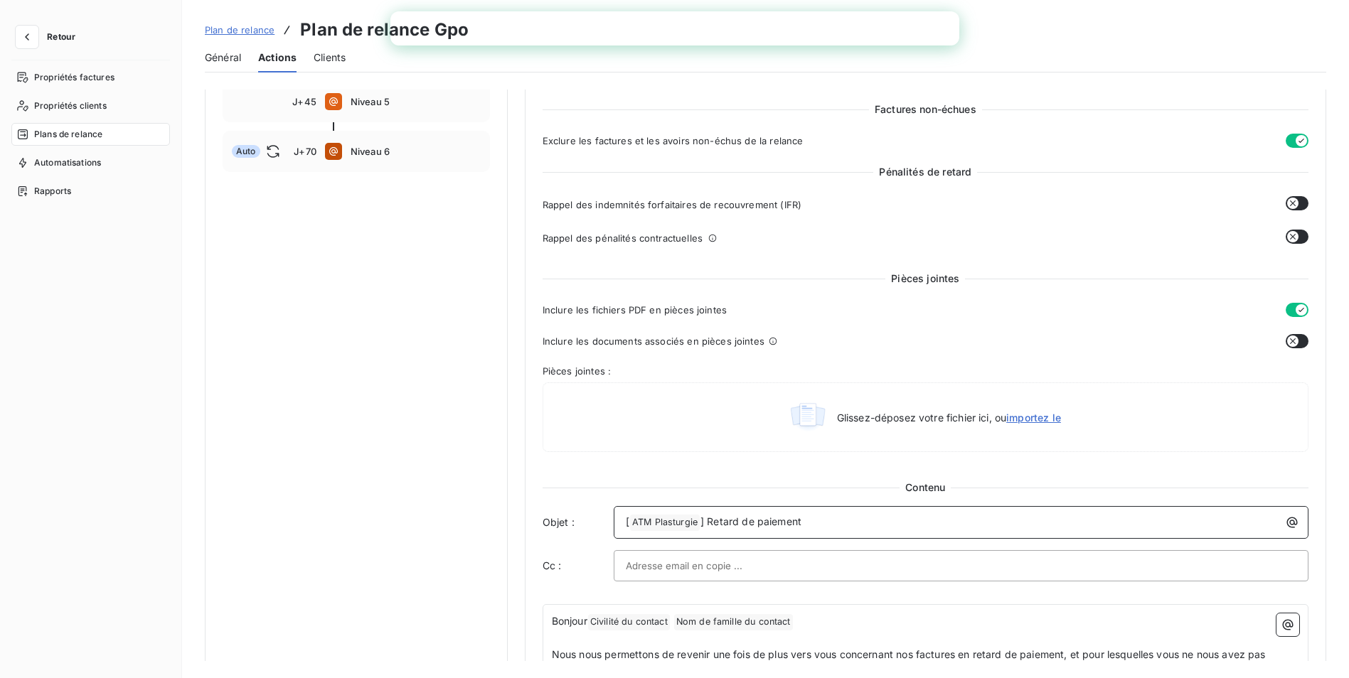
click at [694, 519] on span "ATM Plasturgie ﻿" at bounding box center [665, 523] width 70 height 16
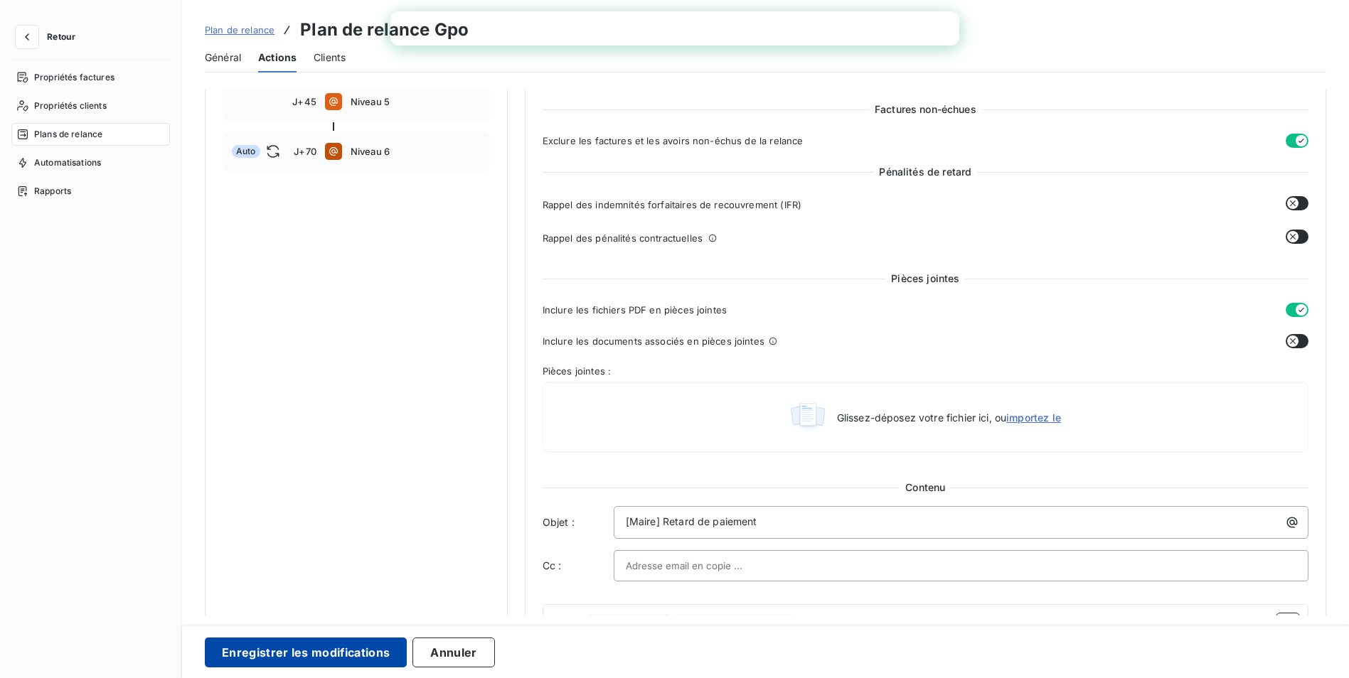
click at [328, 648] on button "Enregistrer les modifications" at bounding box center [306, 653] width 202 height 30
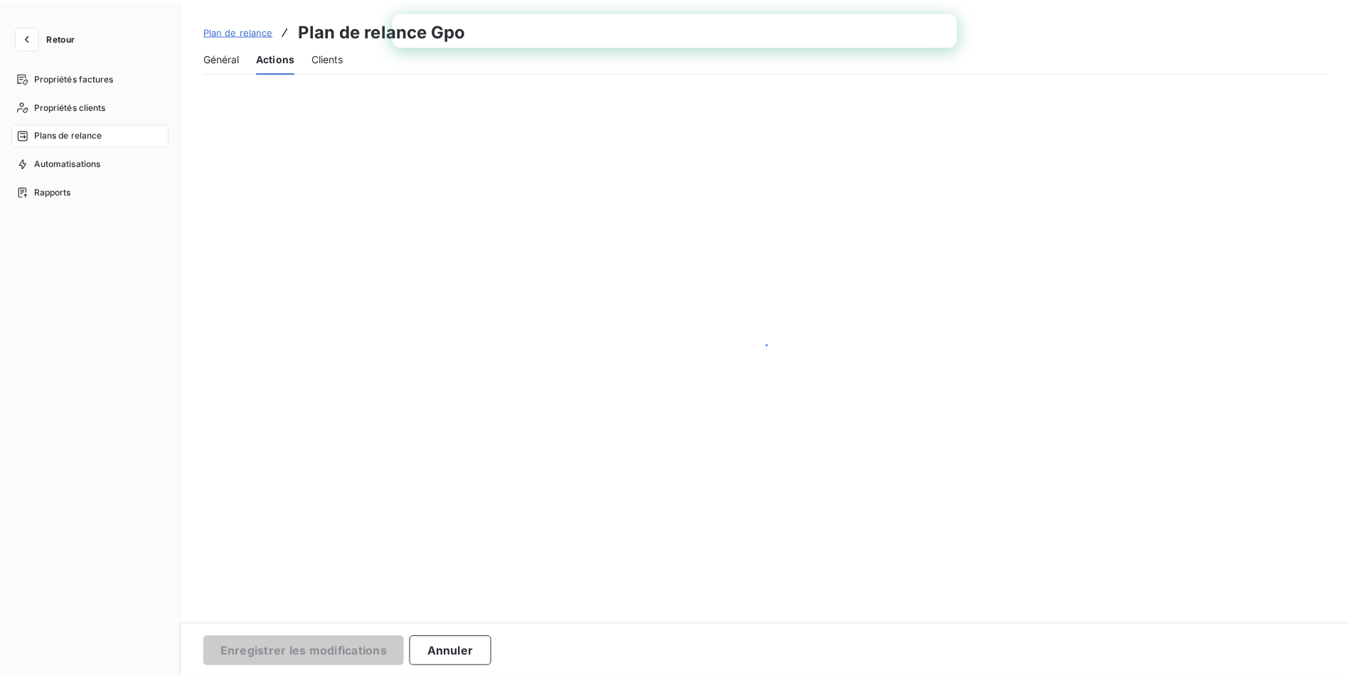
scroll to position [87, 0]
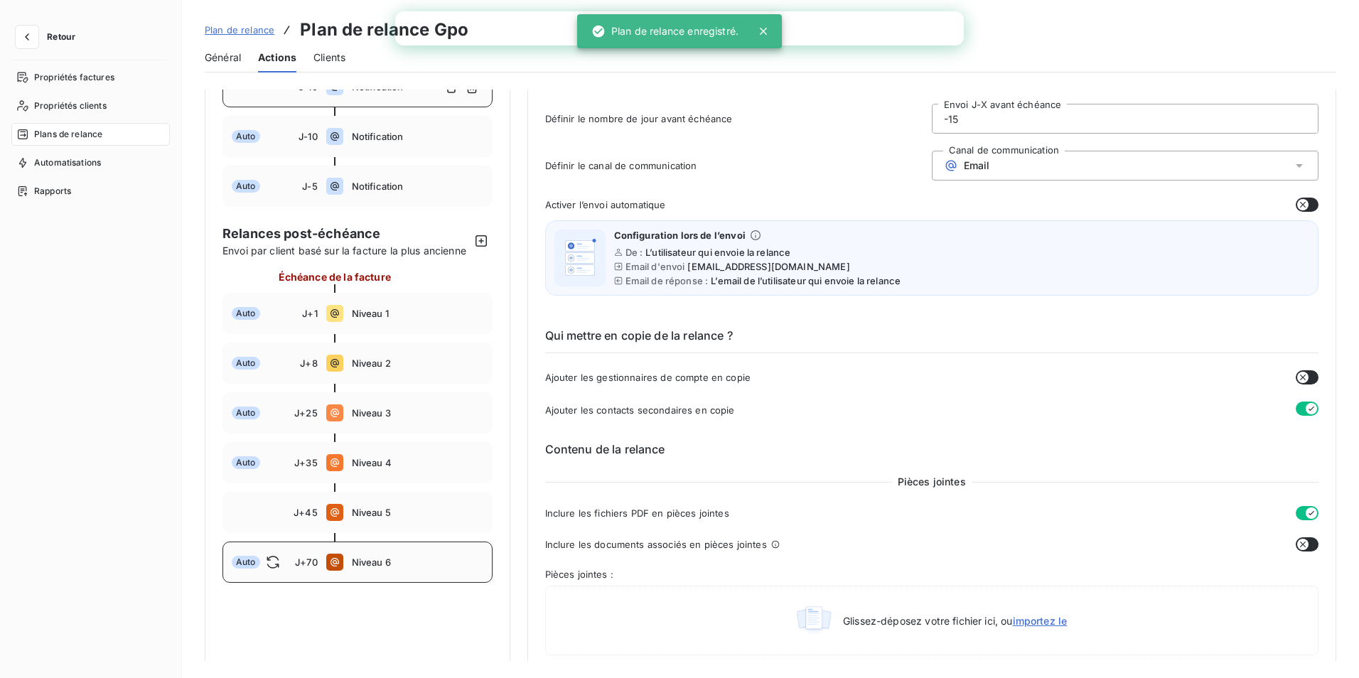
click at [432, 568] on span "Niveau 6" at bounding box center [418, 562] width 132 height 11
type input "70"
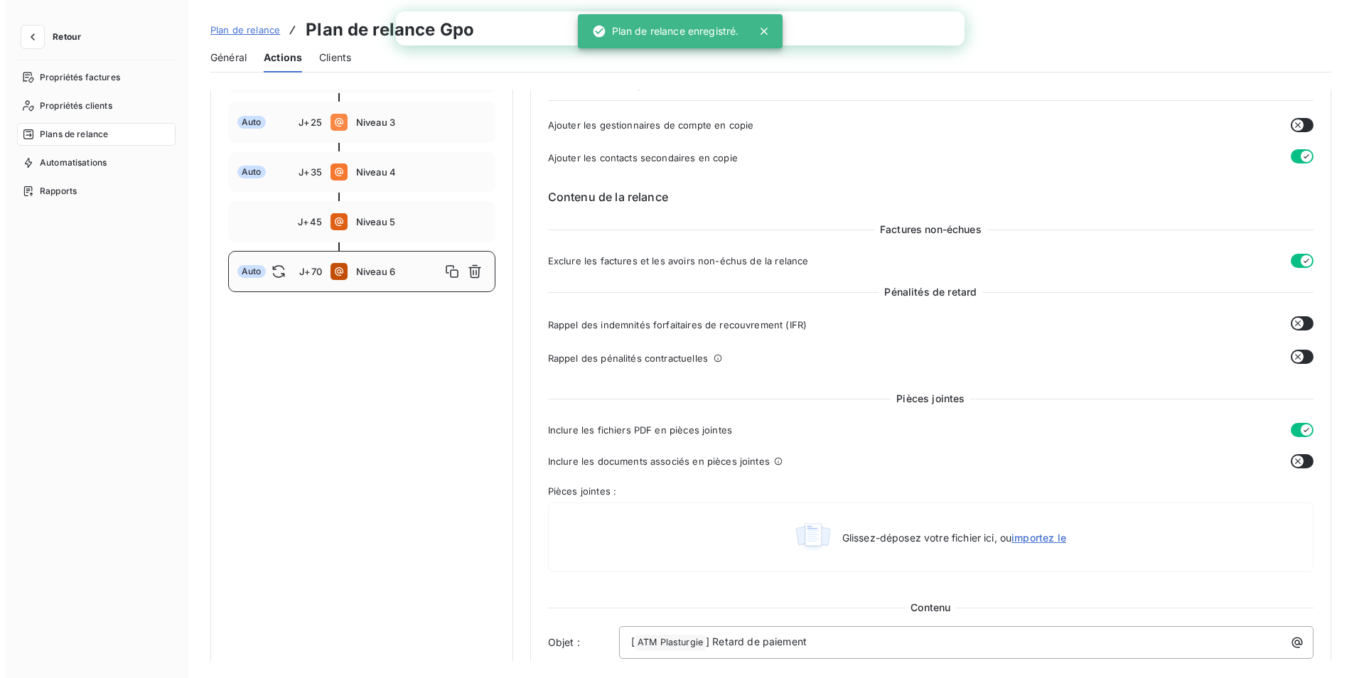
scroll to position [442, 0]
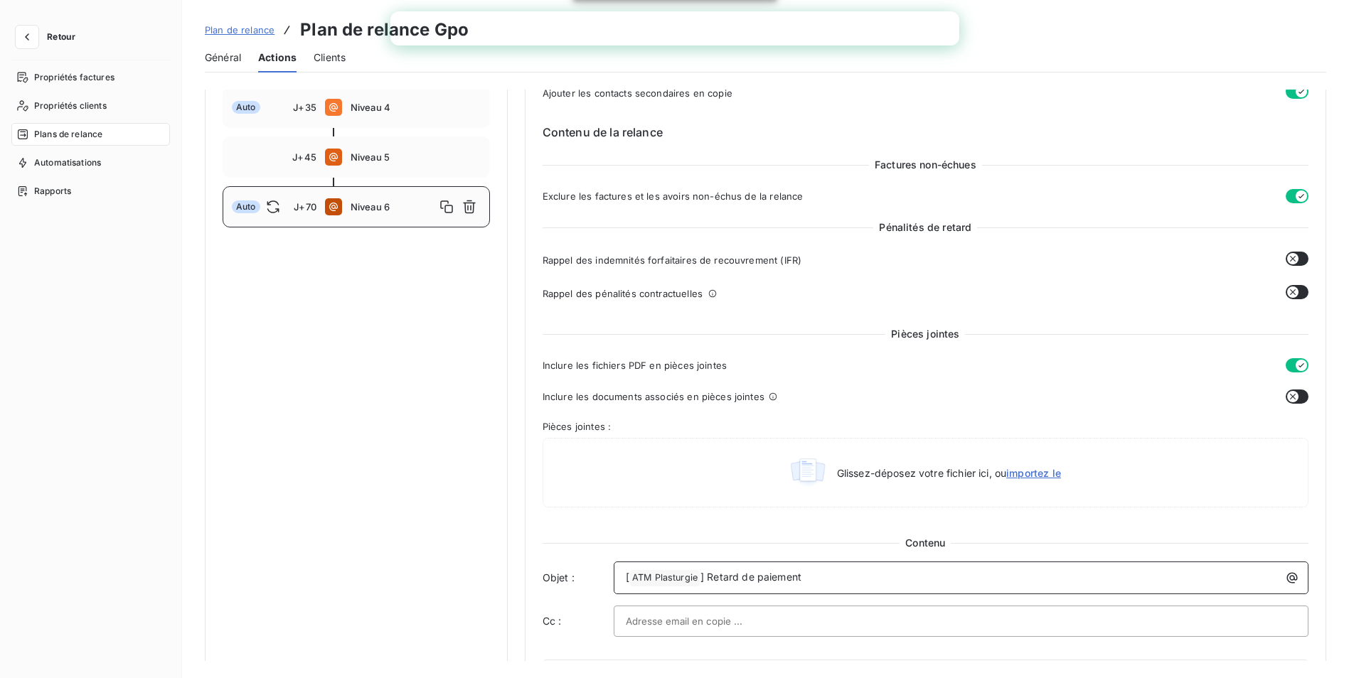
click at [667, 583] on span "ATM Plasturgie ﻿" at bounding box center [665, 578] width 70 height 16
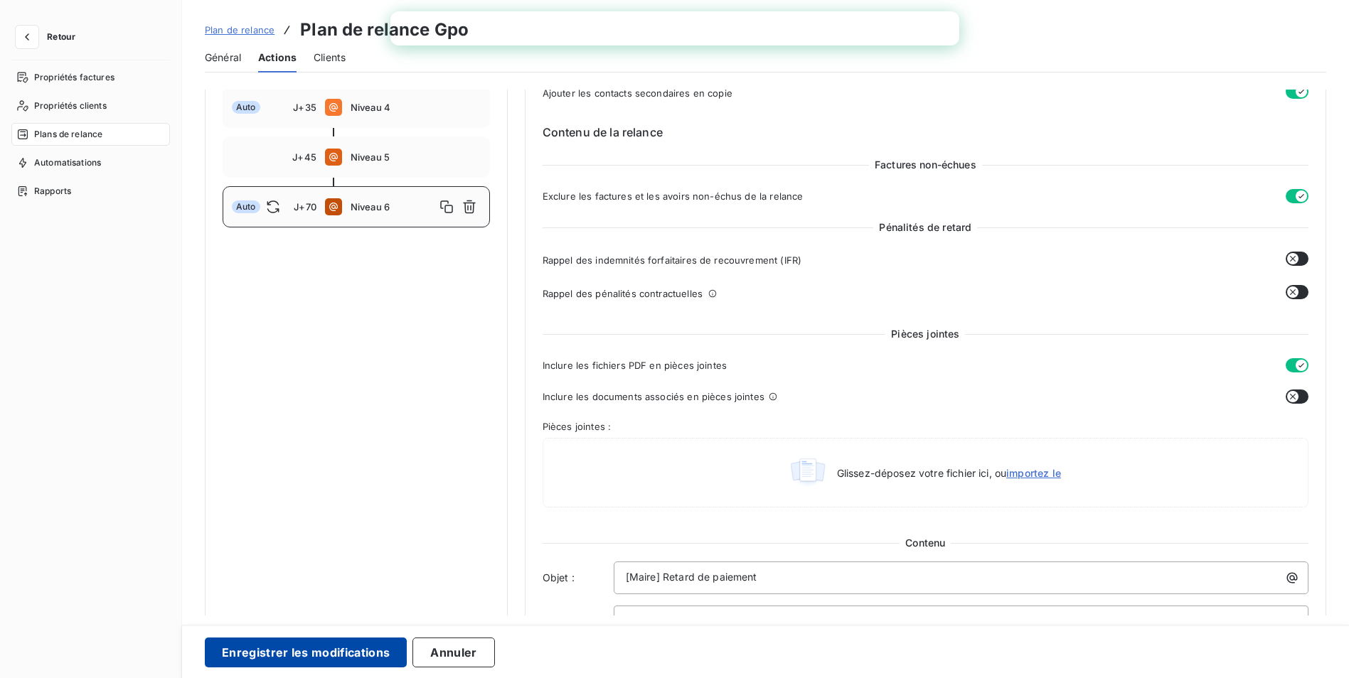
click at [357, 663] on button "Enregistrer les modifications" at bounding box center [306, 653] width 202 height 30
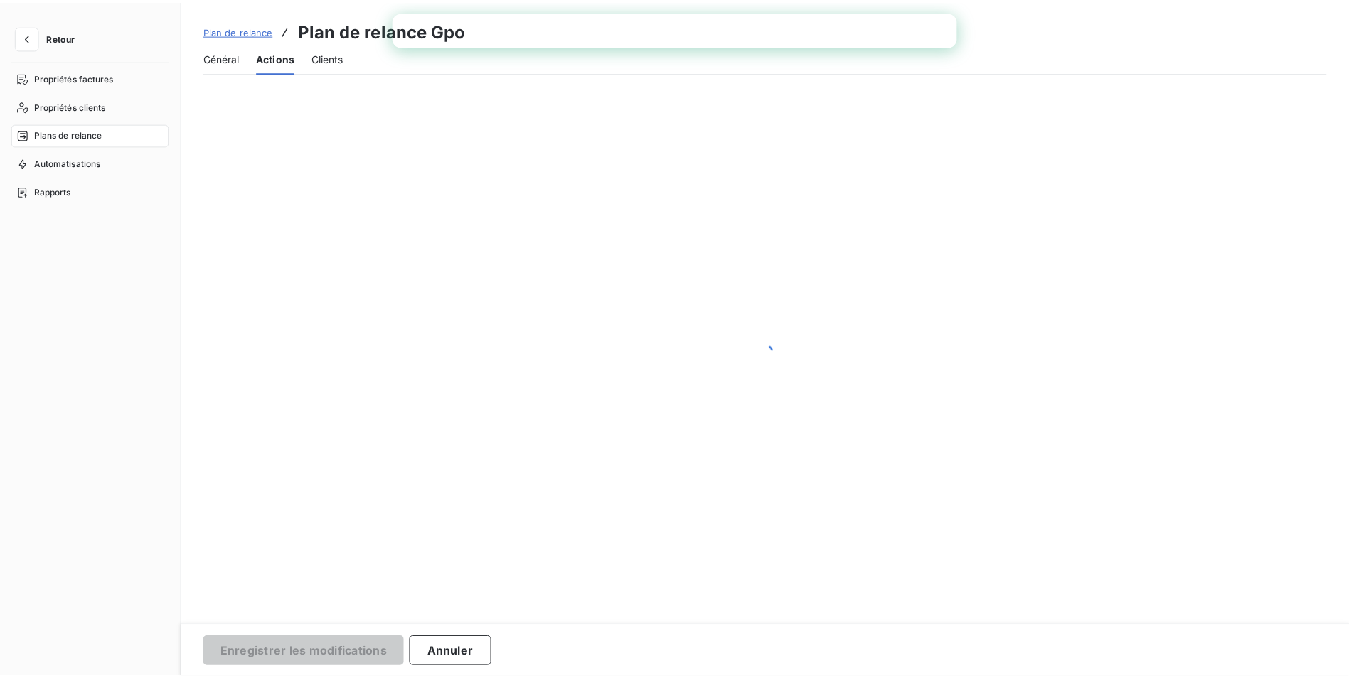
scroll to position [87, 0]
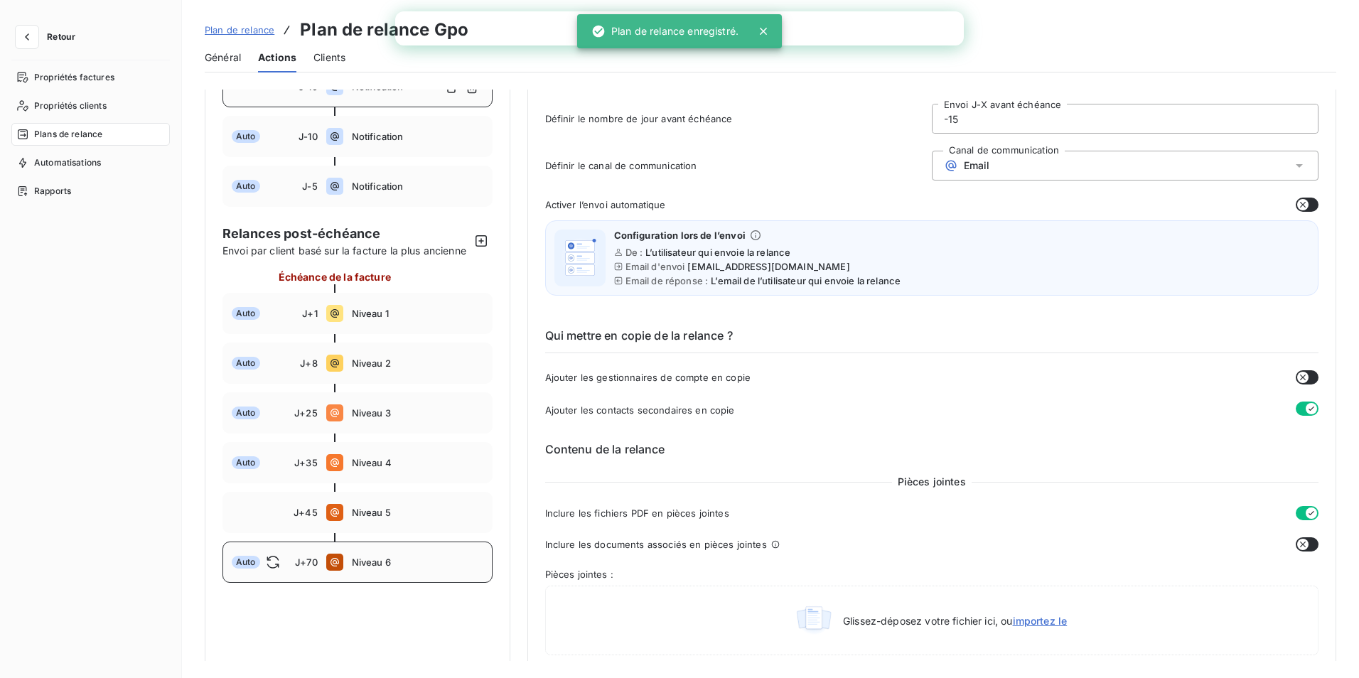
click at [387, 568] on span "Niveau 6" at bounding box center [418, 562] width 132 height 11
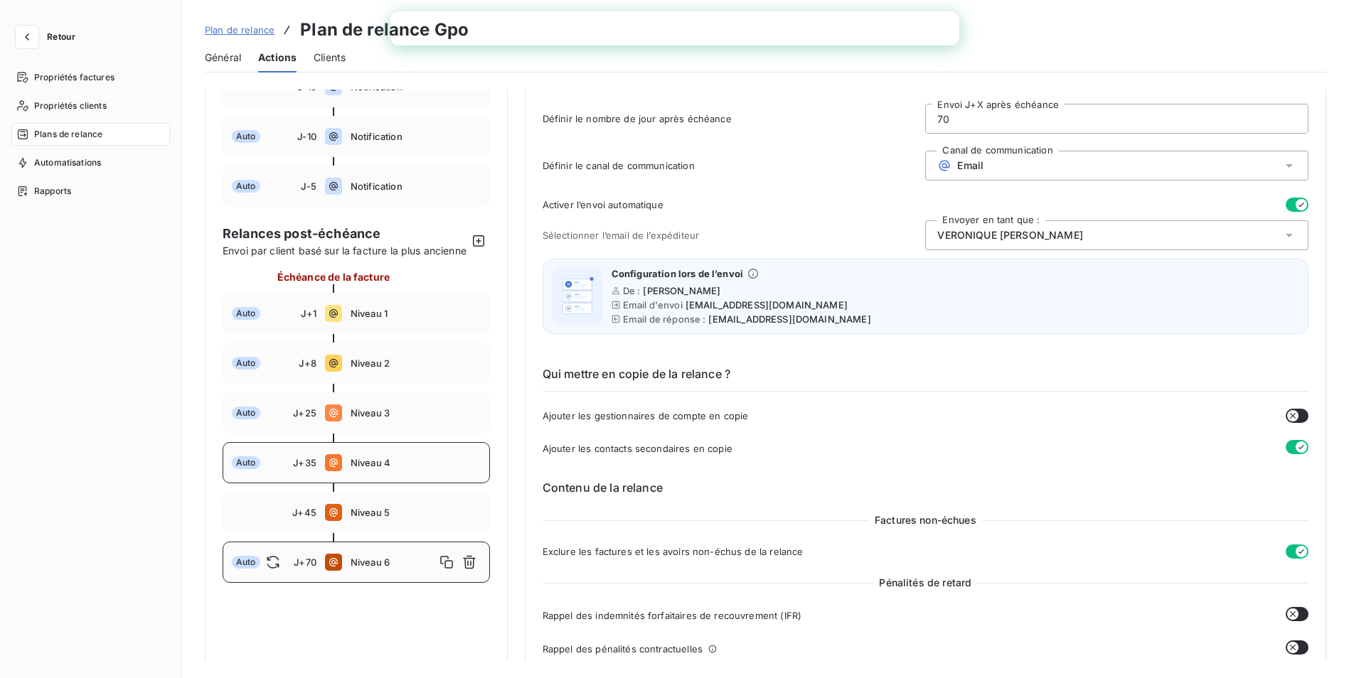
click at [434, 468] on span "Niveau 4" at bounding box center [415, 462] width 130 height 11
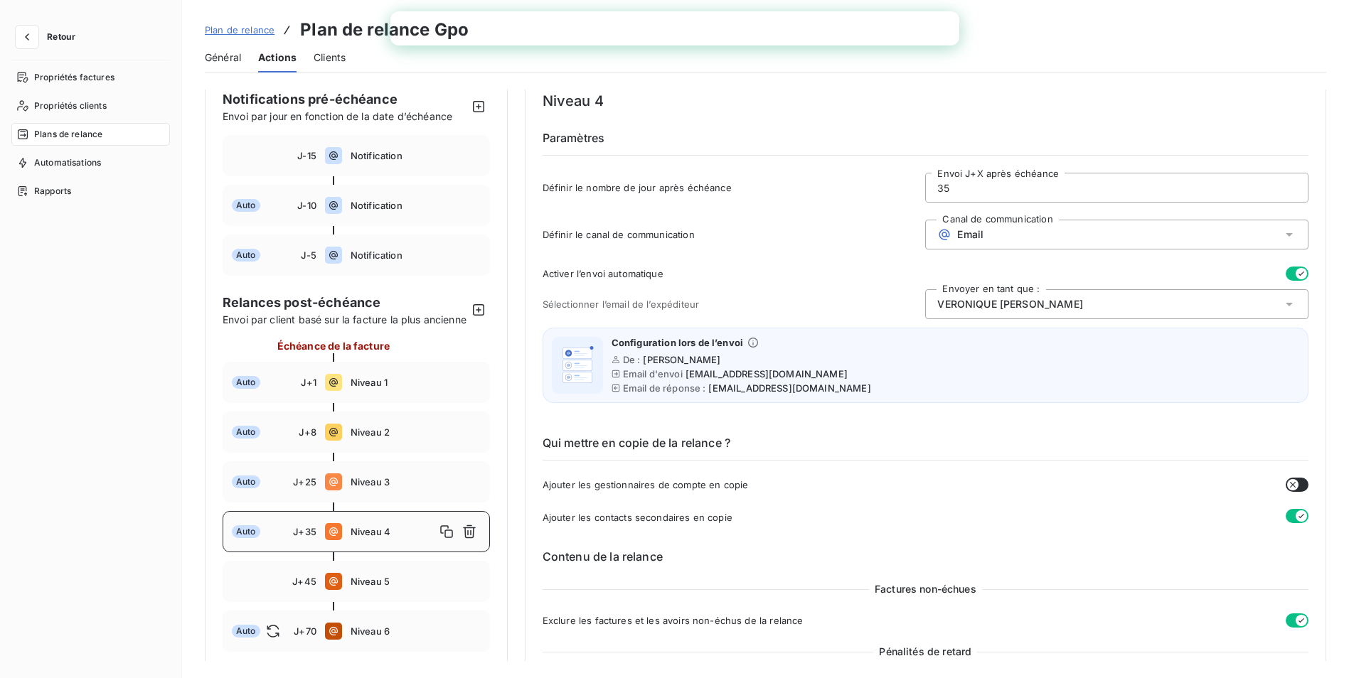
scroll to position [16, 0]
click at [443, 490] on span "Niveau 3" at bounding box center [415, 483] width 130 height 11
click at [404, 440] on span "Niveau 2" at bounding box center [415, 434] width 130 height 11
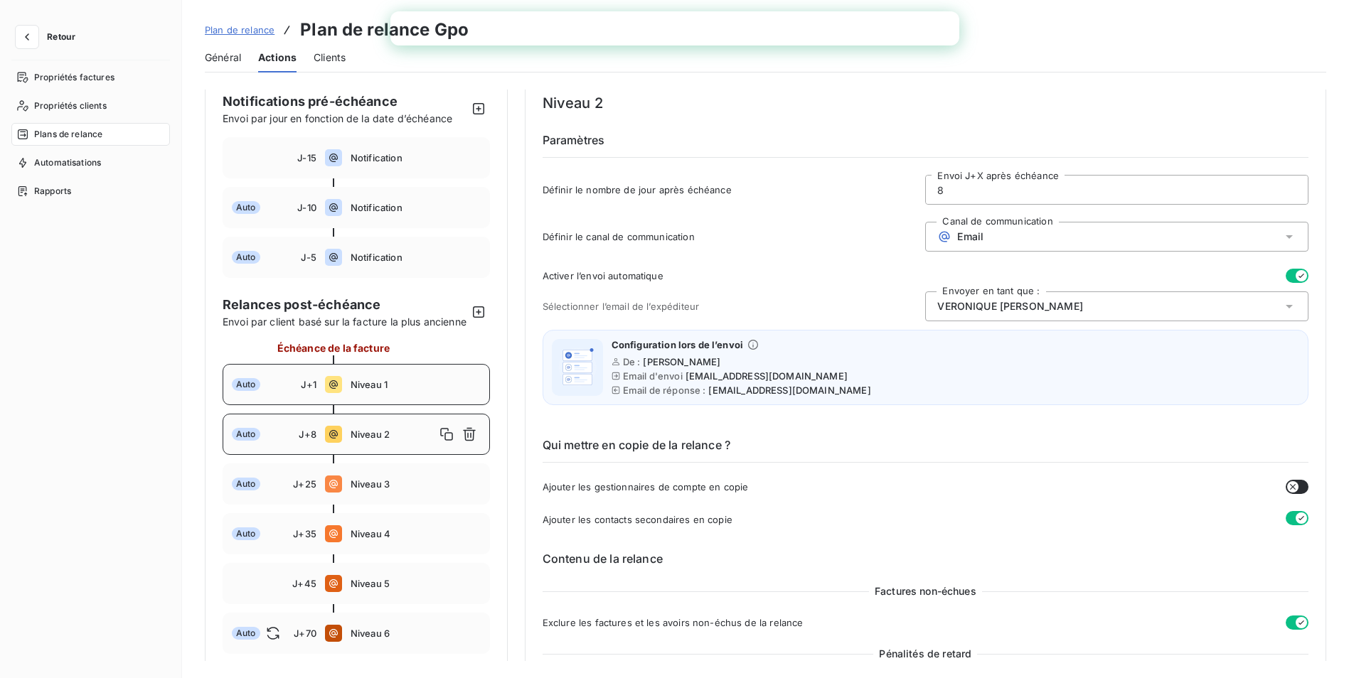
click at [429, 390] on span "Niveau 1" at bounding box center [415, 384] width 130 height 11
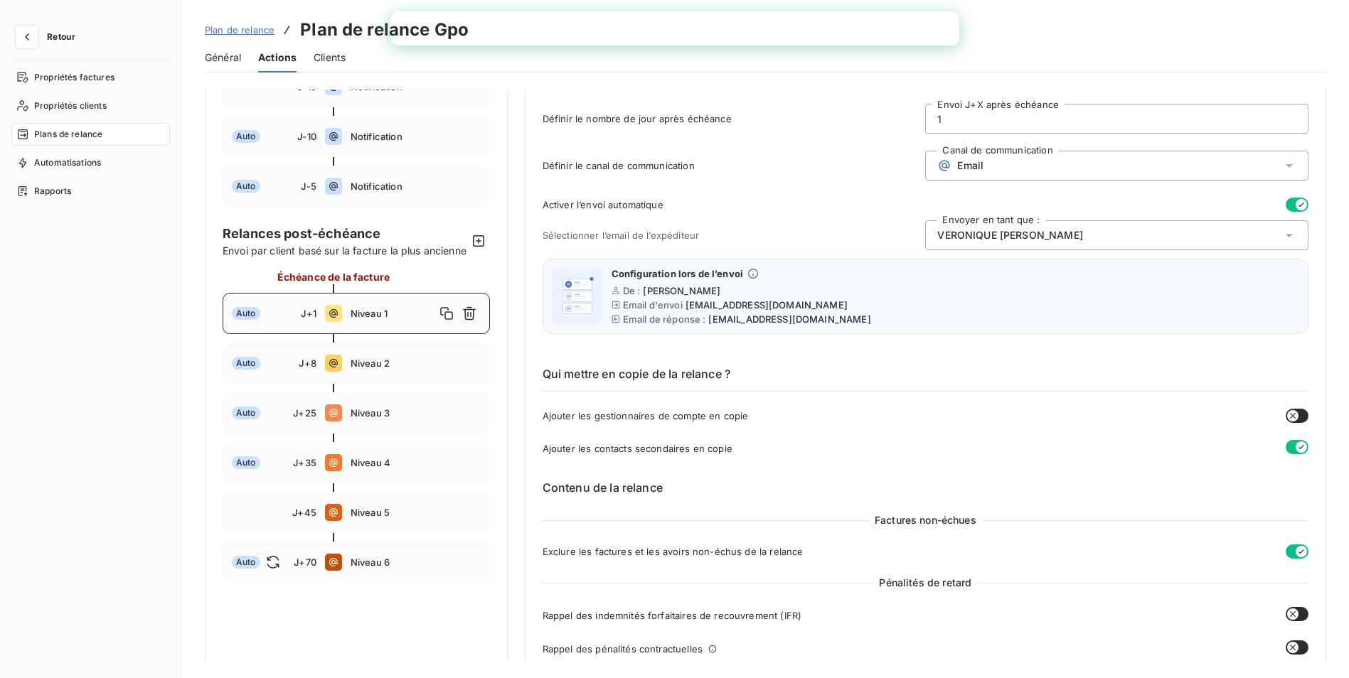
scroll to position [0, 0]
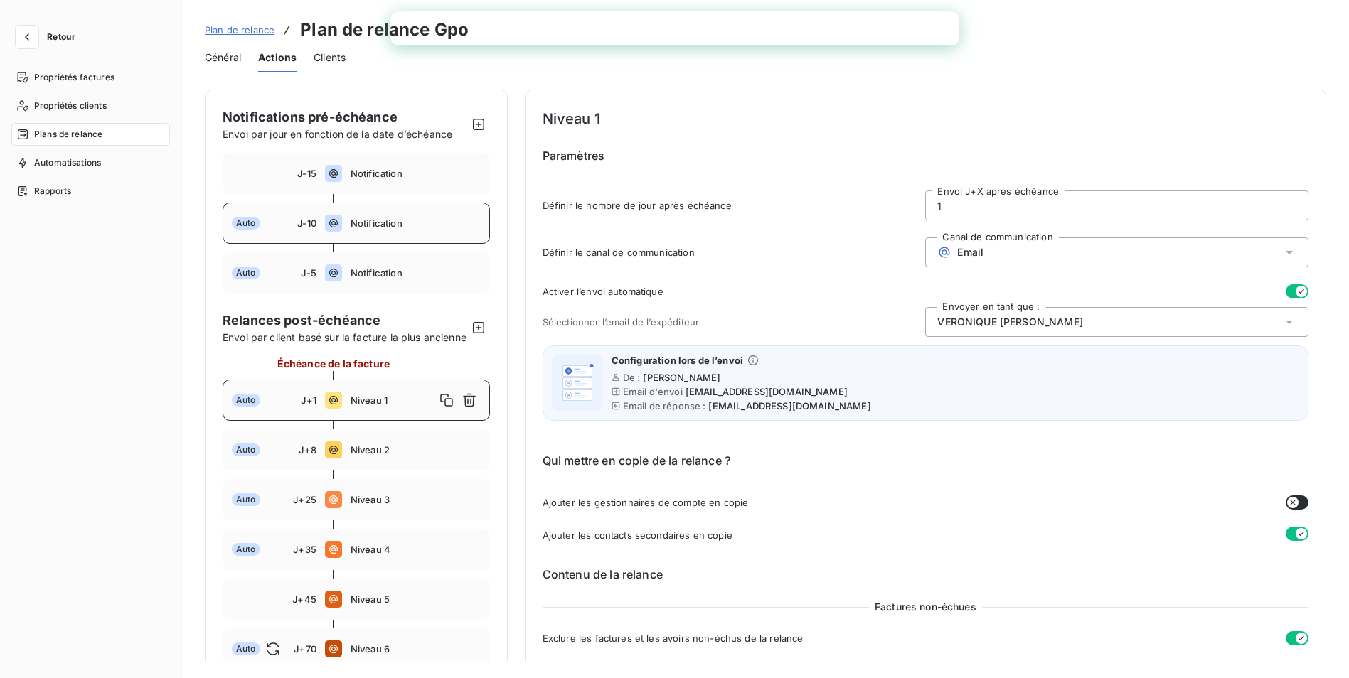
click at [451, 223] on span "Notification" at bounding box center [415, 223] width 130 height 11
type input "-10"
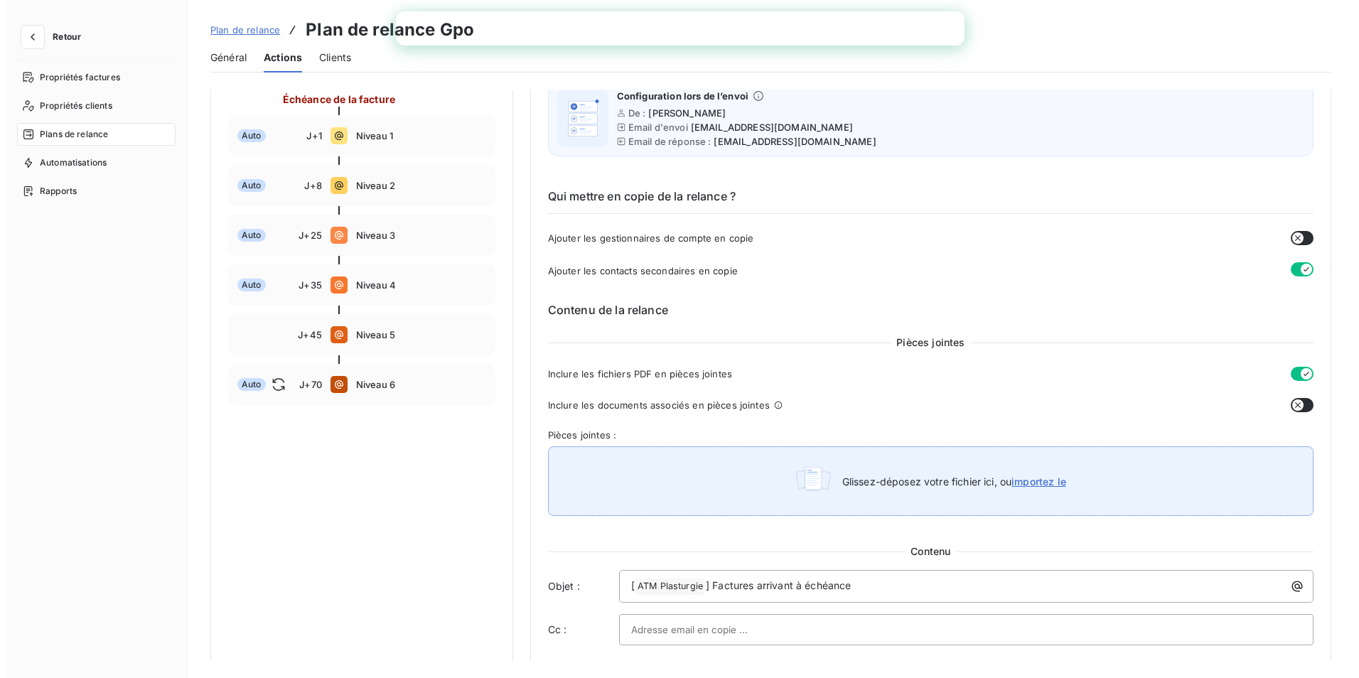
scroll to position [284, 0]
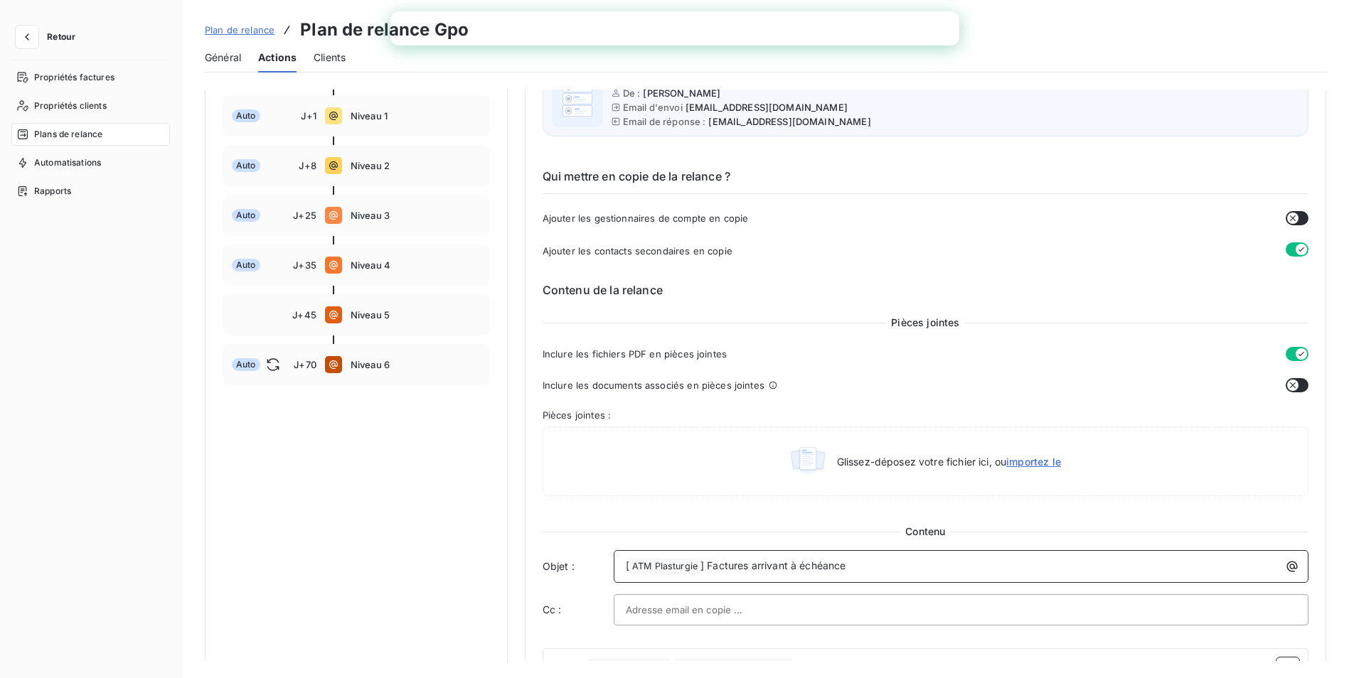
click at [690, 562] on span "ATM Plasturgie ﻿" at bounding box center [665, 567] width 70 height 16
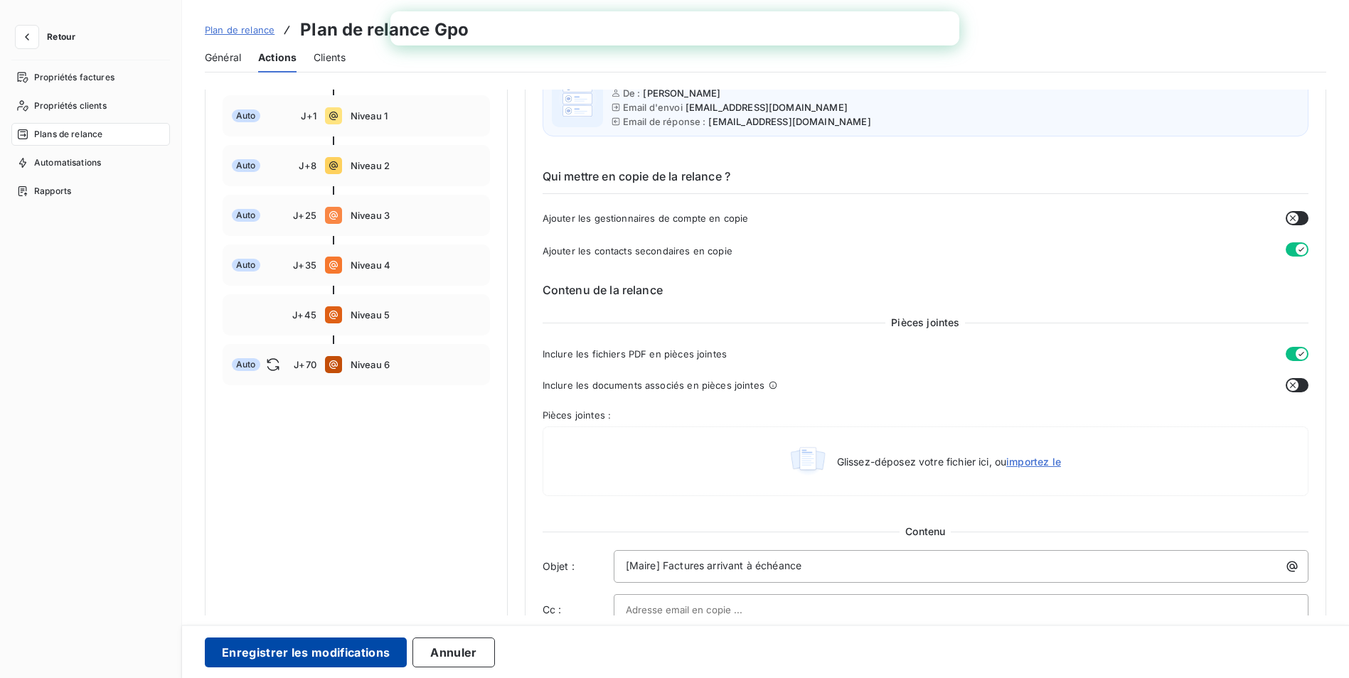
click at [399, 650] on button "Enregistrer les modifications" at bounding box center [306, 653] width 202 height 30
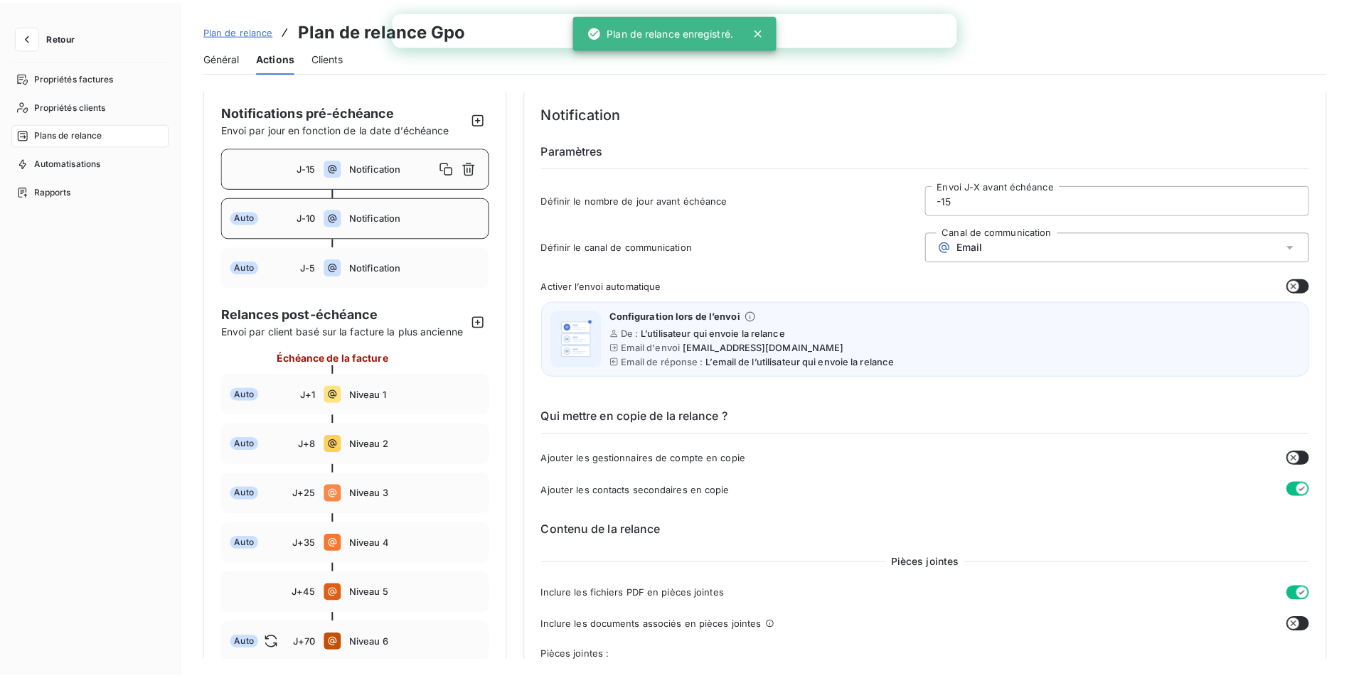
scroll to position [0, 0]
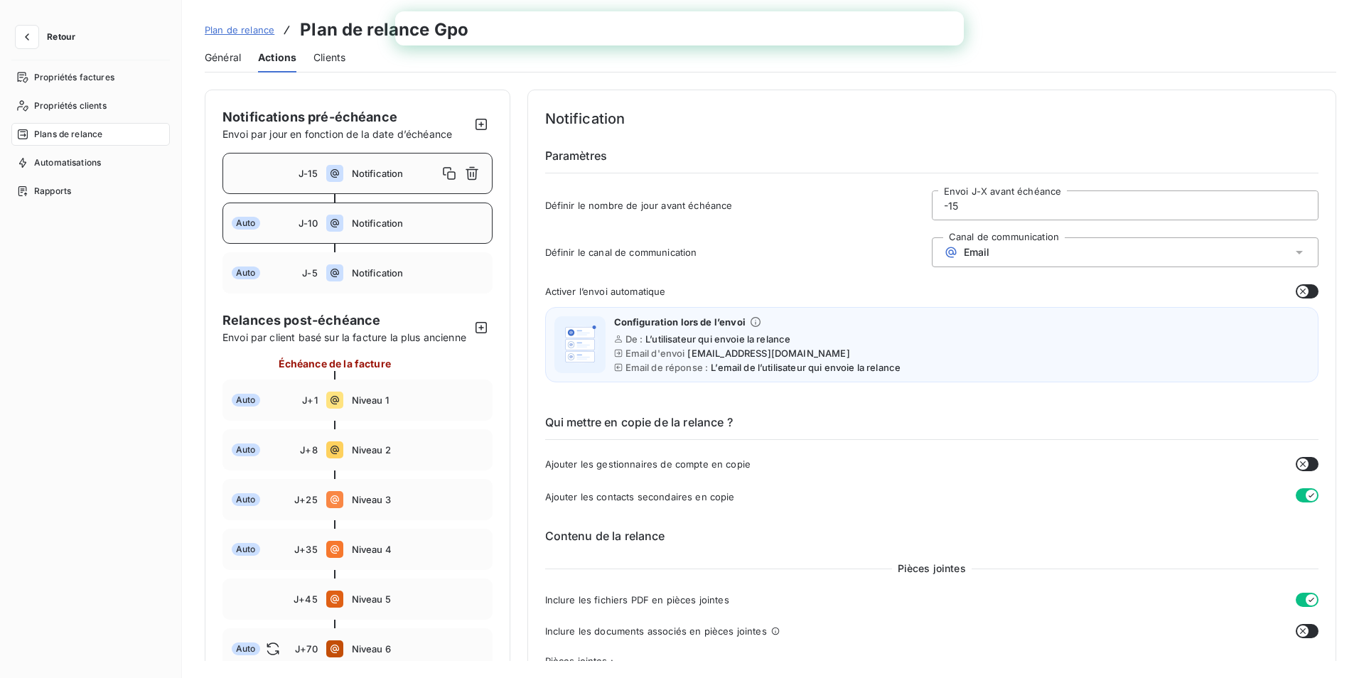
click at [416, 220] on span "Notification" at bounding box center [418, 223] width 132 height 11
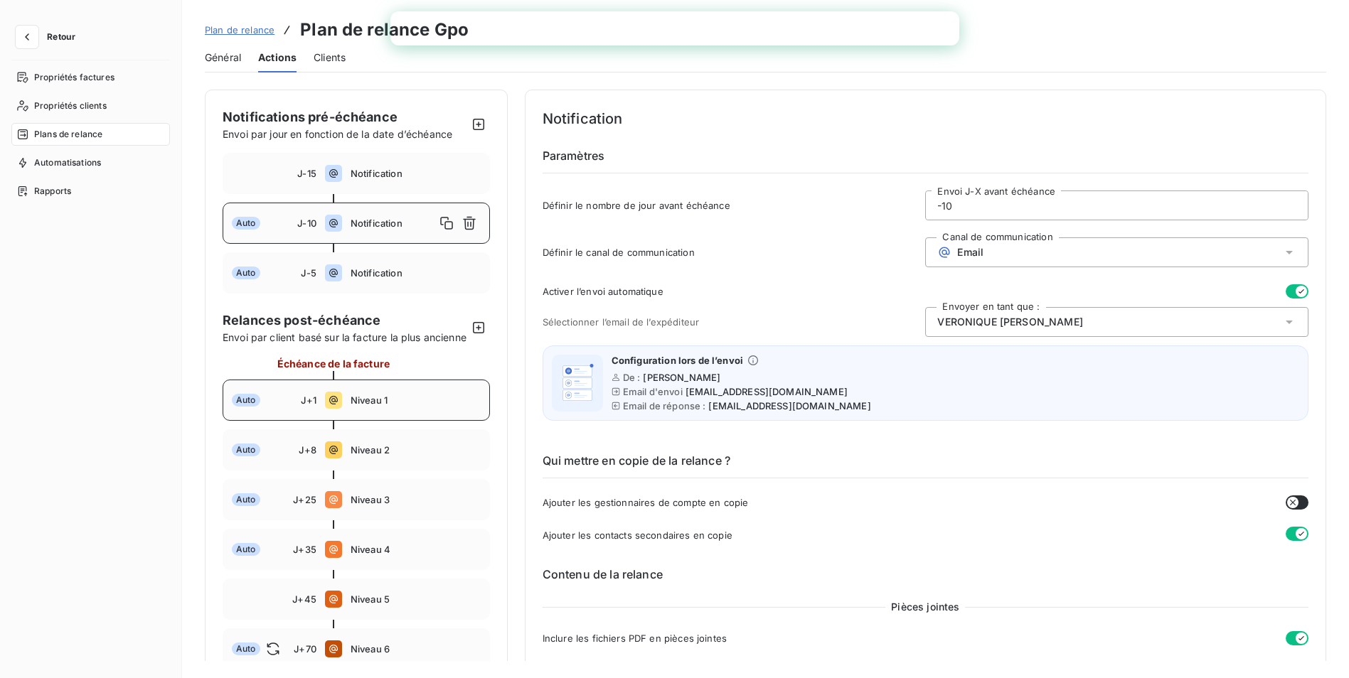
click at [439, 406] on span "Niveau 1" at bounding box center [415, 400] width 130 height 11
click at [421, 274] on span "Notification" at bounding box center [415, 272] width 130 height 11
type input "-5"
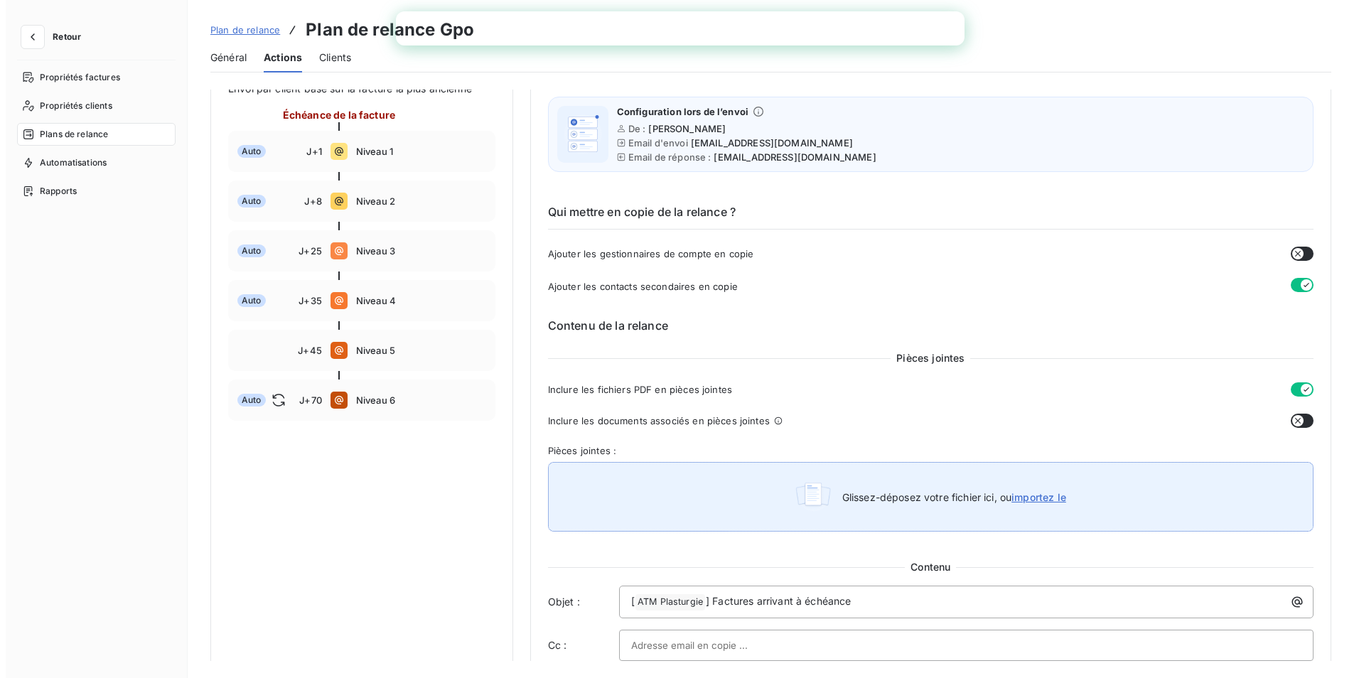
scroll to position [284, 0]
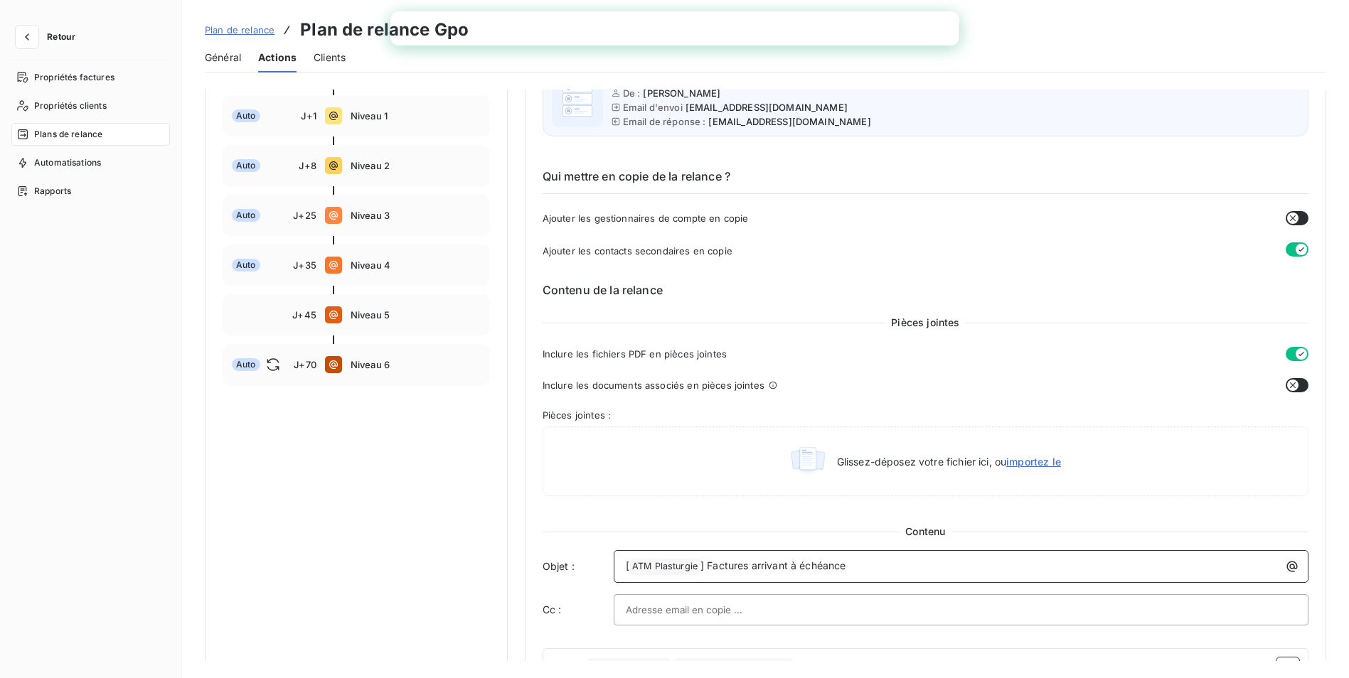
click at [675, 561] on span "ATM Plasturgie ﻿" at bounding box center [665, 567] width 70 height 16
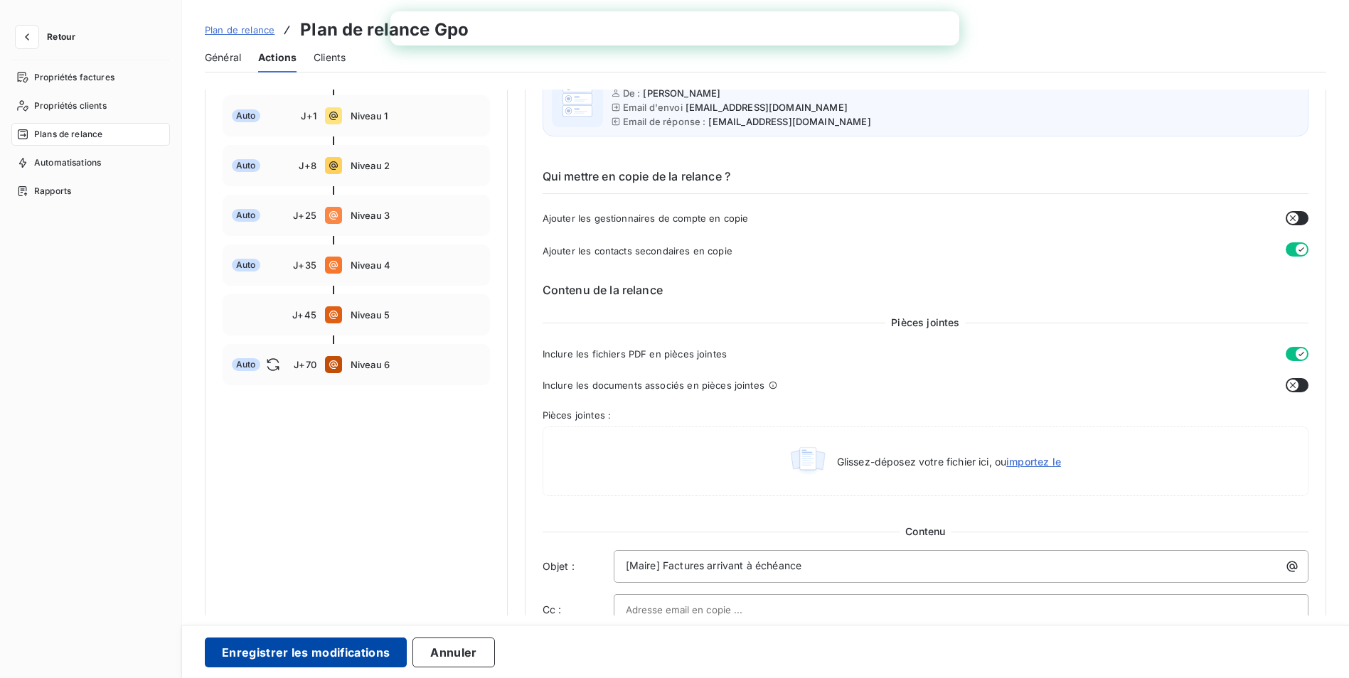
click at [368, 648] on button "Enregistrer les modifications" at bounding box center [306, 653] width 202 height 30
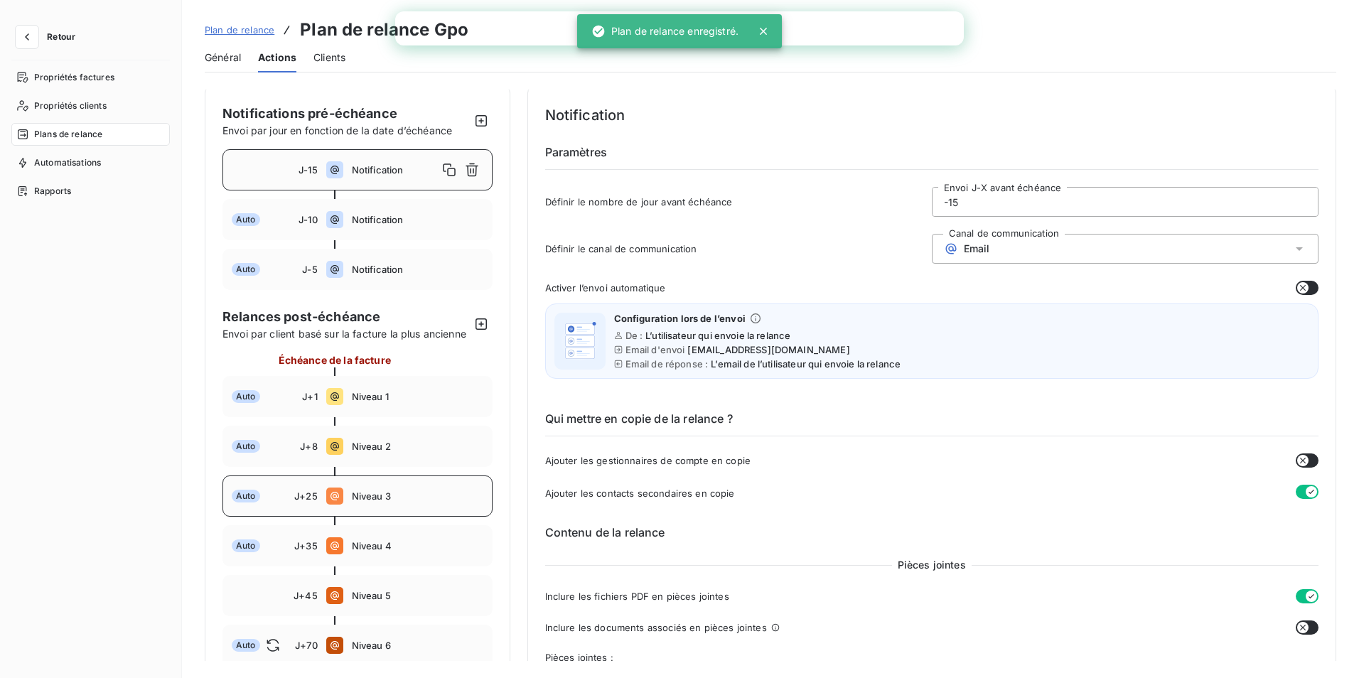
scroll to position [0, 0]
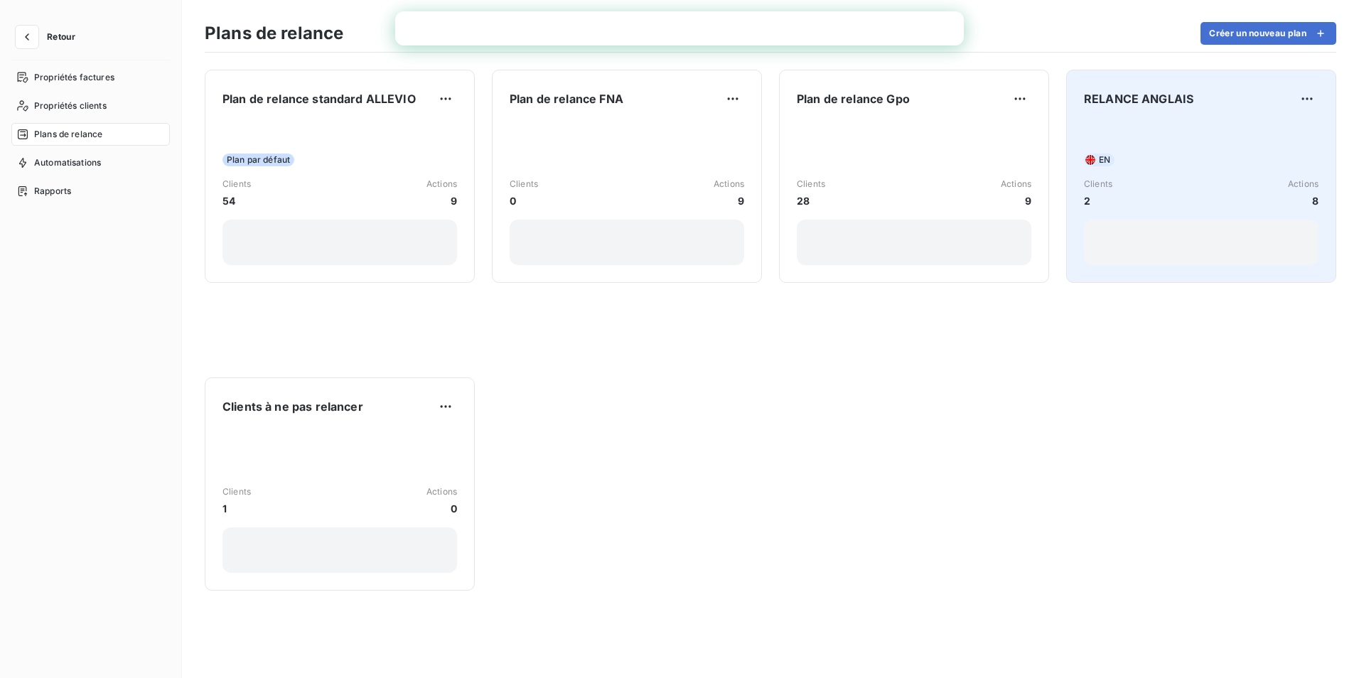
click at [1196, 151] on div "EN Clients 2 Actions 8" at bounding box center [1201, 194] width 235 height 144
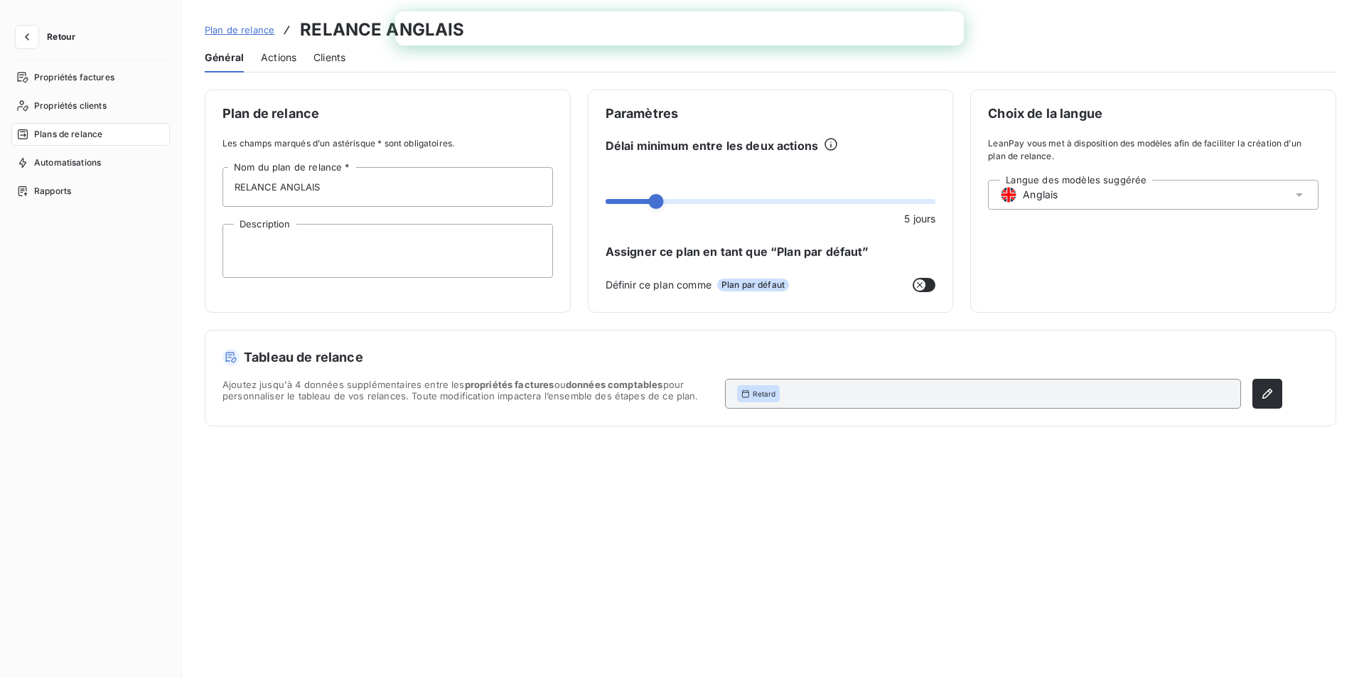
click at [281, 53] on span "Actions" at bounding box center [279, 57] width 36 height 14
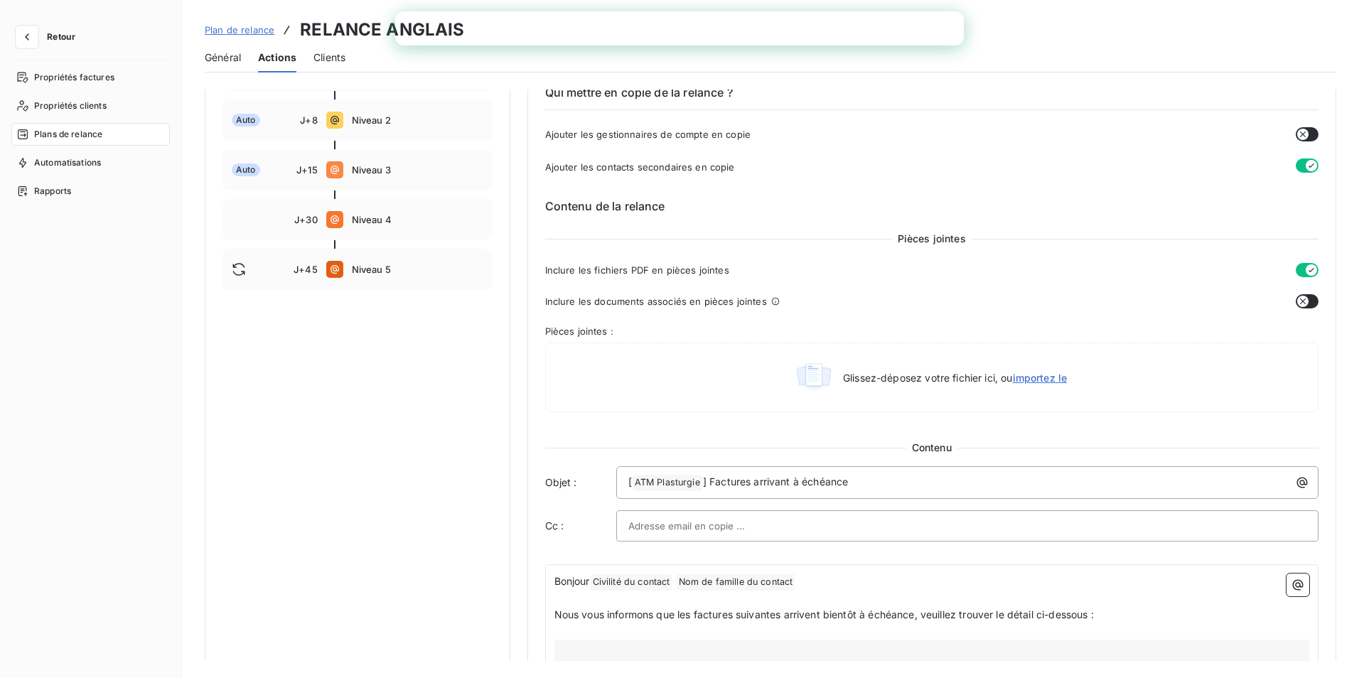
scroll to position [292, 0]
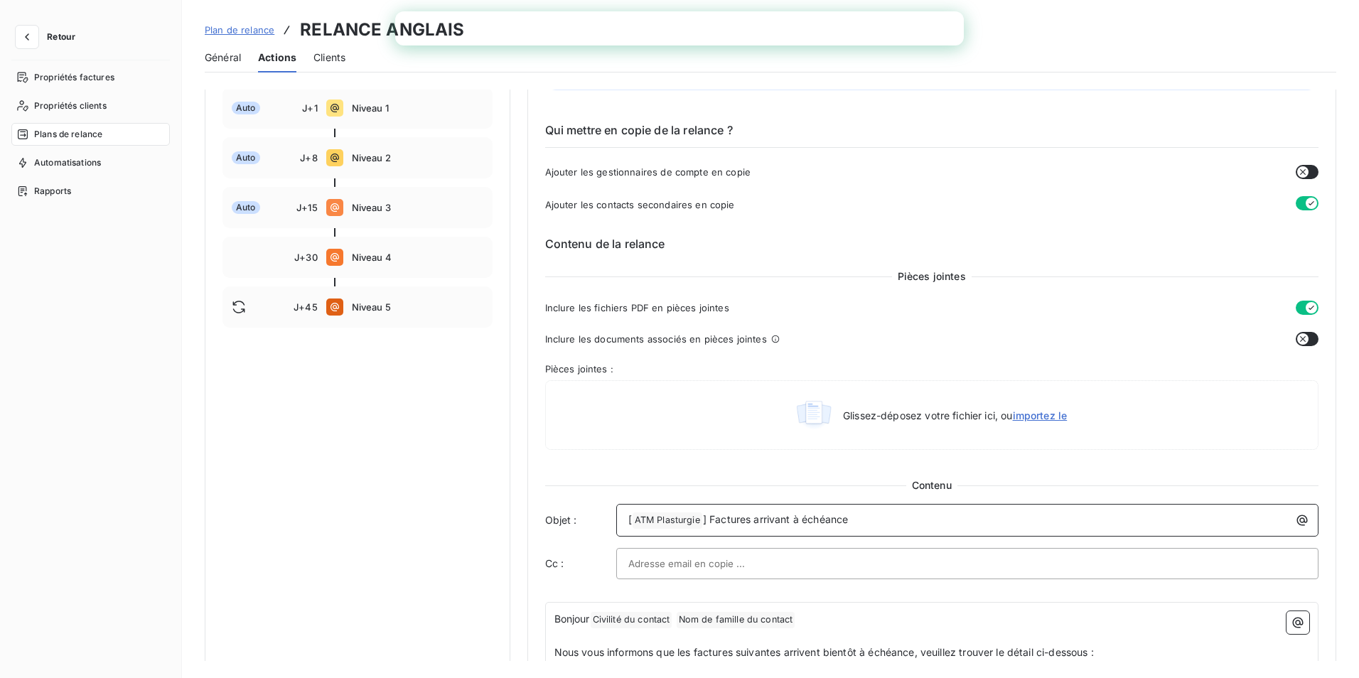
click at [697, 521] on span "ATM Plasturgie ﻿" at bounding box center [668, 521] width 70 height 16
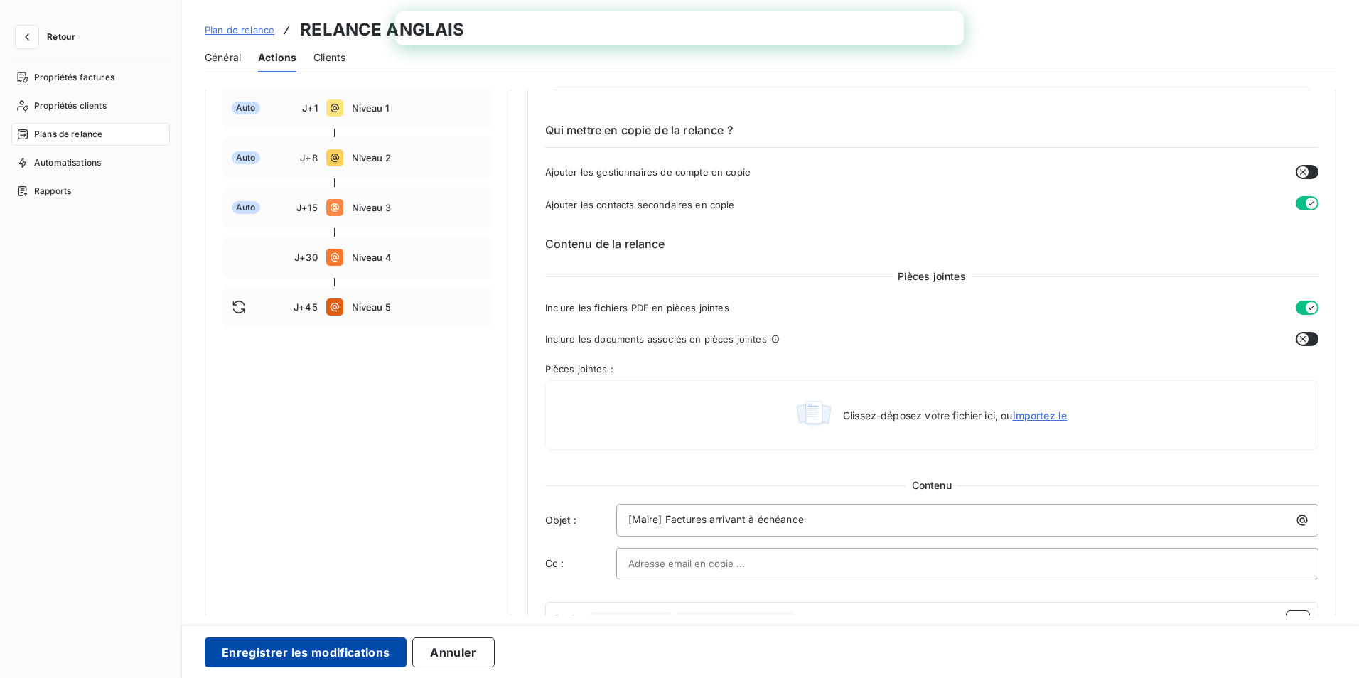
click at [350, 653] on button "Enregistrer les modifications" at bounding box center [306, 653] width 202 height 30
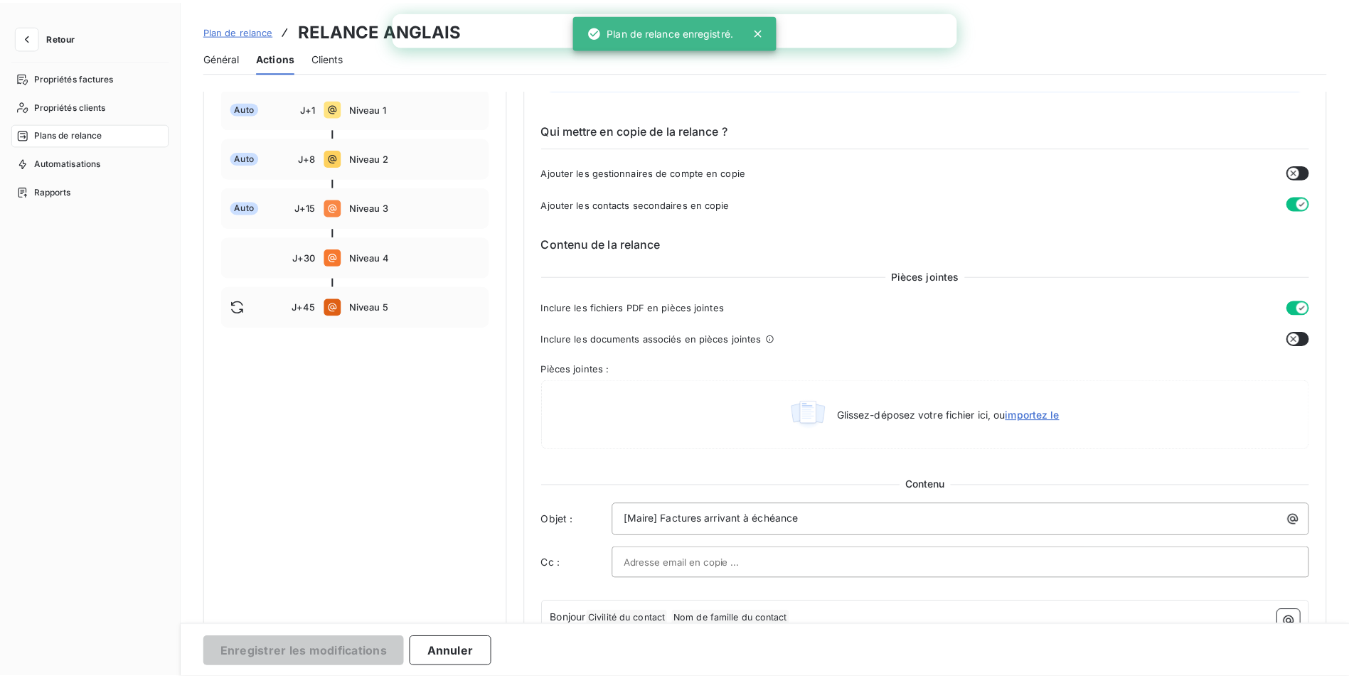
scroll to position [37, 0]
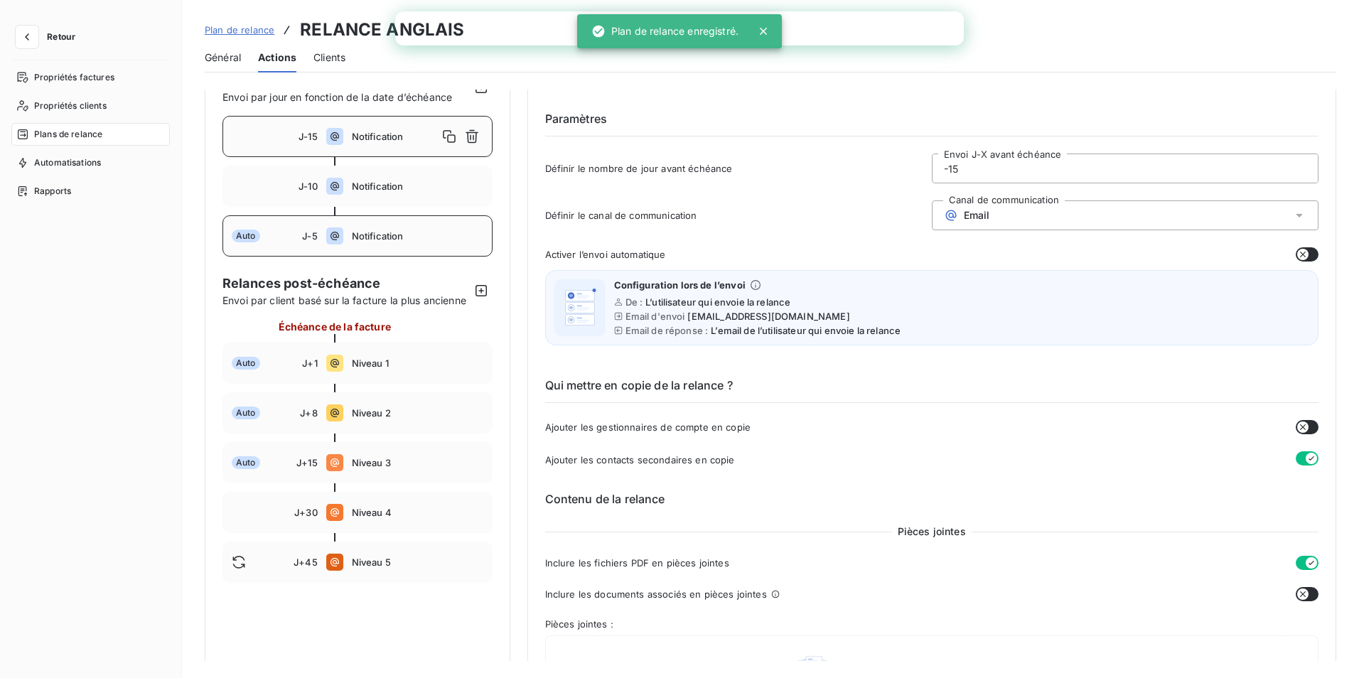
click at [417, 231] on span "Notification" at bounding box center [418, 235] width 132 height 11
type input "-5"
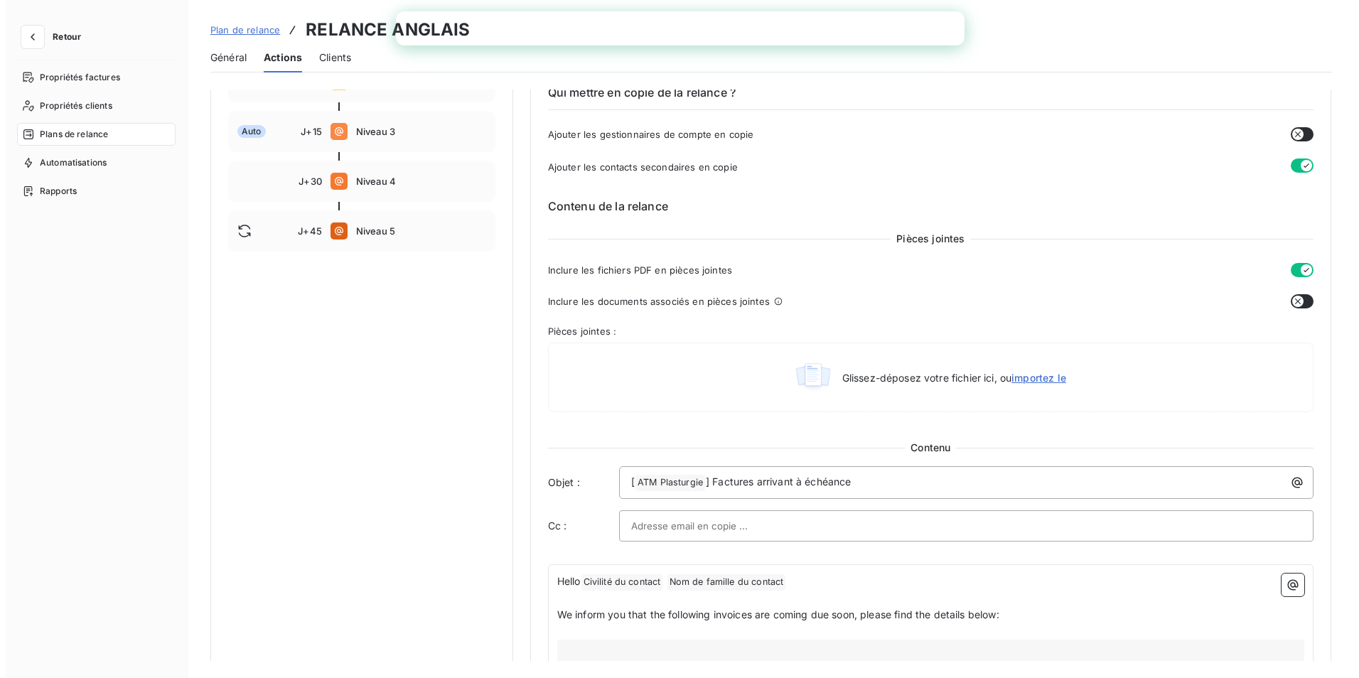
scroll to position [392, 0]
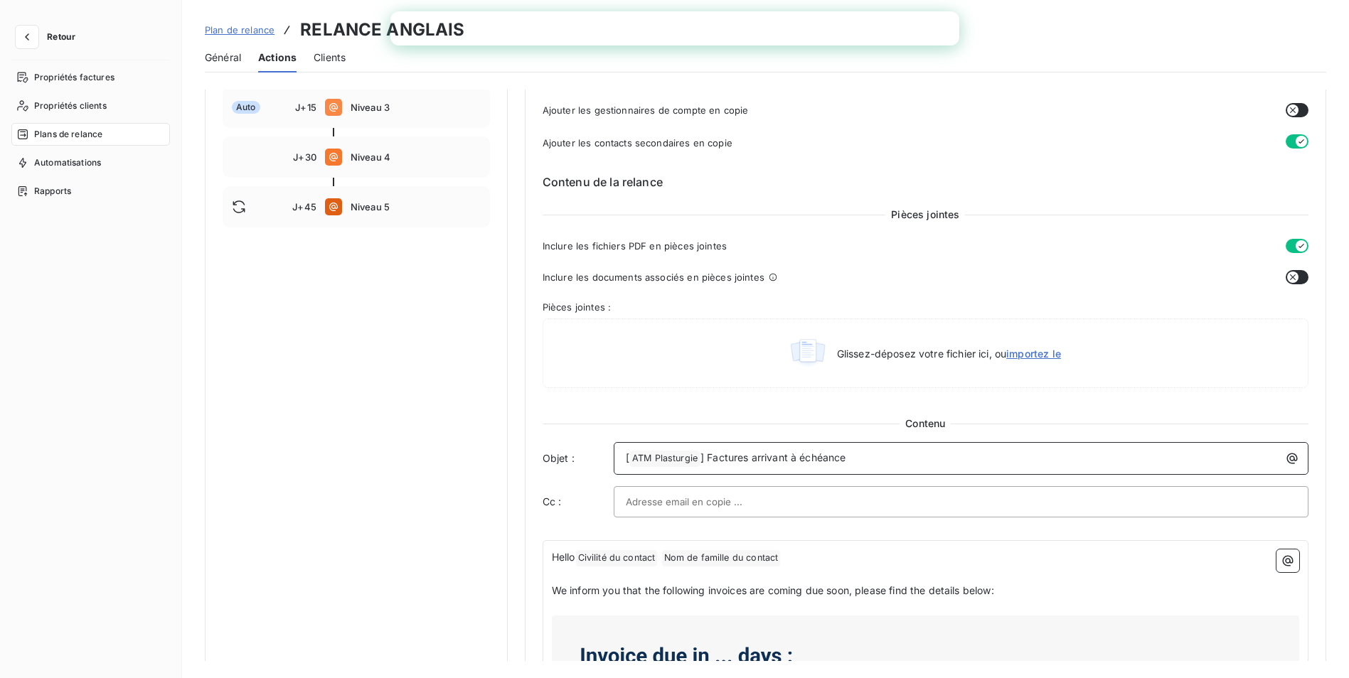
click at [695, 459] on span "ATM Plasturgie ﻿" at bounding box center [665, 459] width 70 height 16
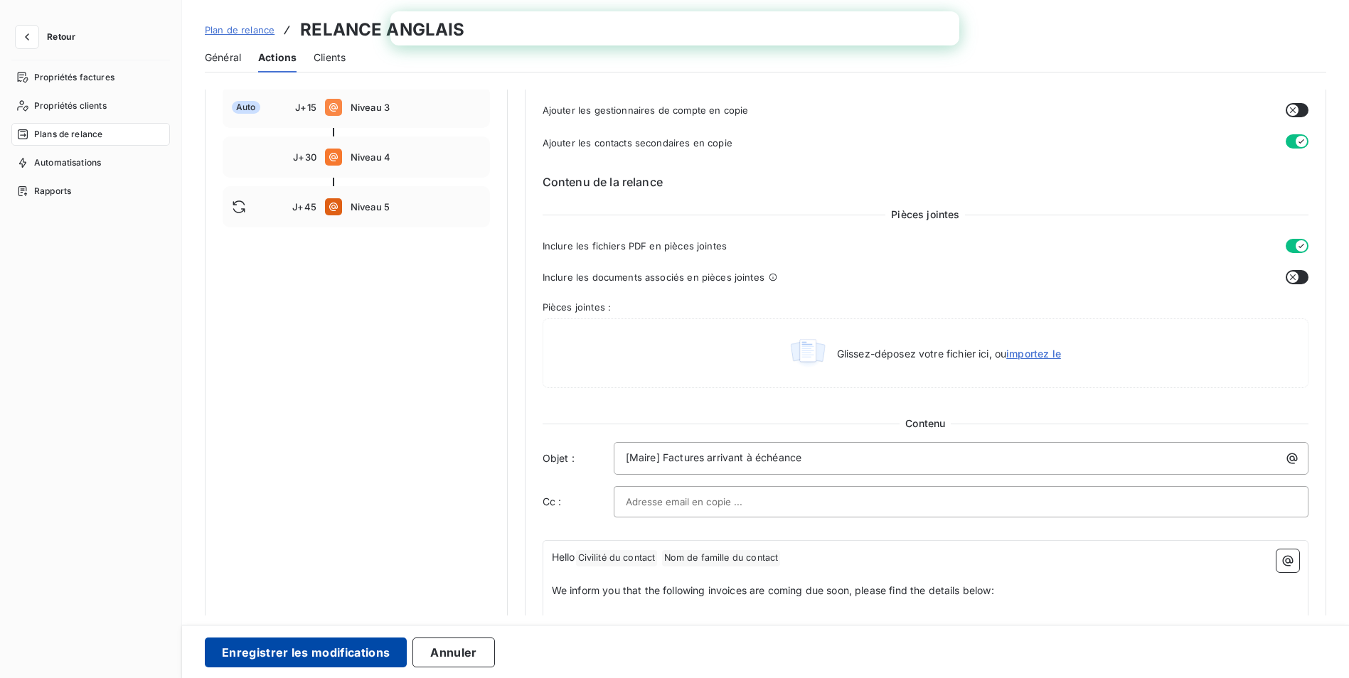
click at [391, 650] on button "Enregistrer les modifications" at bounding box center [306, 653] width 202 height 30
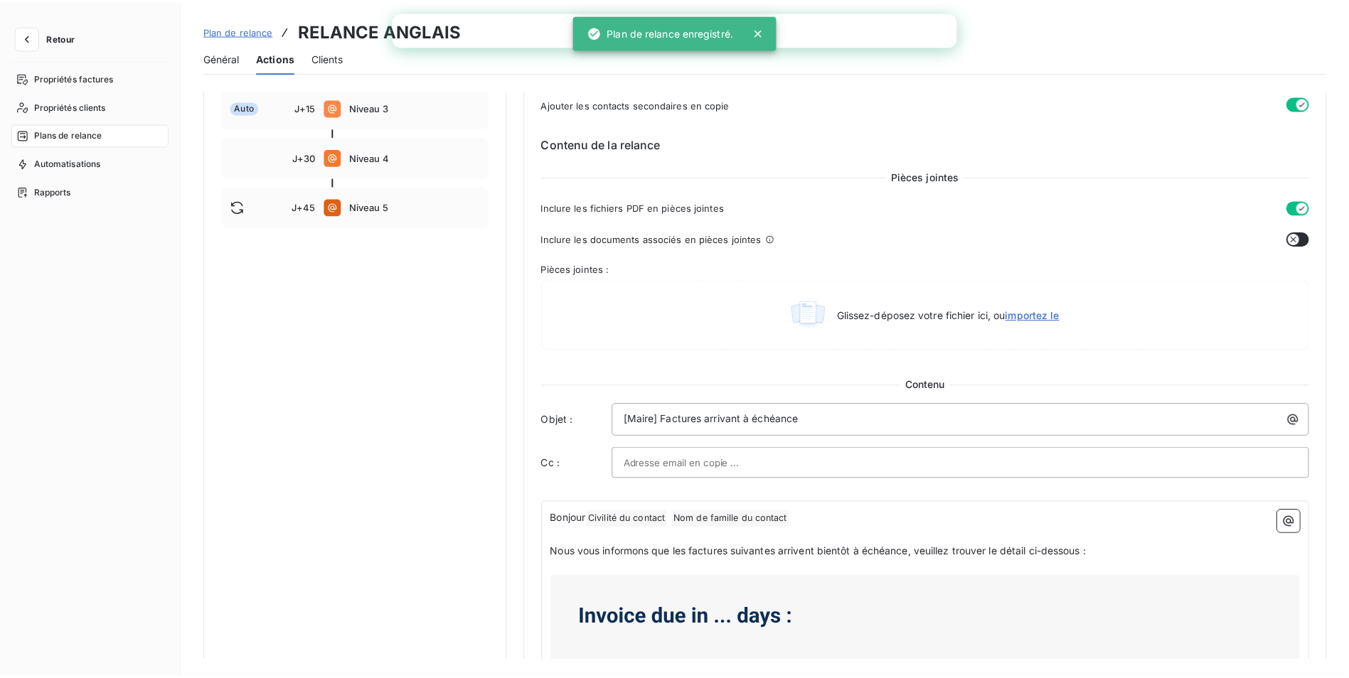
scroll to position [37, 0]
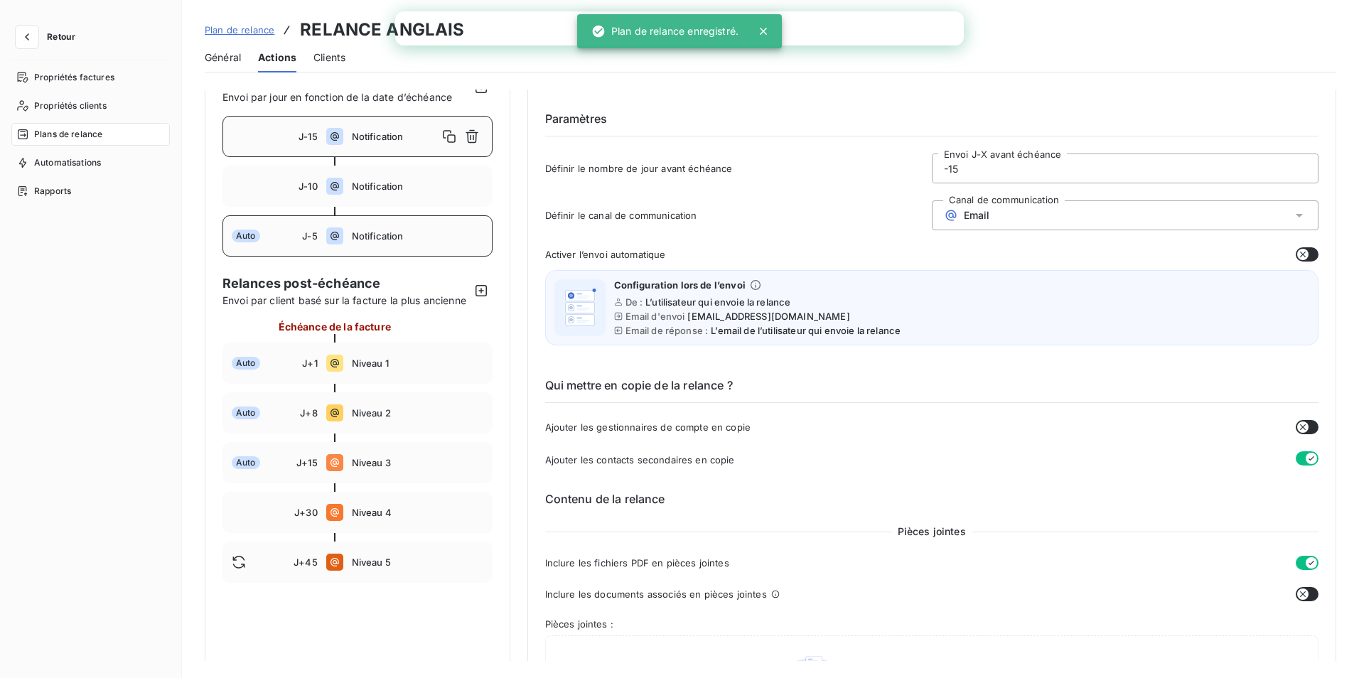
click at [425, 231] on span "Notification" at bounding box center [418, 235] width 132 height 11
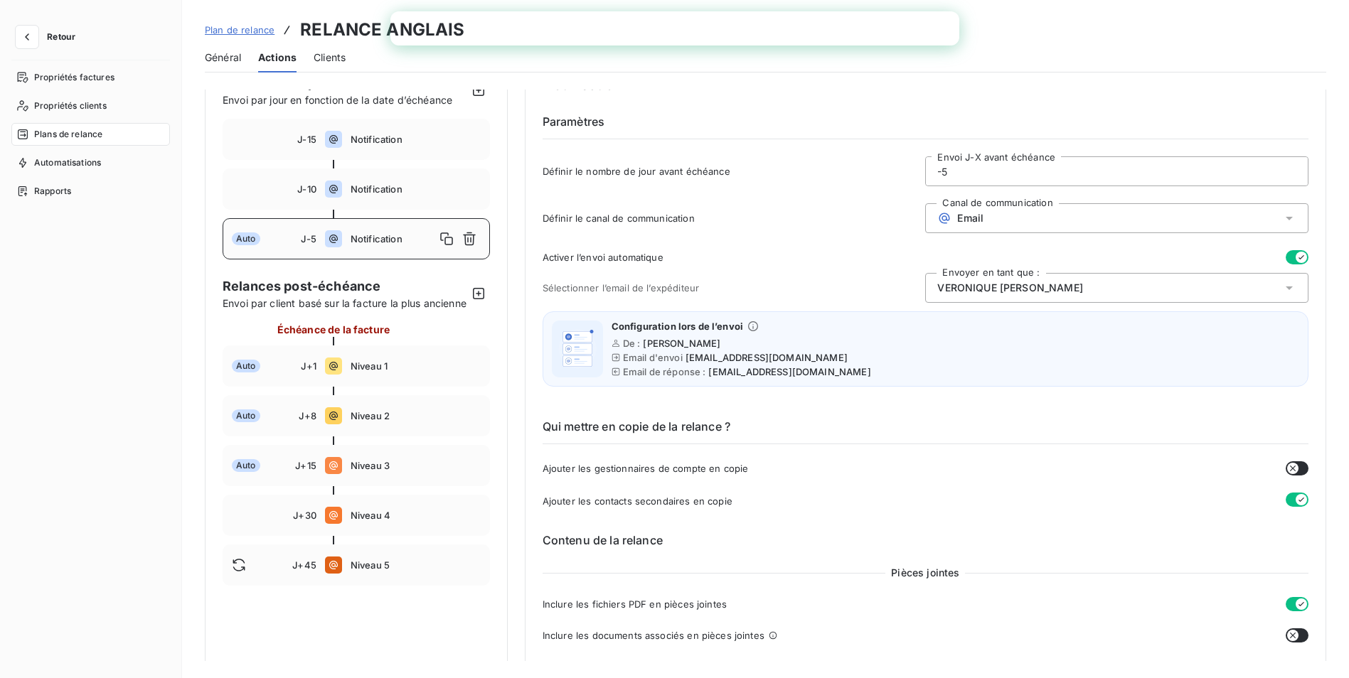
scroll to position [0, 0]
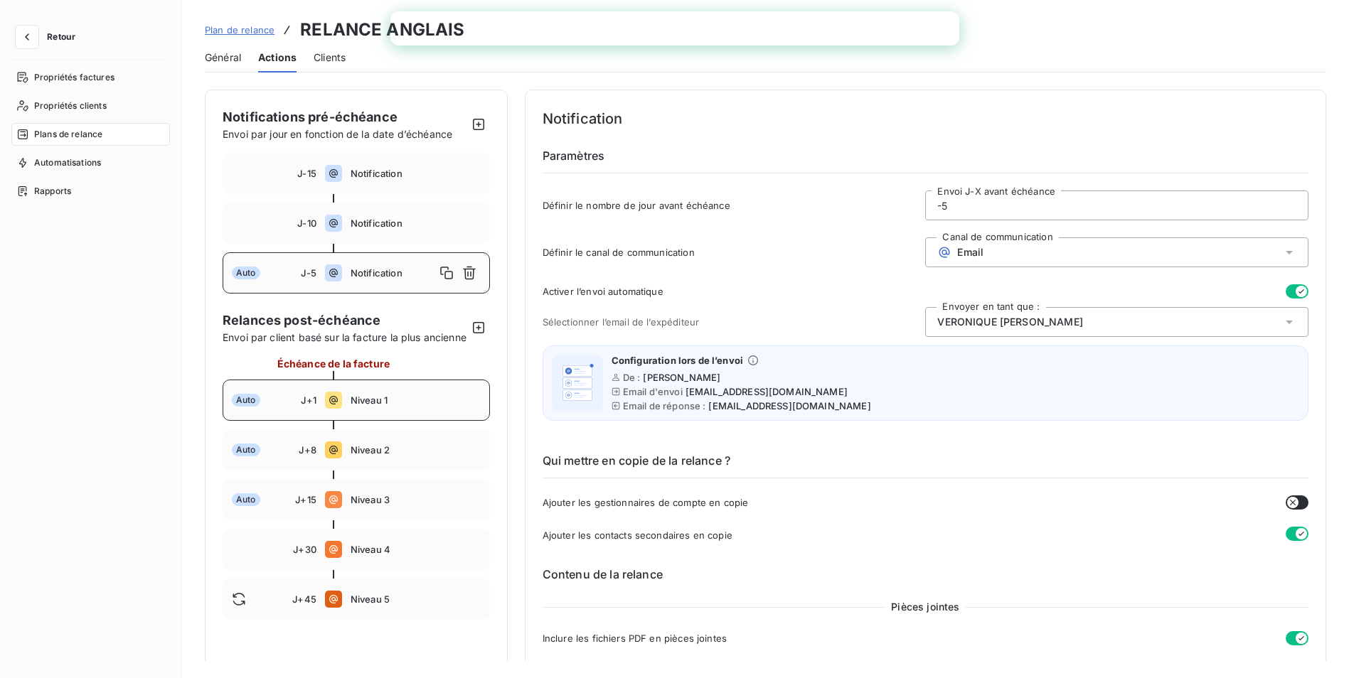
click at [451, 406] on span "Niveau 1" at bounding box center [415, 400] width 130 height 11
type input "1"
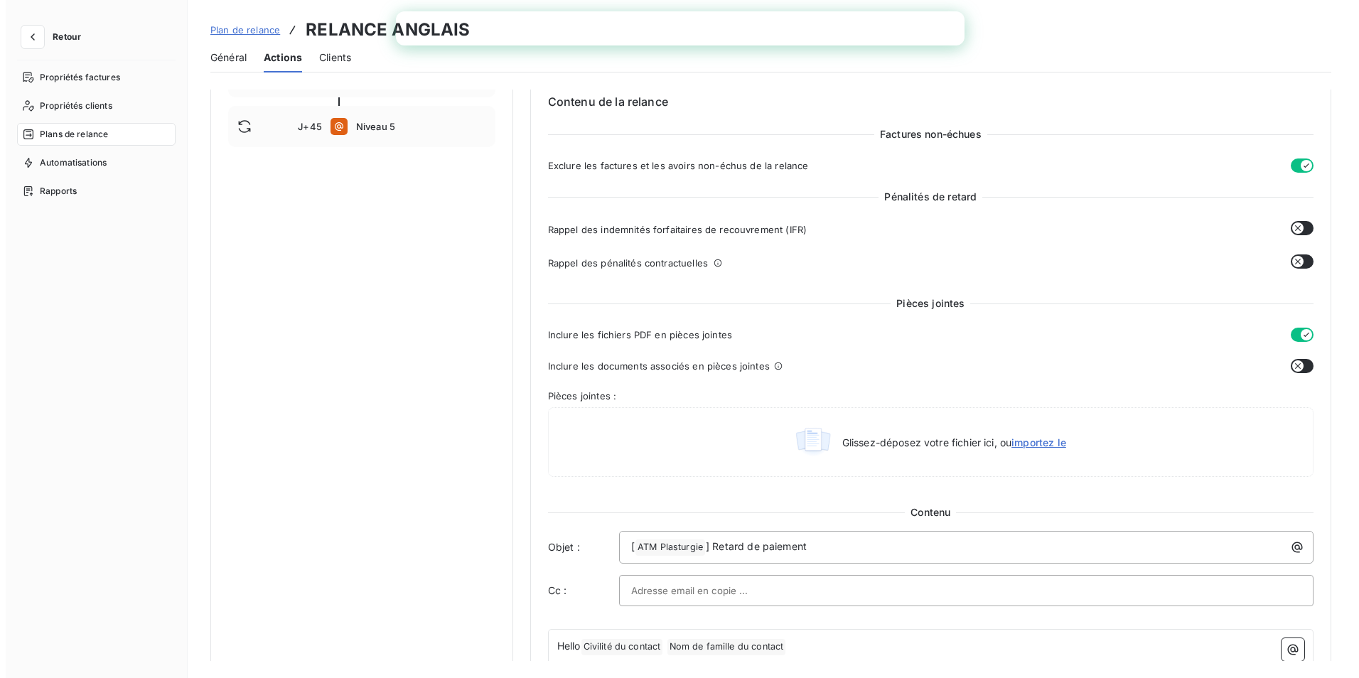
scroll to position [498, 0]
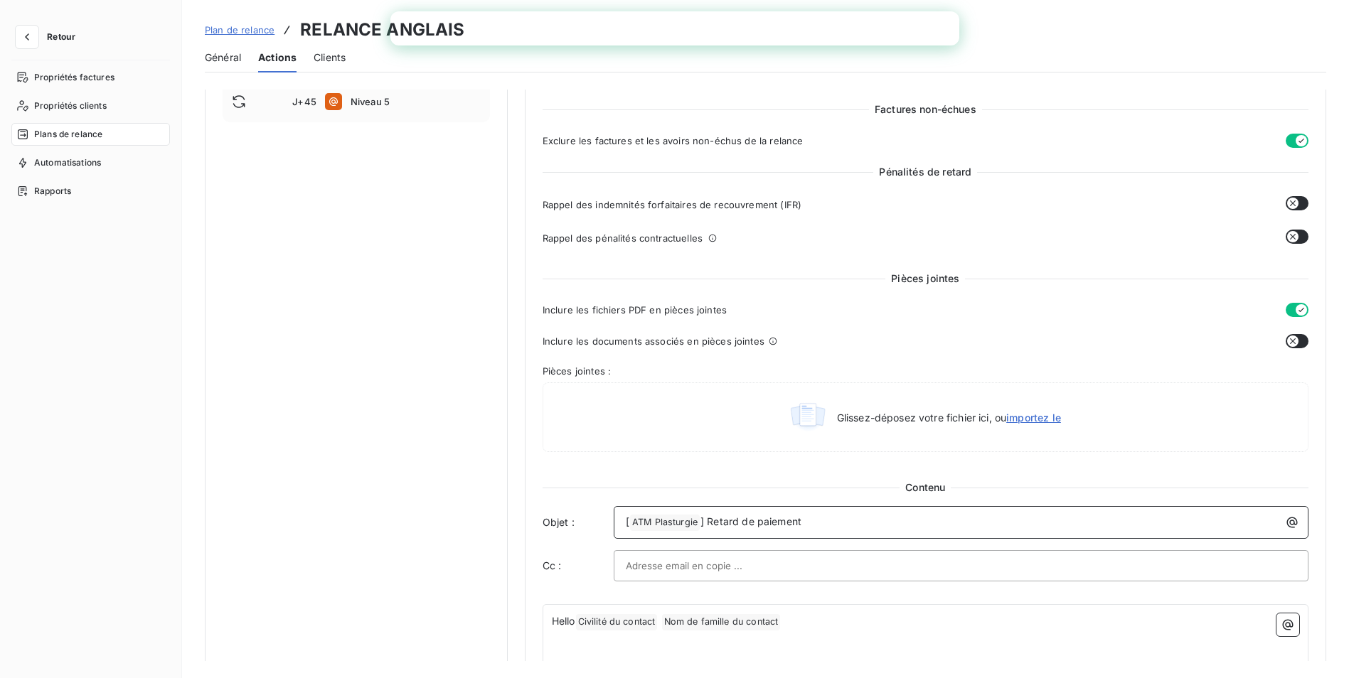
click at [685, 523] on span "ATM Plasturgie ﻿" at bounding box center [665, 523] width 70 height 16
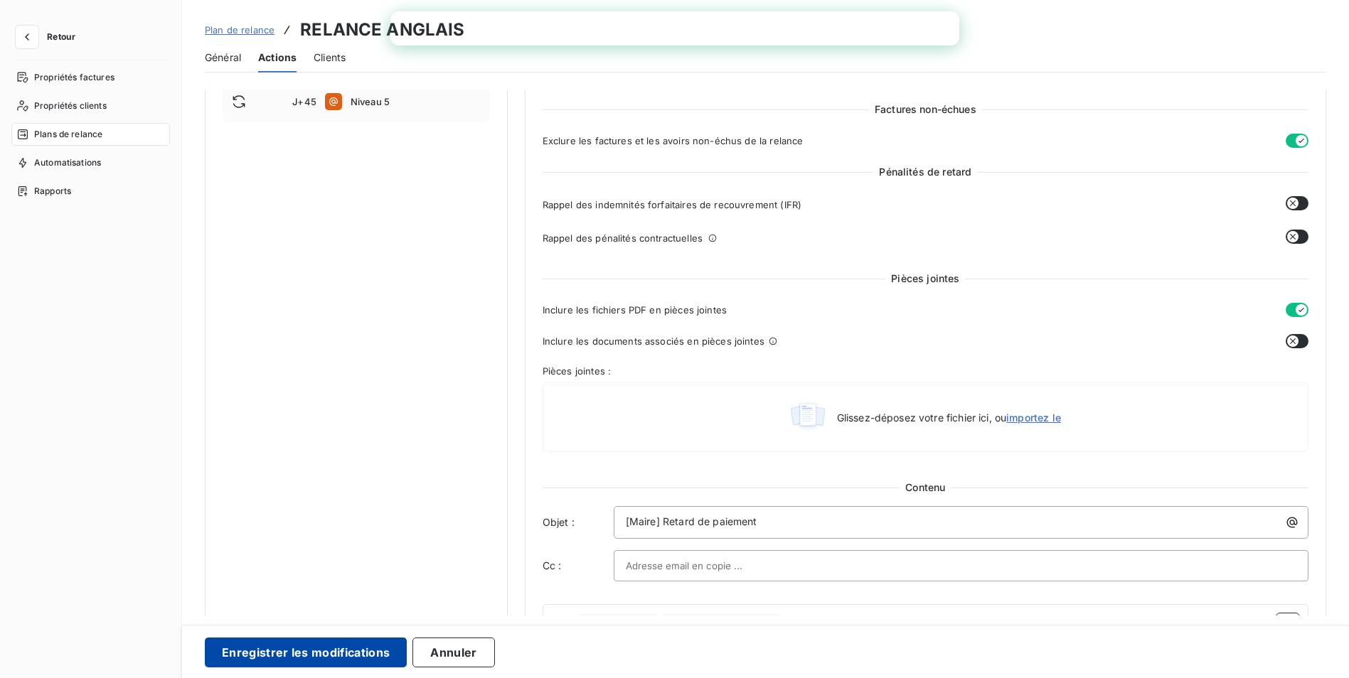
click at [368, 650] on button "Enregistrer les modifications" at bounding box center [306, 653] width 202 height 30
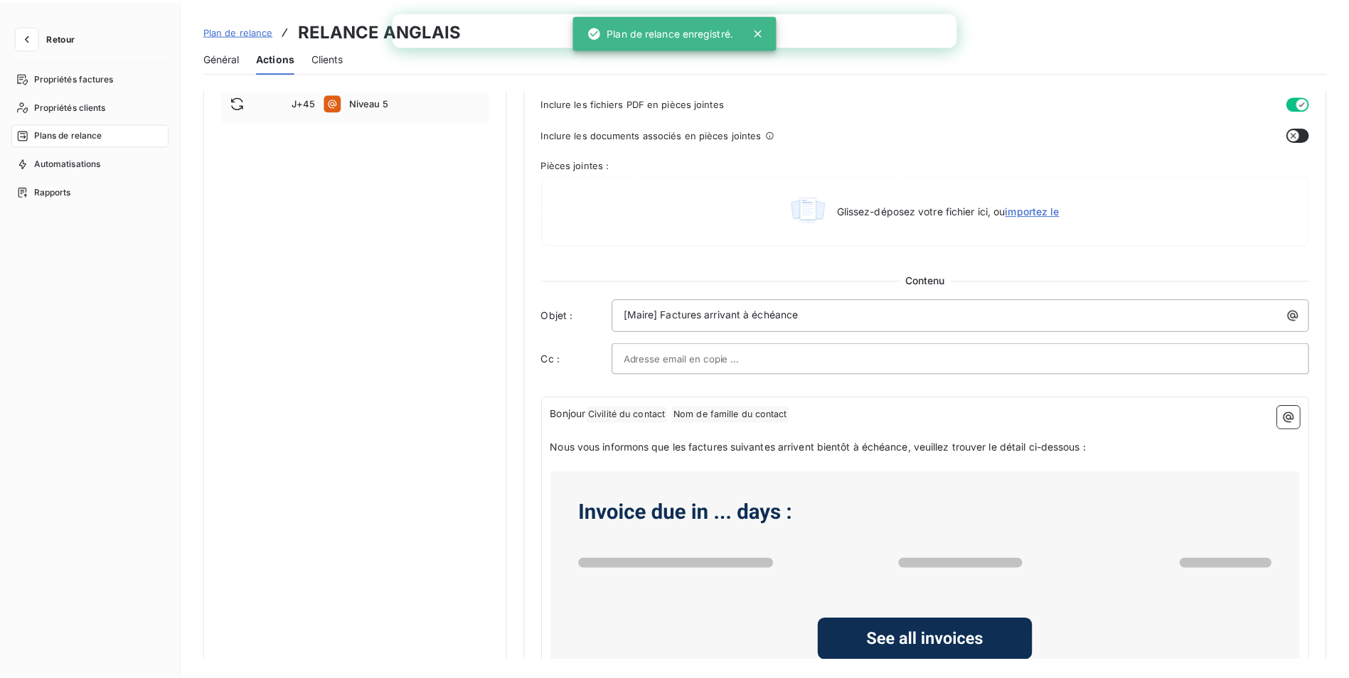
scroll to position [37, 0]
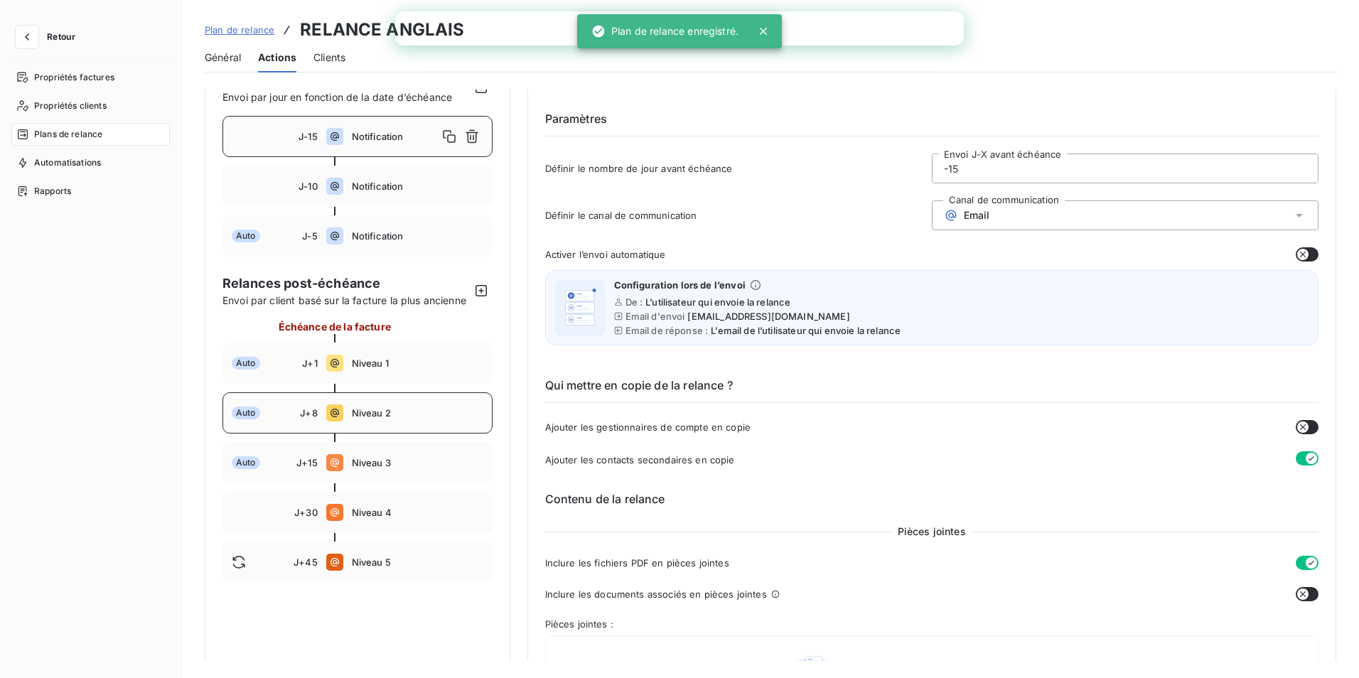
click at [416, 419] on span "Niveau 2" at bounding box center [418, 412] width 132 height 11
type input "8"
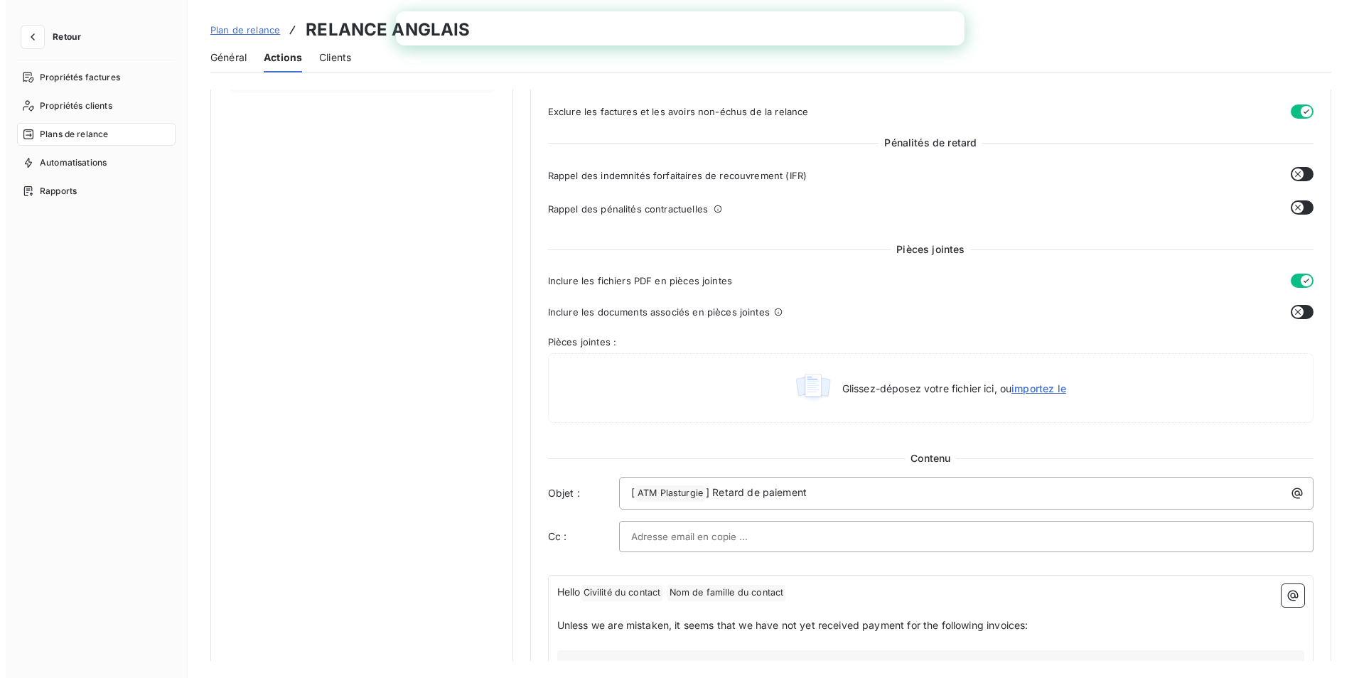
scroll to position [535, 0]
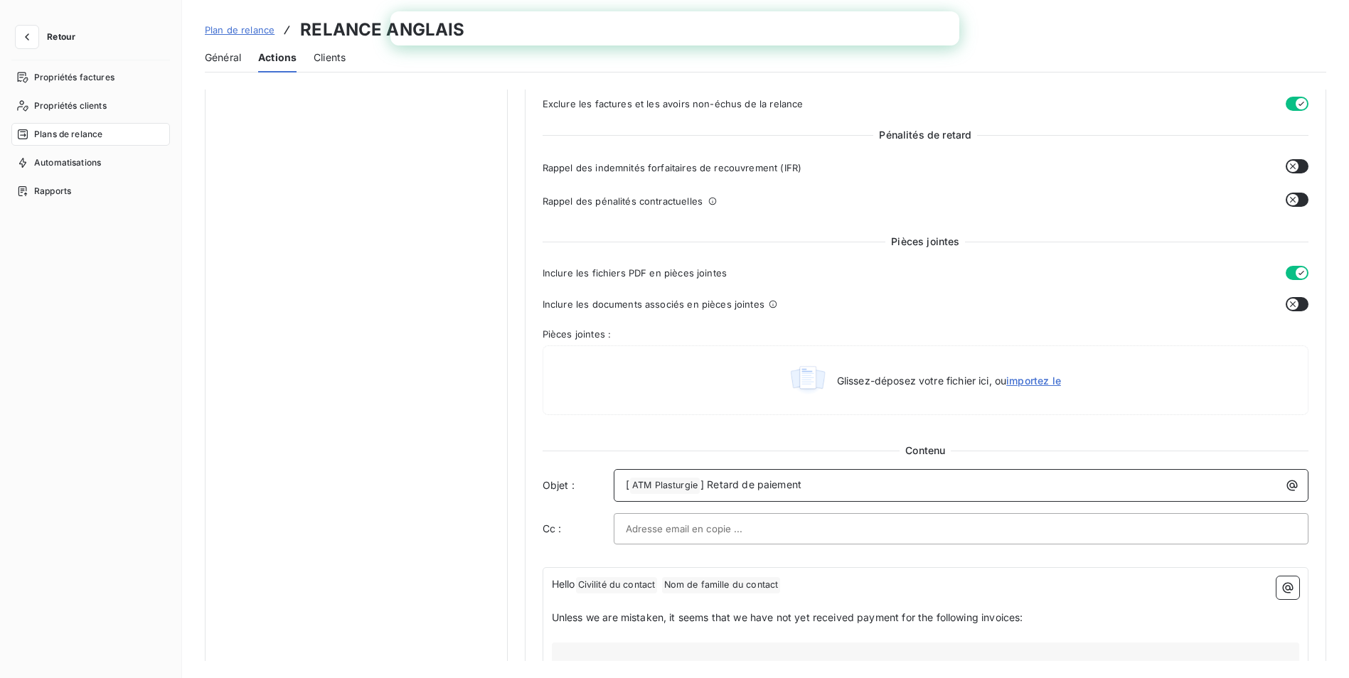
click at [672, 492] on span "ATM Plasturgie ﻿" at bounding box center [665, 486] width 70 height 16
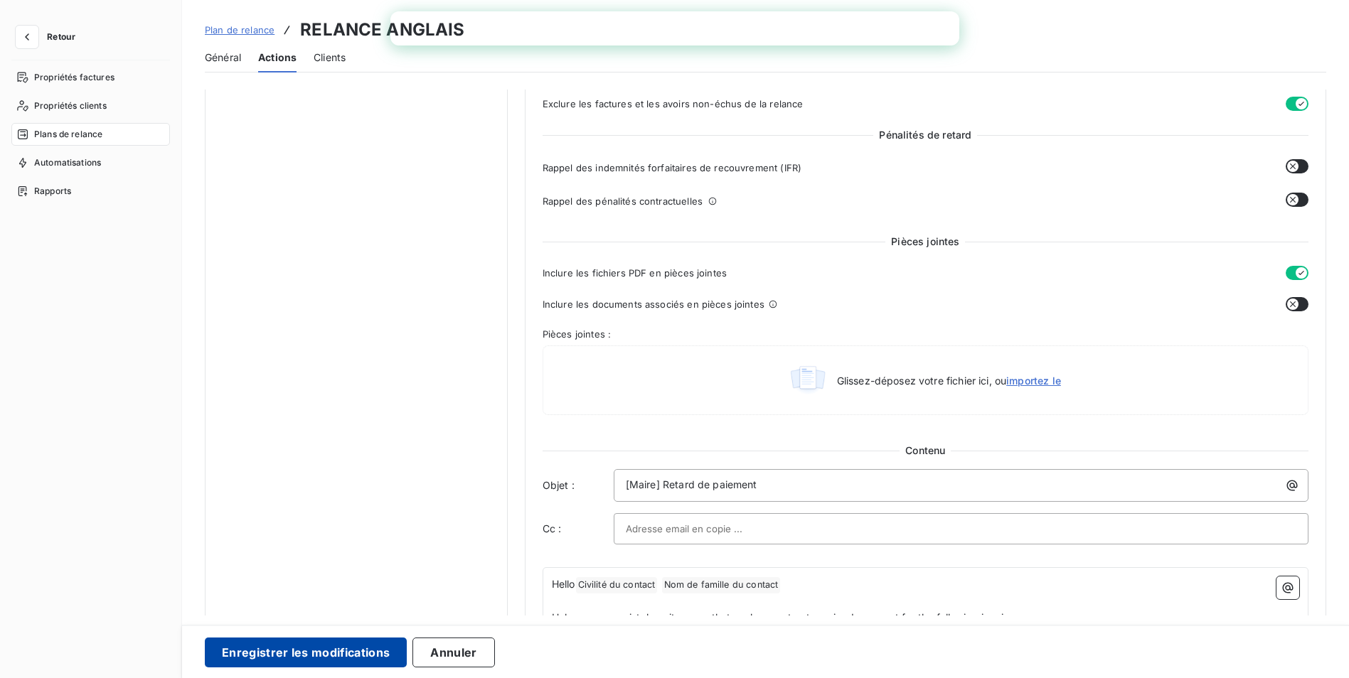
click at [291, 646] on button "Enregistrer les modifications" at bounding box center [306, 653] width 202 height 30
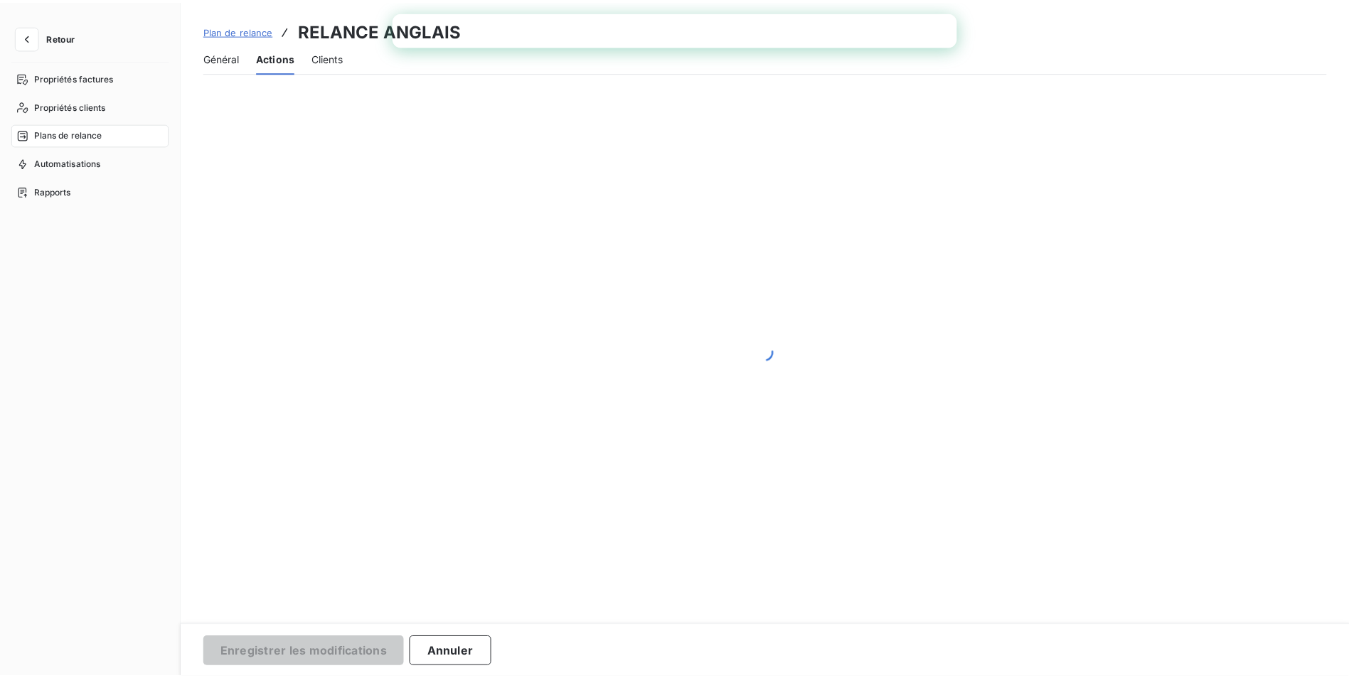
scroll to position [37, 0]
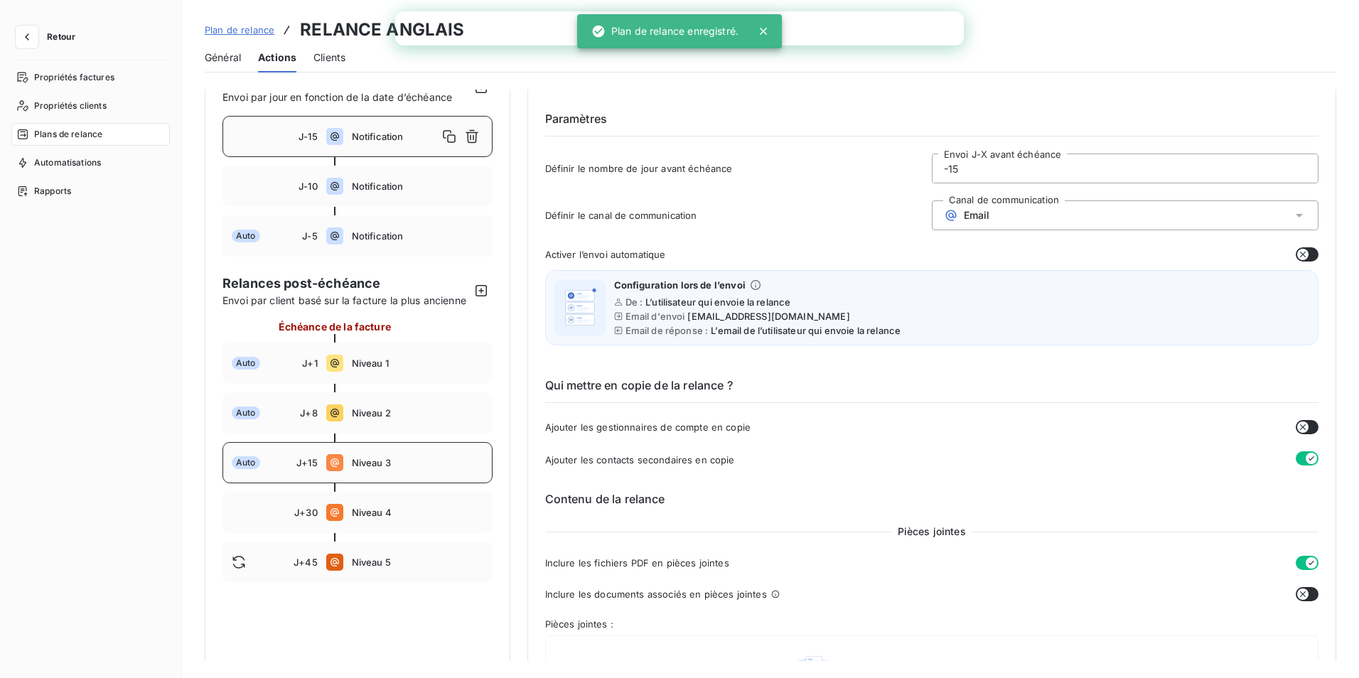
click at [364, 468] on span "Niveau 3" at bounding box center [418, 462] width 132 height 11
type input "15"
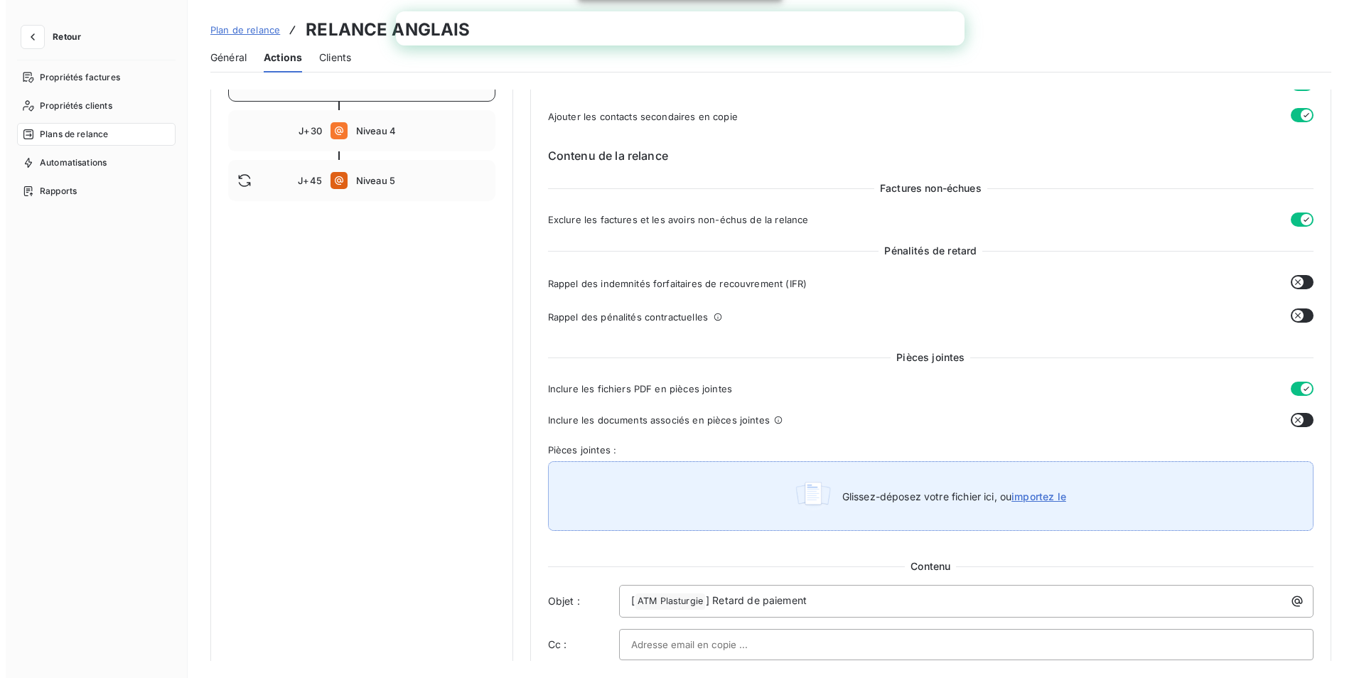
scroll to position [464, 0]
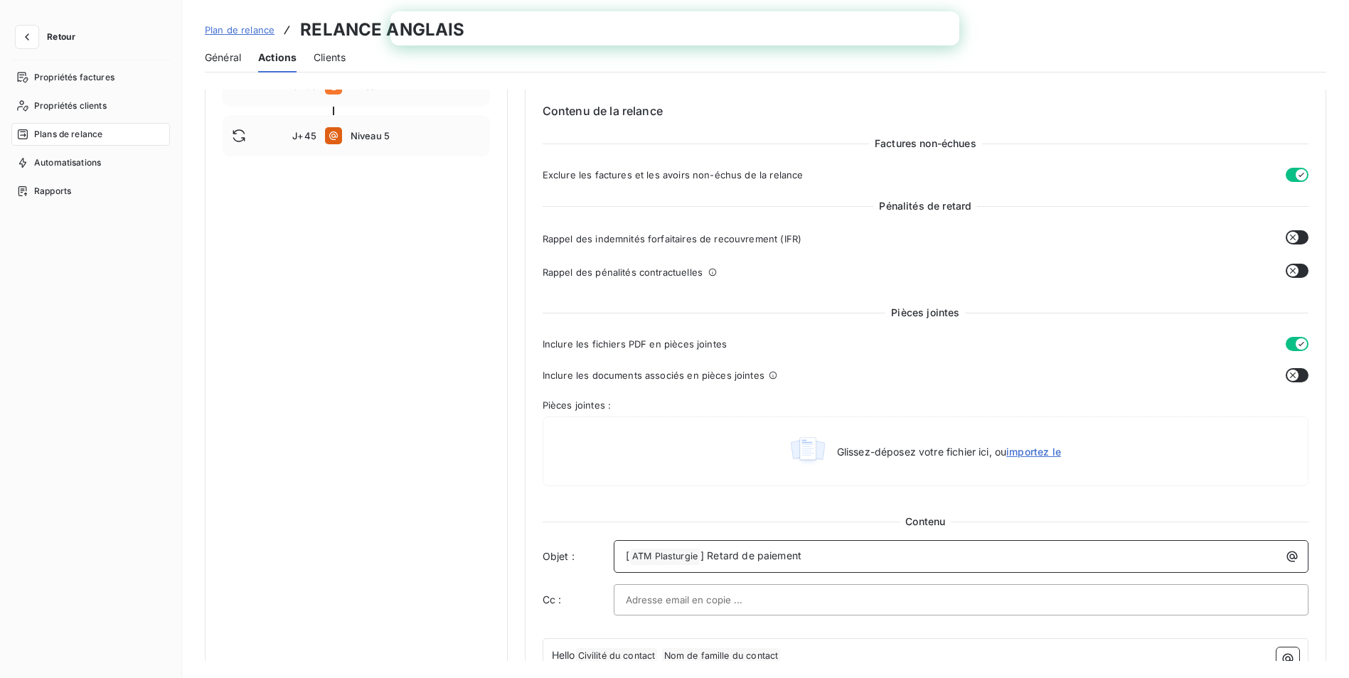
click at [668, 552] on span "ATM Plasturgie ﻿" at bounding box center [665, 557] width 70 height 16
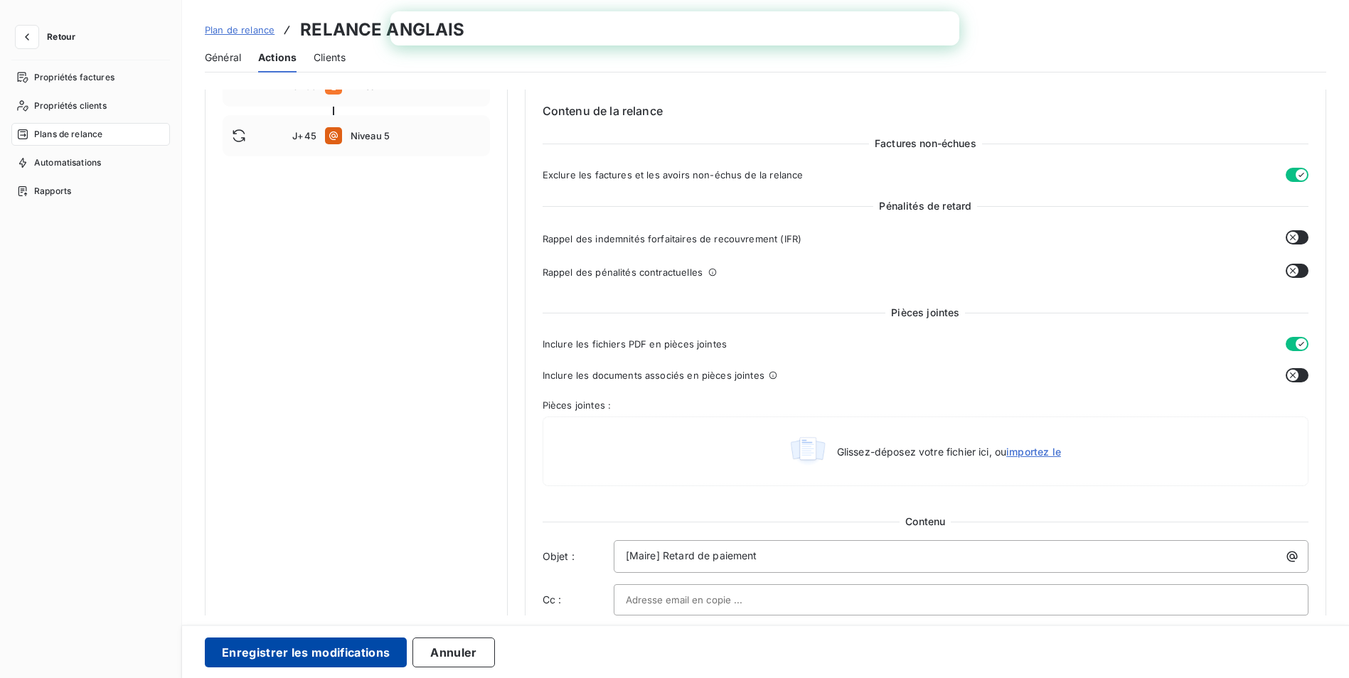
click at [357, 655] on button "Enregistrer les modifications" at bounding box center [306, 653] width 202 height 30
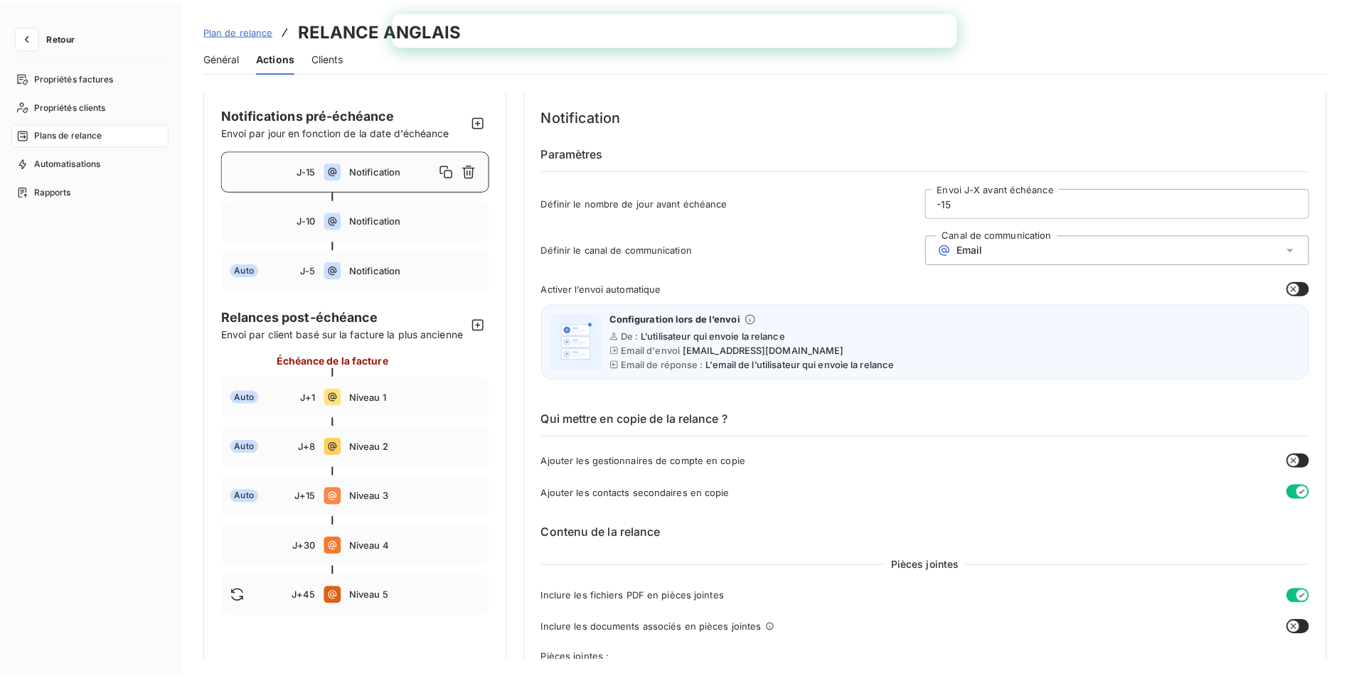
scroll to position [0, 0]
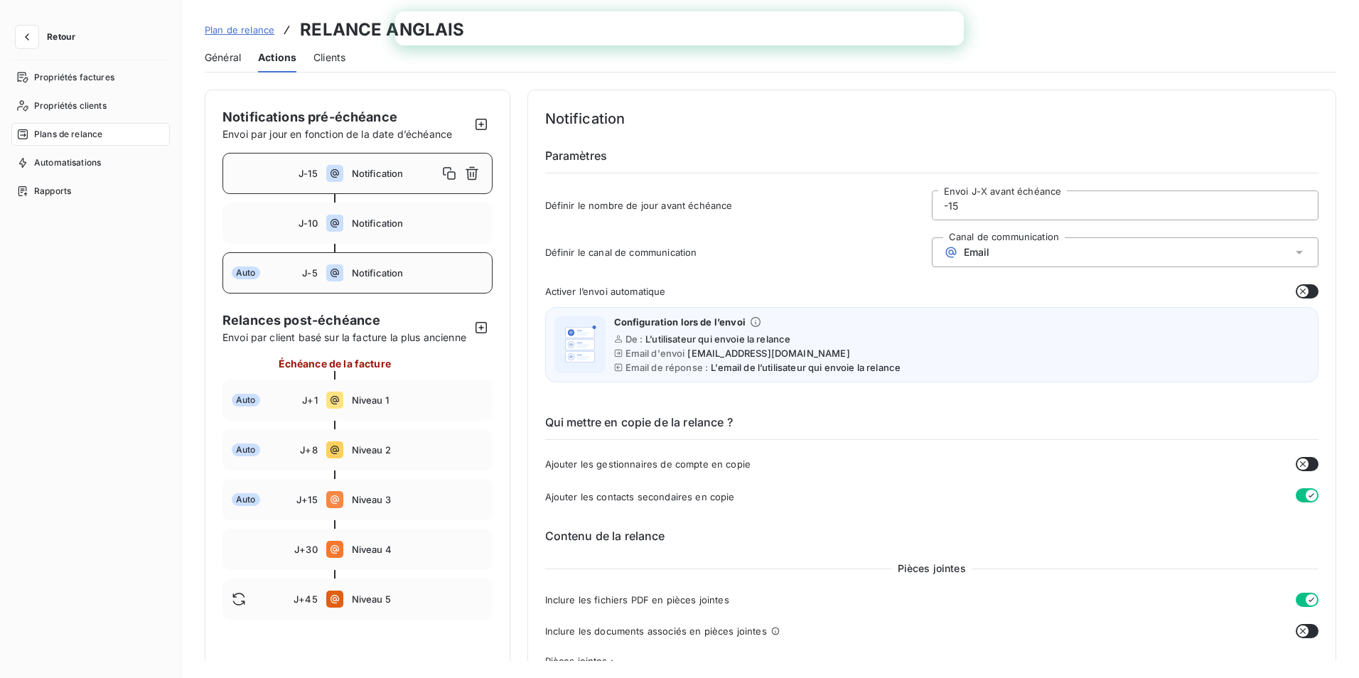
click at [418, 276] on span "Notification" at bounding box center [418, 272] width 132 height 11
type input "-5"
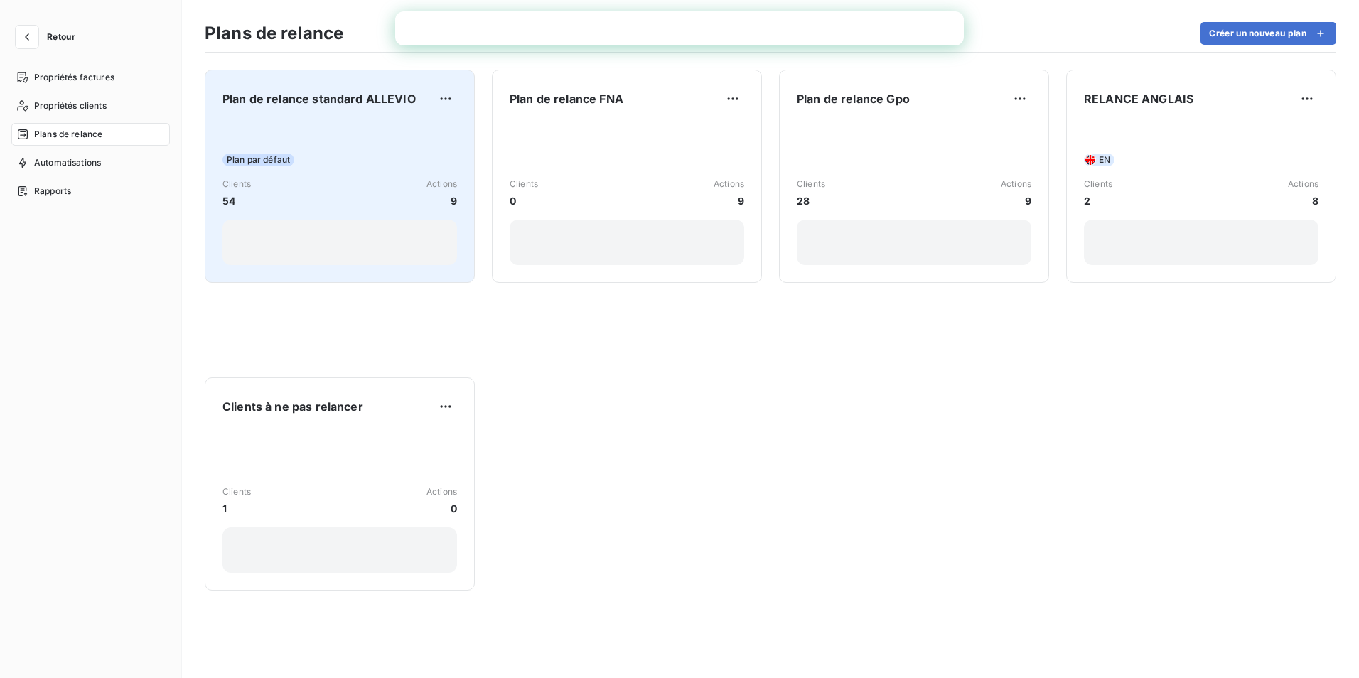
click at [333, 153] on div "Plan par défaut Clients 54 Actions 9" at bounding box center [340, 194] width 235 height 144
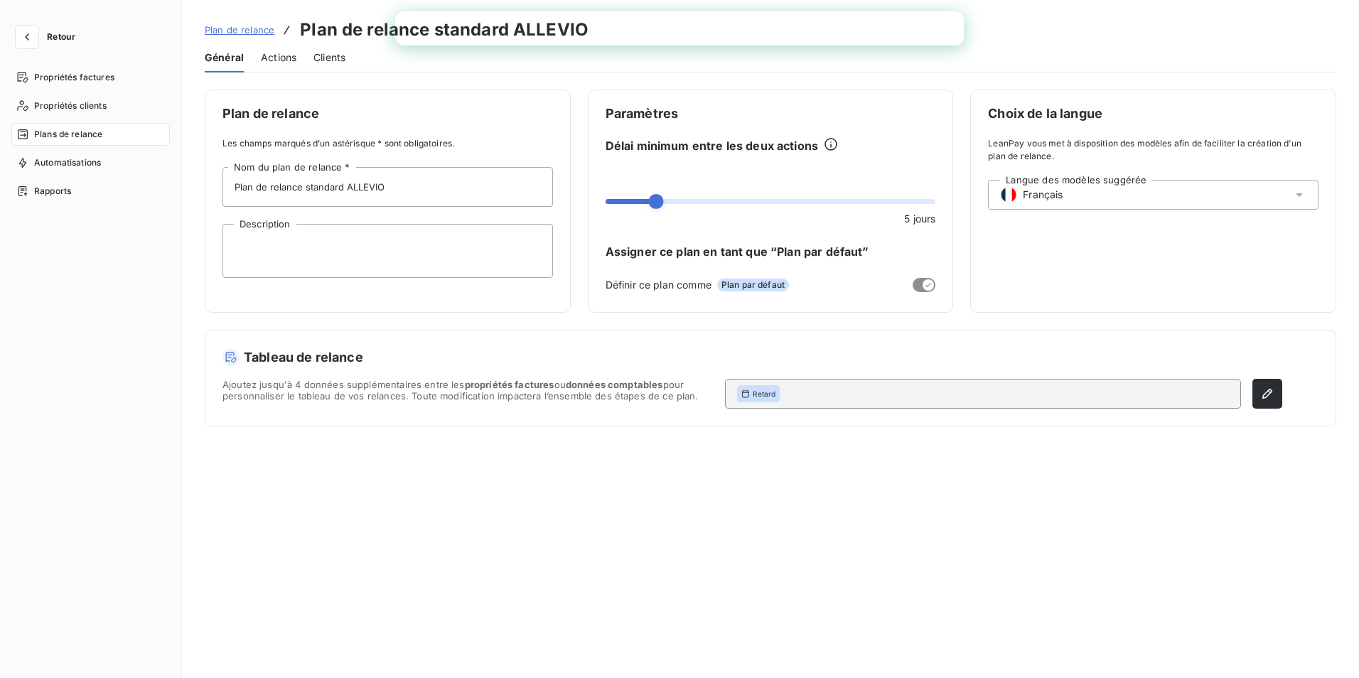
click at [279, 55] on span "Actions" at bounding box center [279, 57] width 36 height 14
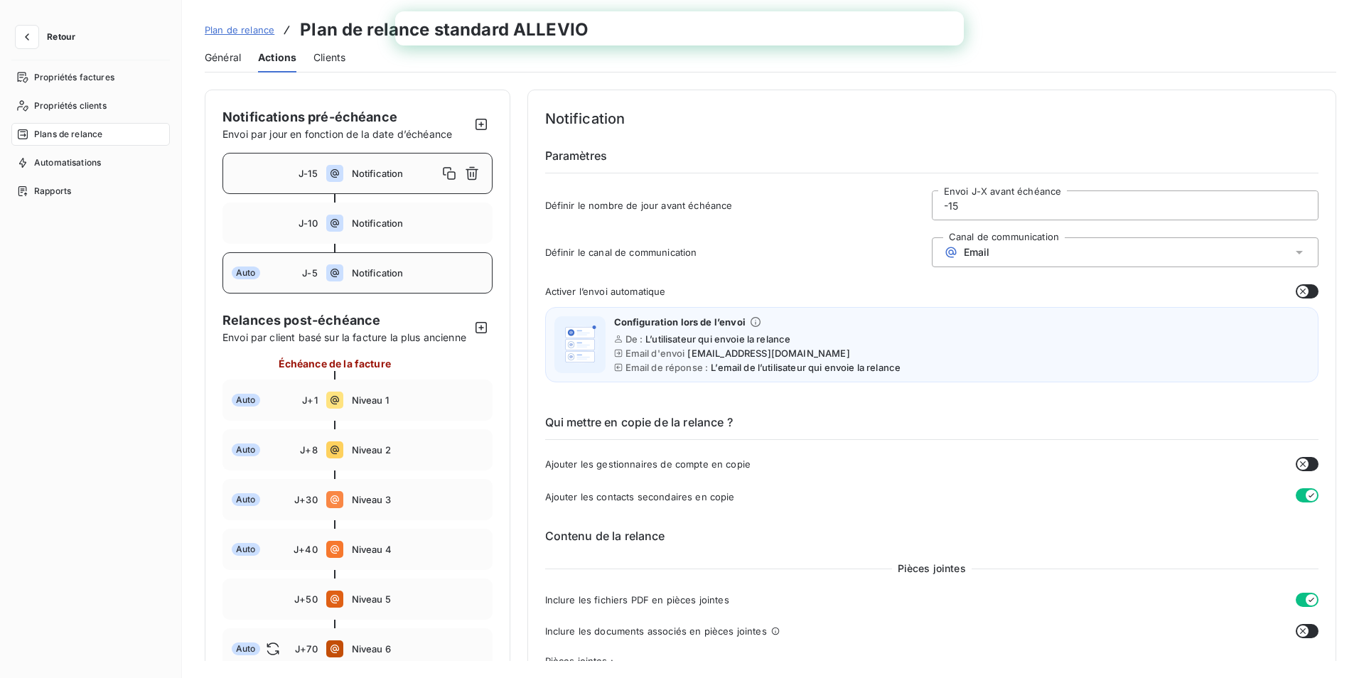
click at [451, 279] on span "Notification" at bounding box center [418, 272] width 132 height 11
type input "-5"
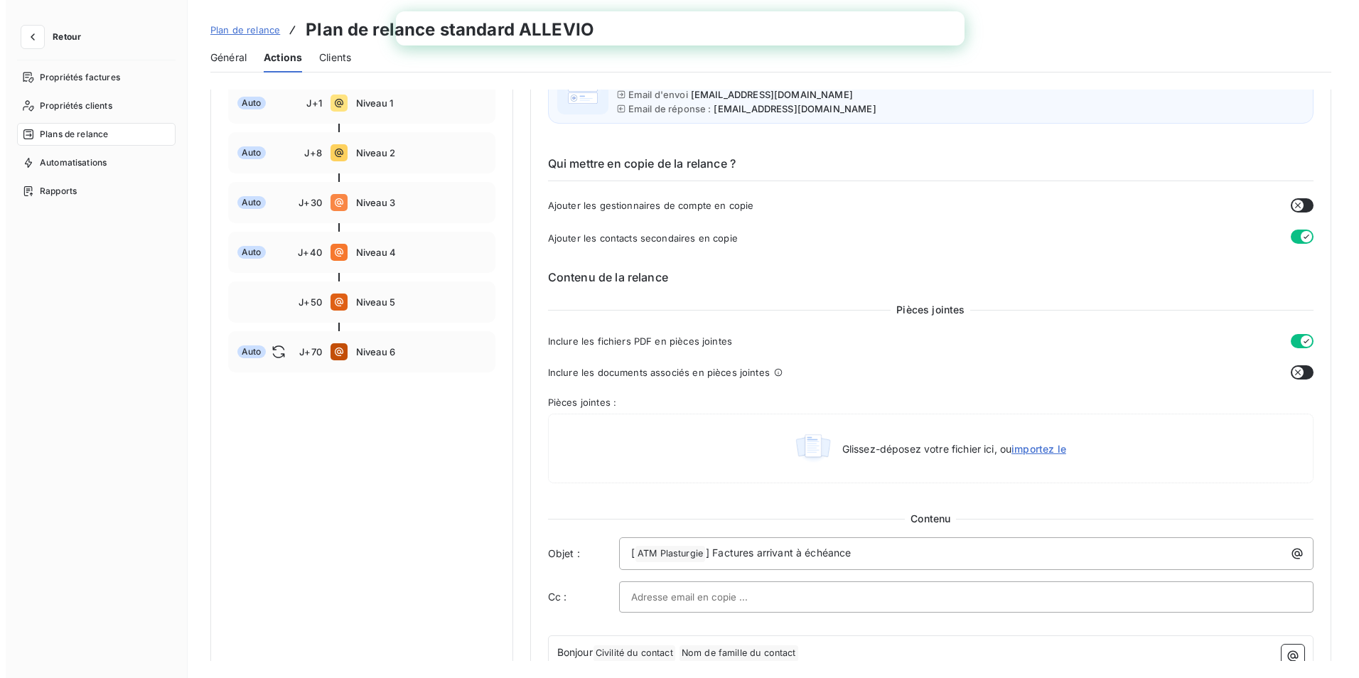
scroll to position [355, 0]
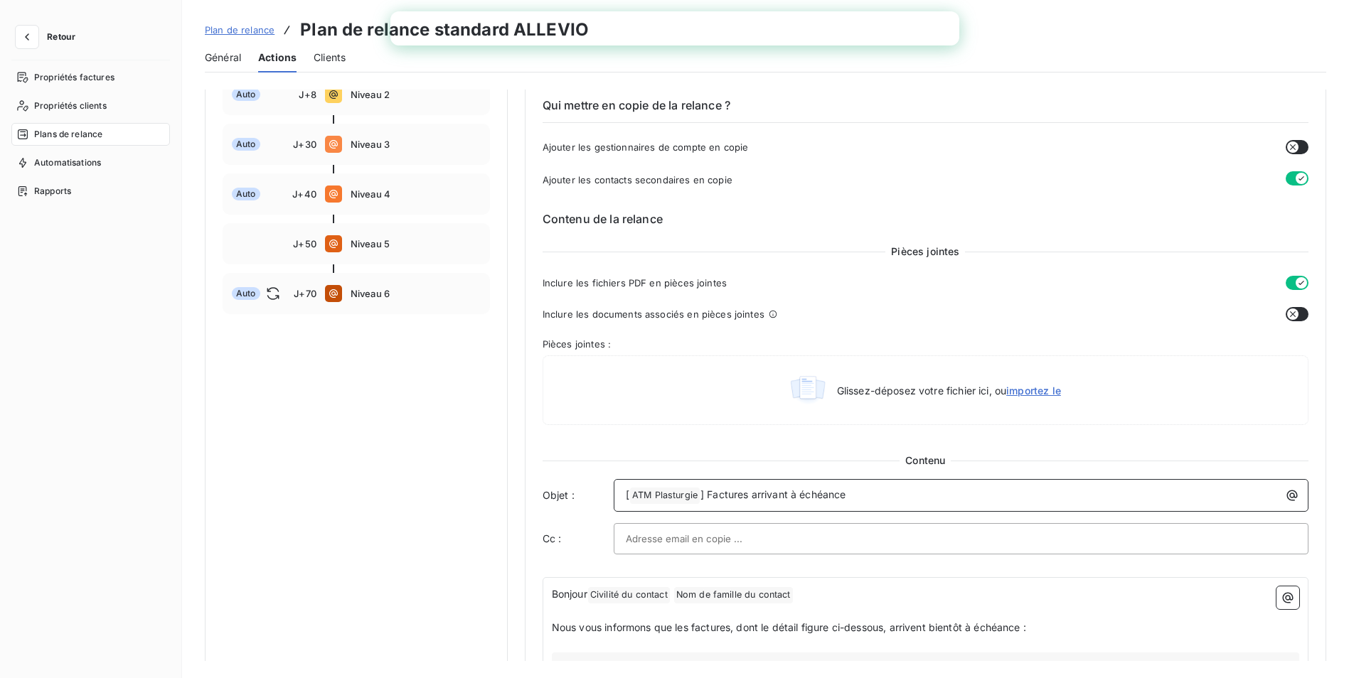
click at [693, 498] on span "ATM Plasturgie ﻿" at bounding box center [665, 496] width 70 height 16
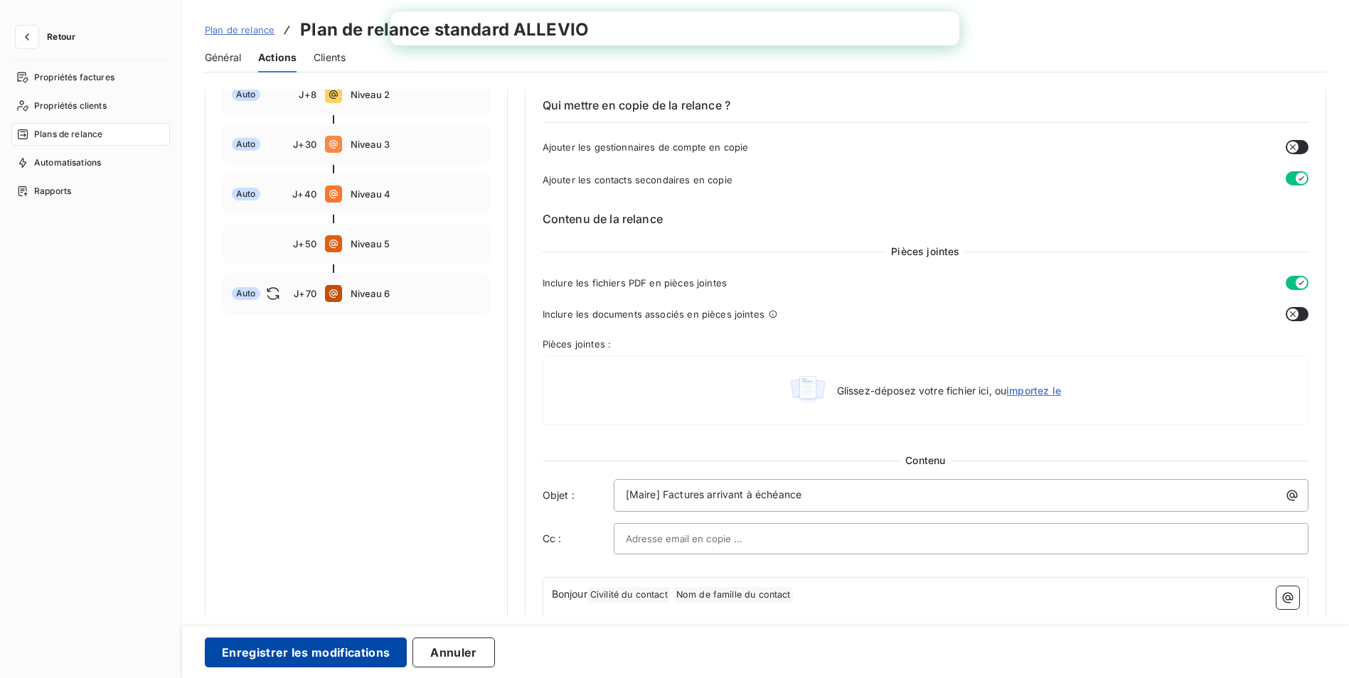
click at [301, 649] on button "Enregistrer les modifications" at bounding box center [306, 653] width 202 height 30
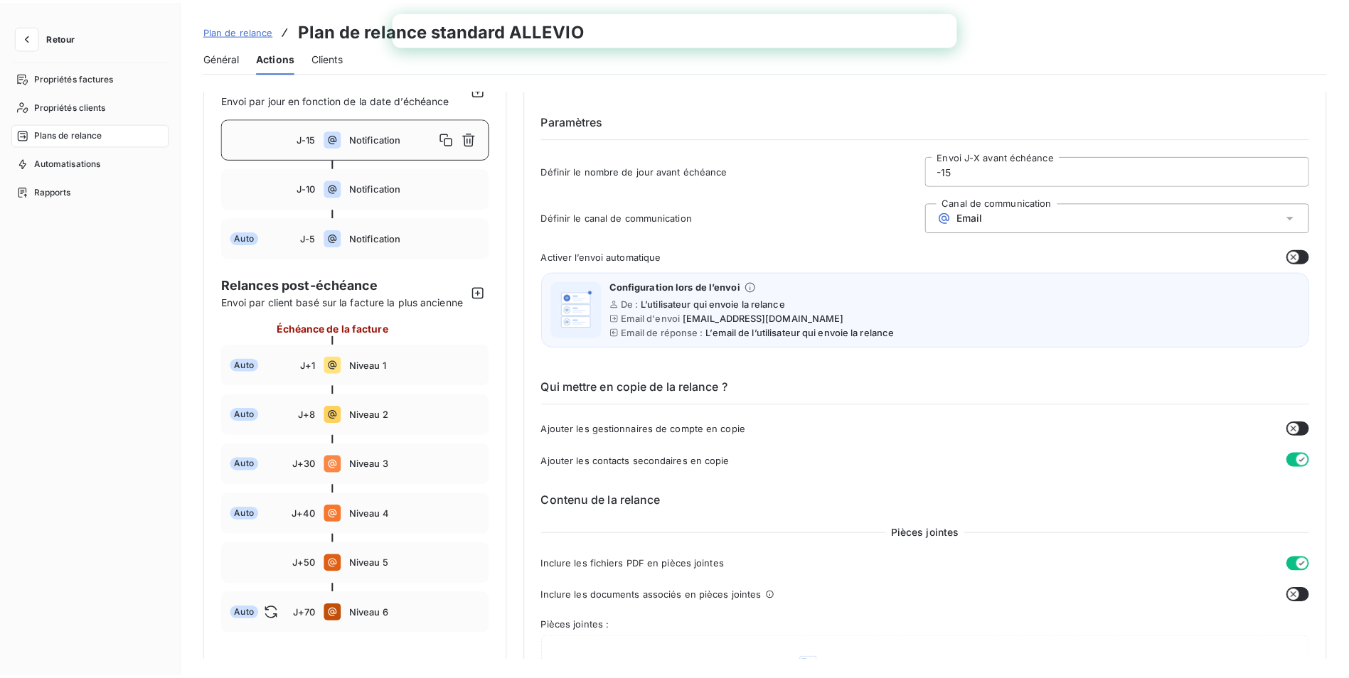
scroll to position [0, 0]
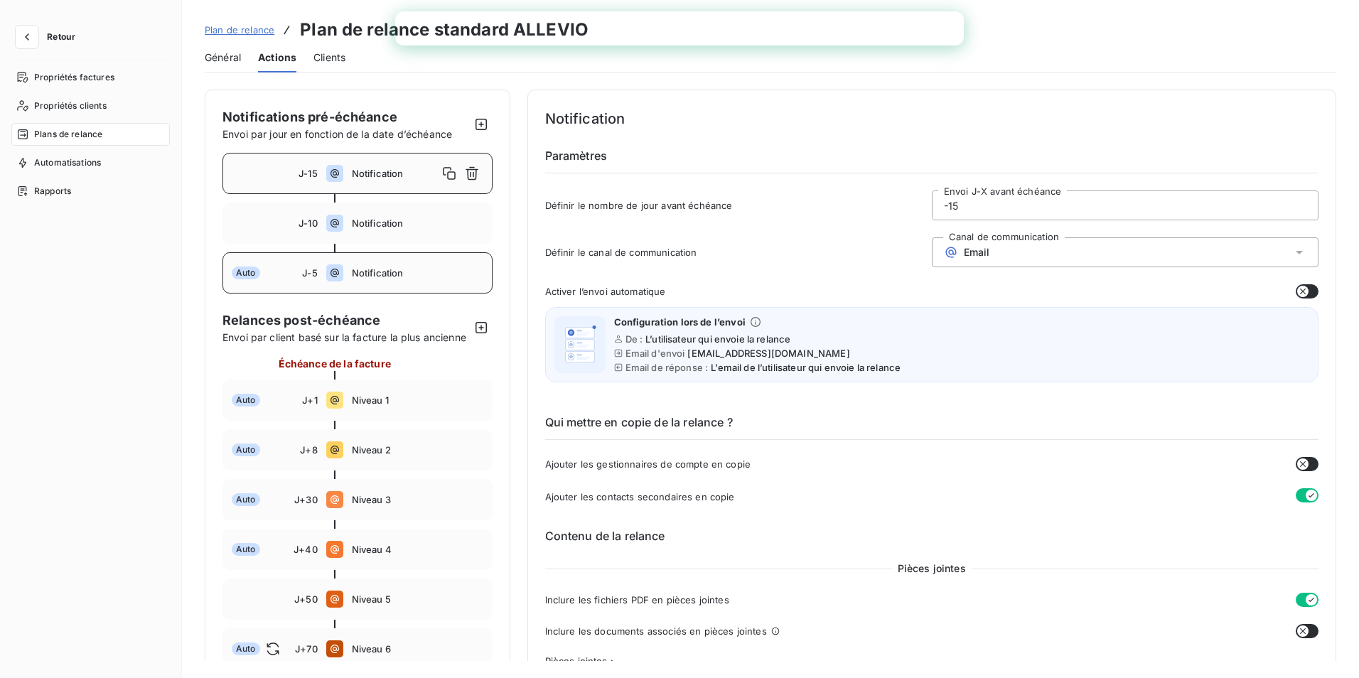
click at [416, 281] on div "Auto J-5 Notification" at bounding box center [358, 272] width 270 height 41
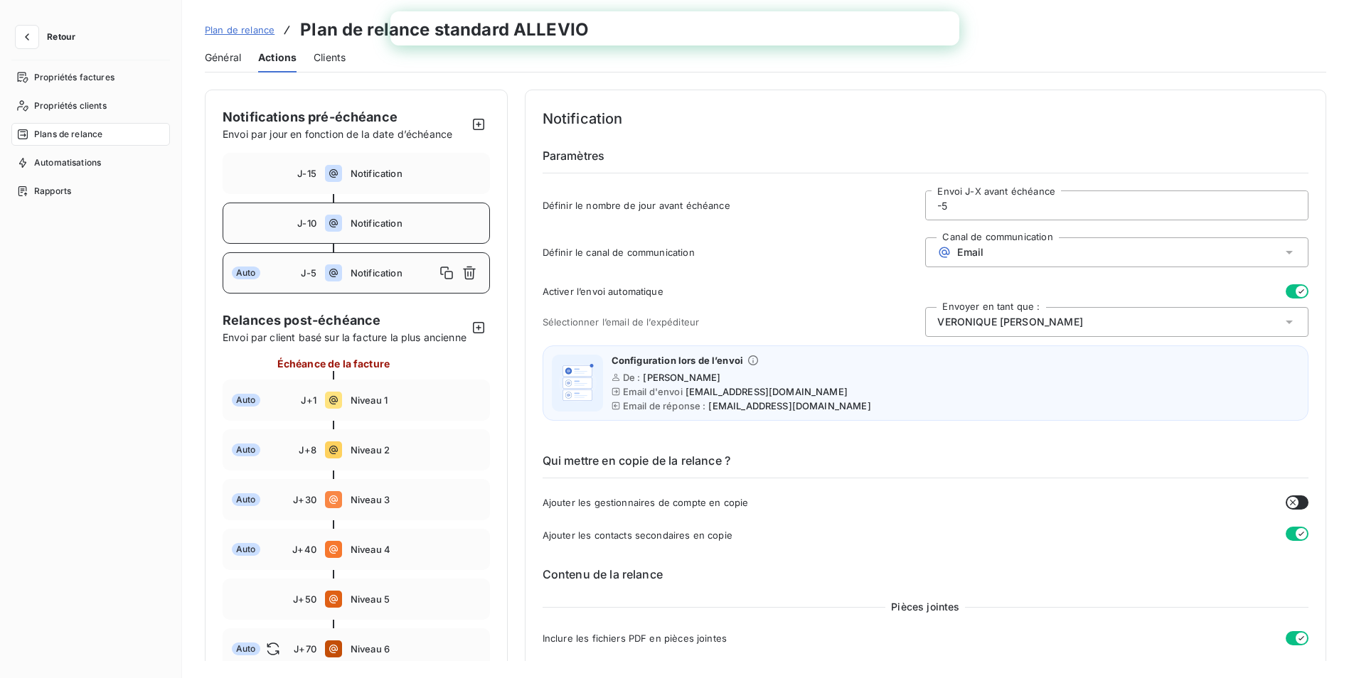
click at [397, 228] on span "Notification" at bounding box center [415, 223] width 130 height 11
type input "-10"
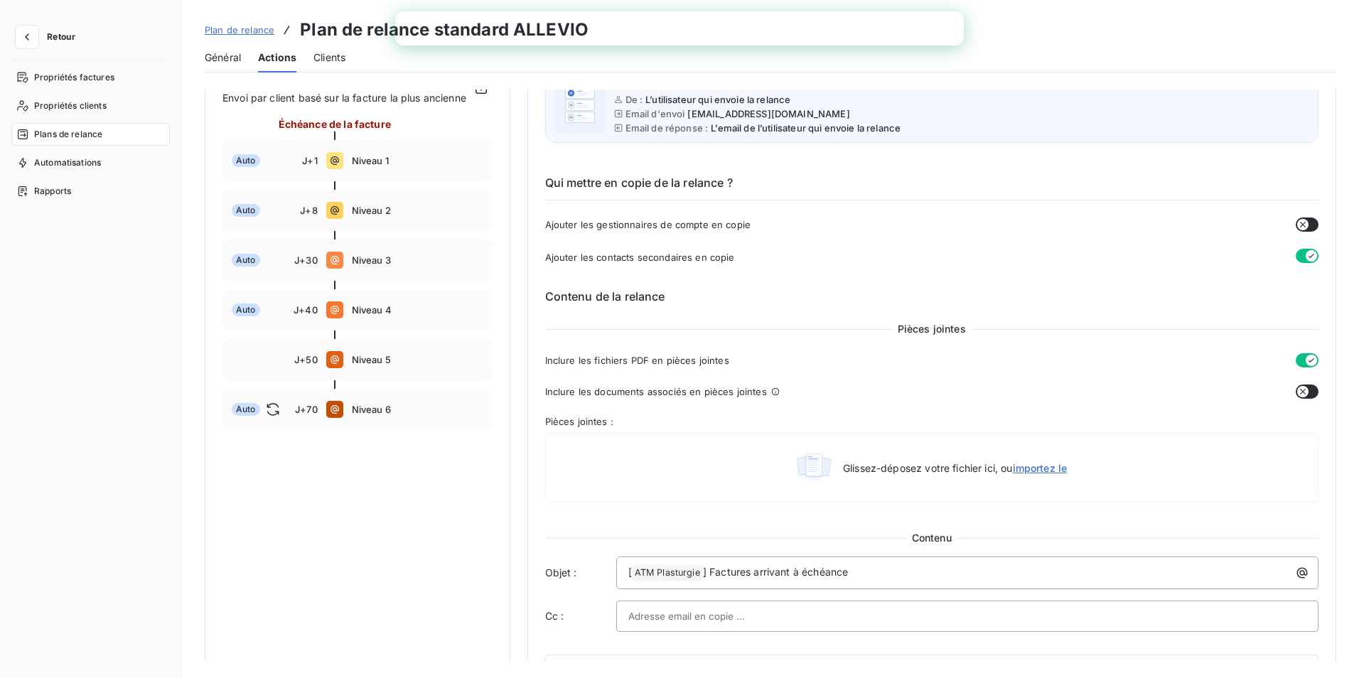
scroll to position [355, 0]
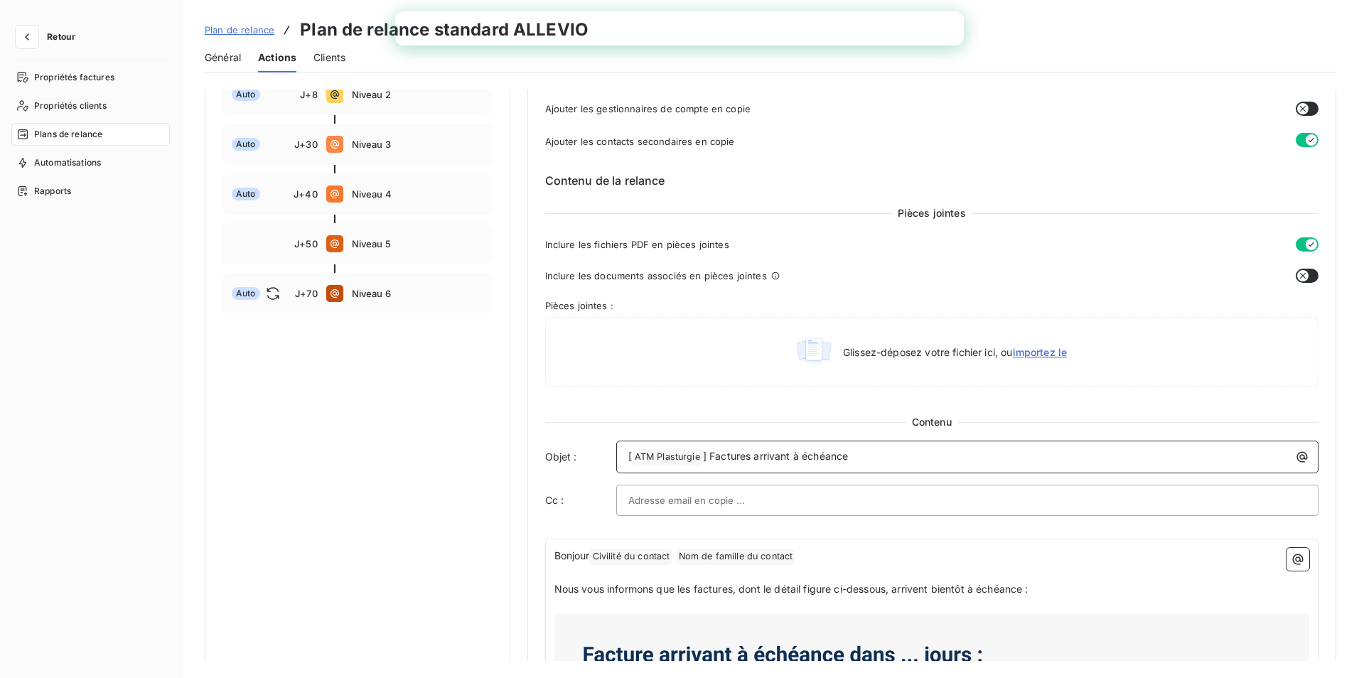
click at [646, 459] on span "ATM Plasturgie ﻿" at bounding box center [668, 457] width 70 height 16
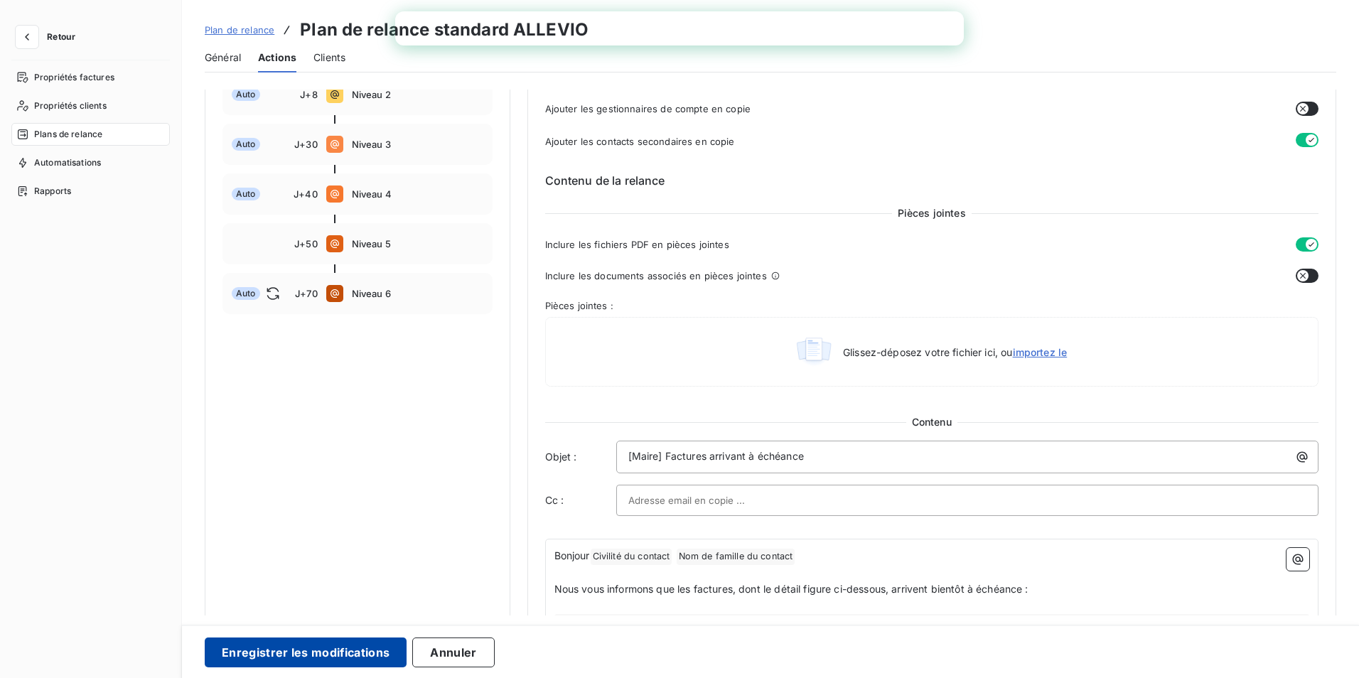
click at [338, 663] on button "Enregistrer les modifications" at bounding box center [306, 653] width 202 height 30
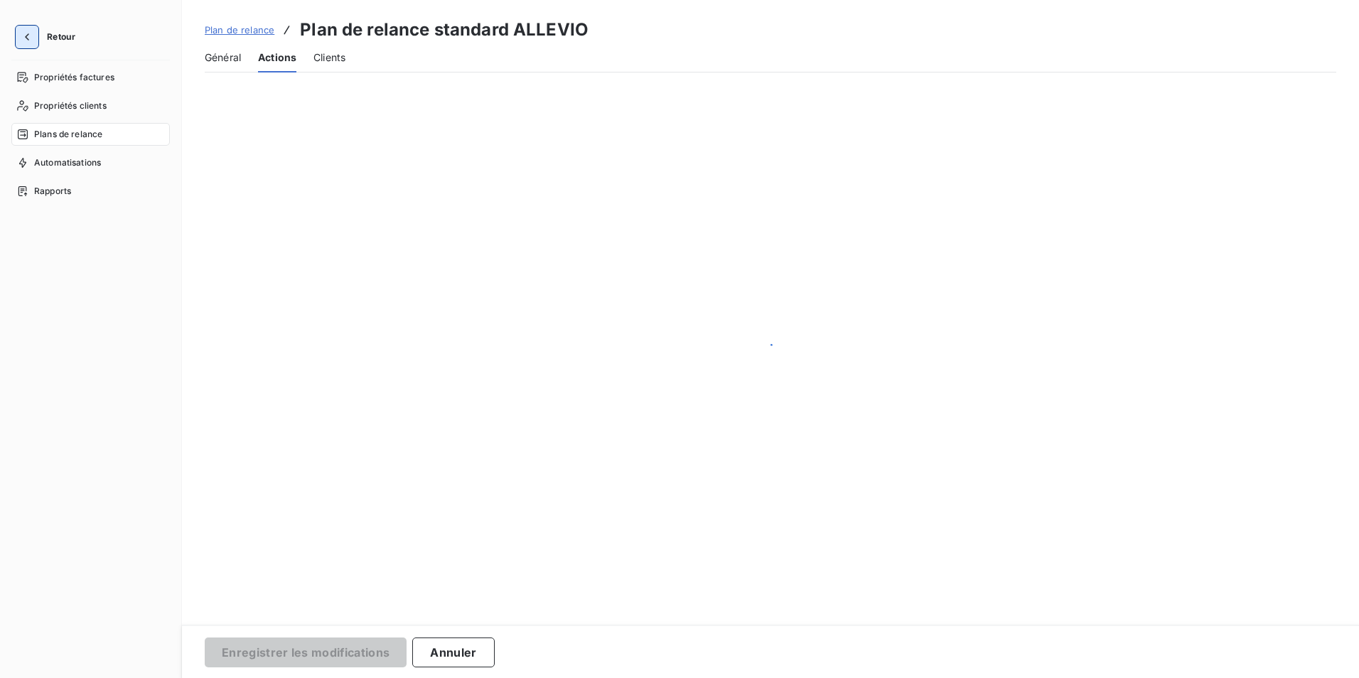
click at [26, 40] on icon "button" at bounding box center [27, 37] width 14 height 14
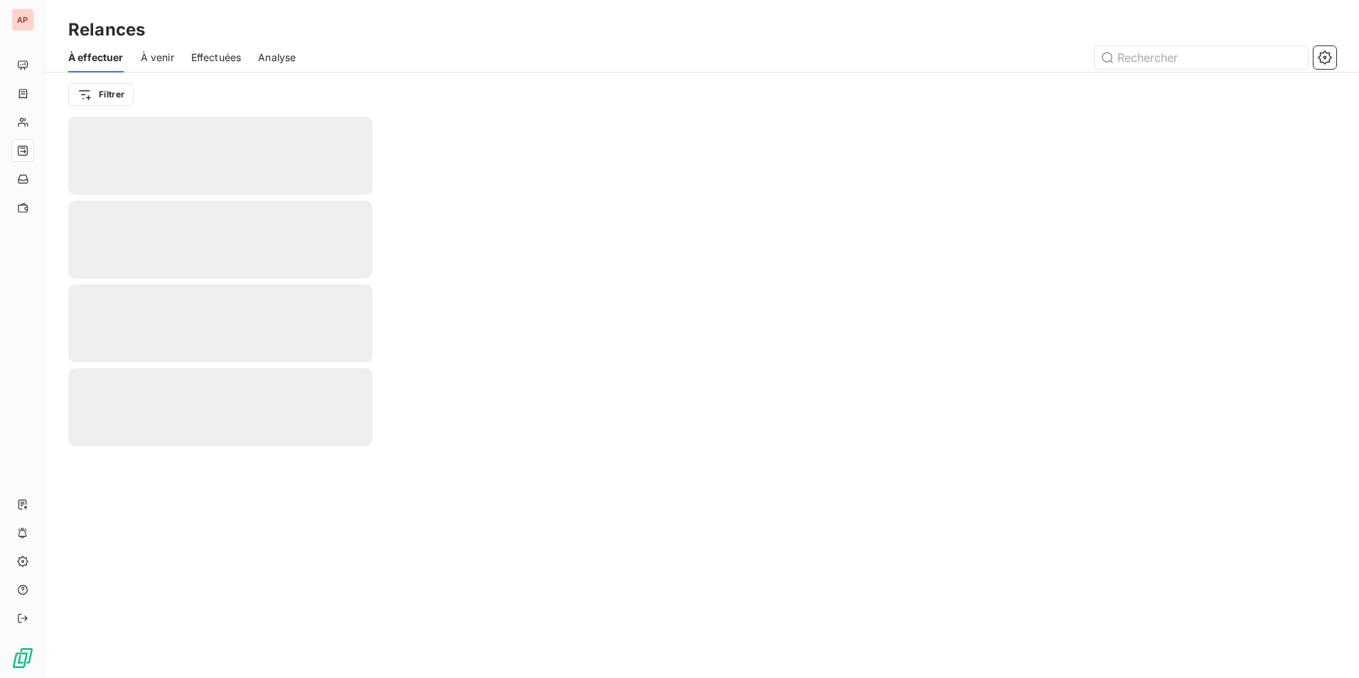
click at [612, 301] on div at bounding box center [702, 398] width 1314 height 562
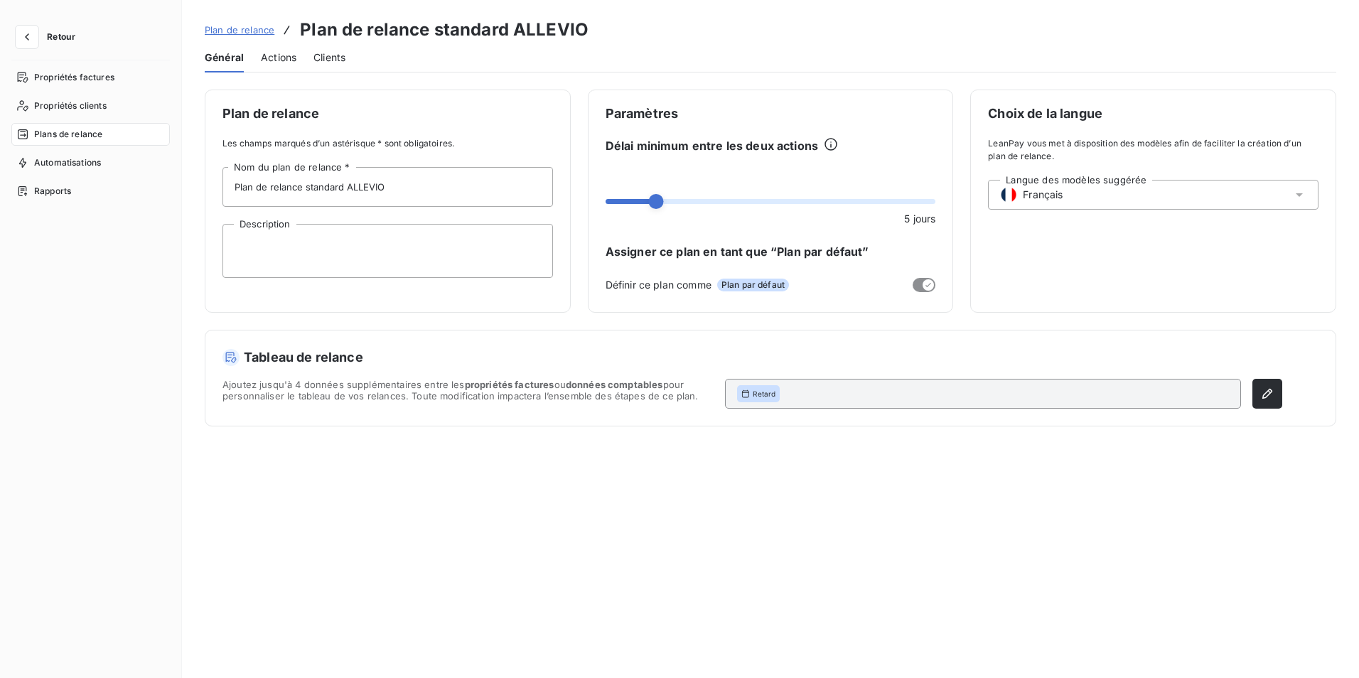
click at [278, 50] on span "Actions" at bounding box center [279, 57] width 36 height 14
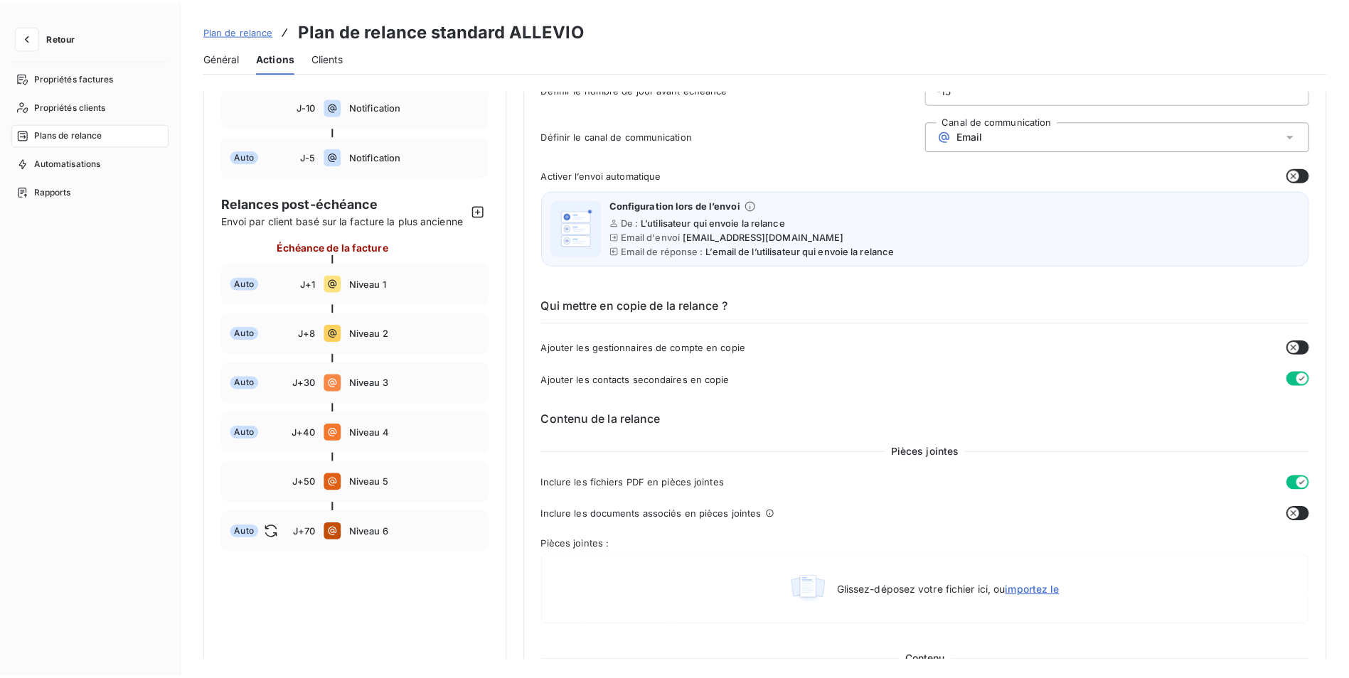
scroll to position [71, 0]
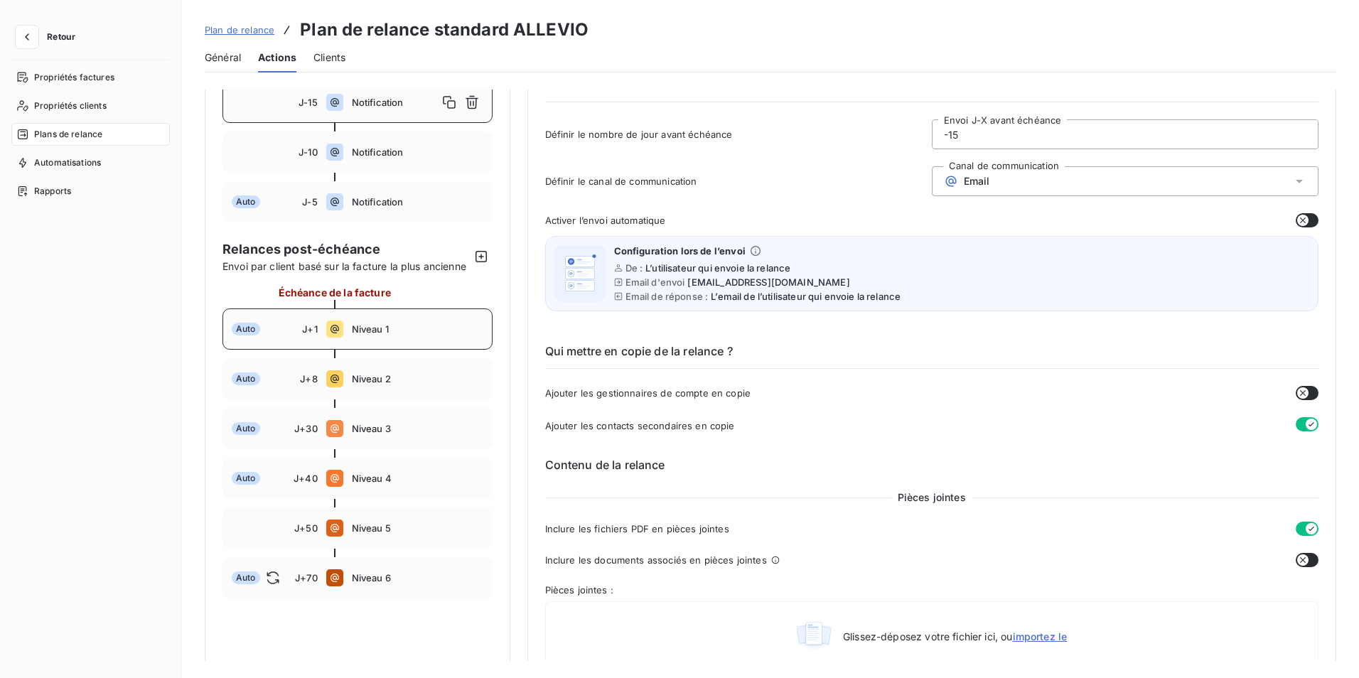
click at [428, 335] on span "Niveau 1" at bounding box center [418, 328] width 132 height 11
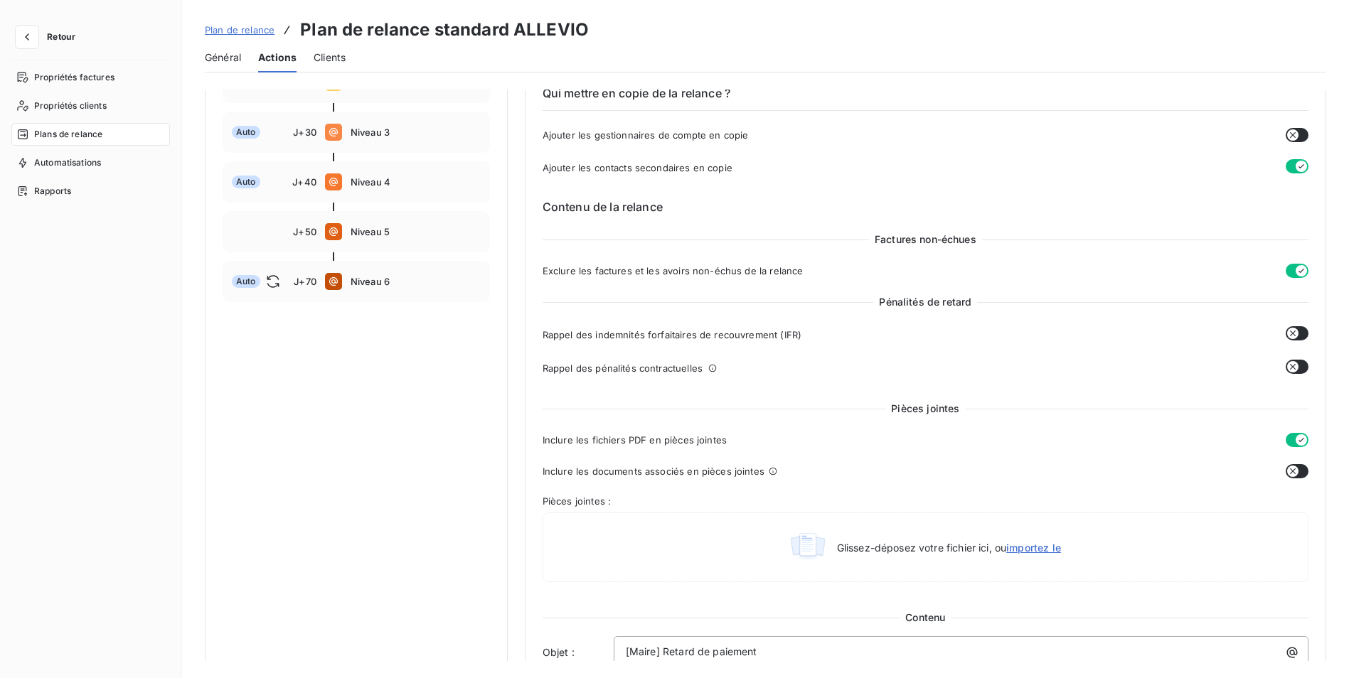
scroll to position [427, 0]
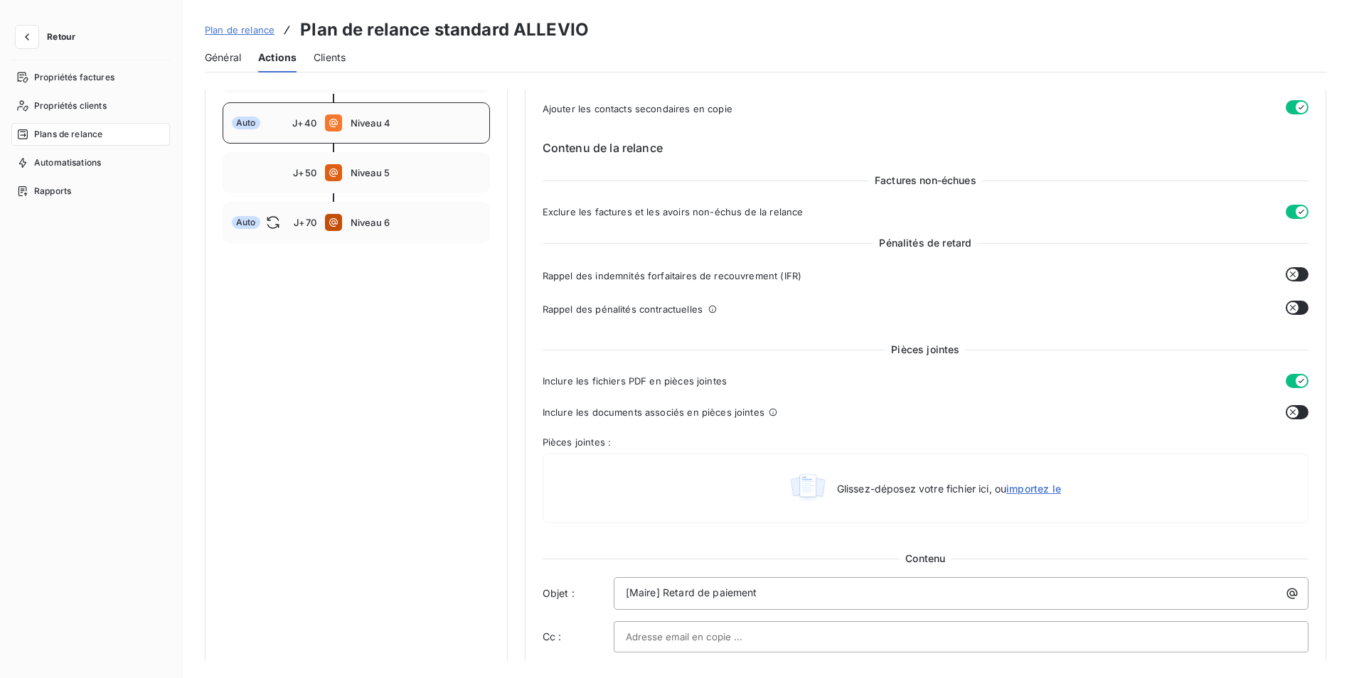
click at [444, 144] on div "Auto J+40 Niveau 4" at bounding box center [356, 122] width 267 height 41
click at [421, 228] on span "Niveau 6" at bounding box center [415, 222] width 130 height 11
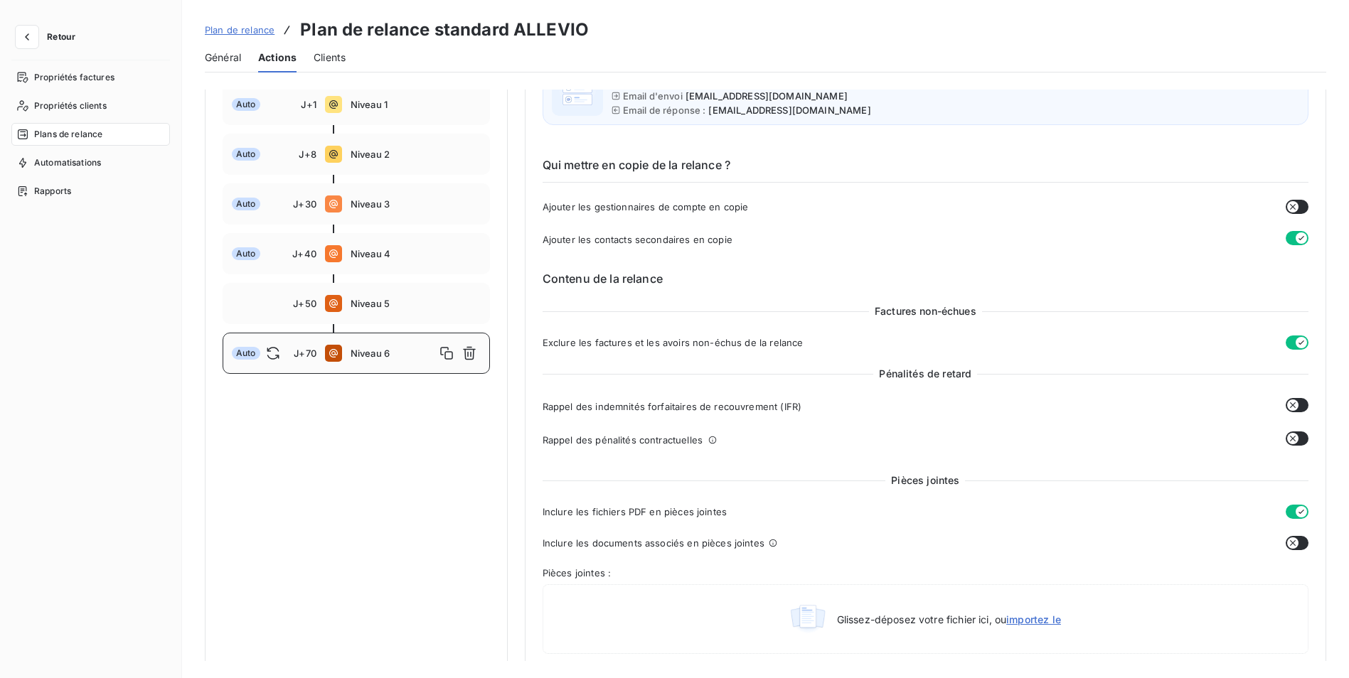
scroll to position [284, 0]
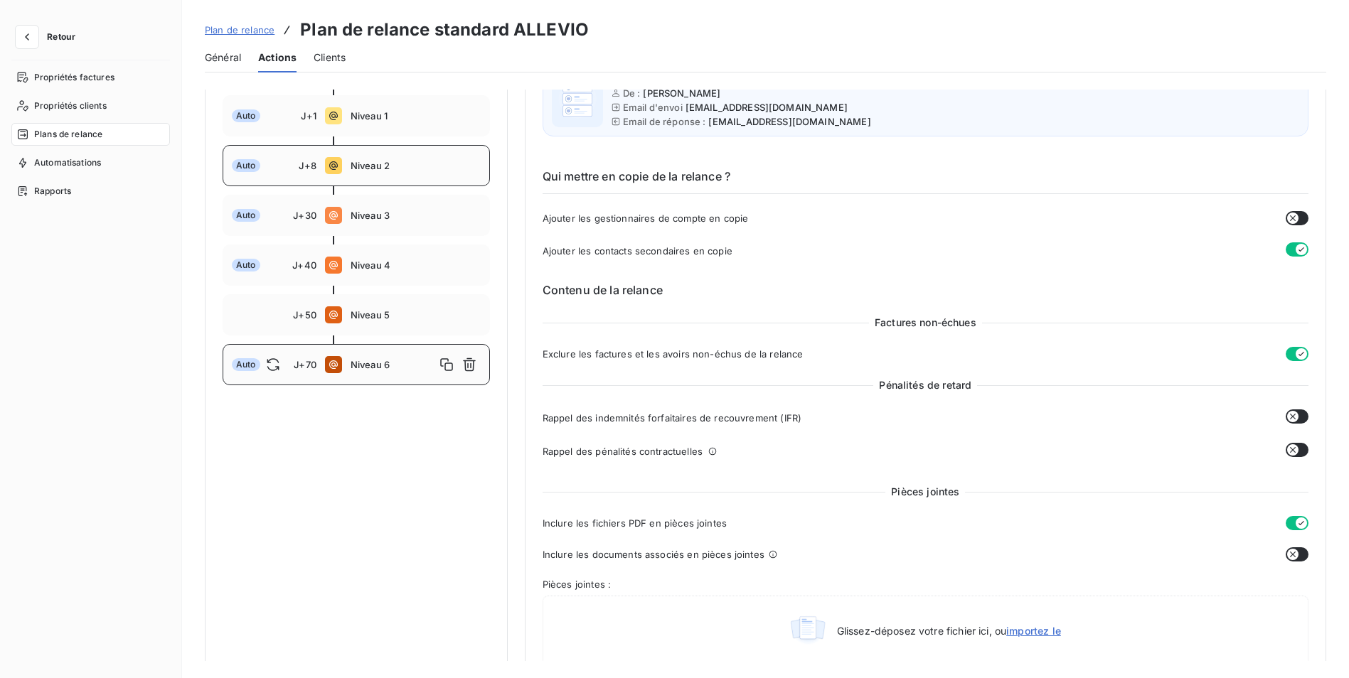
click at [429, 186] on div "Auto J+8 Niveau 2" at bounding box center [356, 165] width 267 height 41
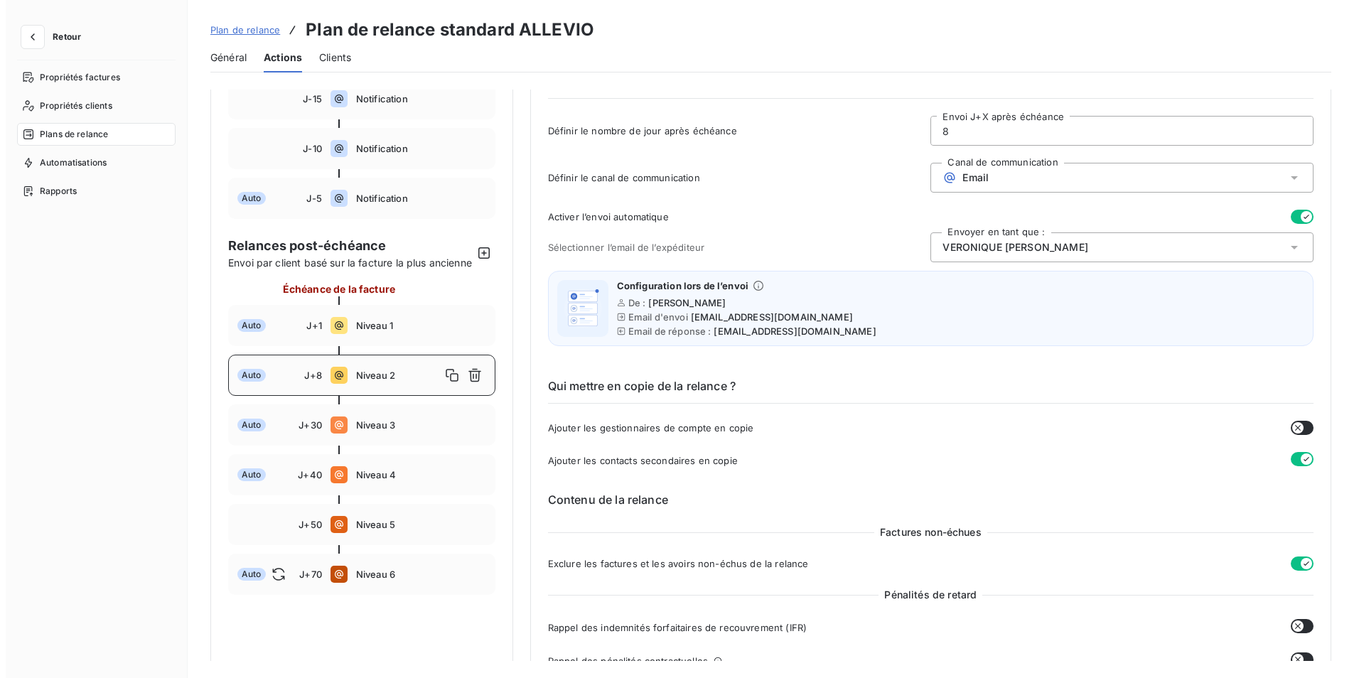
scroll to position [0, 0]
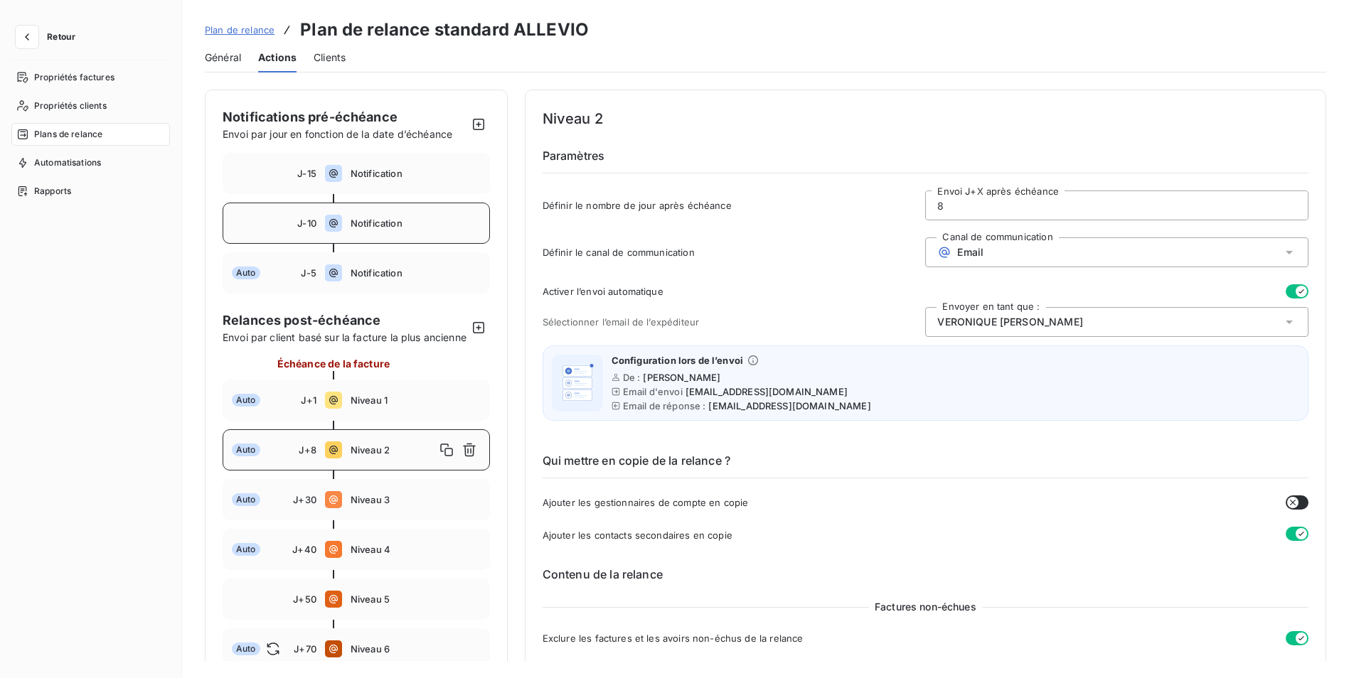
click at [461, 221] on span "Notification" at bounding box center [415, 223] width 130 height 11
type input "-10"
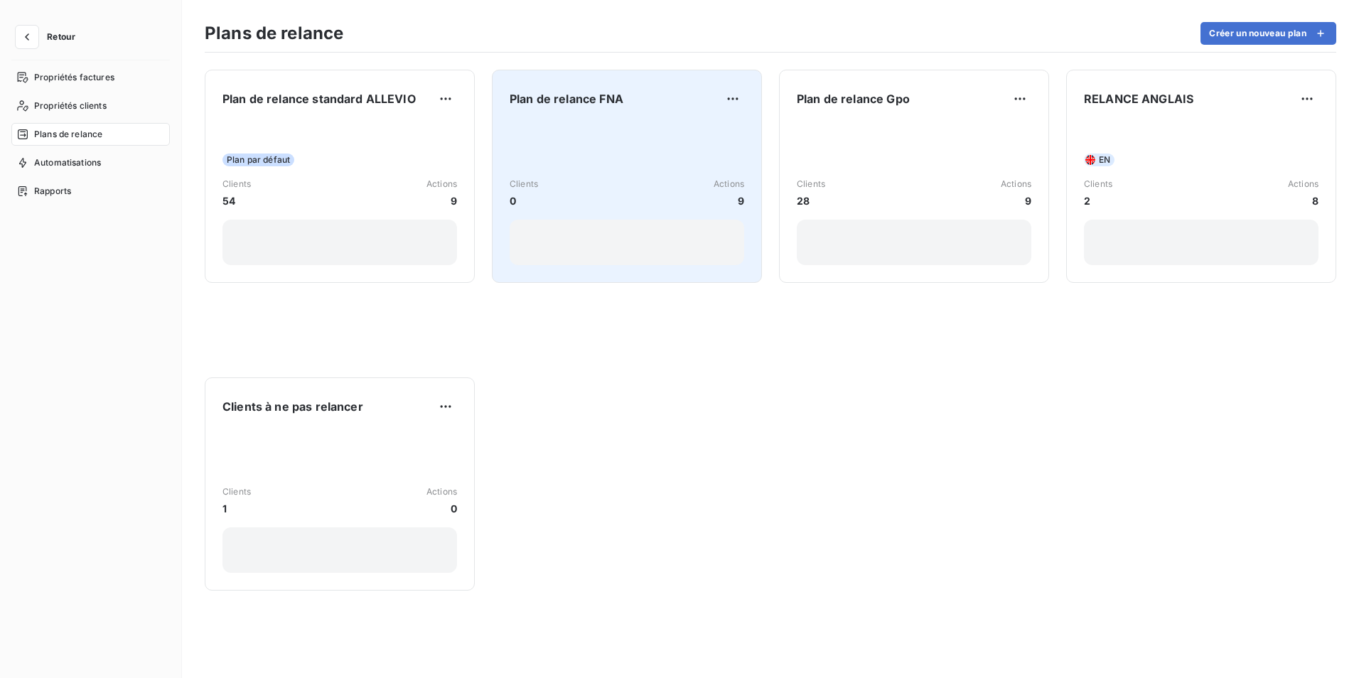
click at [632, 140] on div "Clients 0 Actions 9" at bounding box center [627, 194] width 235 height 144
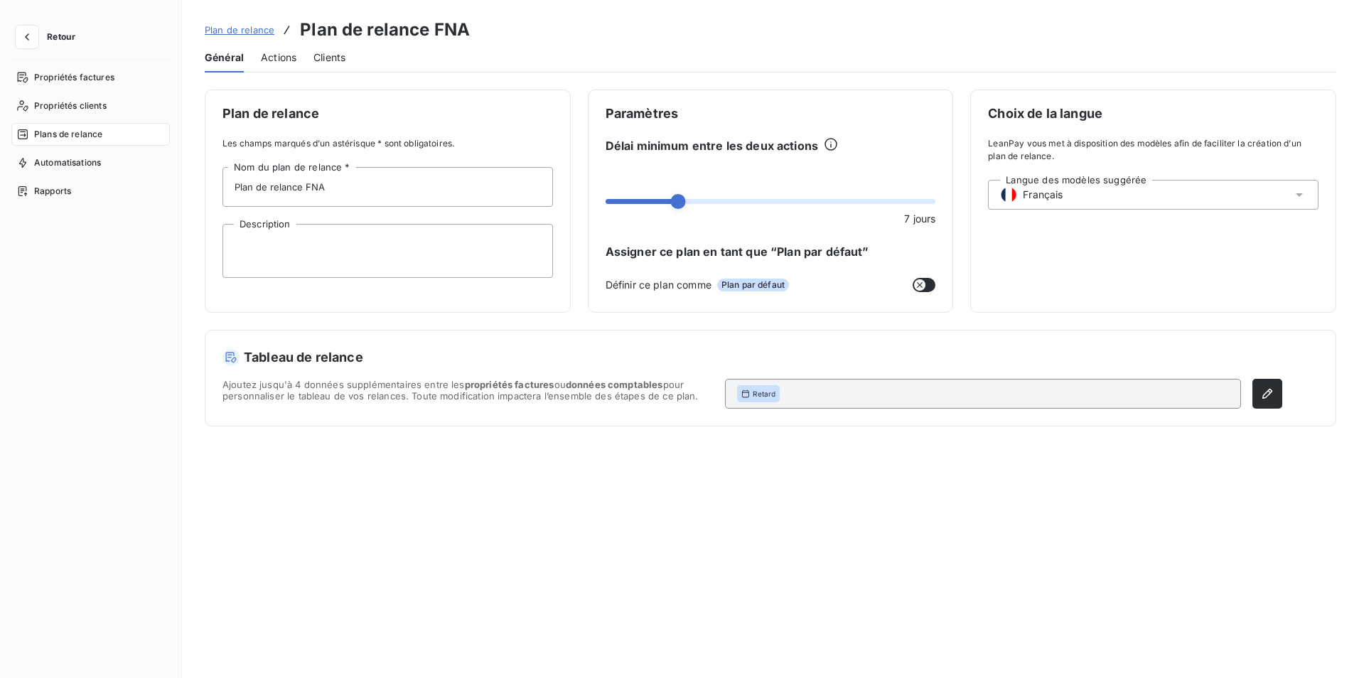
click at [272, 55] on span "Actions" at bounding box center [279, 57] width 36 height 14
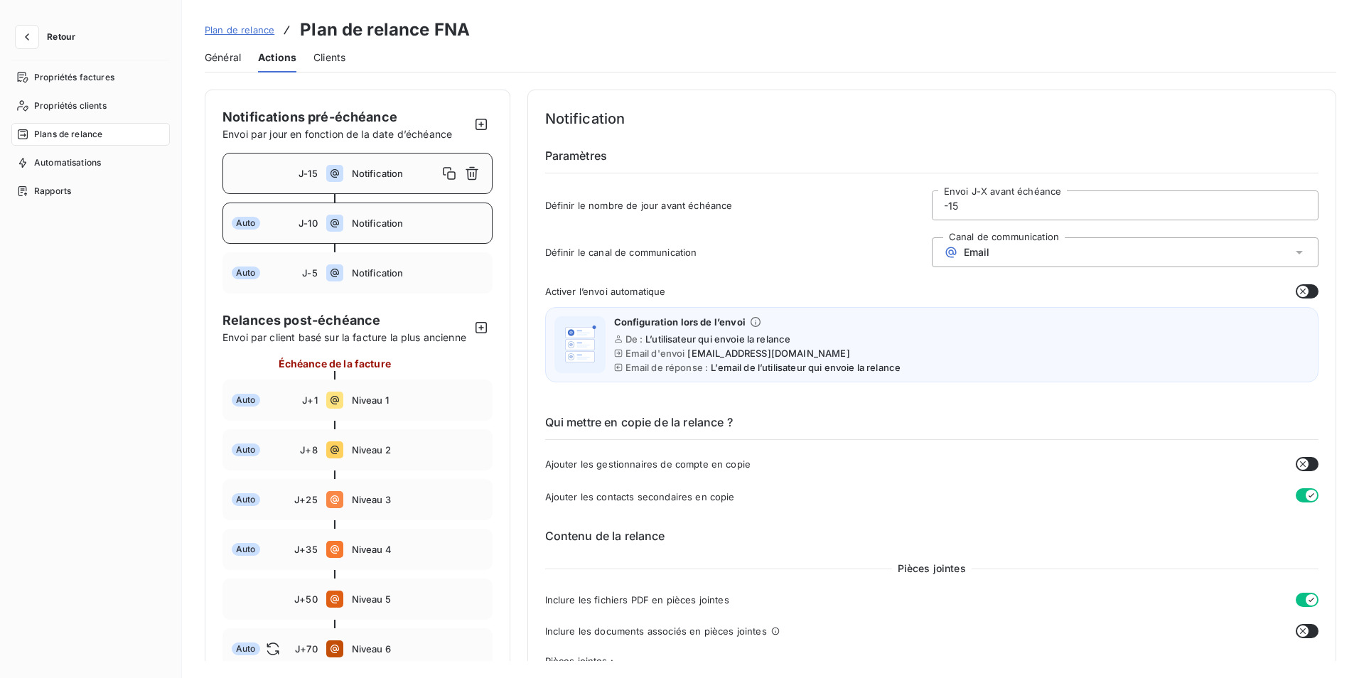
click at [431, 223] on span "Notification" at bounding box center [418, 223] width 132 height 11
type input "-10"
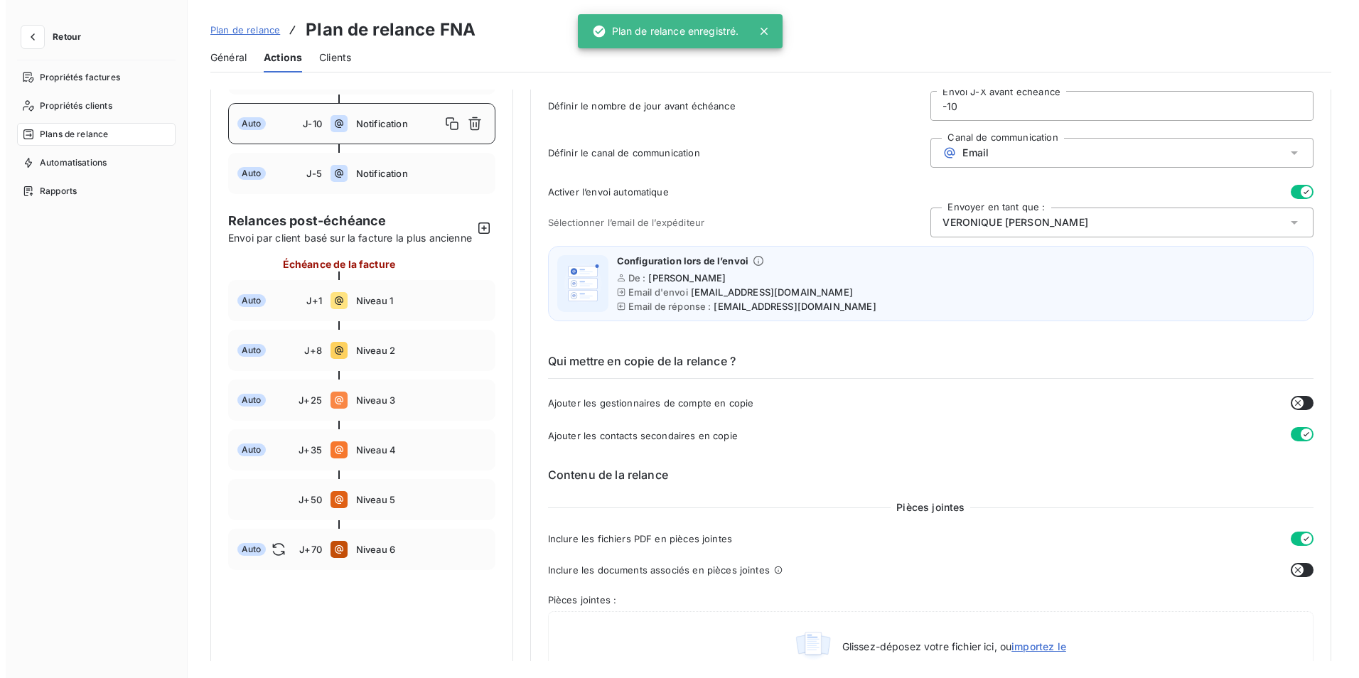
scroll to position [284, 0]
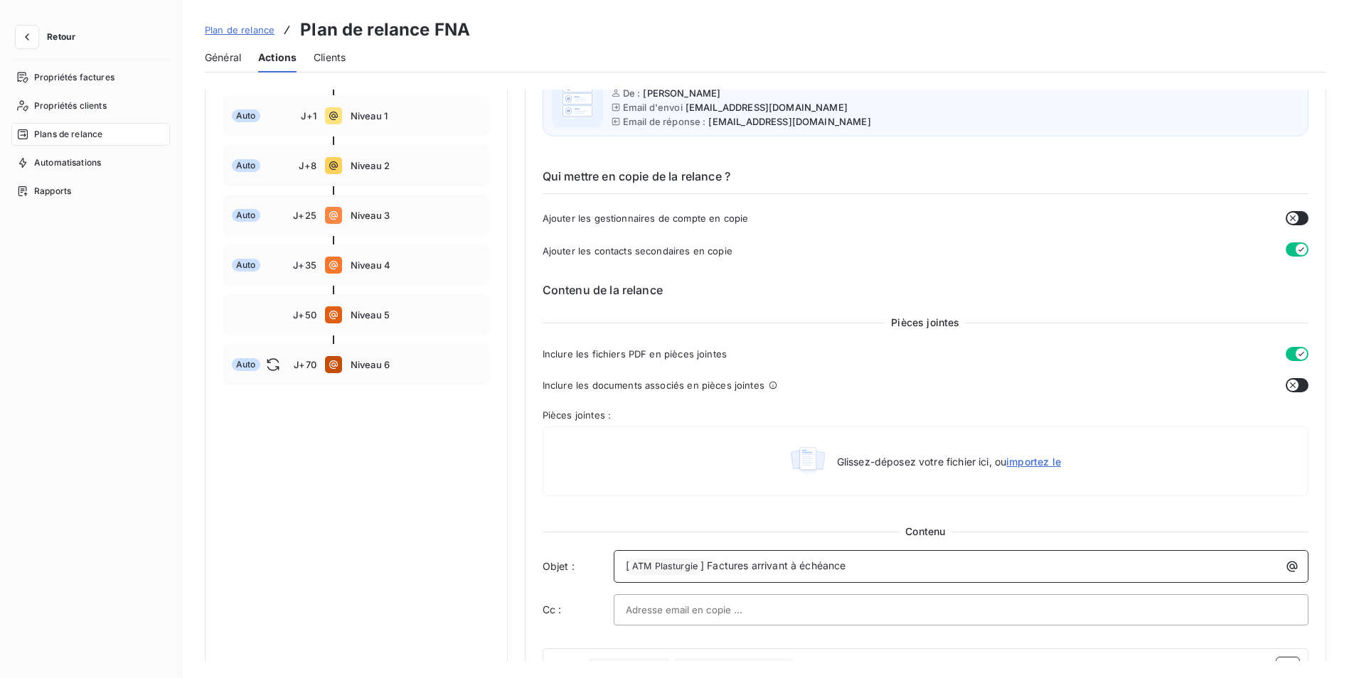
click at [697, 566] on span "ATM Plasturgie ﻿" at bounding box center [665, 567] width 70 height 16
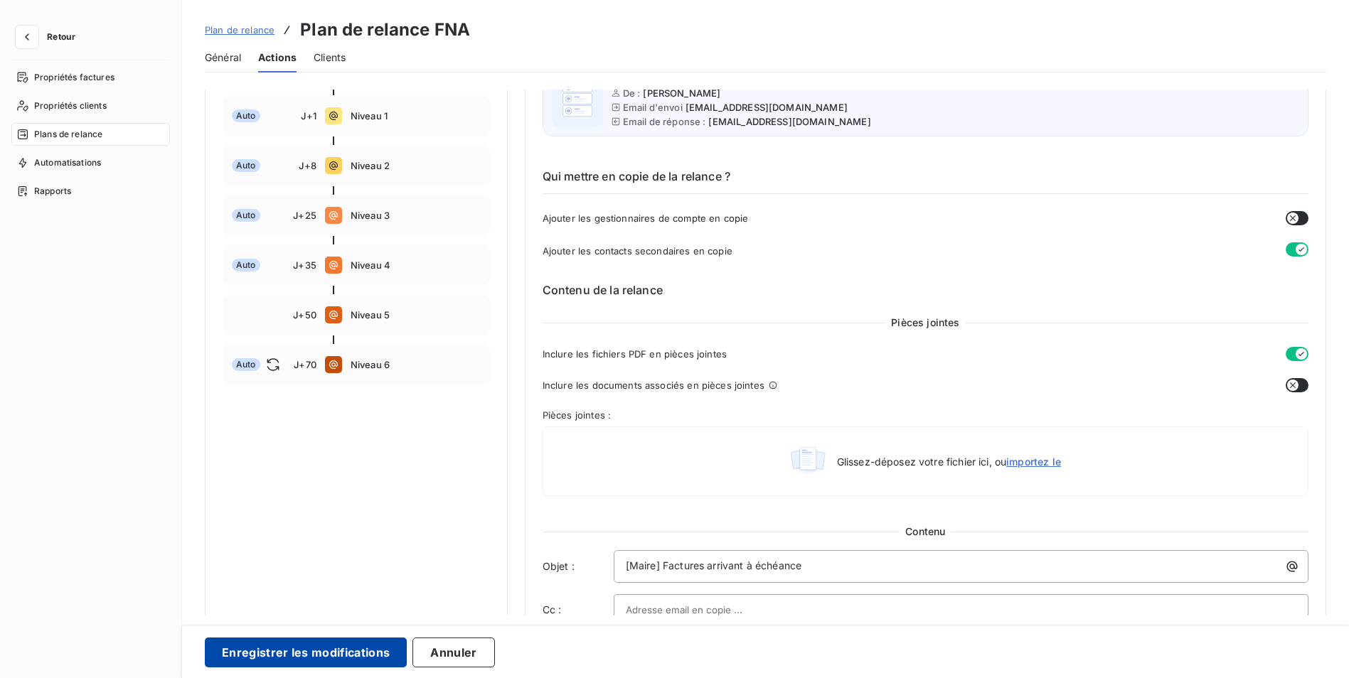
click at [375, 651] on button "Enregistrer les modifications" at bounding box center [306, 653] width 202 height 30
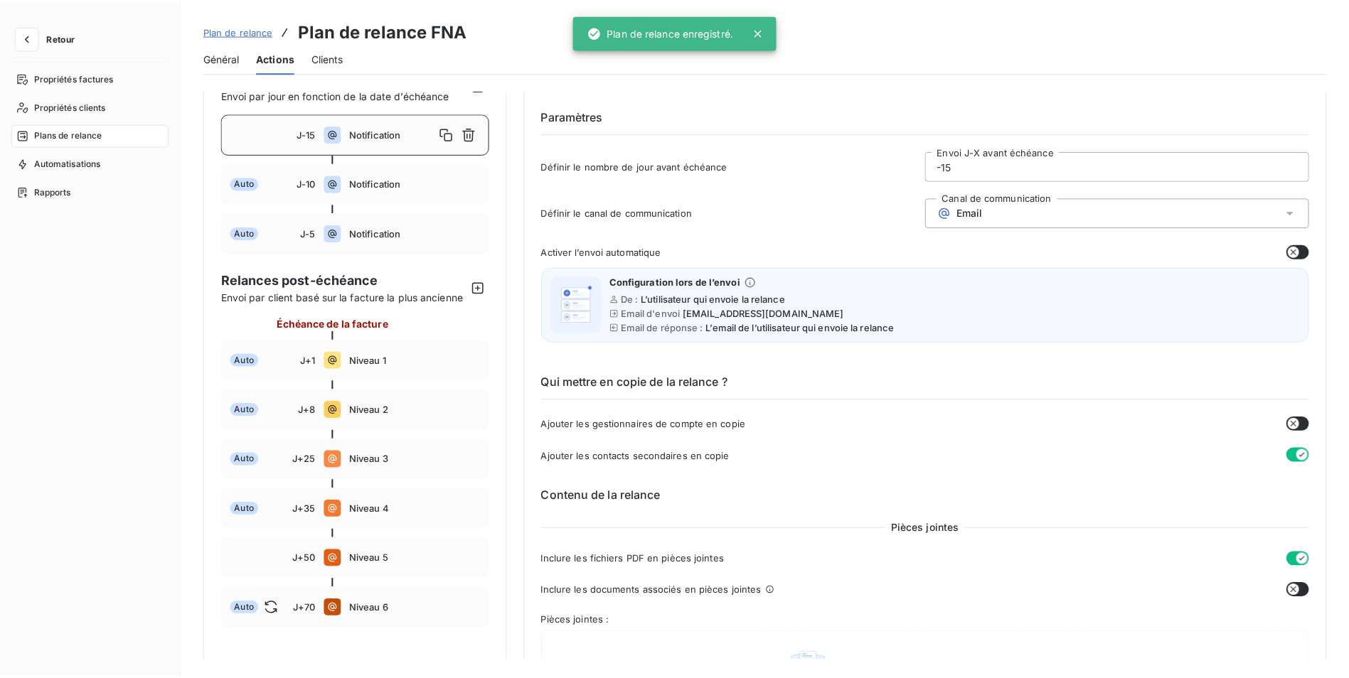
scroll to position [16, 0]
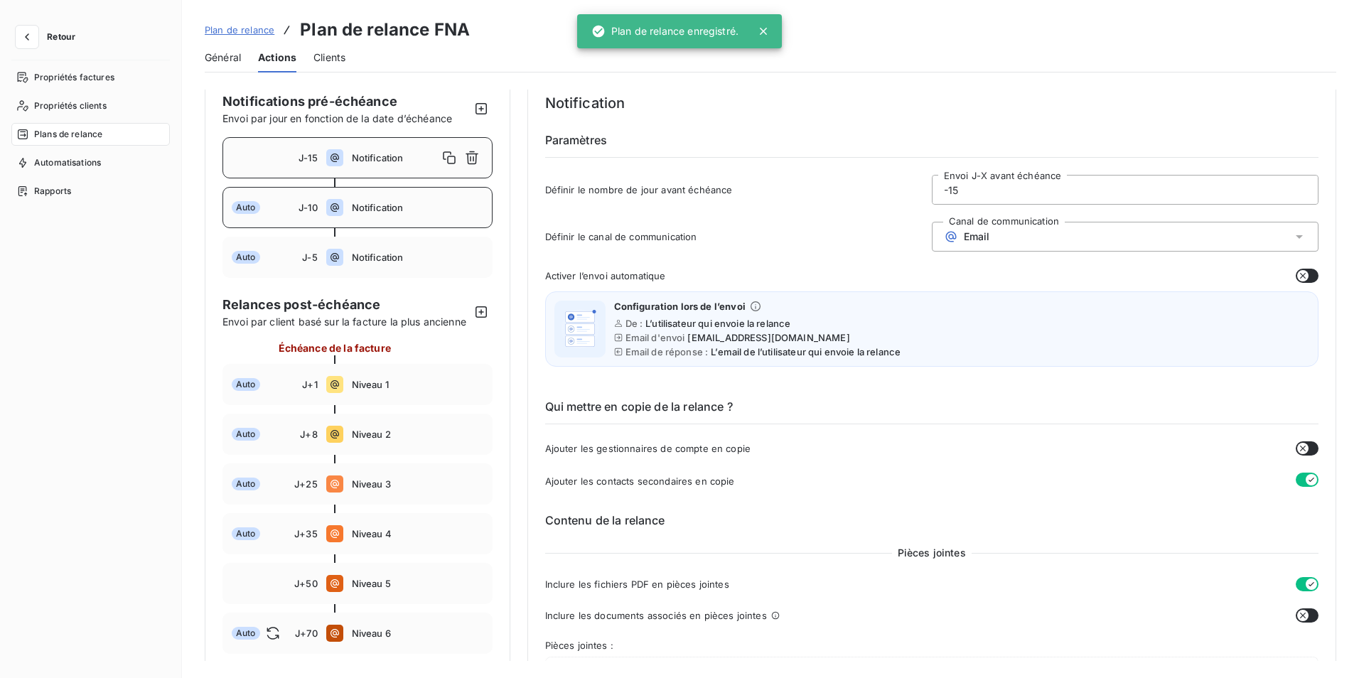
click at [414, 213] on span "Notification" at bounding box center [418, 207] width 132 height 11
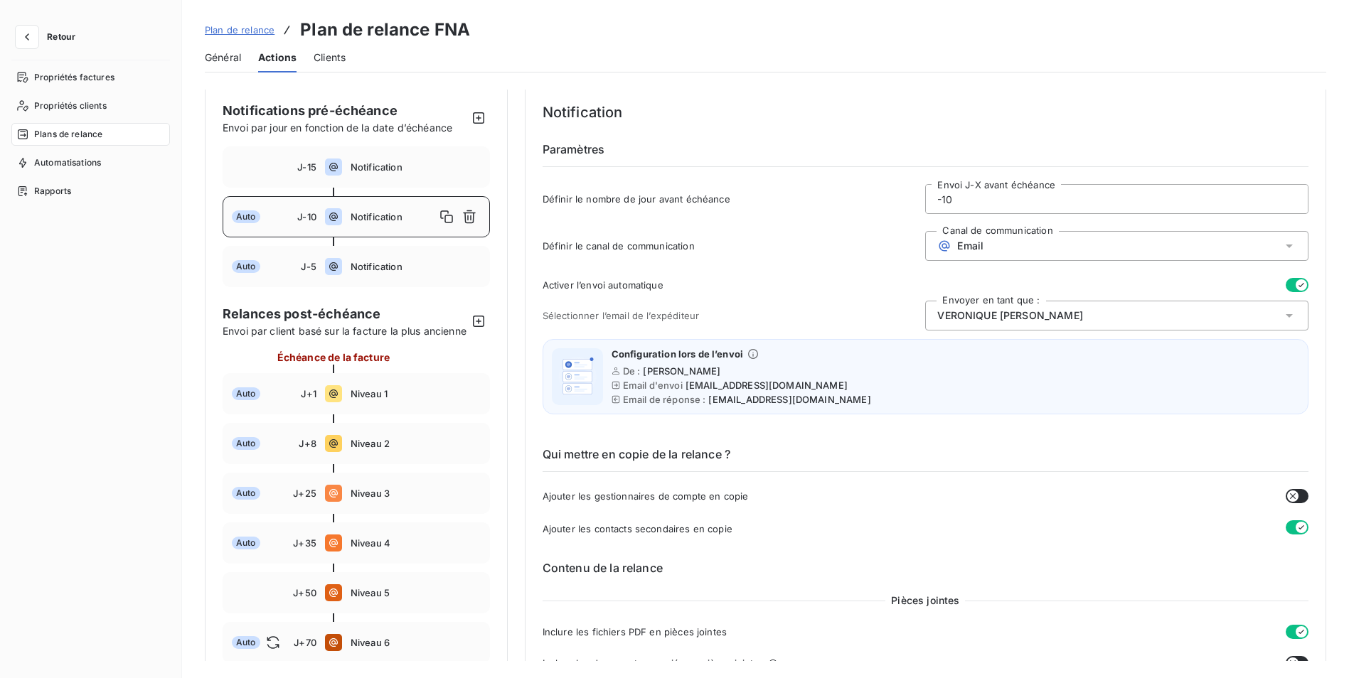
scroll to position [0, 0]
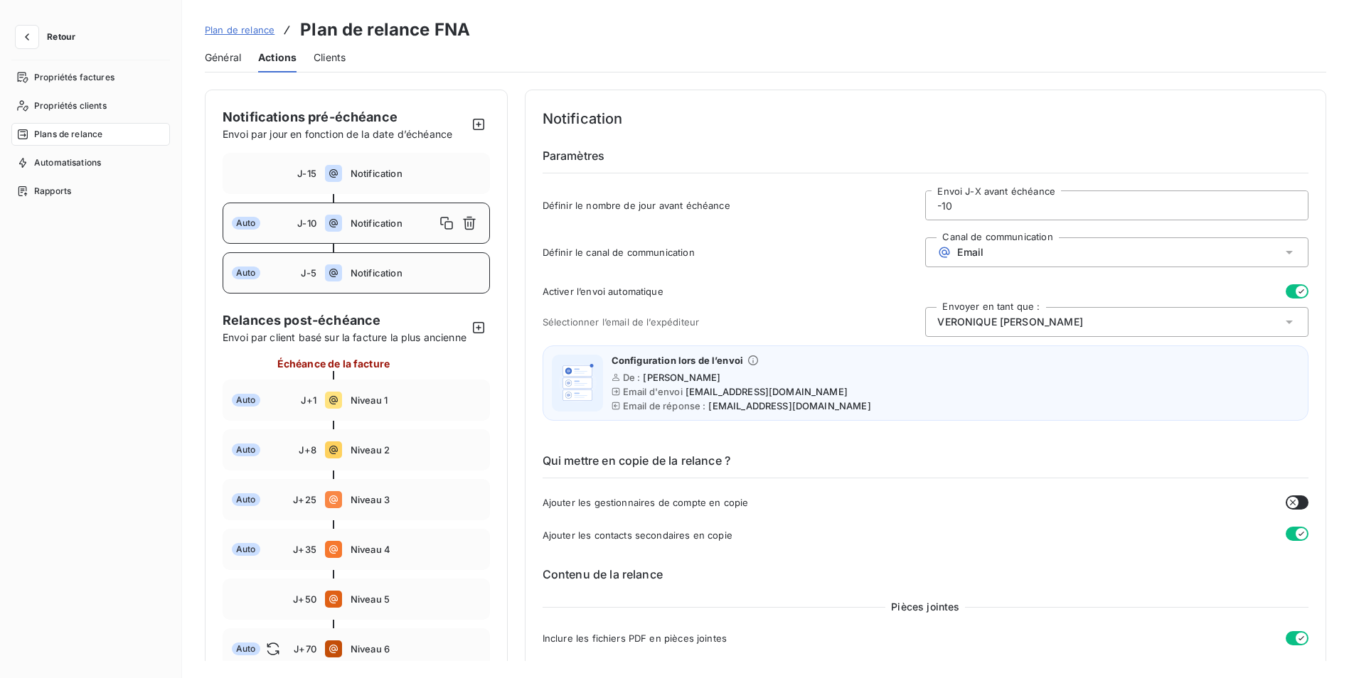
click at [387, 273] on span "Notification" at bounding box center [415, 272] width 130 height 11
type input "-5"
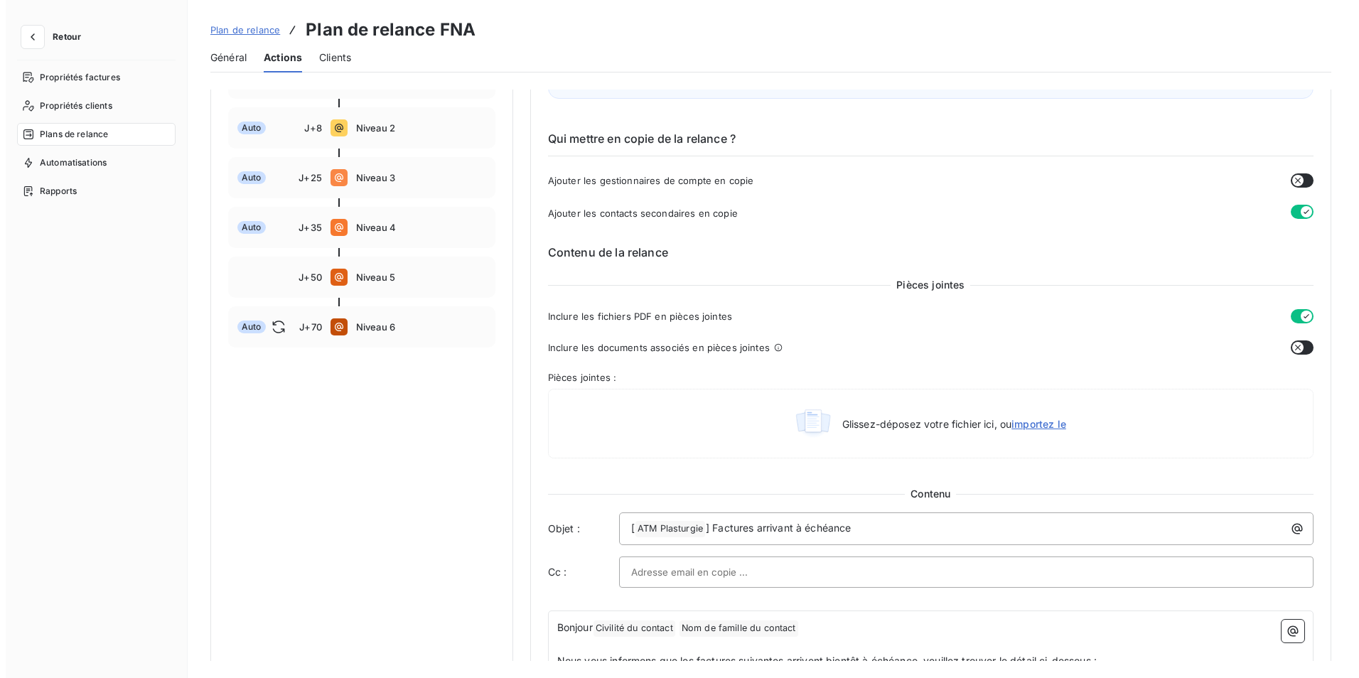
scroll to position [355, 0]
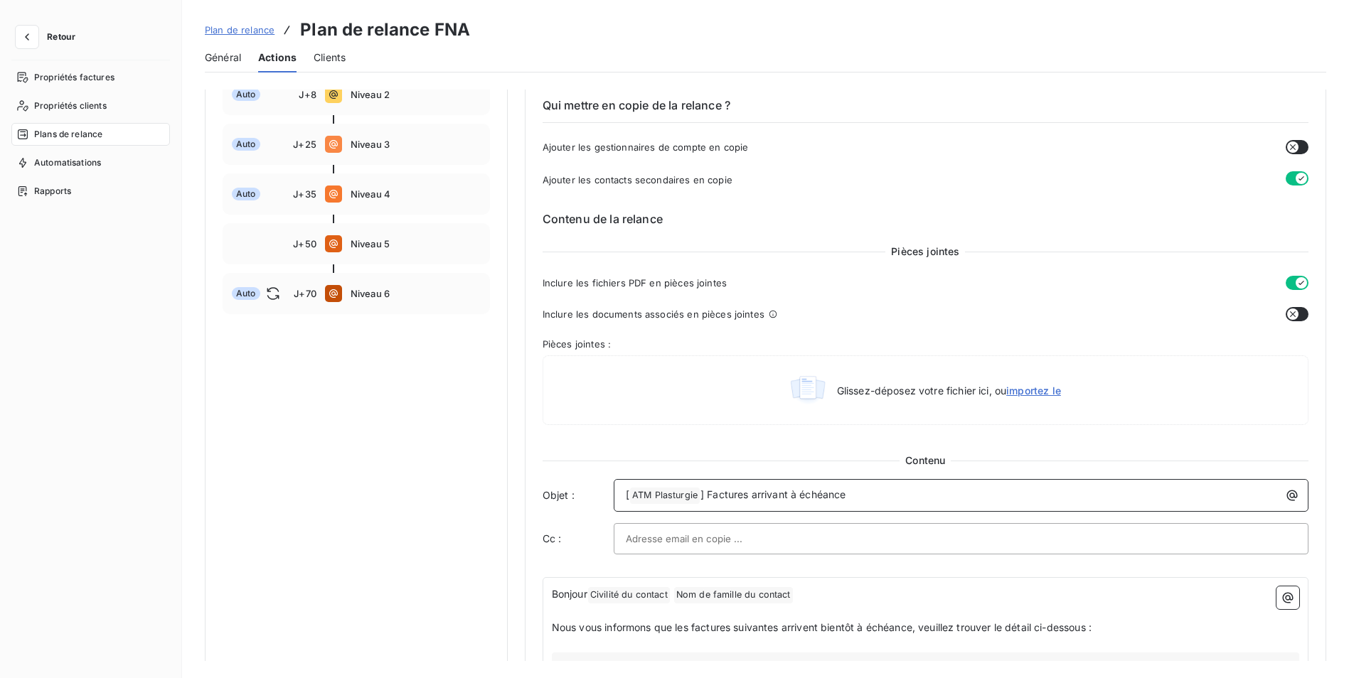
click at [664, 492] on span "ATM Plasturgie ﻿" at bounding box center [665, 496] width 70 height 16
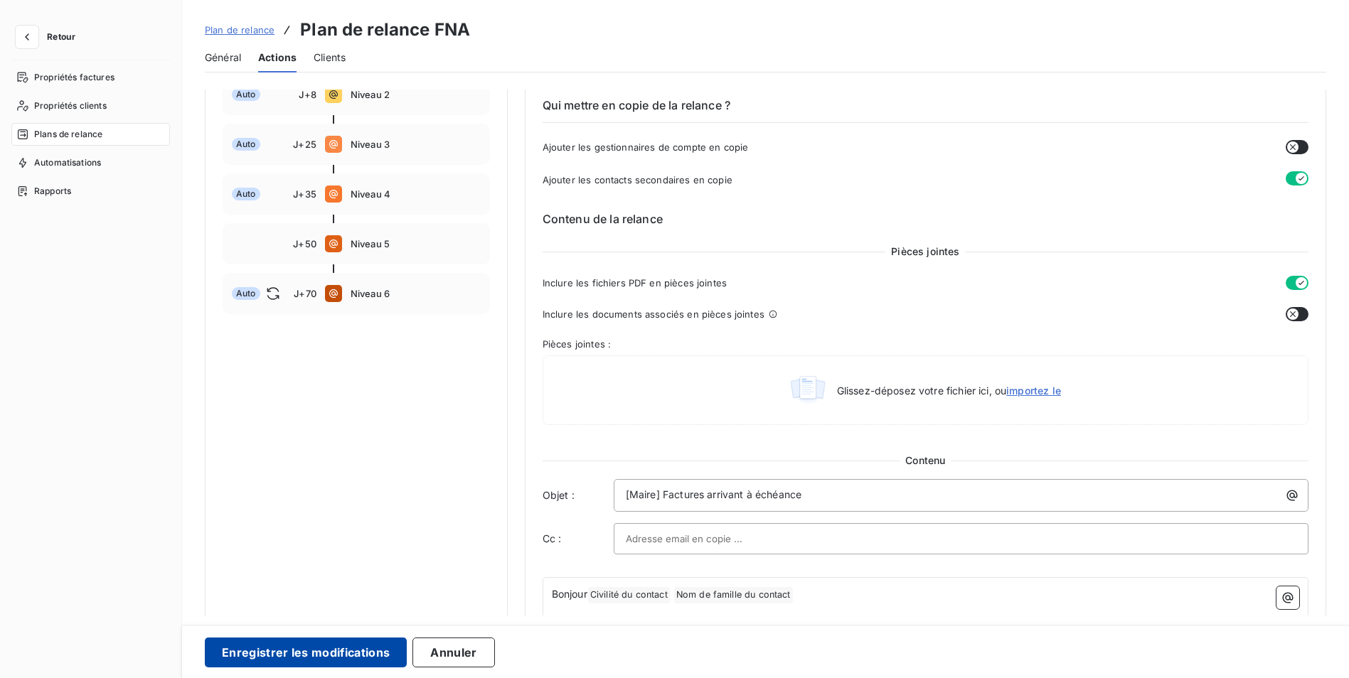
click at [347, 655] on button "Enregistrer les modifications" at bounding box center [306, 653] width 202 height 30
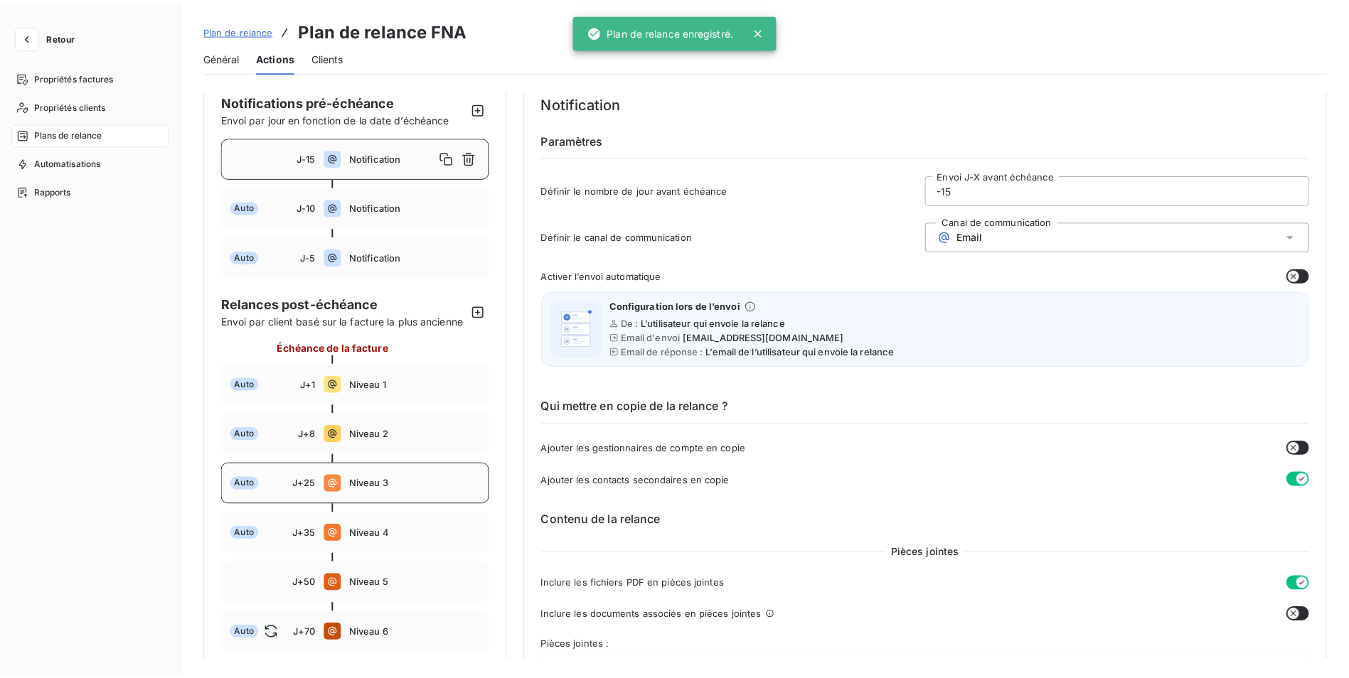
scroll to position [0, 0]
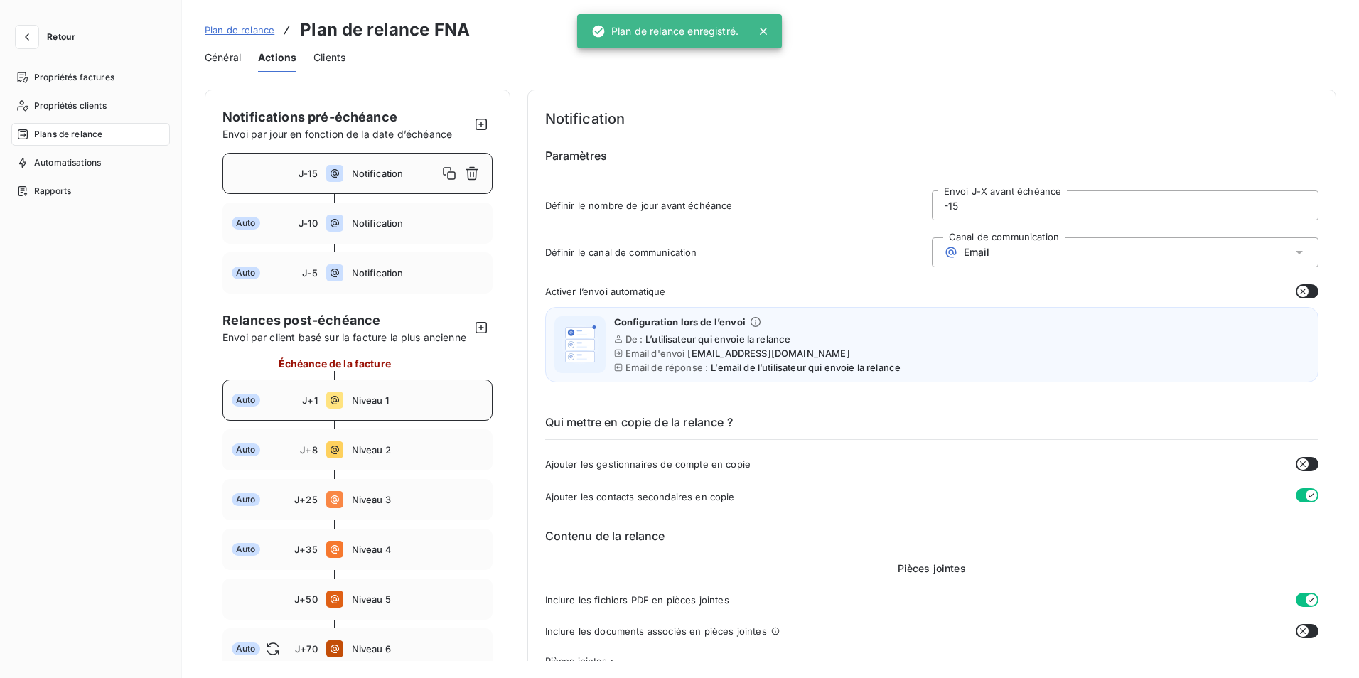
click at [409, 406] on span "Niveau 1" at bounding box center [418, 400] width 132 height 11
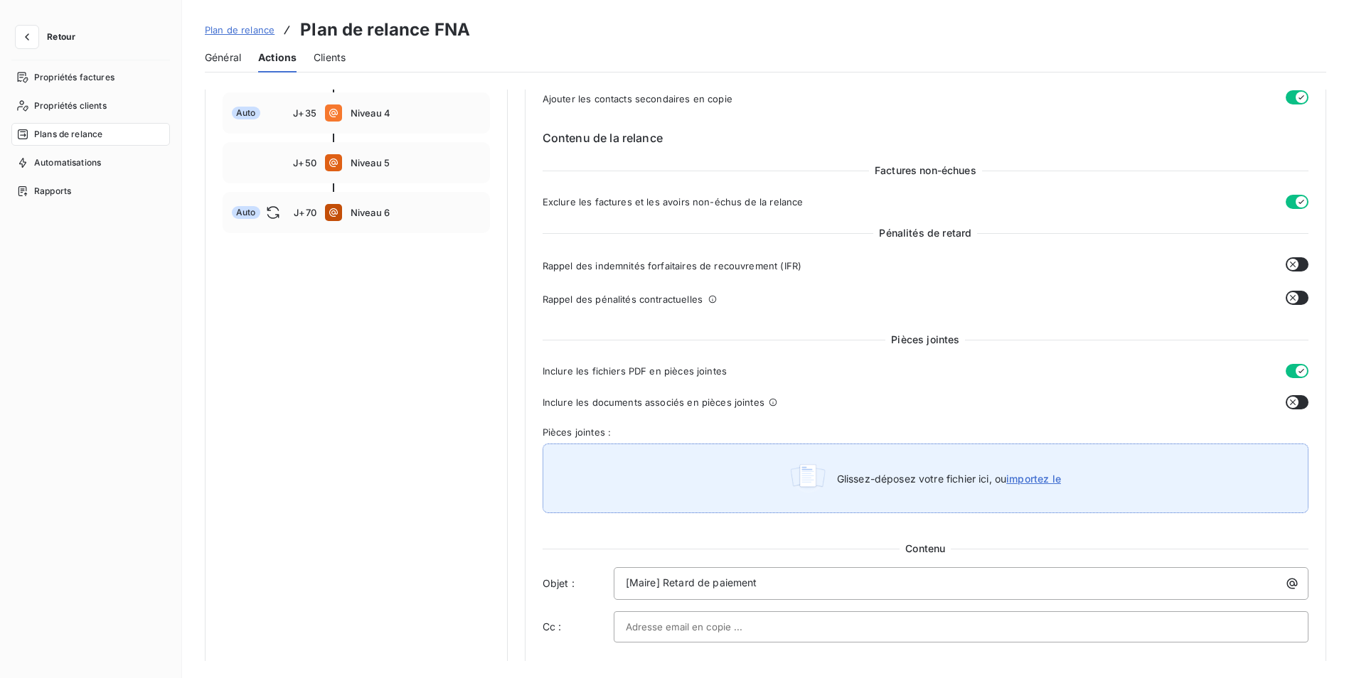
scroll to position [355, 0]
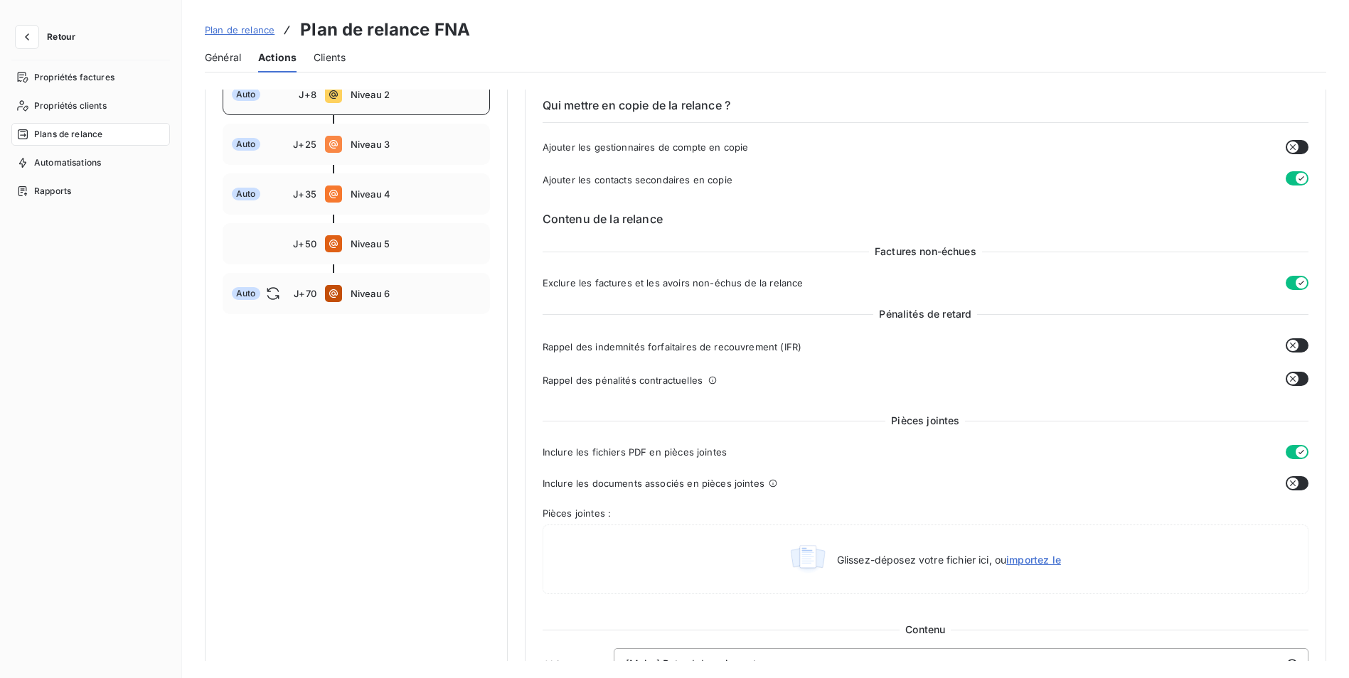
click at [422, 115] on div "Auto J+8 Niveau 2" at bounding box center [356, 94] width 267 height 41
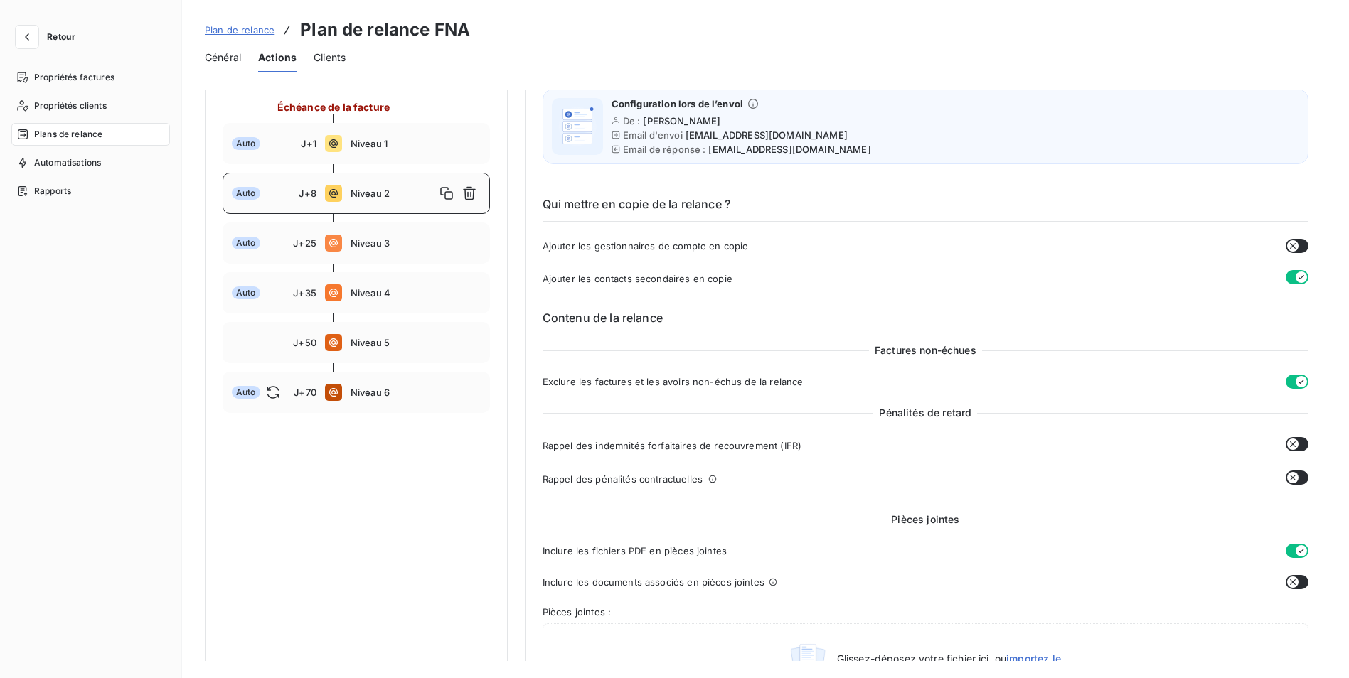
scroll to position [213, 0]
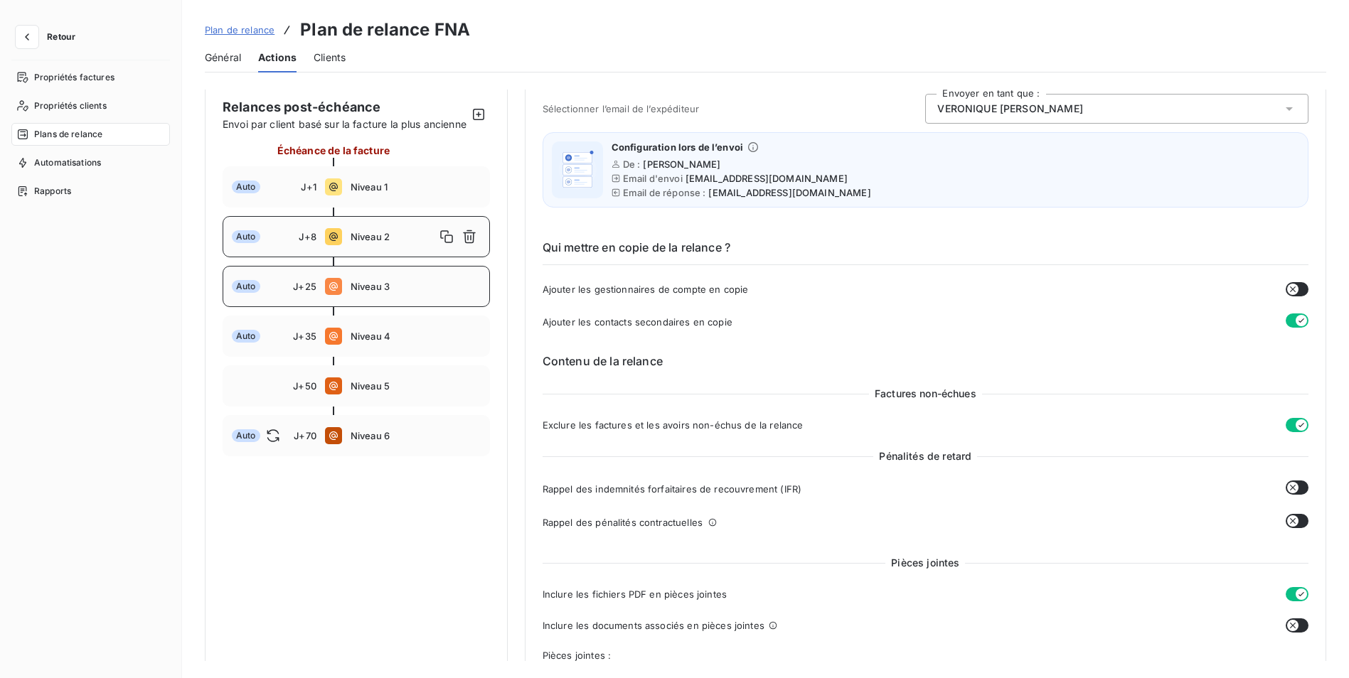
click at [424, 295] on div "Auto J+25 Niveau 3" at bounding box center [356, 286] width 267 height 41
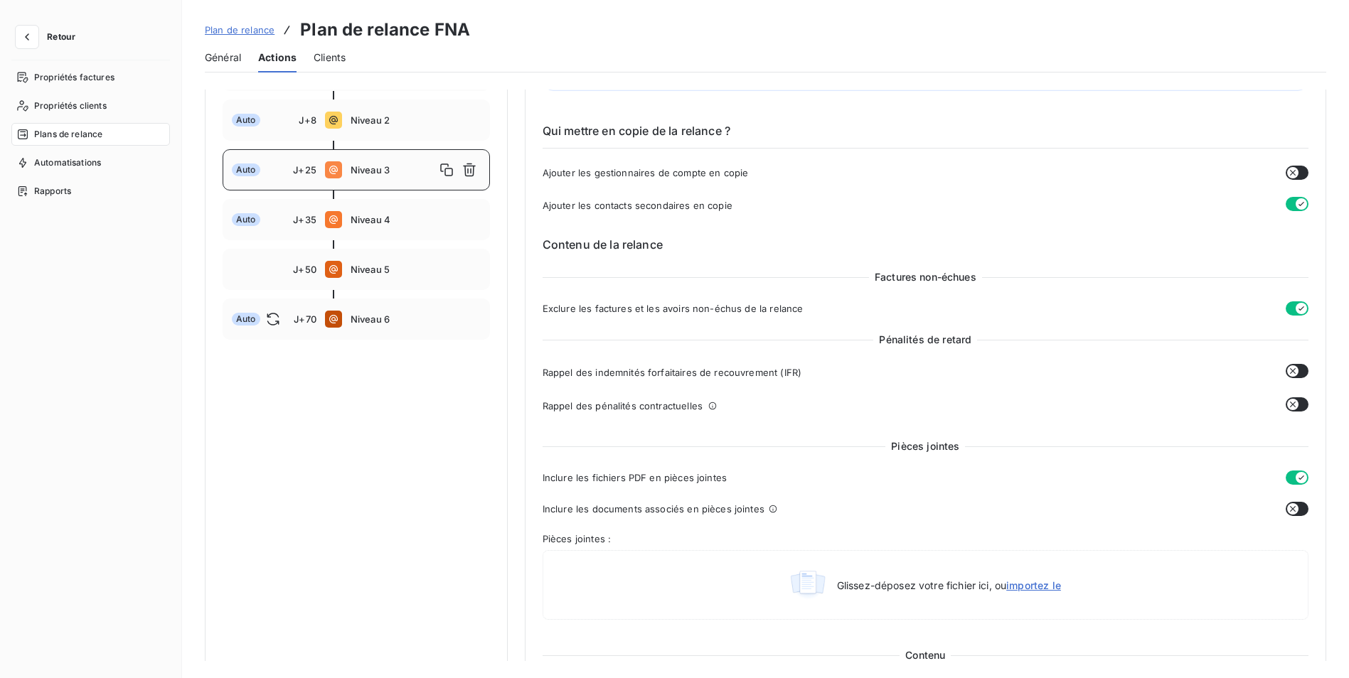
scroll to position [284, 0]
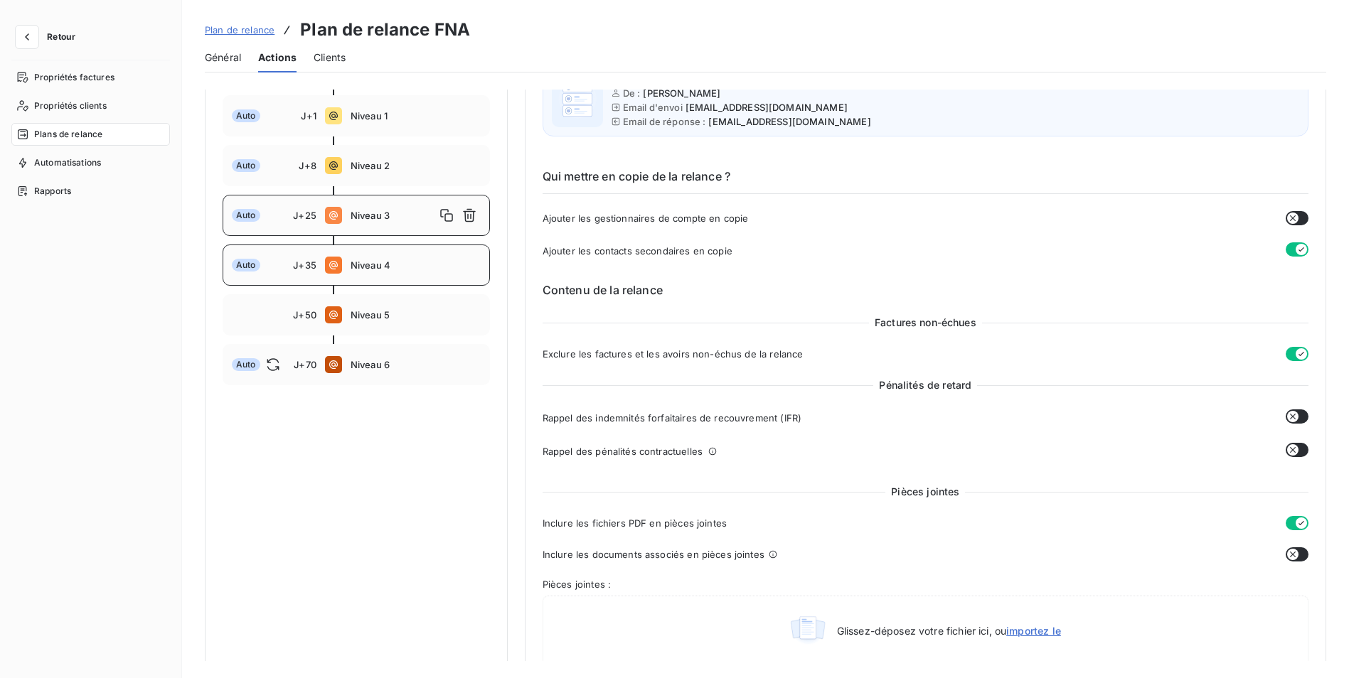
click at [441, 271] on span "Niveau 4" at bounding box center [415, 264] width 130 height 11
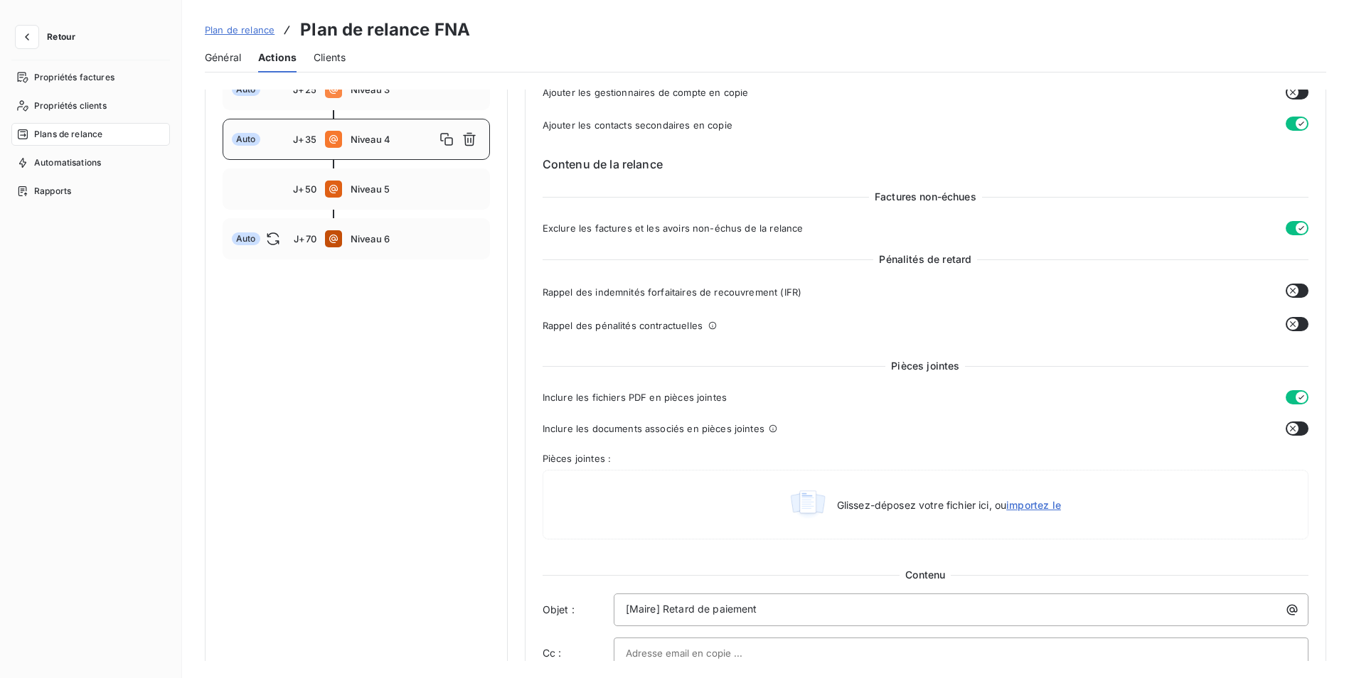
scroll to position [355, 0]
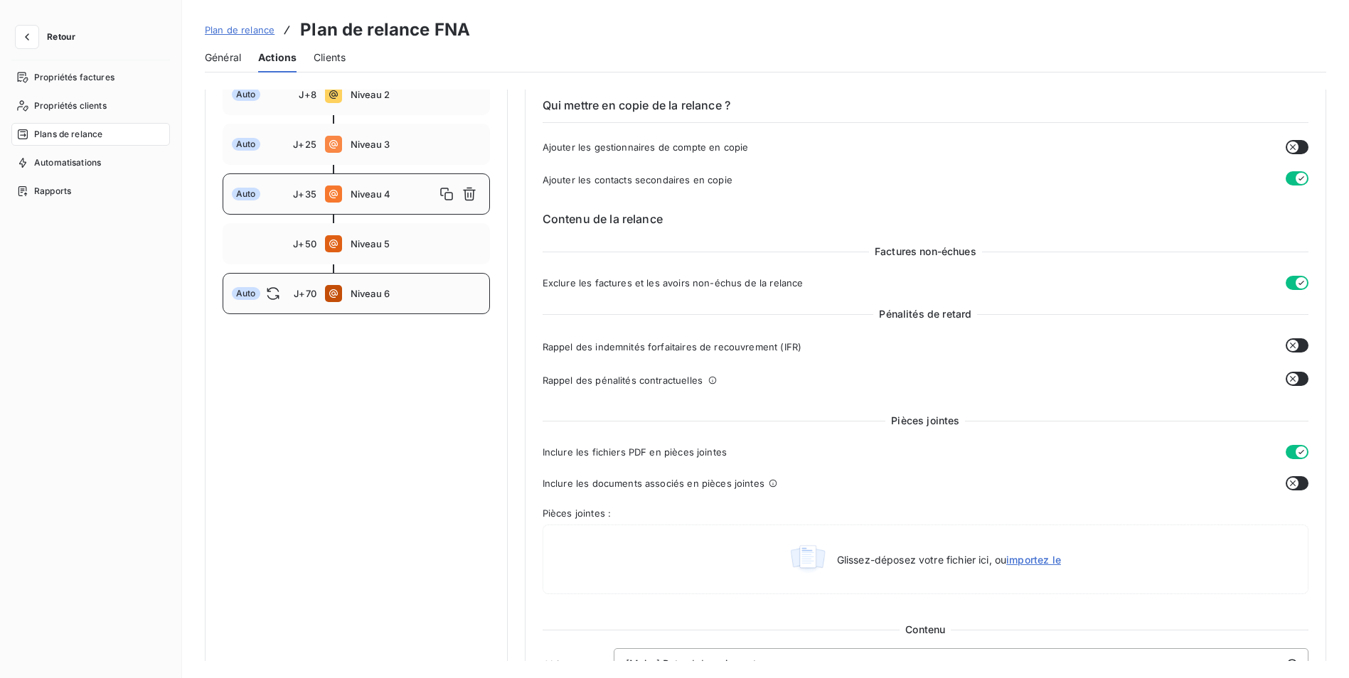
click at [424, 299] on span "Niveau 6" at bounding box center [415, 293] width 130 height 11
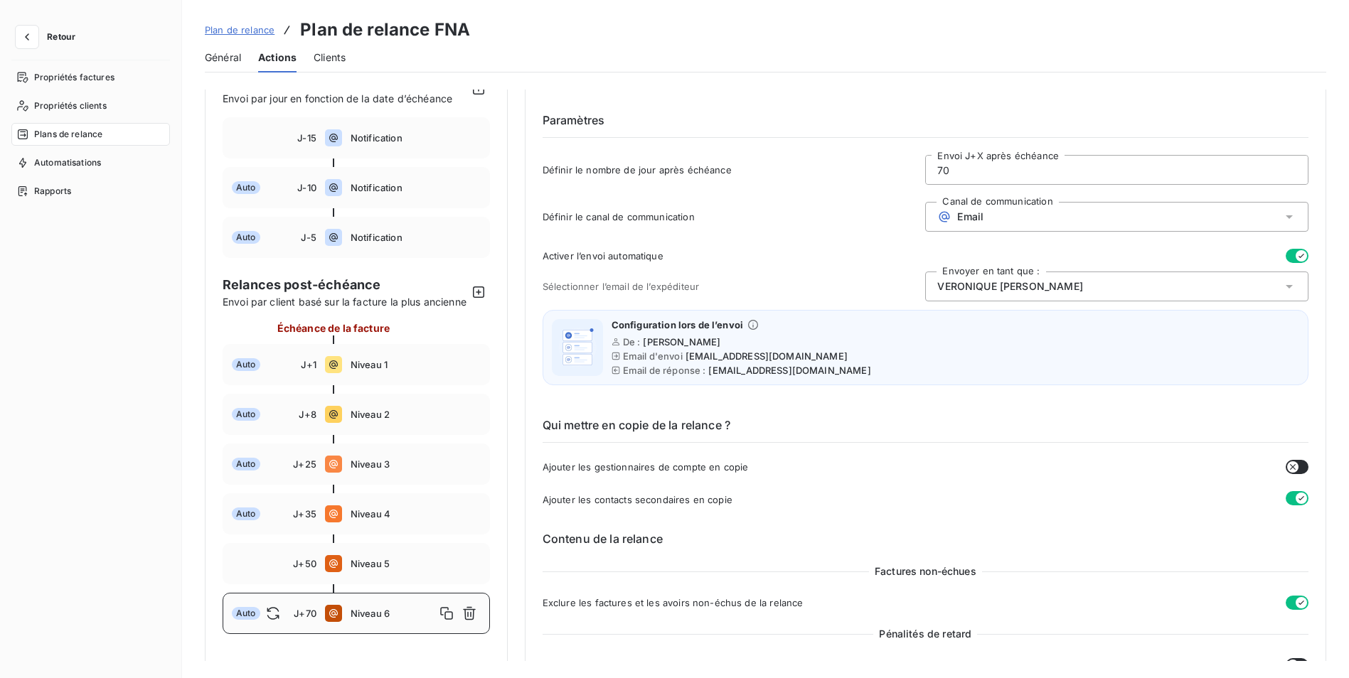
scroll to position [0, 0]
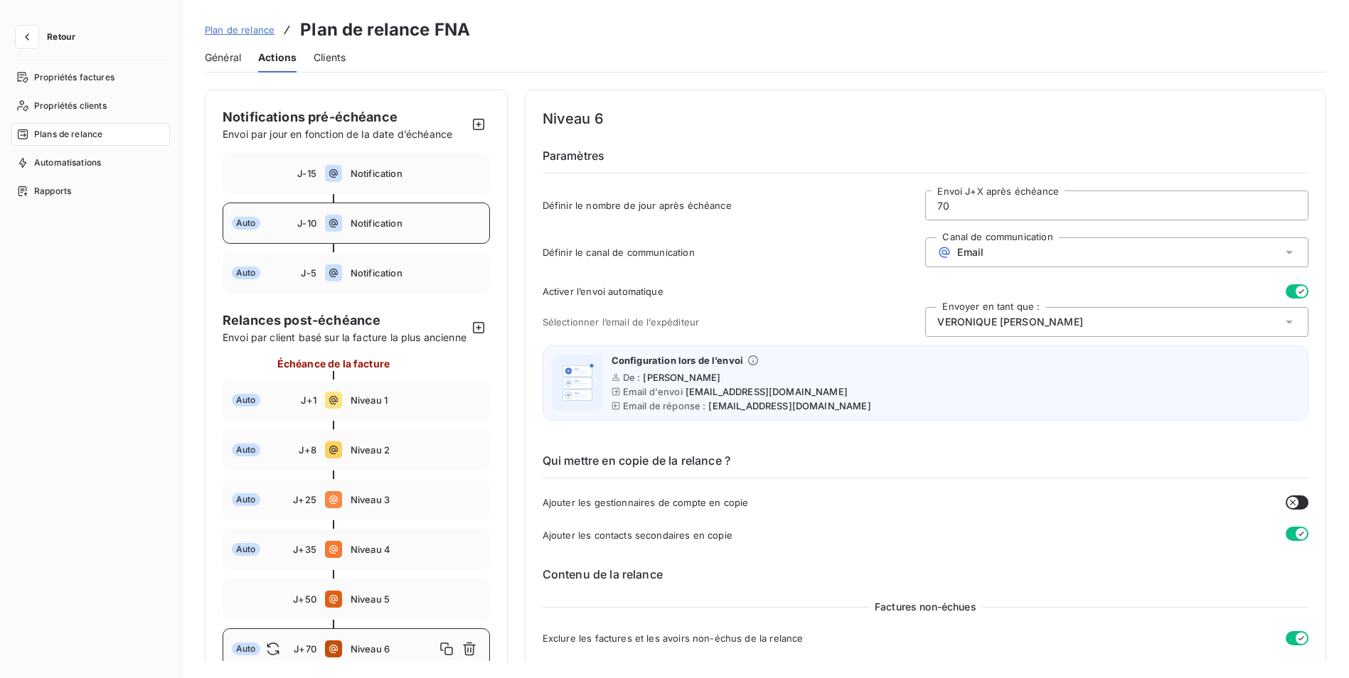
click at [466, 220] on span "Notification" at bounding box center [415, 223] width 130 height 11
click at [460, 268] on span "Notification" at bounding box center [415, 272] width 130 height 11
type input "-5"
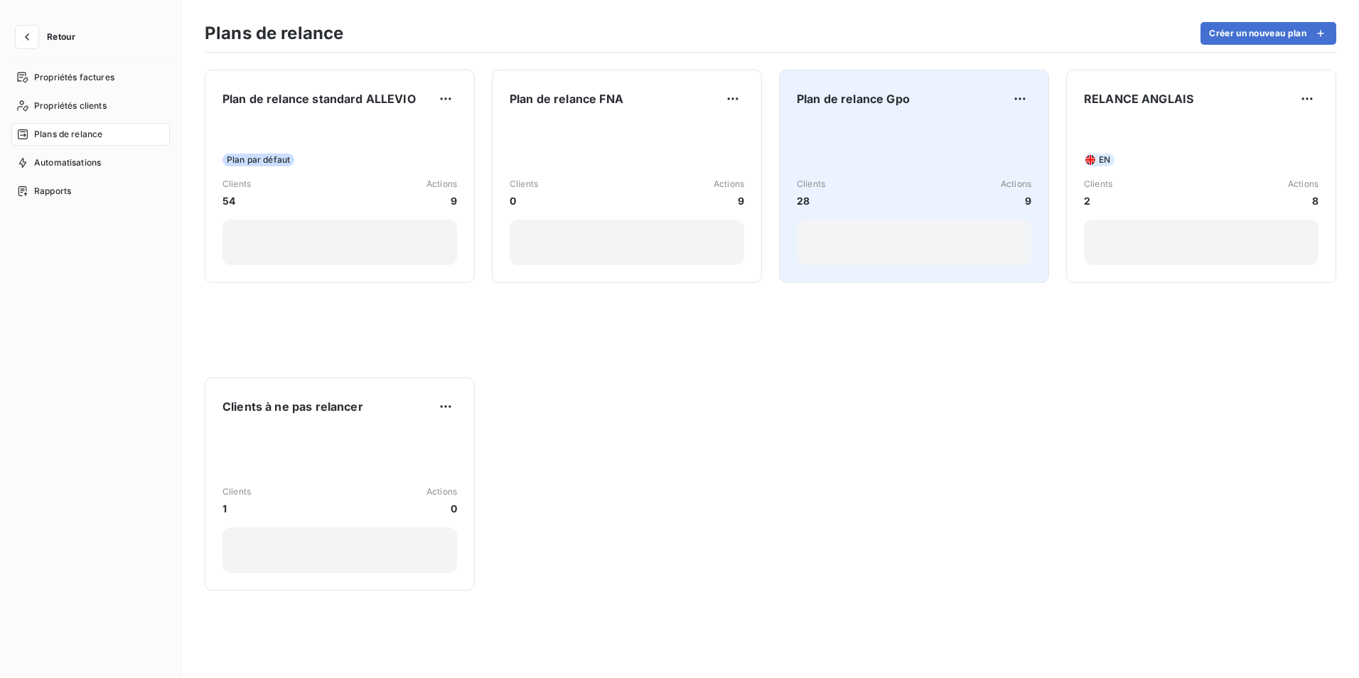
click at [867, 146] on div "Clients 28 Actions 9" at bounding box center [914, 194] width 235 height 144
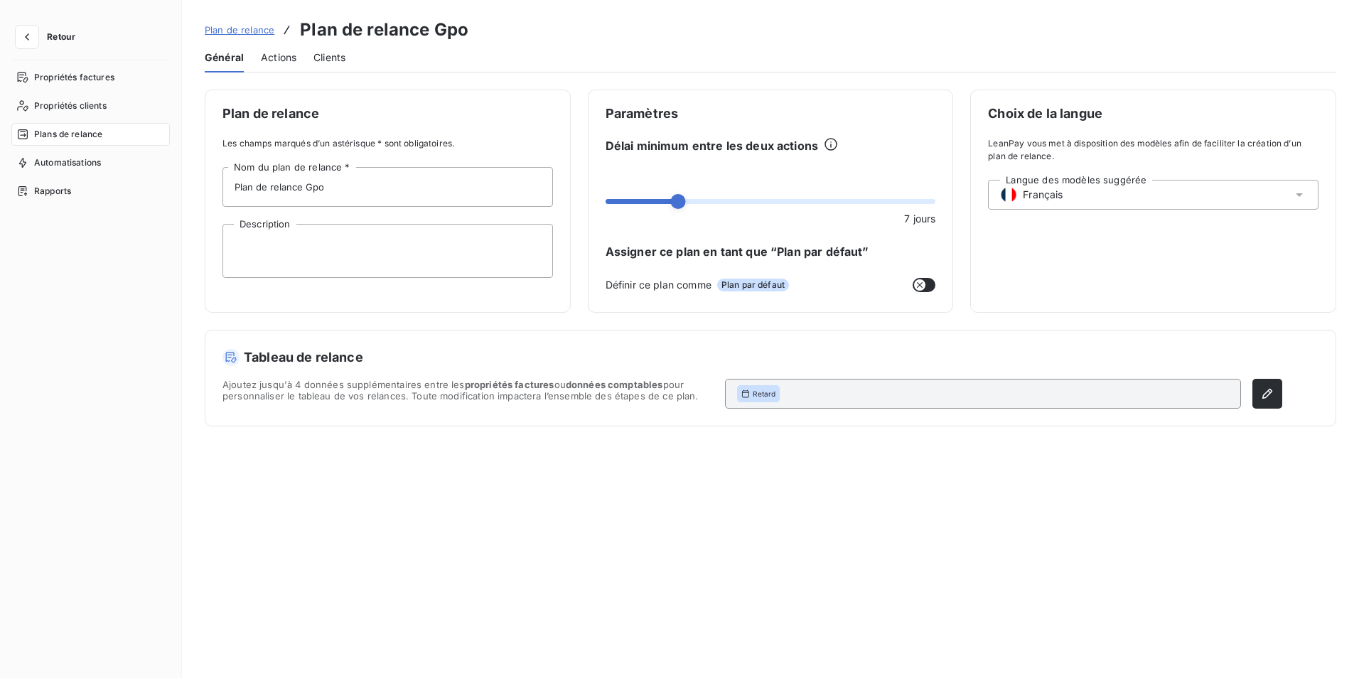
click at [282, 57] on span "Actions" at bounding box center [279, 57] width 36 height 14
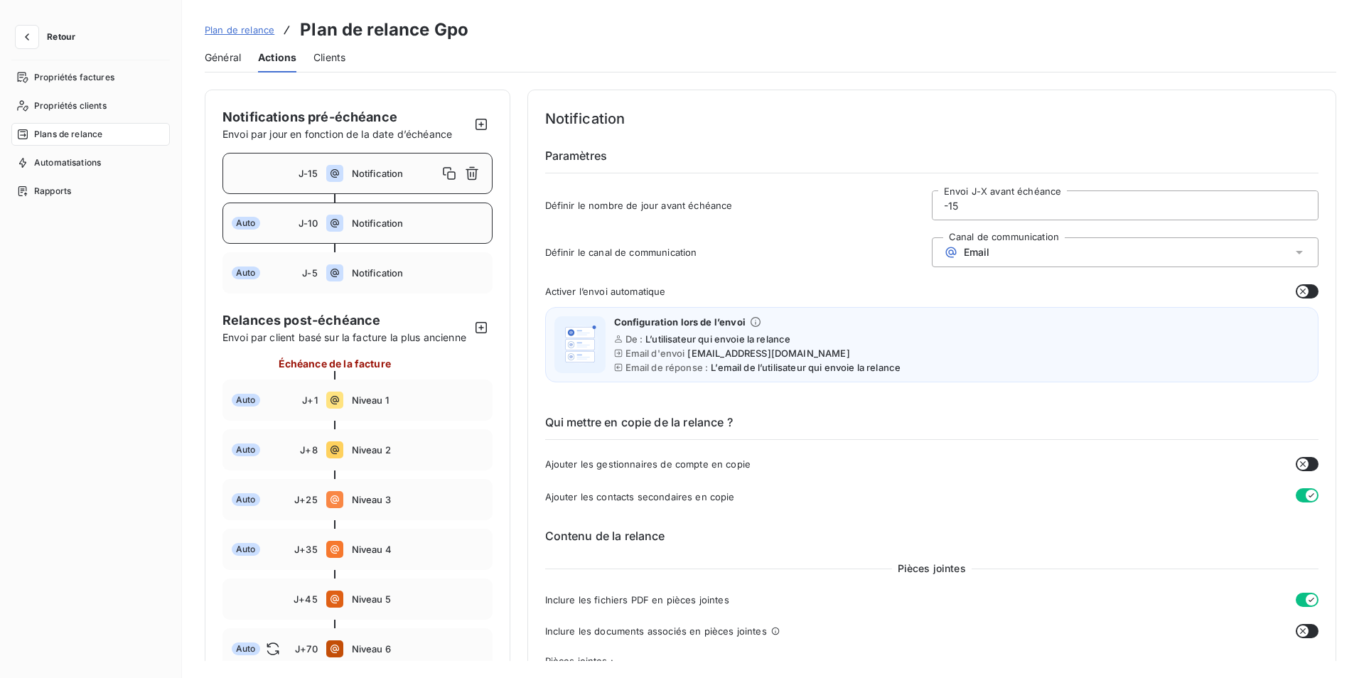
click at [459, 220] on span "Notification" at bounding box center [418, 223] width 132 height 11
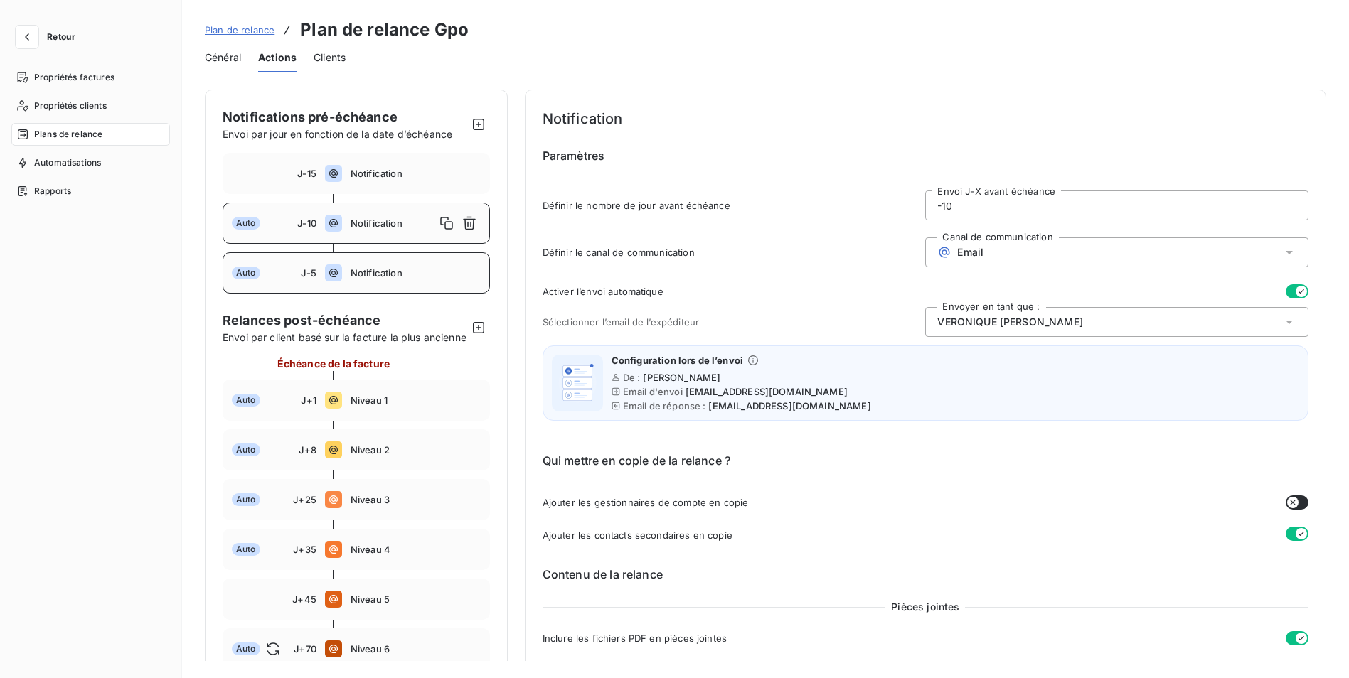
click at [402, 278] on span "Notification" at bounding box center [415, 272] width 130 height 11
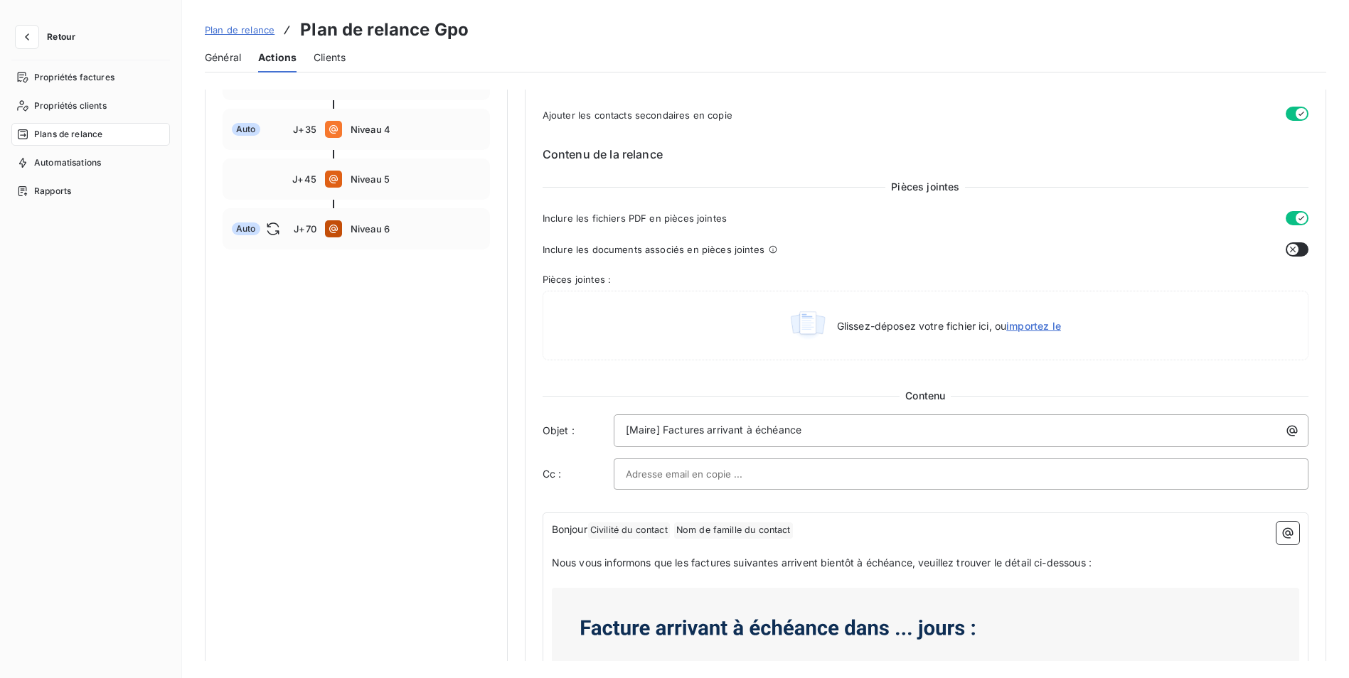
scroll to position [427, 0]
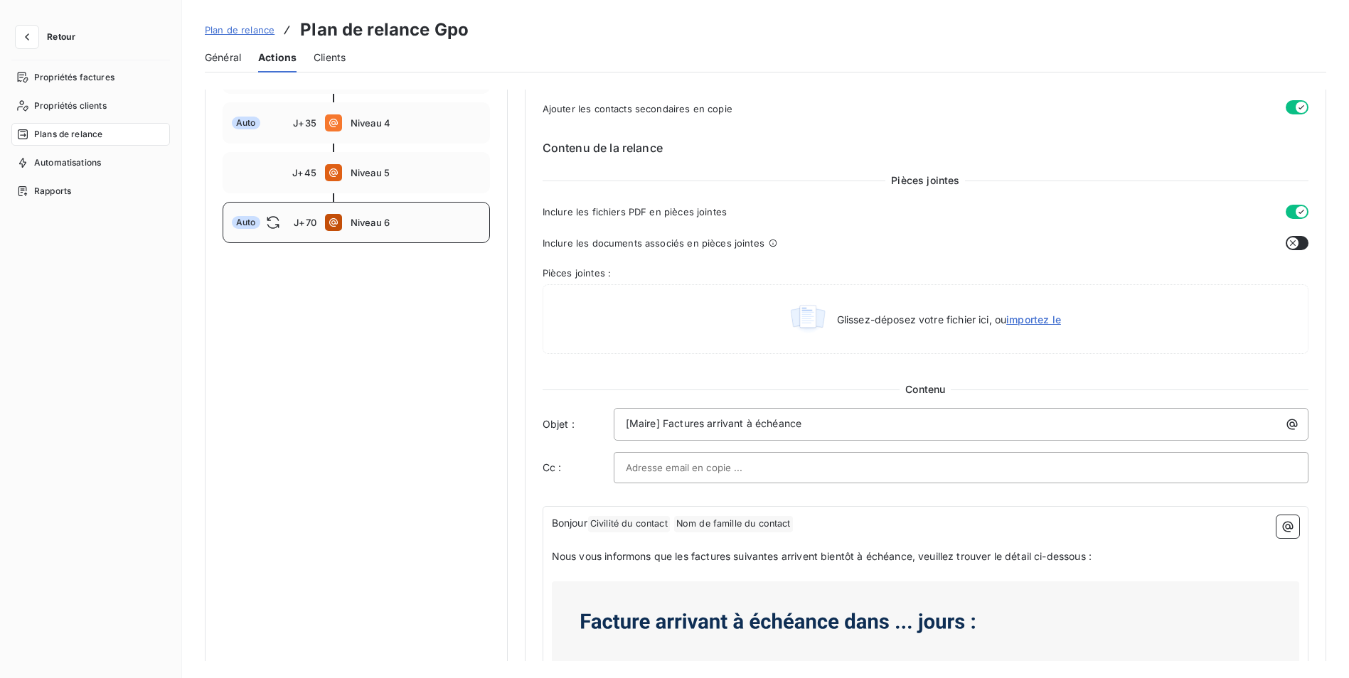
click at [413, 228] on span "Niveau 6" at bounding box center [415, 222] width 130 height 11
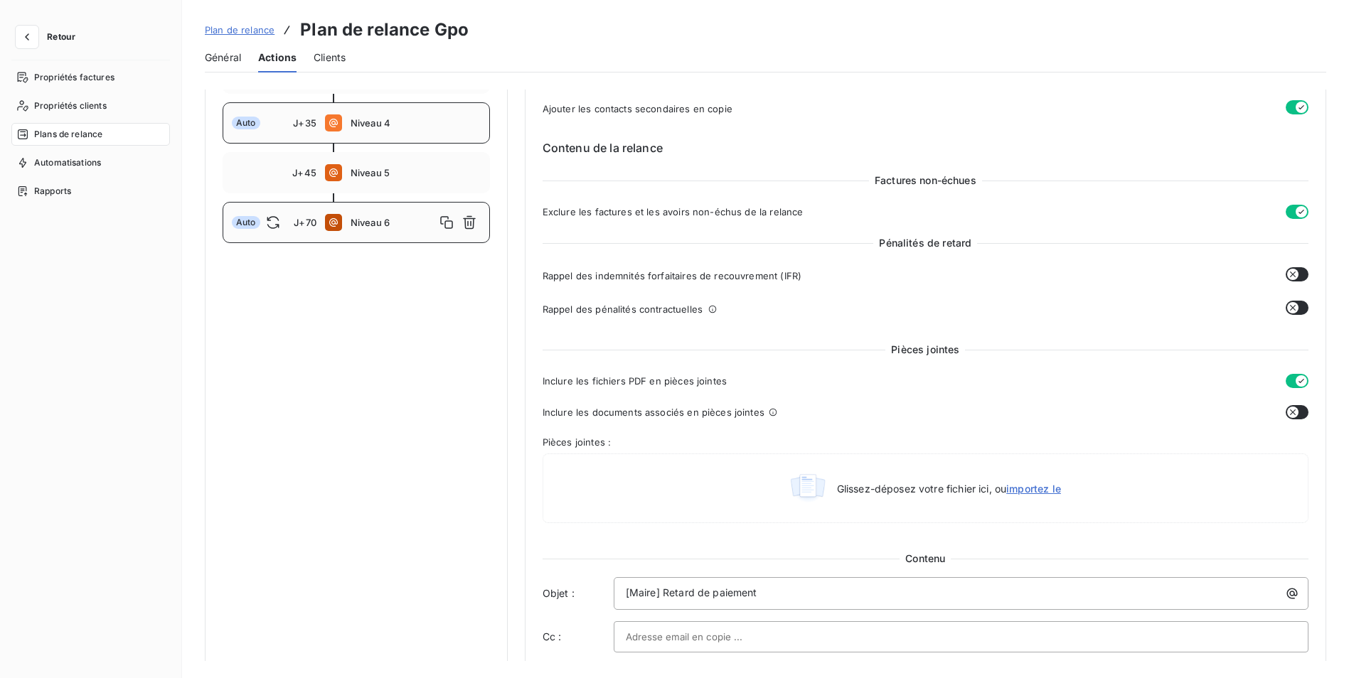
click at [430, 144] on div "Auto J+35 Niveau 4" at bounding box center [356, 122] width 267 height 41
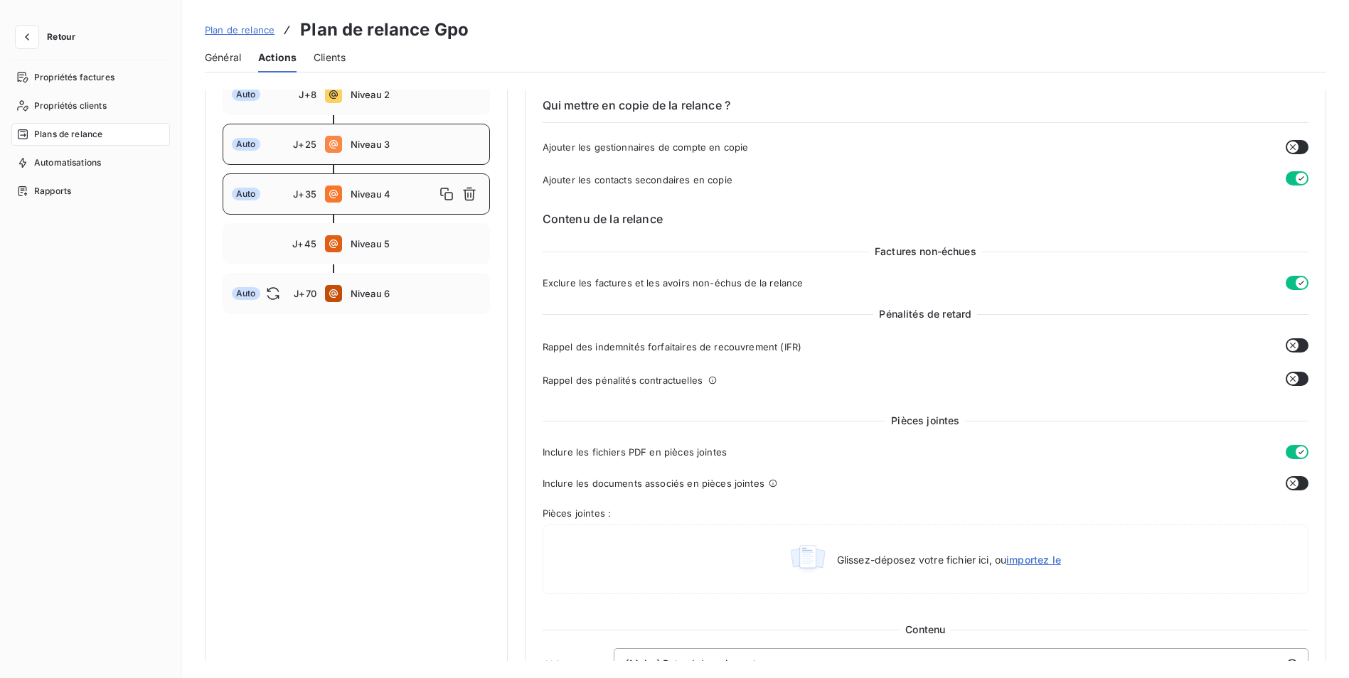
click at [432, 151] on div "Auto J+25 Niveau 3" at bounding box center [356, 144] width 267 height 41
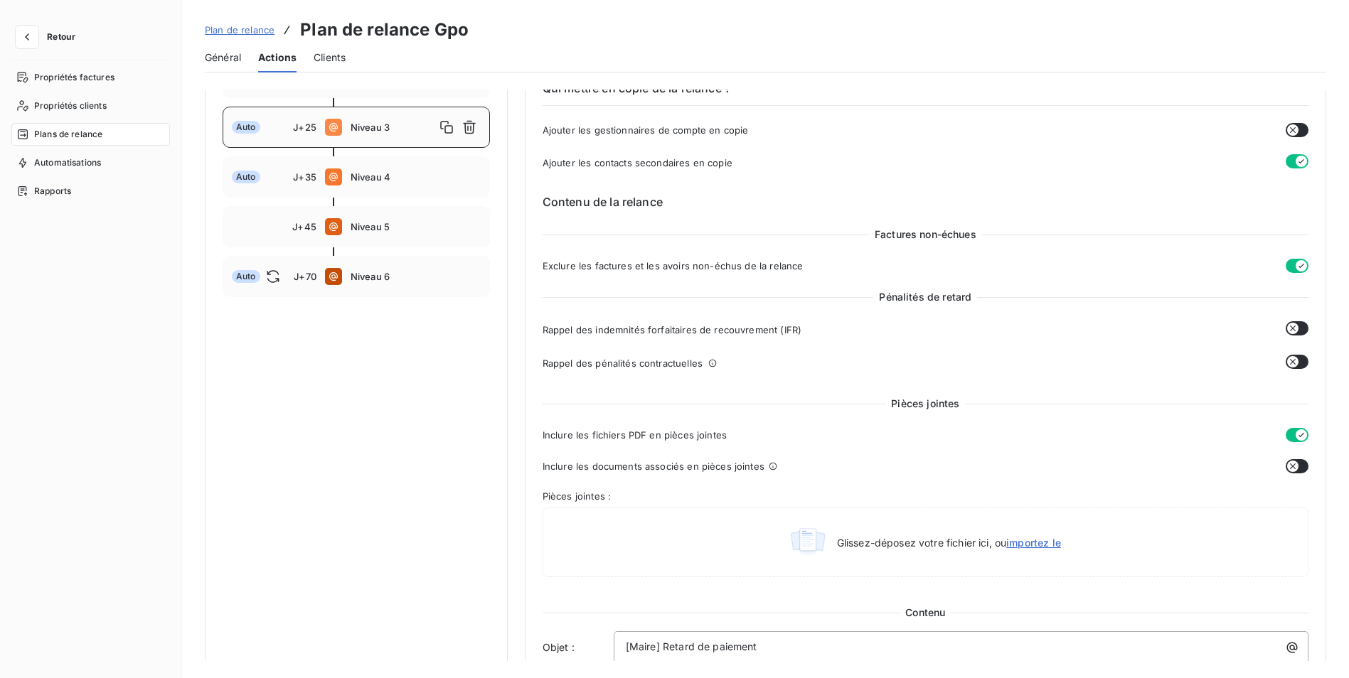
scroll to position [213, 0]
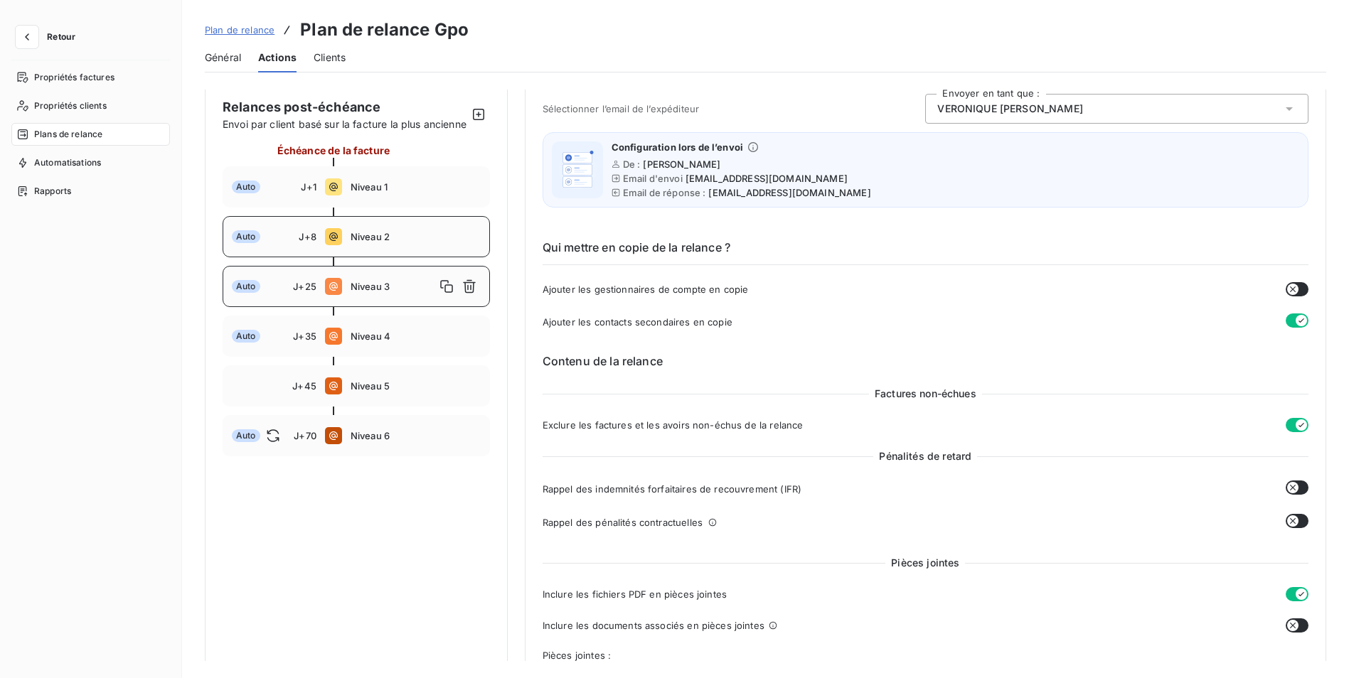
click at [451, 242] on span "Niveau 2" at bounding box center [415, 236] width 130 height 11
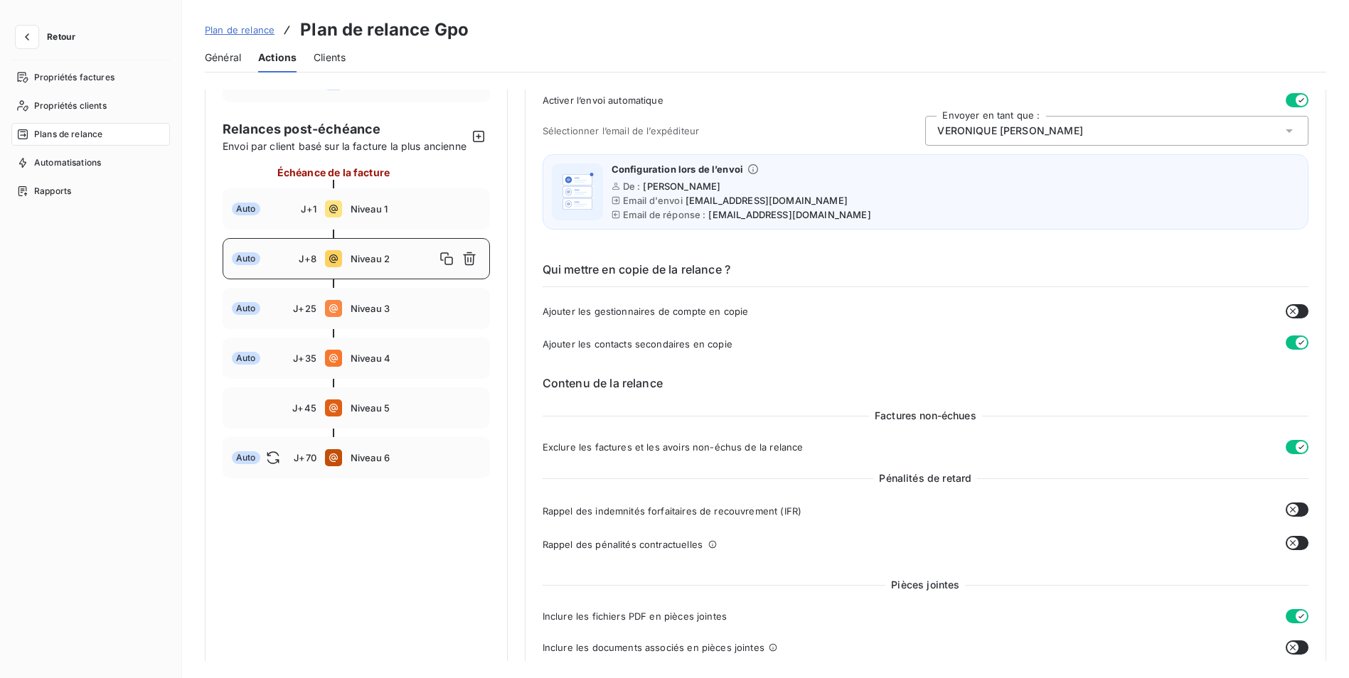
scroll to position [142, 0]
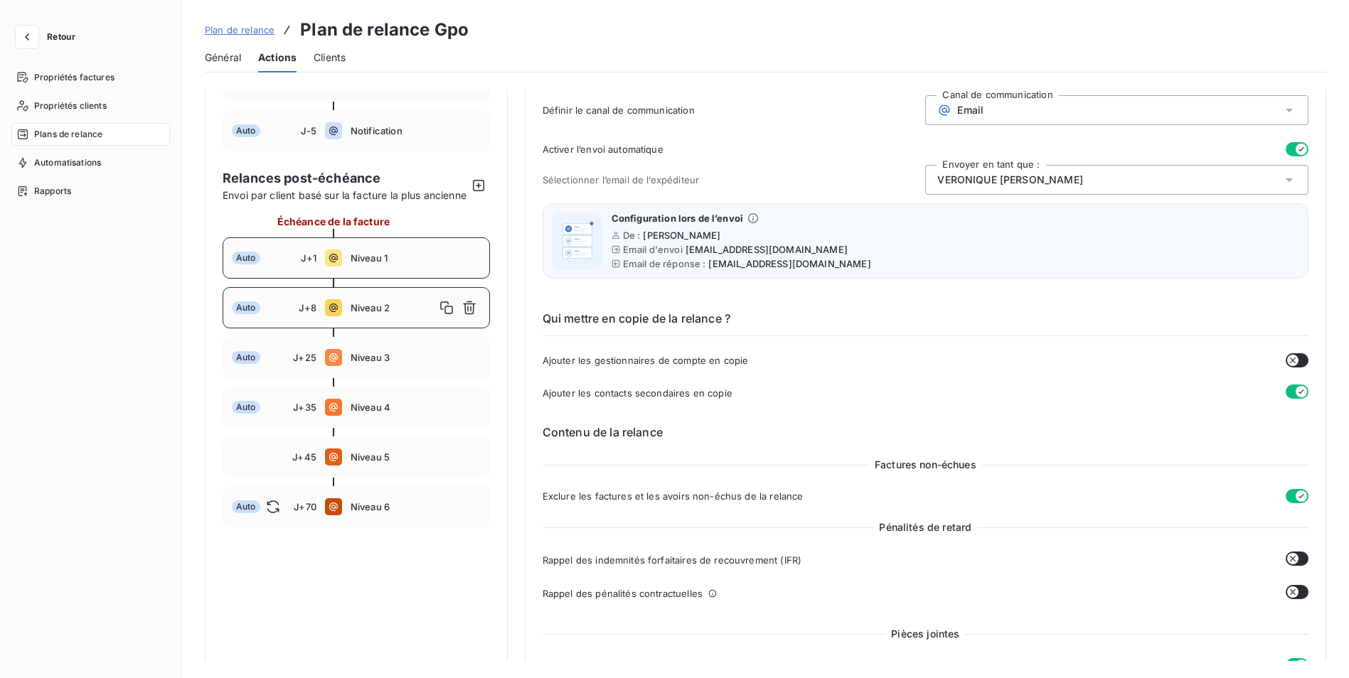
click at [449, 279] on div "Auto J+1 Niveau 1" at bounding box center [356, 257] width 267 height 41
type input "1"
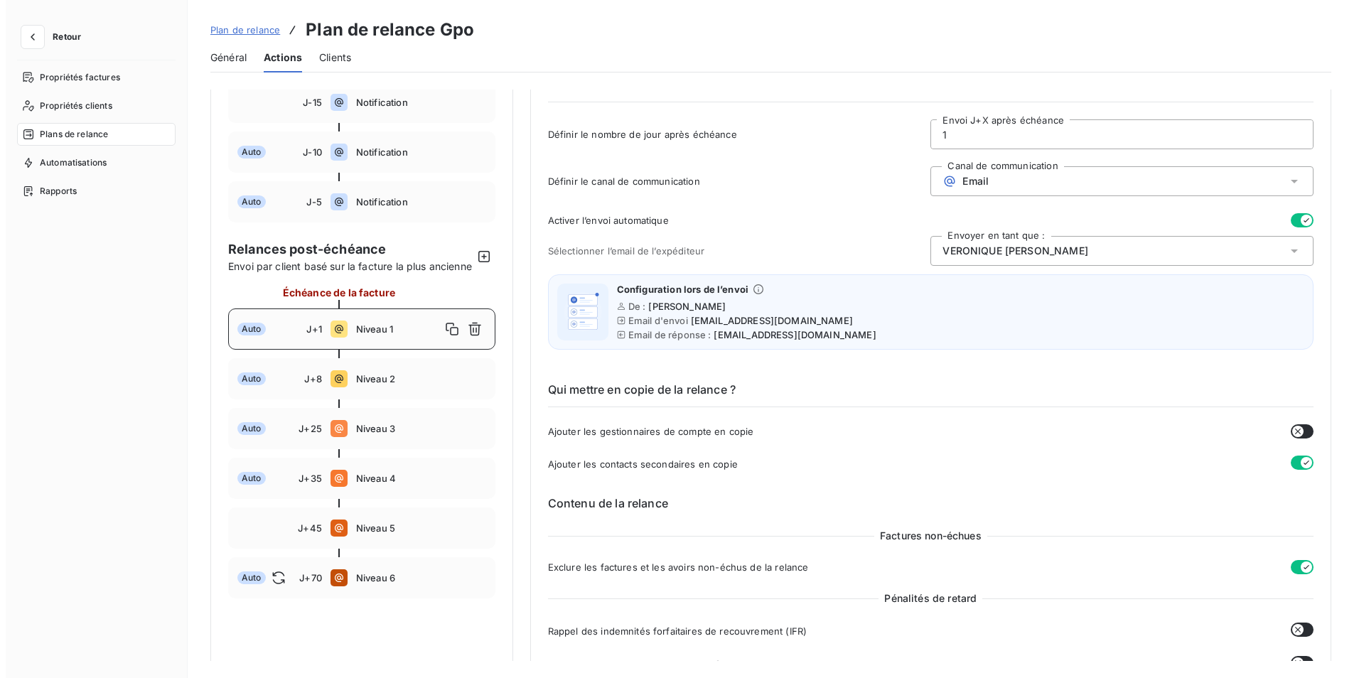
scroll to position [0, 0]
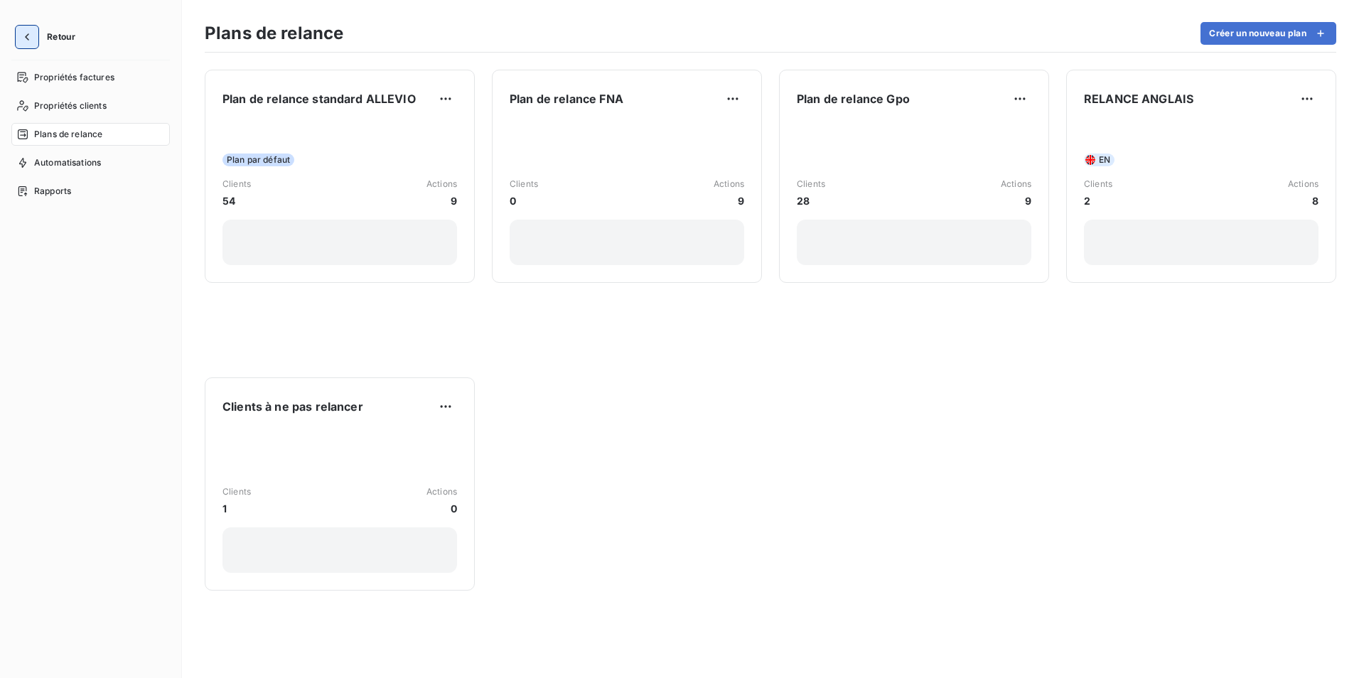
click at [29, 36] on icon "button" at bounding box center [27, 37] width 14 height 14
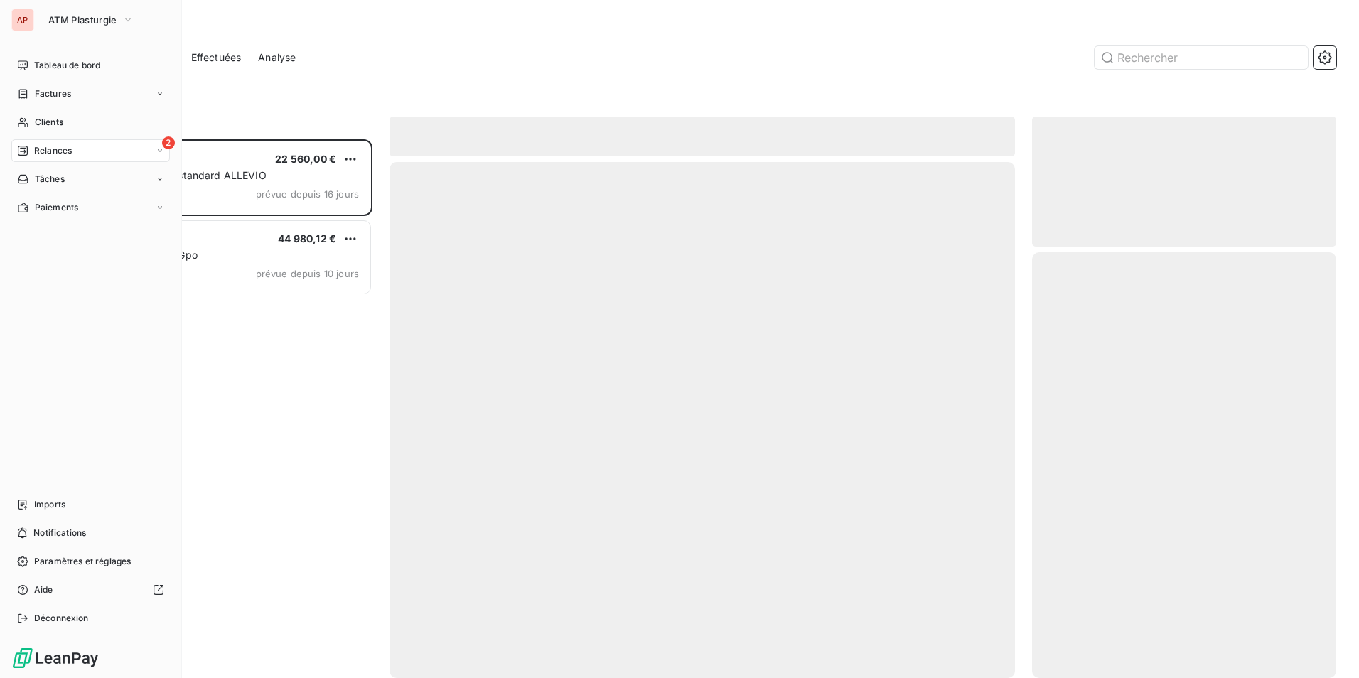
scroll to position [528, 294]
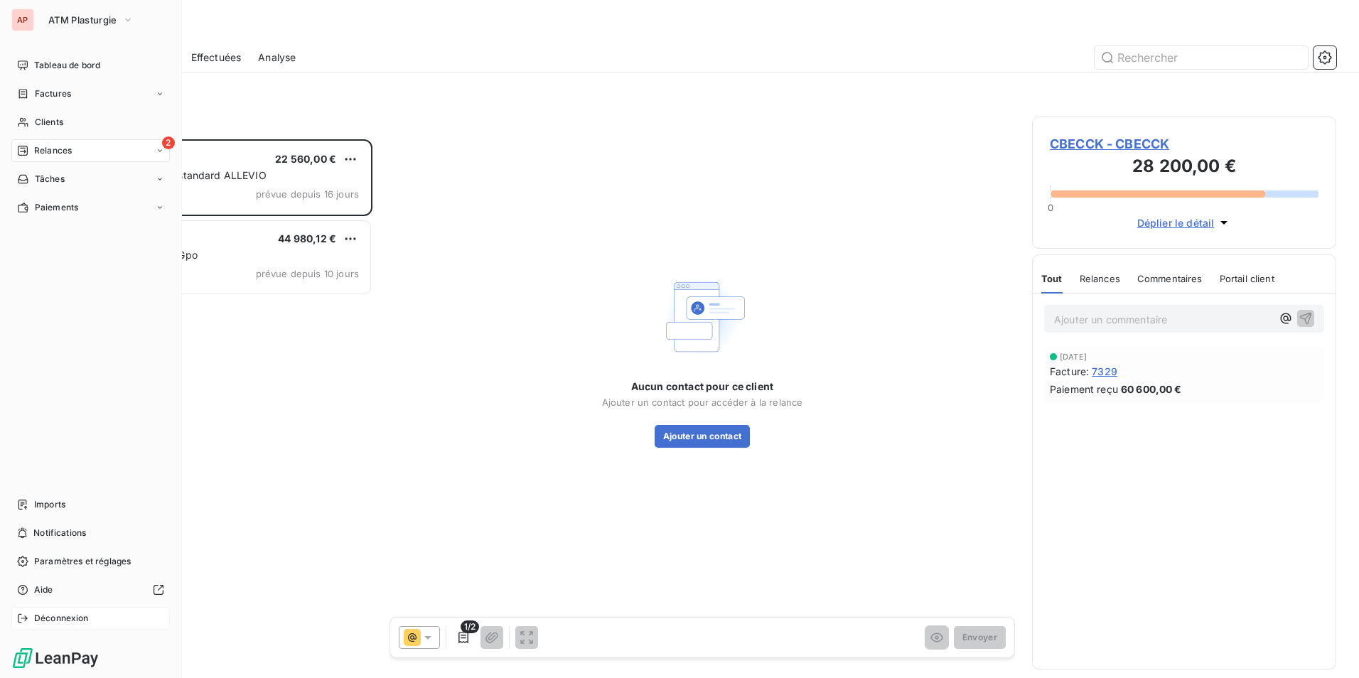
click at [87, 619] on span "Déconnexion" at bounding box center [61, 618] width 55 height 13
